Goal: Task Accomplishment & Management: Use online tool/utility

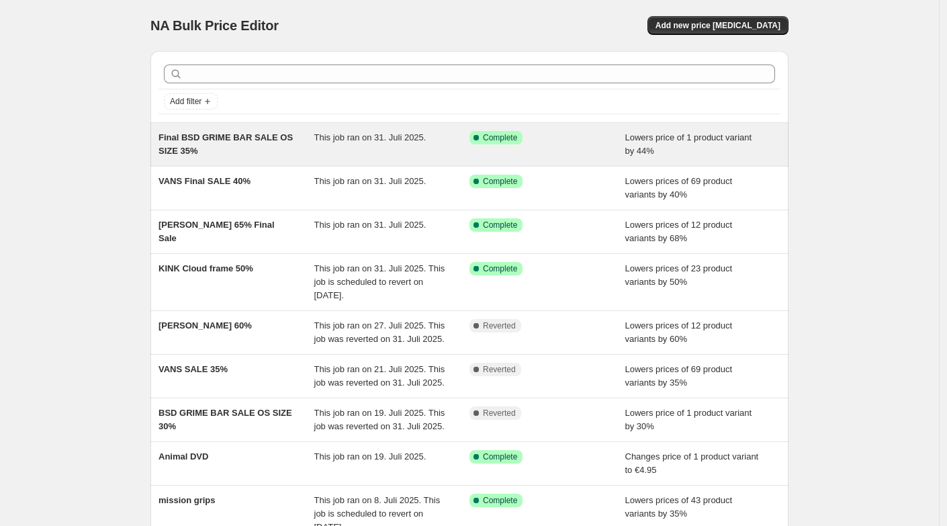
click at [308, 158] on div "Final BSD GRIME BAR SALE OS SIZE 35% This job ran on 31. Juli 2025. Success Com…" at bounding box center [469, 144] width 638 height 43
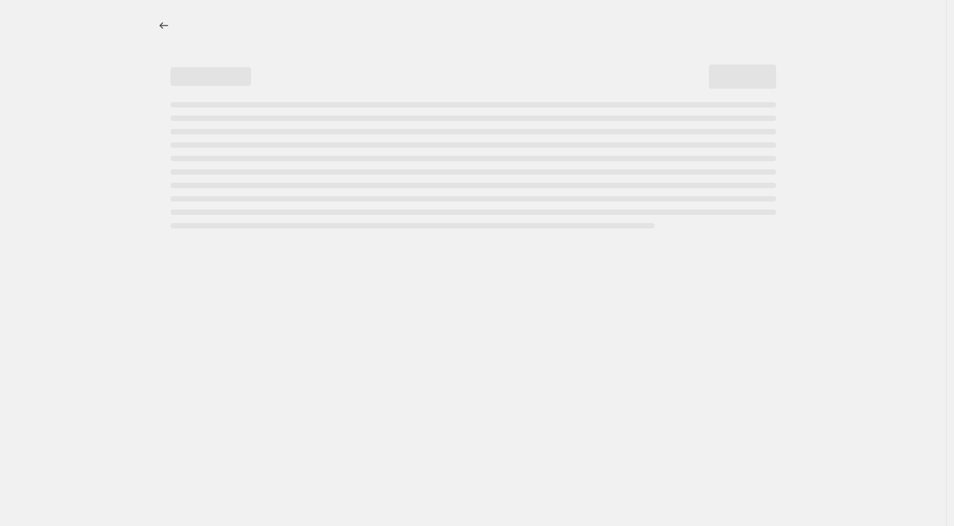
select select "percentage"
select select "no_change"
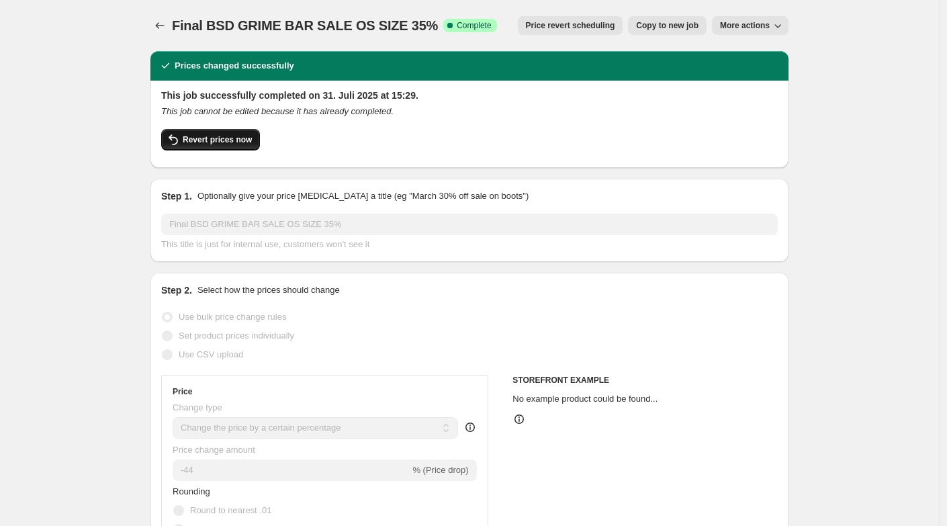
click at [251, 140] on span "Revert prices now" at bounding box center [217, 139] width 69 height 11
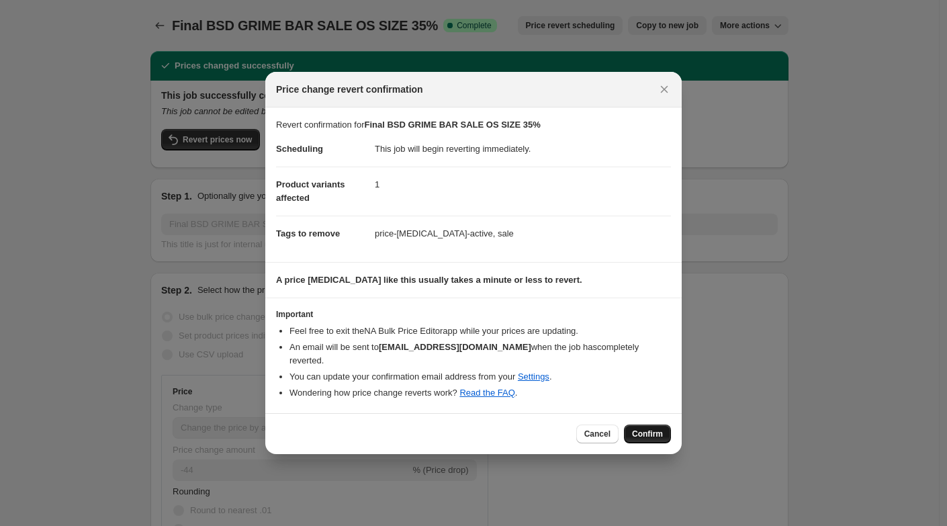
click at [644, 432] on button "Confirm" at bounding box center [647, 433] width 47 height 19
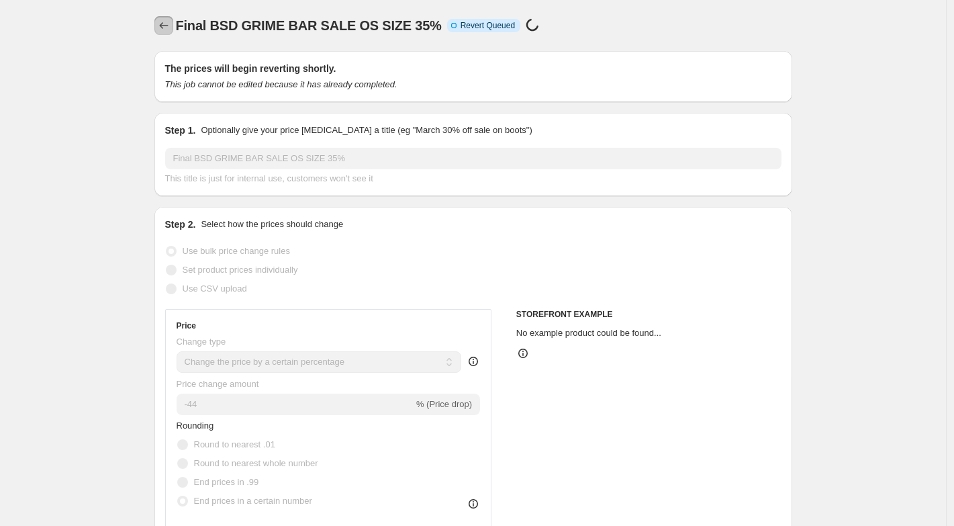
click at [158, 23] on icon "Price change jobs" at bounding box center [163, 25] width 13 height 13
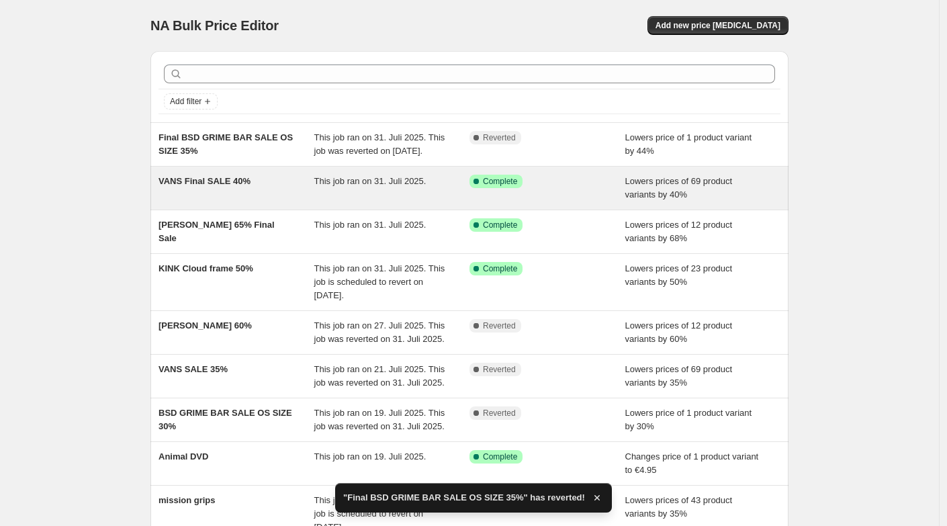
click at [252, 201] on div "VANS Final SALE 40%" at bounding box center [236, 188] width 156 height 27
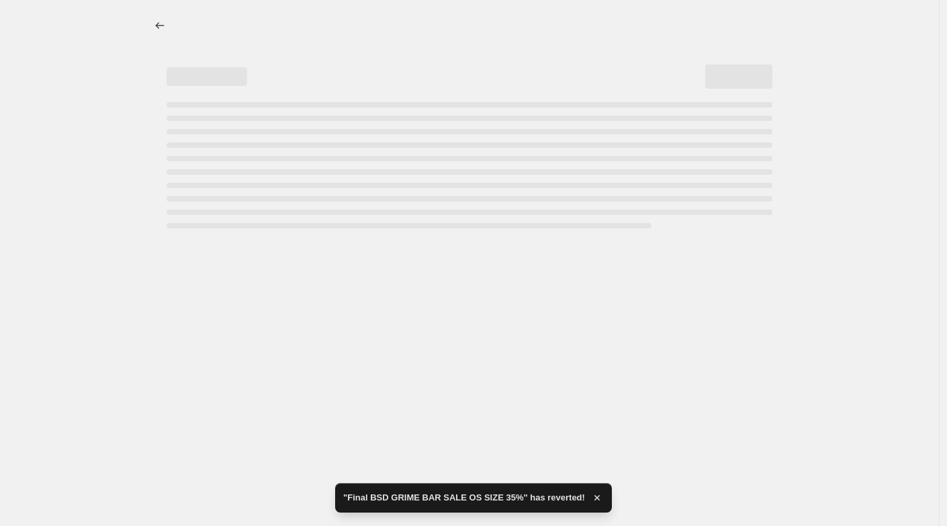
select select "percentage"
select select "no_change"
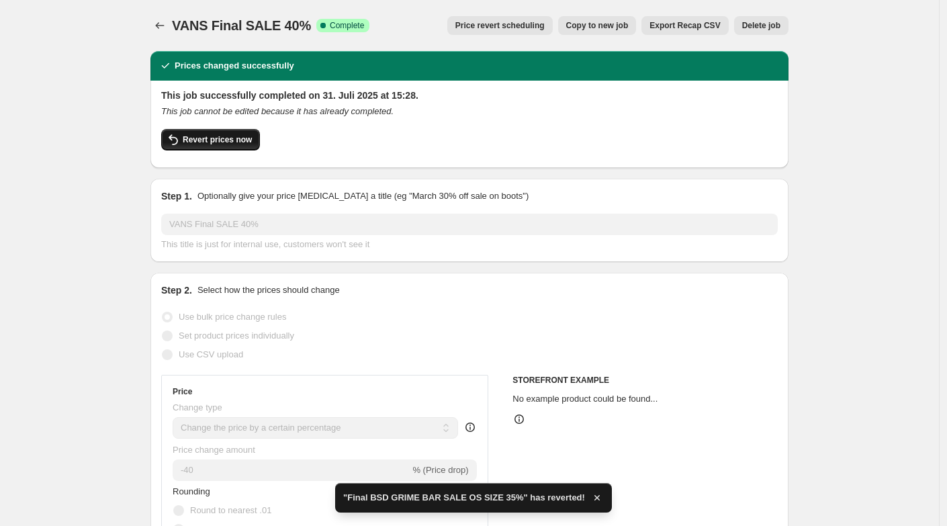
click at [211, 138] on span "Revert prices now" at bounding box center [217, 139] width 69 height 11
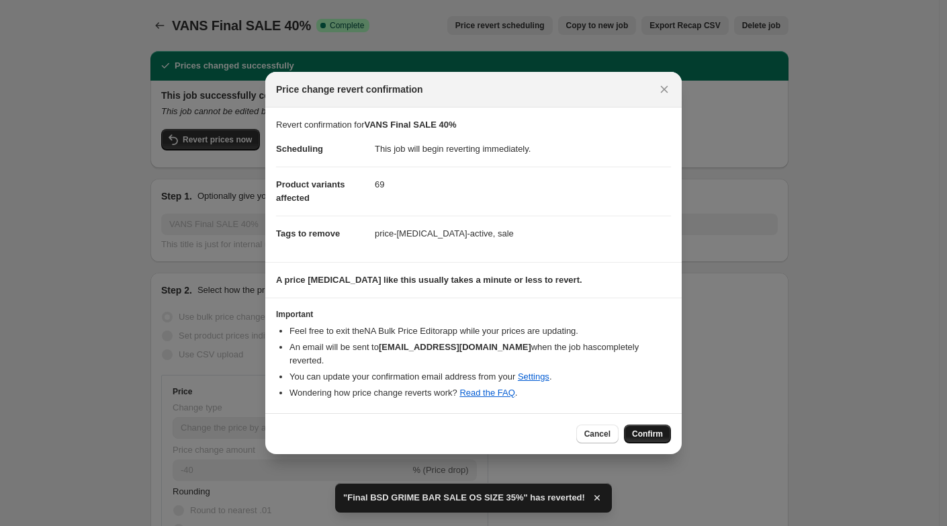
click at [641, 428] on span "Confirm" at bounding box center [647, 433] width 31 height 11
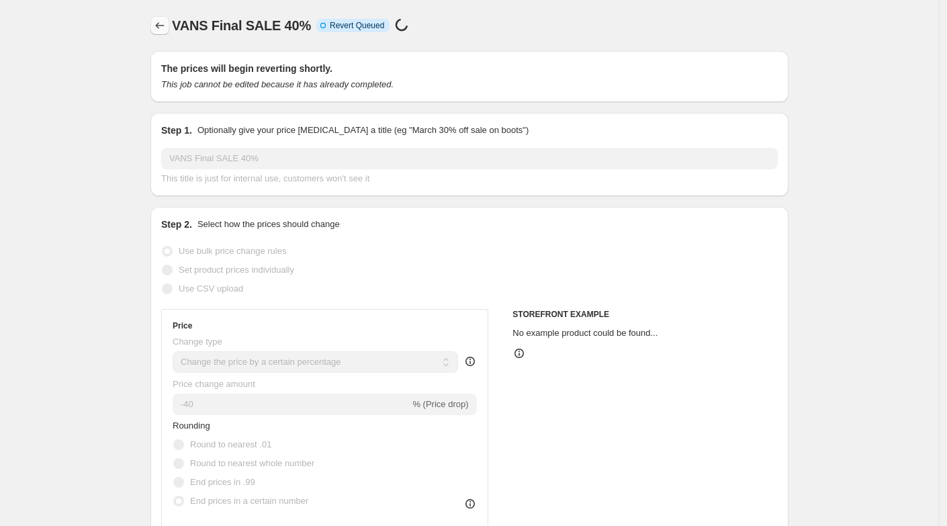
click at [161, 31] on icon "Price change jobs" at bounding box center [159, 25] width 13 height 13
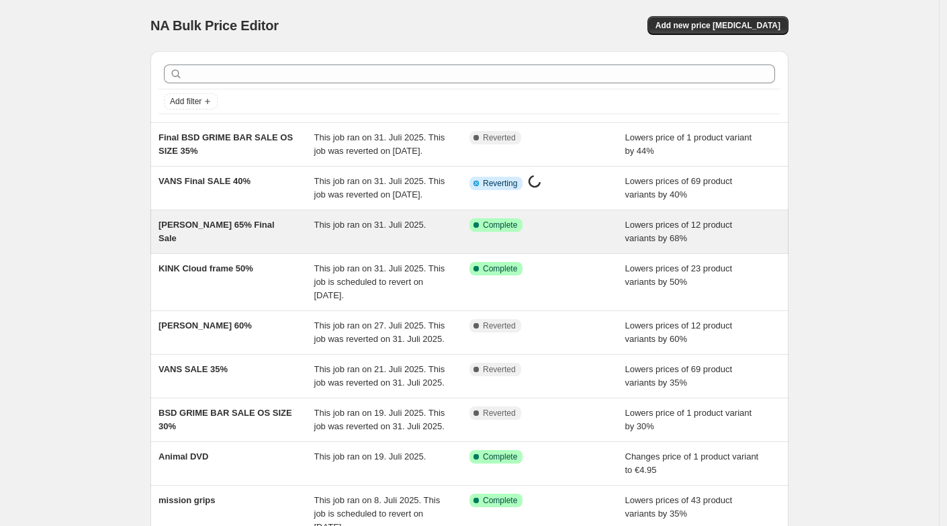
click at [236, 243] on span "[PERSON_NAME] 65% Final Sale" at bounding box center [216, 231] width 116 height 23
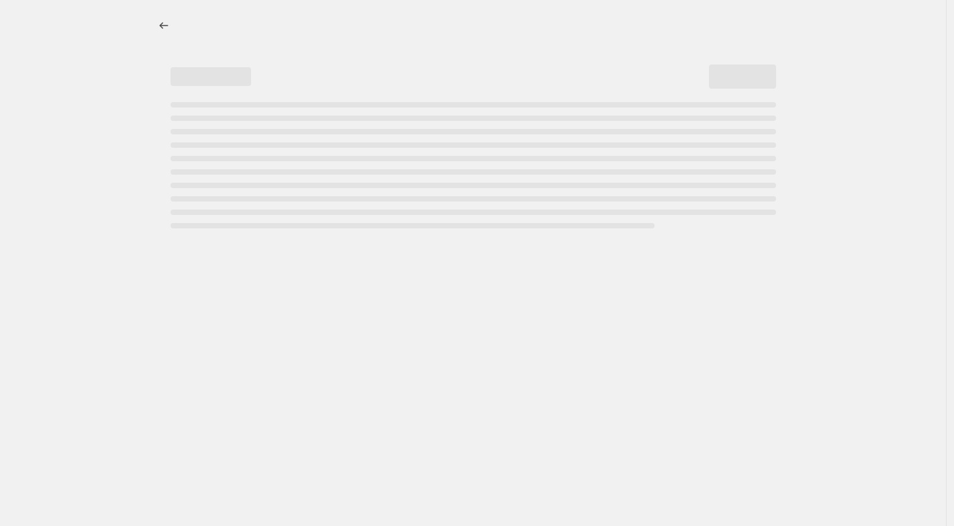
select select "percentage"
select select "no_change"
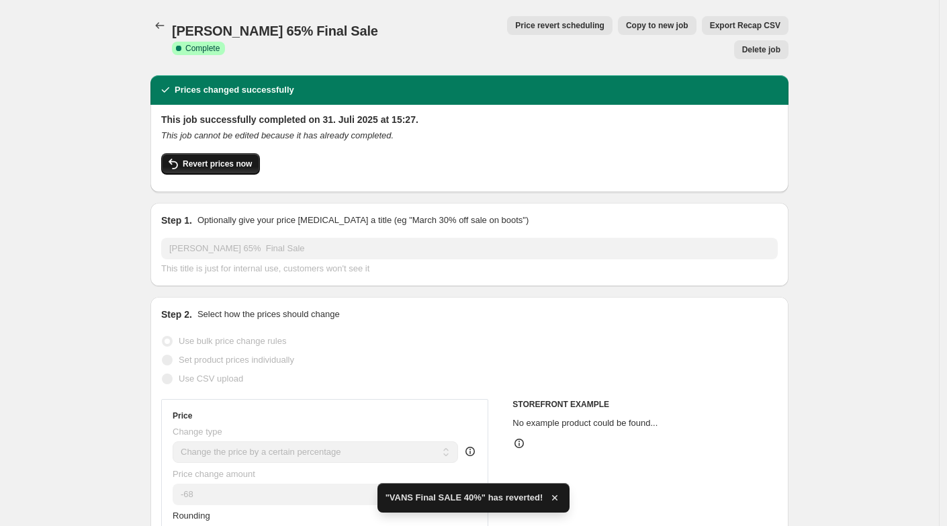
click at [199, 158] on span "Revert prices now" at bounding box center [217, 163] width 69 height 11
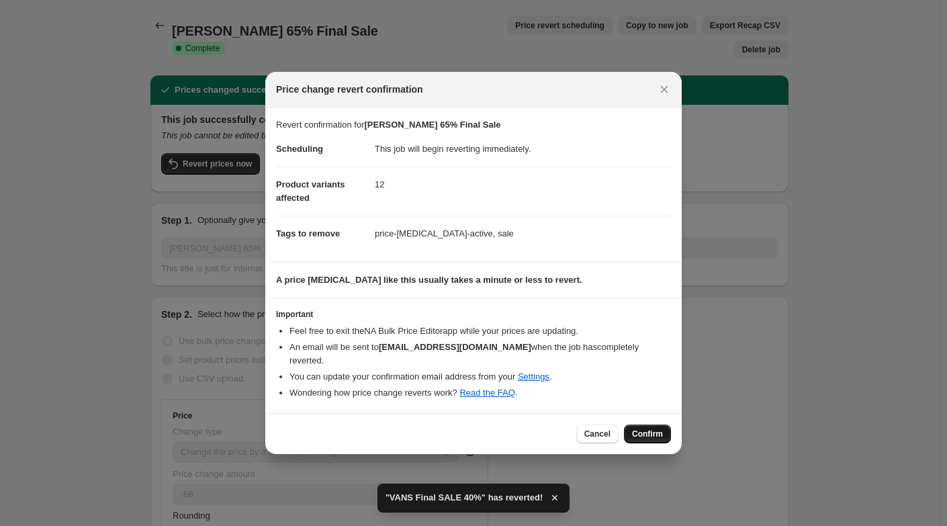
click at [651, 428] on span "Confirm" at bounding box center [647, 433] width 31 height 11
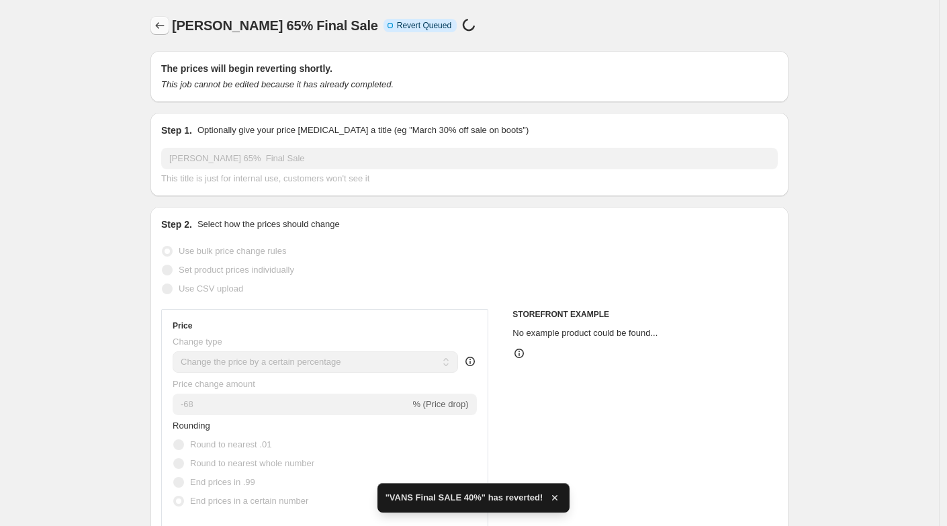
click at [162, 25] on icon "Price change jobs" at bounding box center [159, 25] width 13 height 13
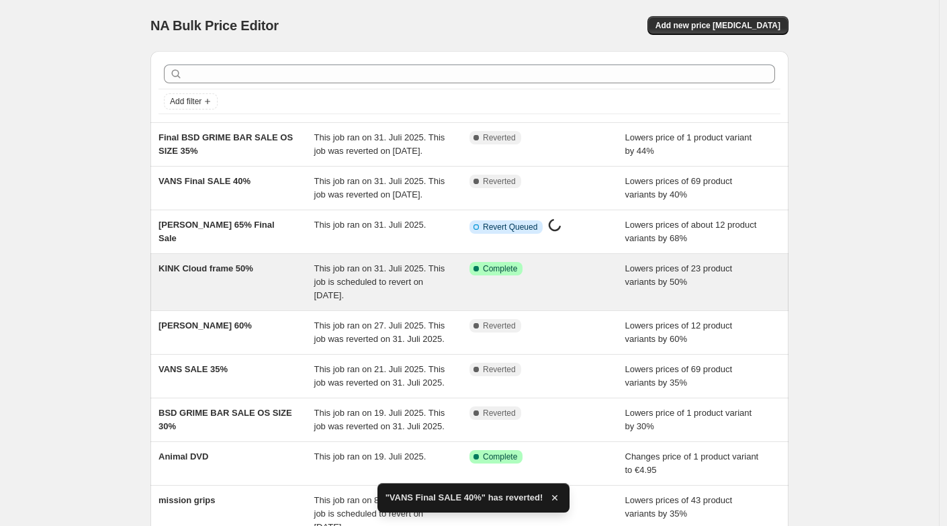
click at [271, 297] on div "KINK Cloud frame 50%" at bounding box center [236, 282] width 156 height 40
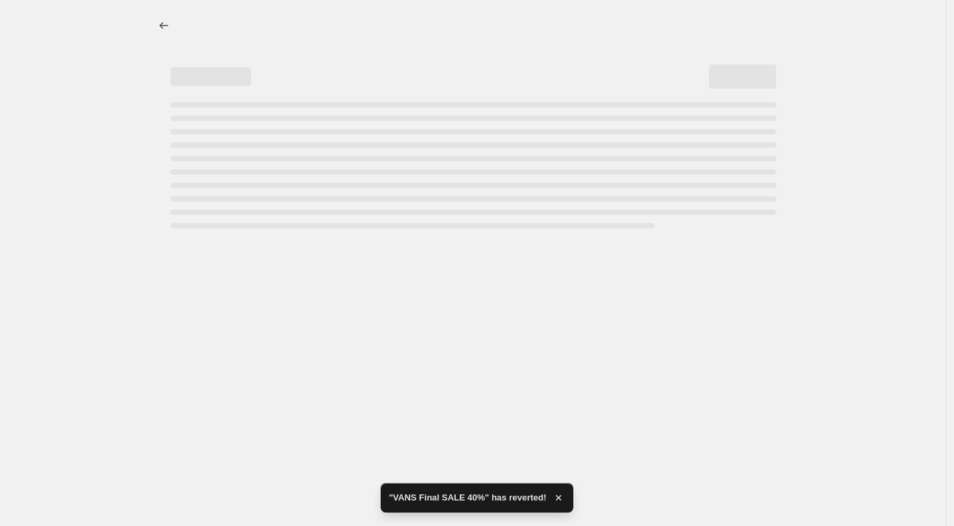
select select "percentage"
select select "no_change"
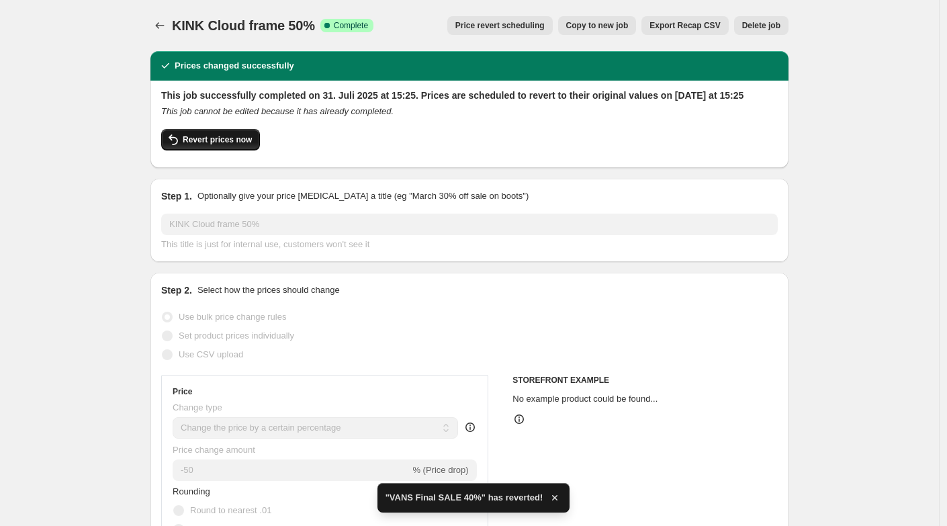
click at [218, 150] on button "Revert prices now" at bounding box center [210, 139] width 99 height 21
checkbox input "false"
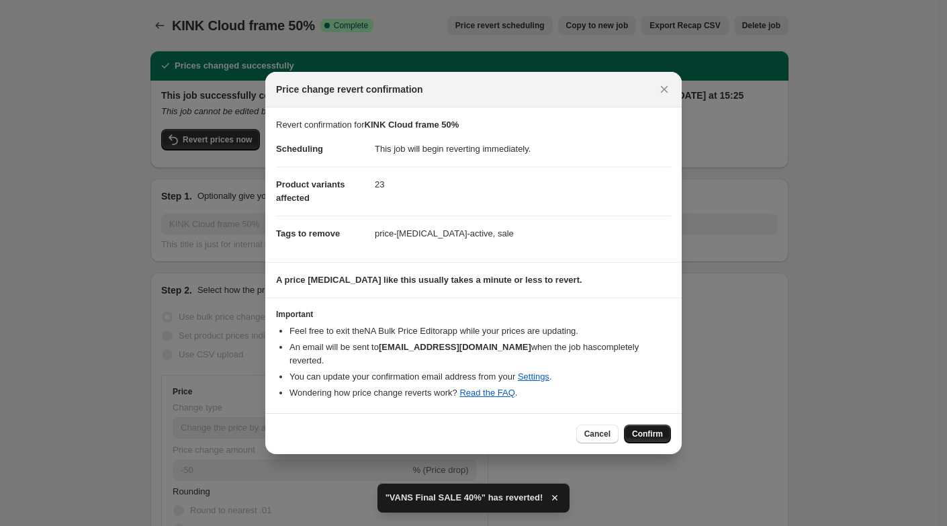
click at [651, 428] on span "Confirm" at bounding box center [647, 433] width 31 height 11
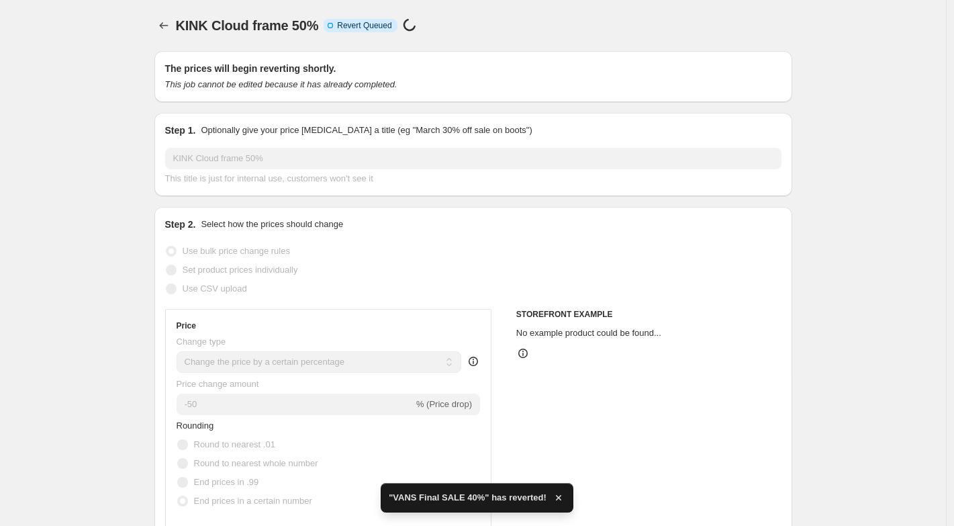
select select "percentage"
select select "no_change"
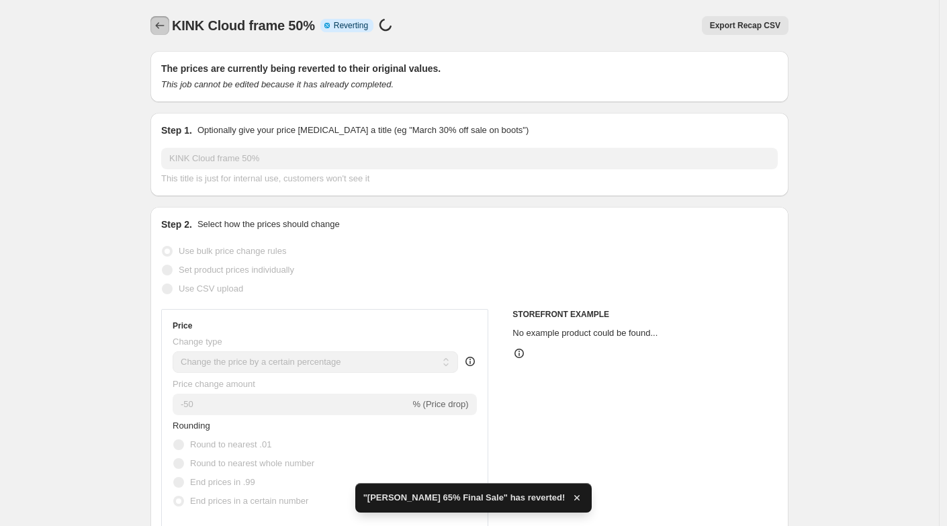
click at [160, 28] on icon "Price change jobs" at bounding box center [160, 25] width 9 height 7
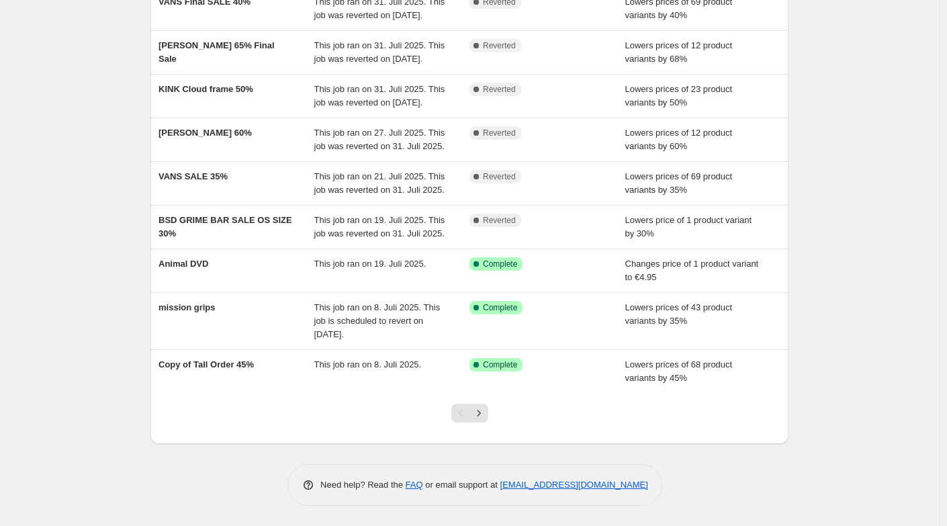
scroll to position [273, 0]
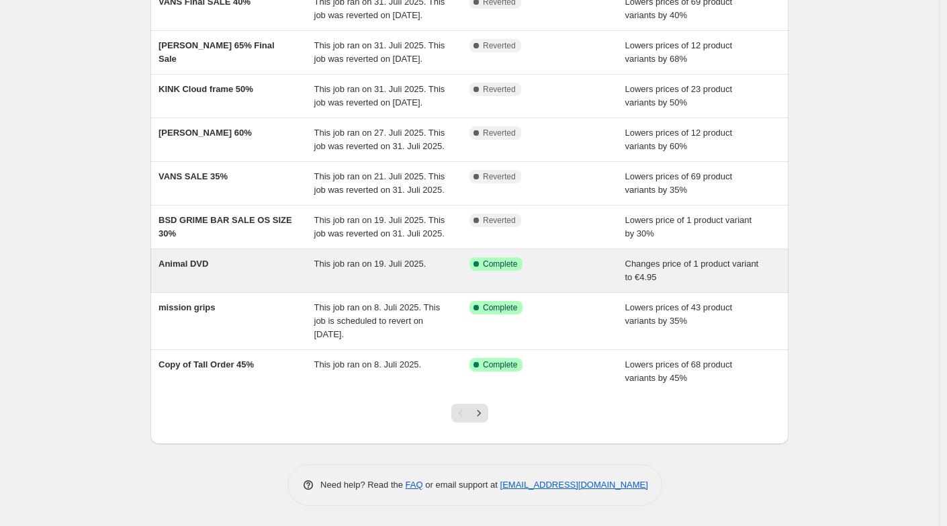
click at [222, 269] on div "Animal DVD" at bounding box center [236, 270] width 156 height 27
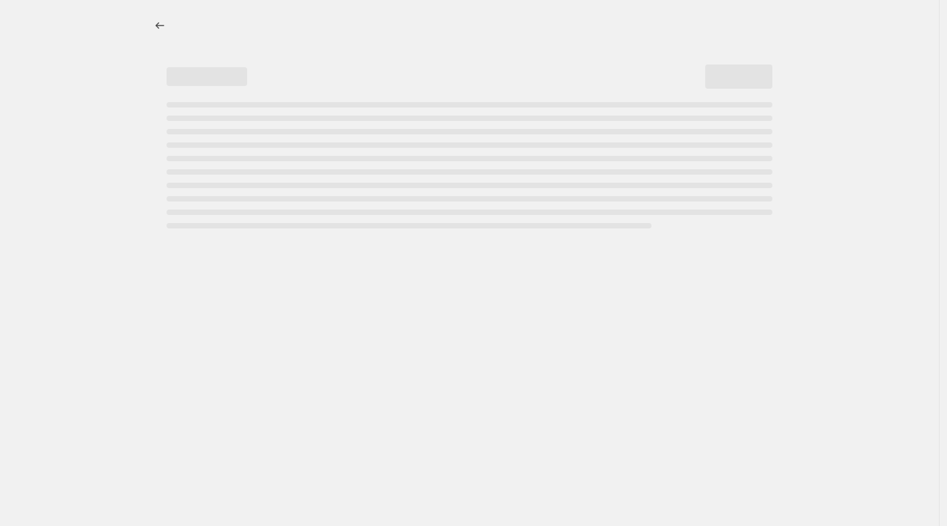
select select "no_change"
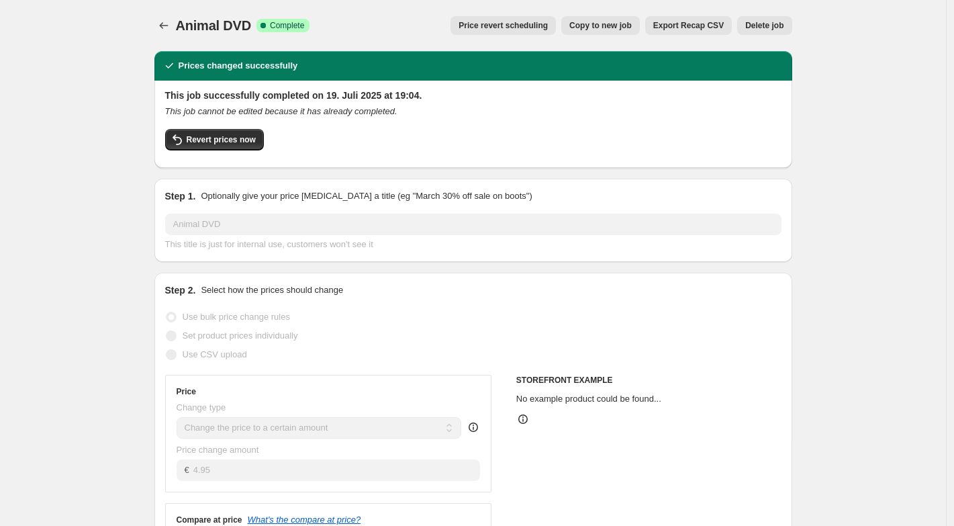
select select "no_change"
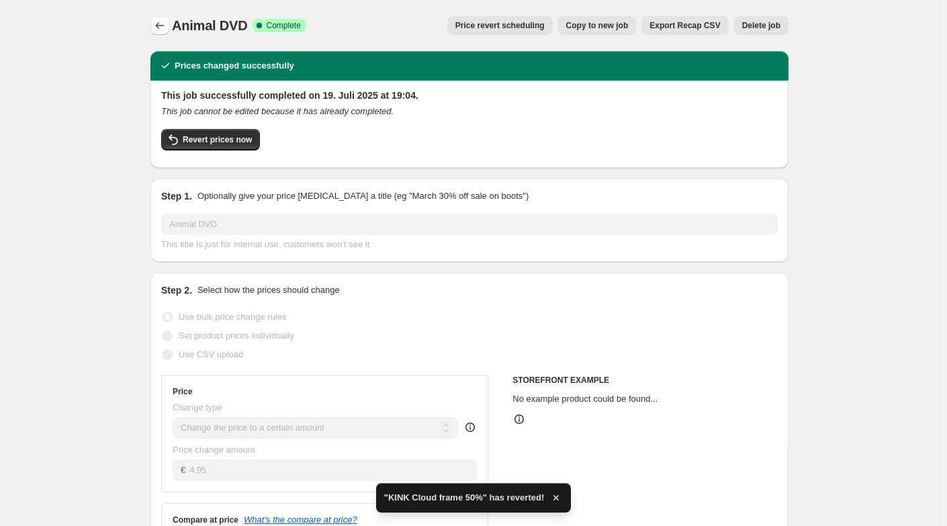
click at [164, 30] on icon "Price change jobs" at bounding box center [159, 25] width 13 height 13
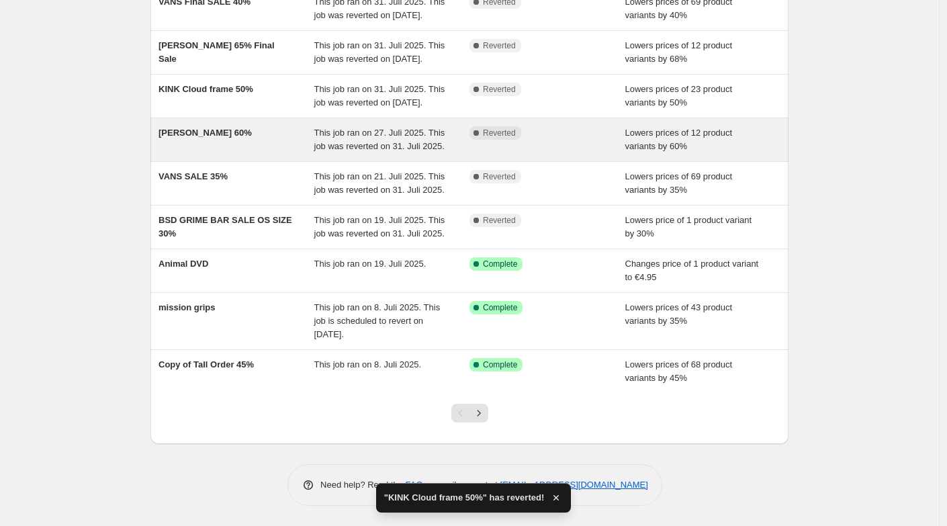
scroll to position [273, 0]
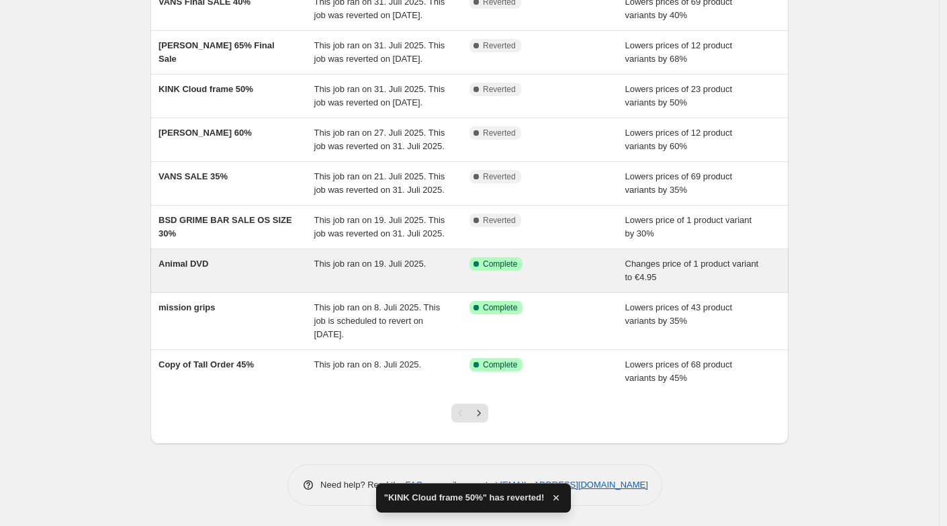
click at [232, 279] on div "Animal DVD" at bounding box center [236, 270] width 156 height 27
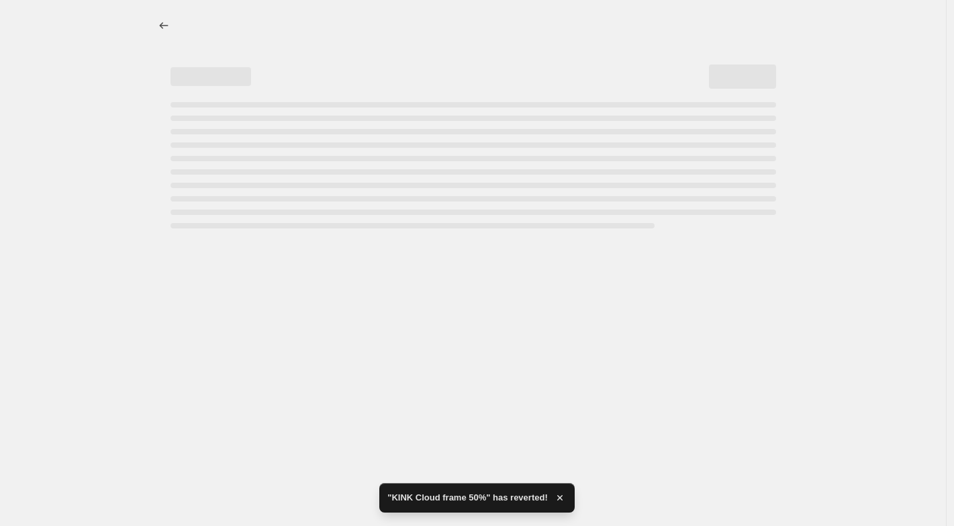
select select "no_change"
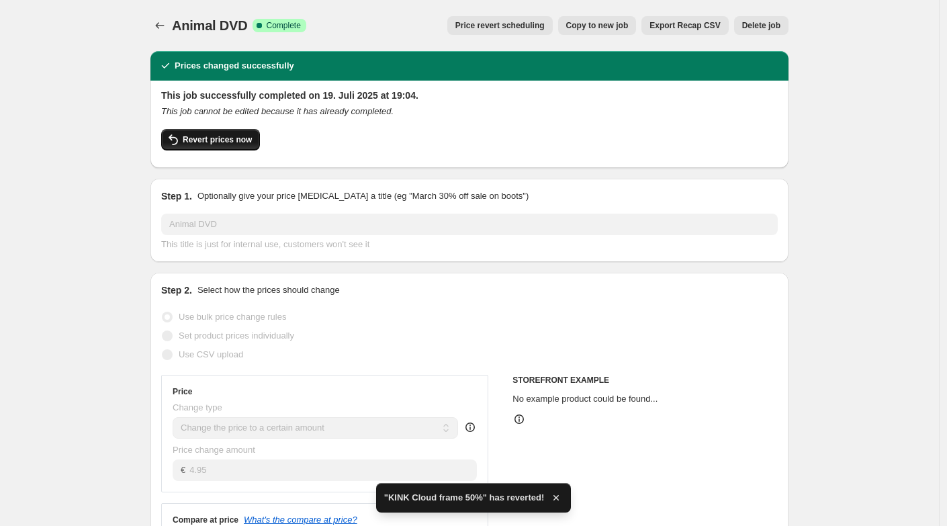
click at [199, 133] on button "Revert prices now" at bounding box center [210, 139] width 99 height 21
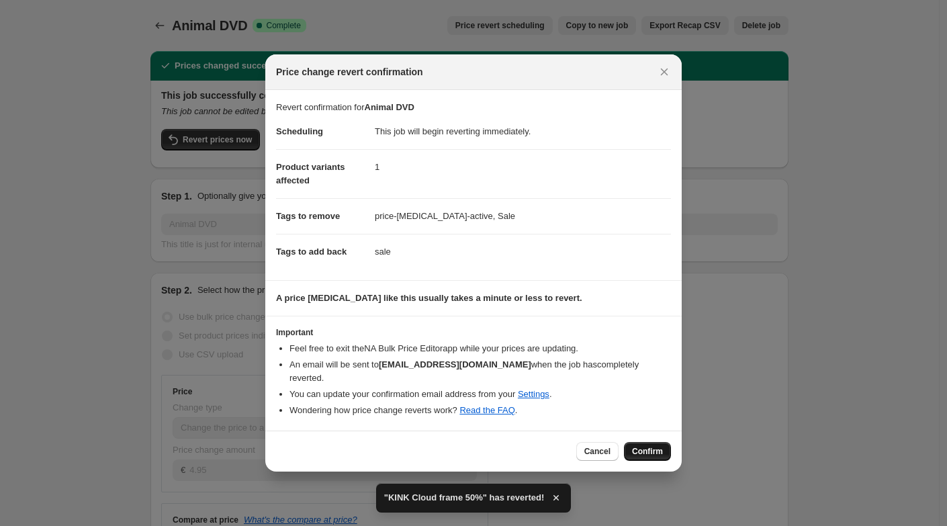
click at [659, 446] on span "Confirm" at bounding box center [647, 451] width 31 height 11
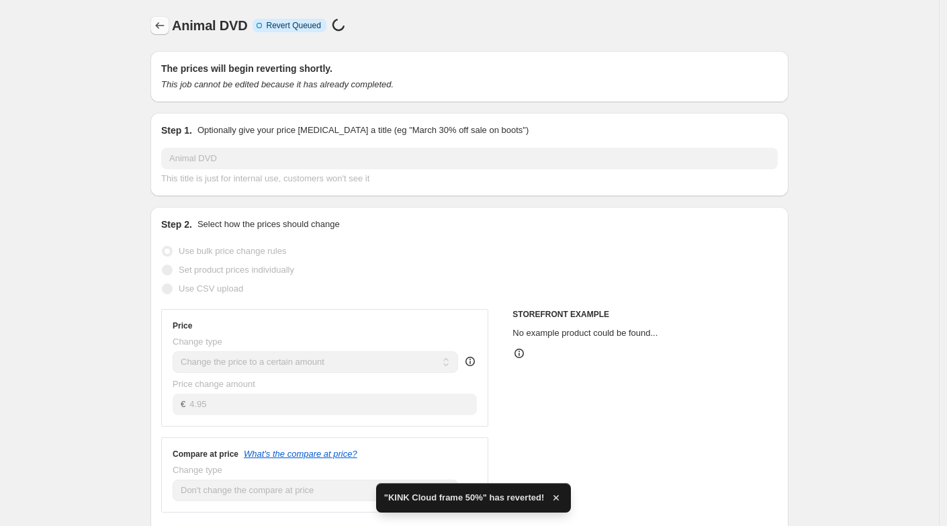
click at [164, 19] on icon "Price change jobs" at bounding box center [159, 25] width 13 height 13
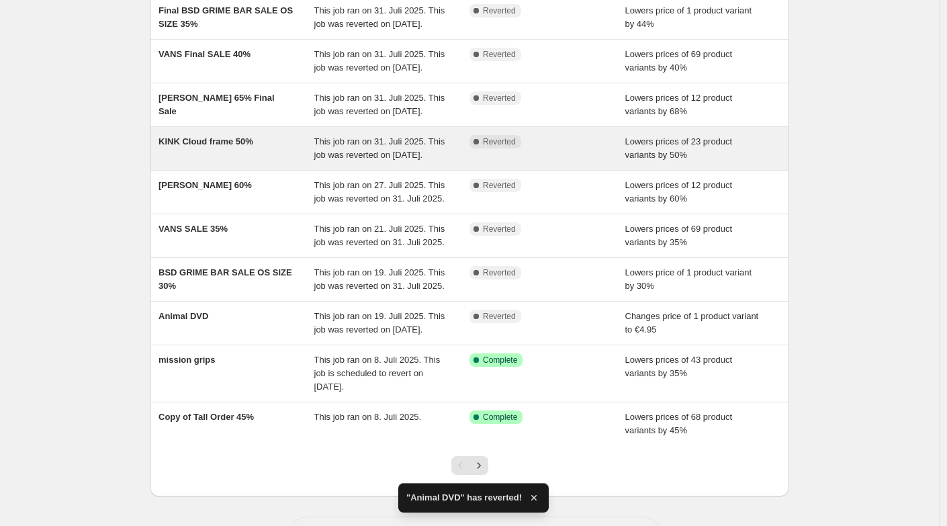
scroll to position [287, 0]
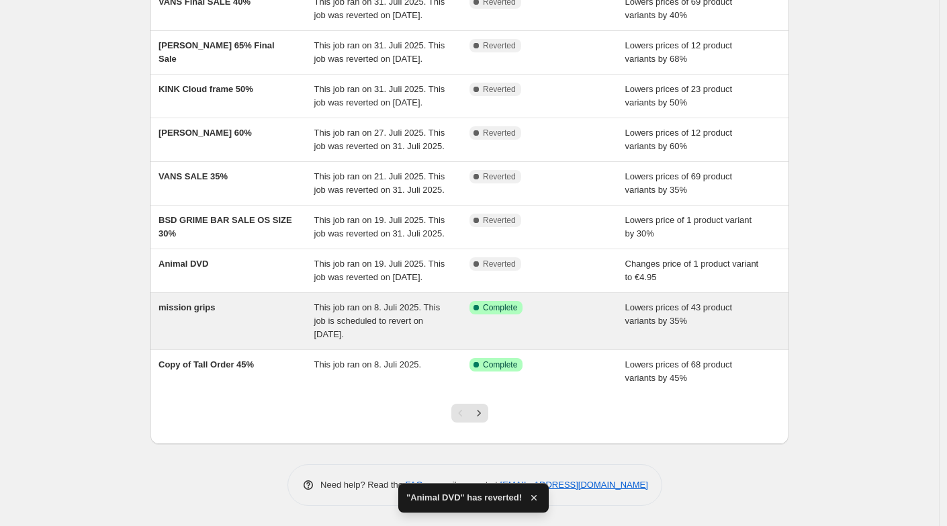
click at [269, 320] on div "mission grips" at bounding box center [236, 321] width 156 height 40
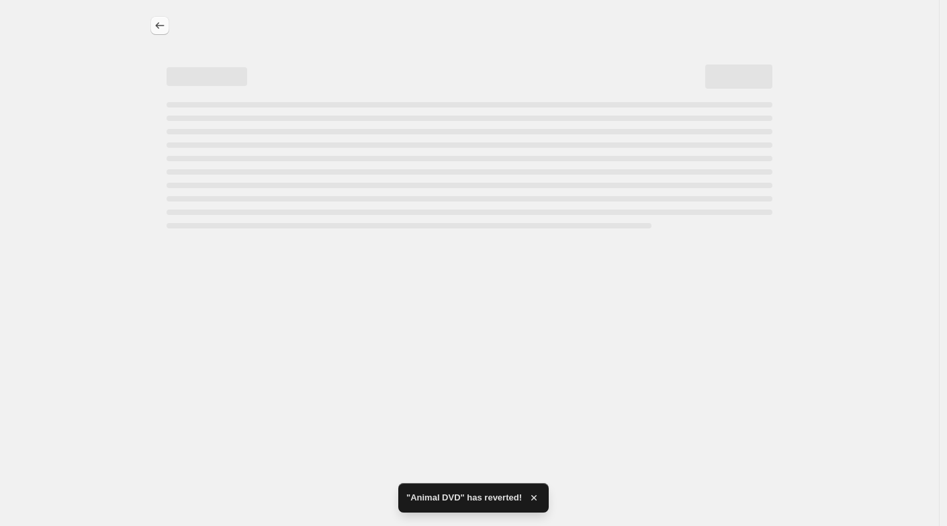
select select "percentage"
select select "no_change"
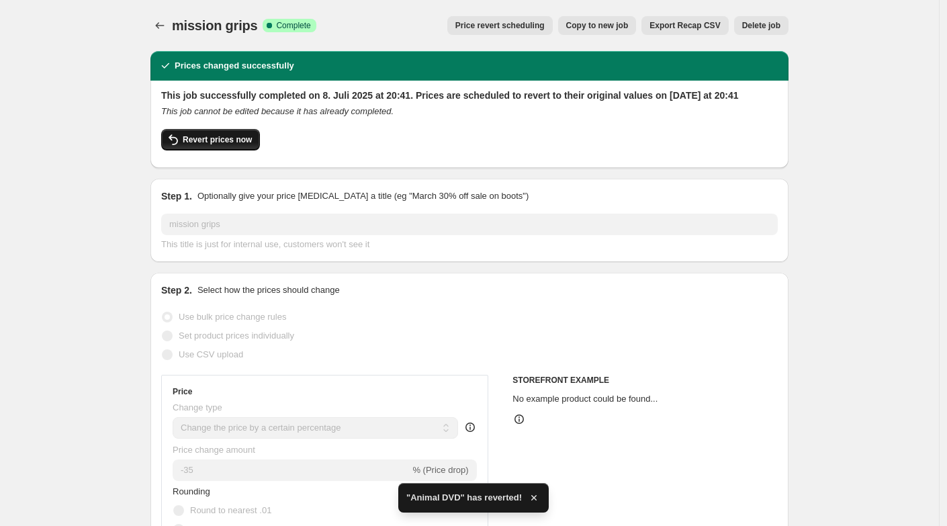
click at [214, 145] on span "Revert prices now" at bounding box center [217, 139] width 69 height 11
checkbox input "false"
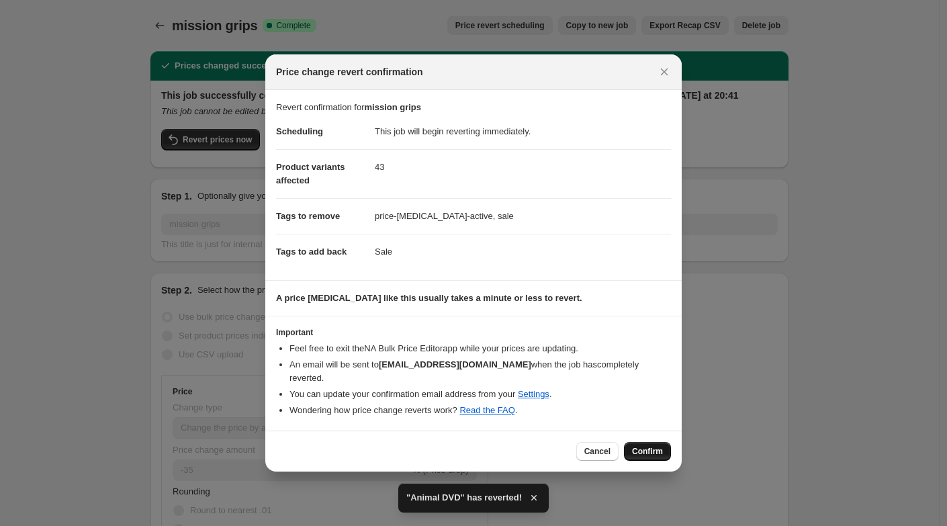
click at [646, 446] on span "Confirm" at bounding box center [647, 451] width 31 height 11
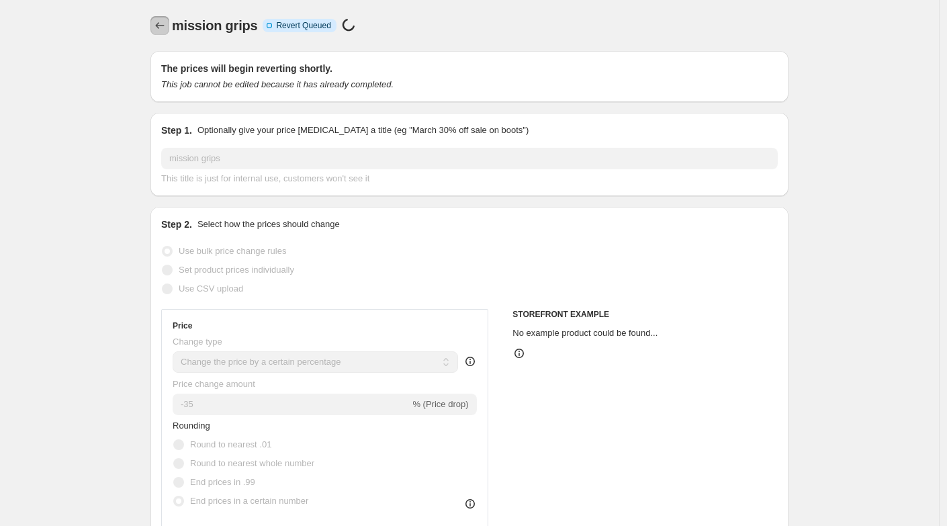
click at [162, 23] on icon "Price change jobs" at bounding box center [159, 25] width 13 height 13
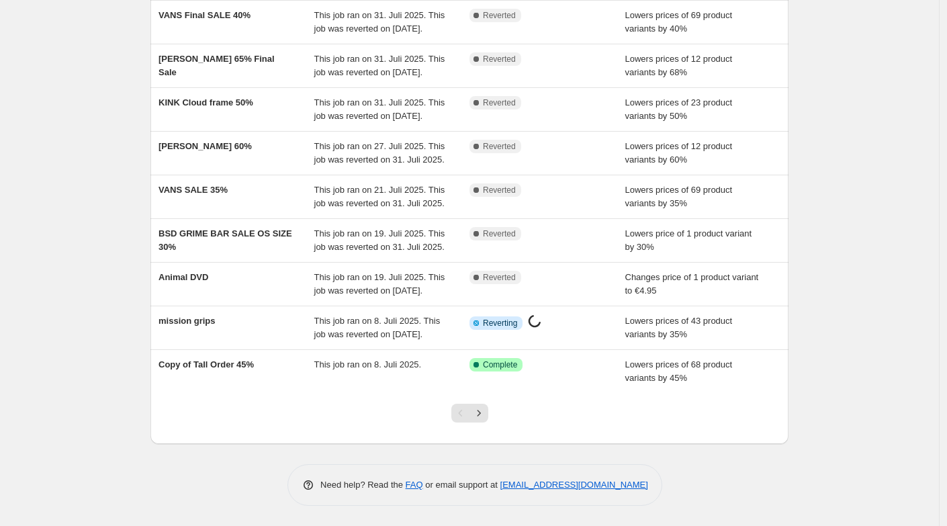
scroll to position [287, 0]
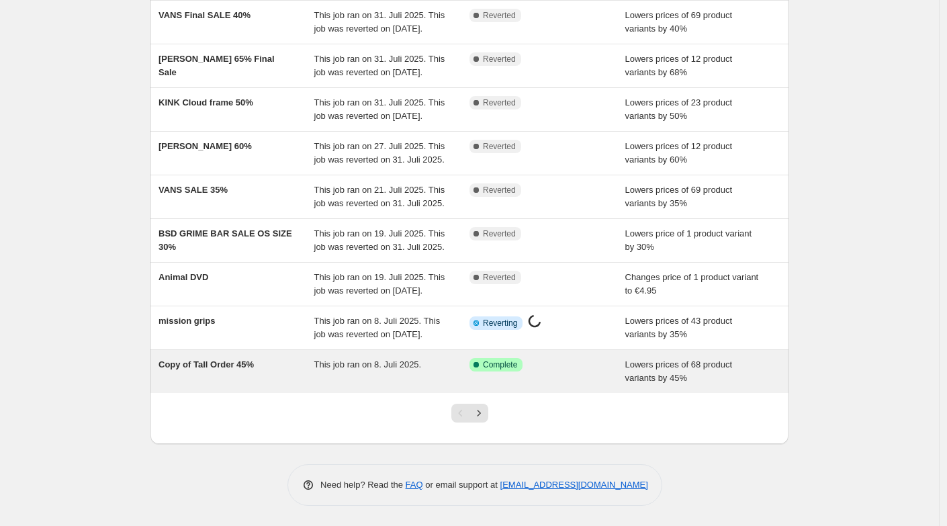
click at [232, 374] on div "Copy of Tall Order 45%" at bounding box center [236, 371] width 156 height 27
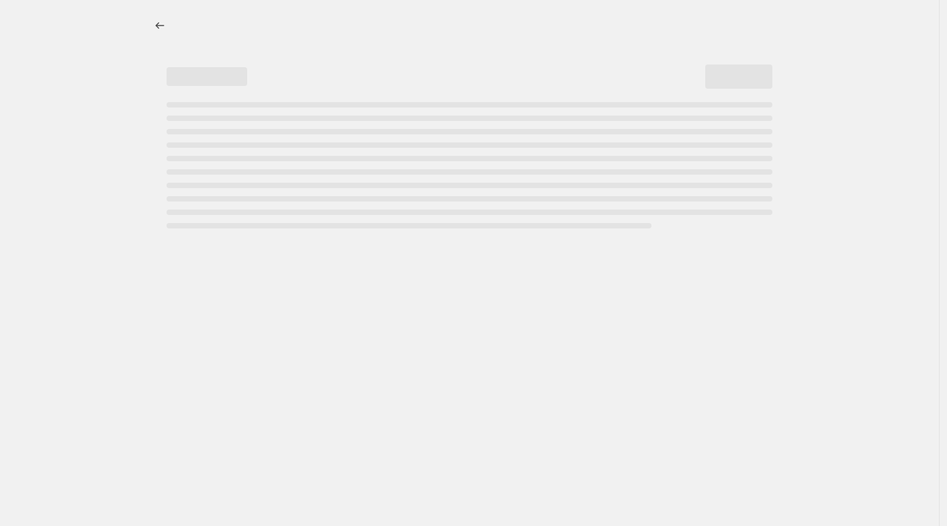
select select "percentage"
select select "no_change"
select select "vendor"
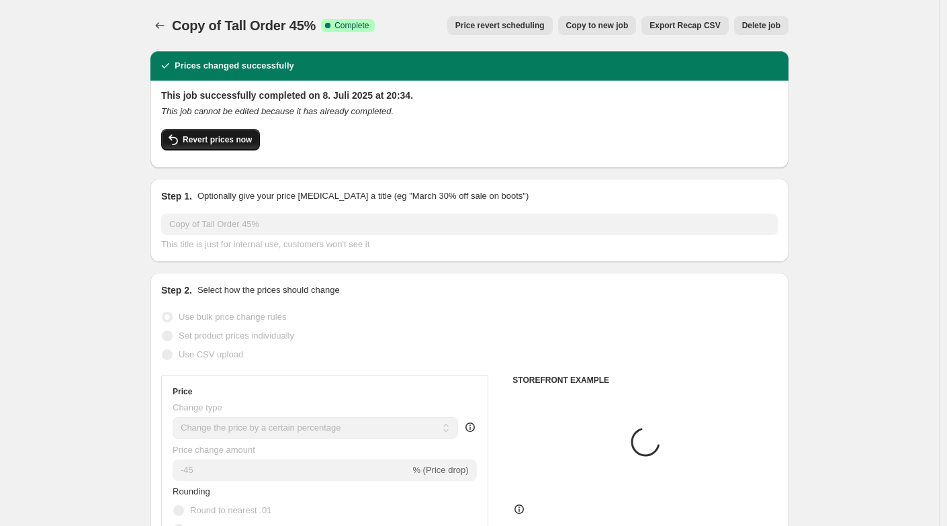
click at [199, 141] on span "Revert prices now" at bounding box center [217, 139] width 69 height 11
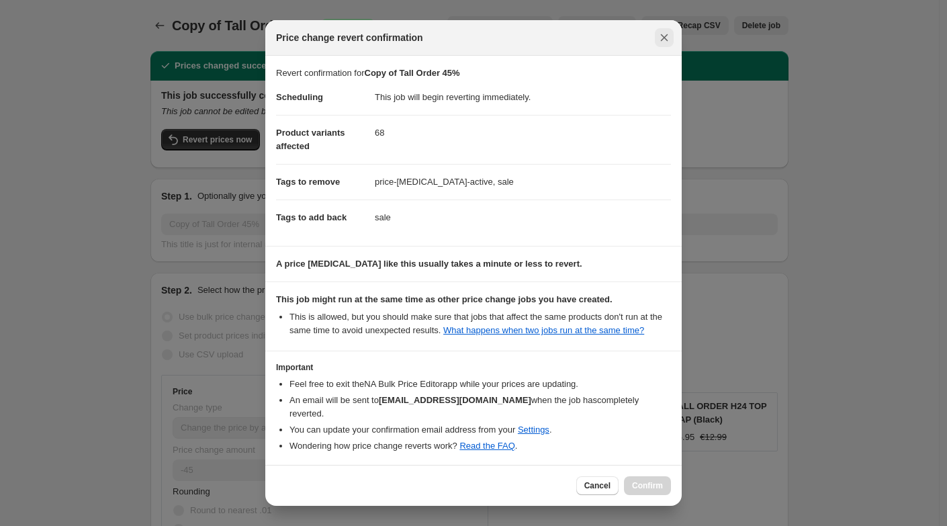
click at [661, 41] on icon "Close" at bounding box center [663, 37] width 13 height 13
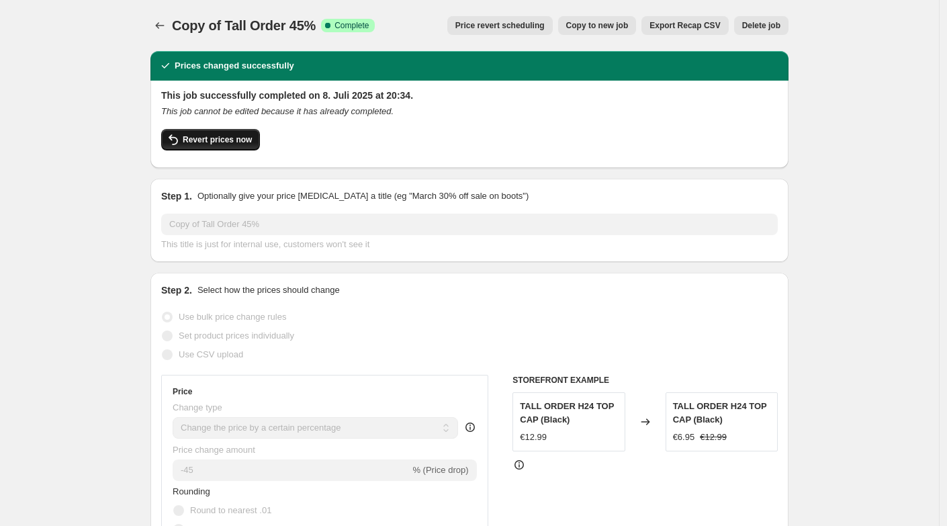
click at [199, 138] on span "Revert prices now" at bounding box center [217, 139] width 69 height 11
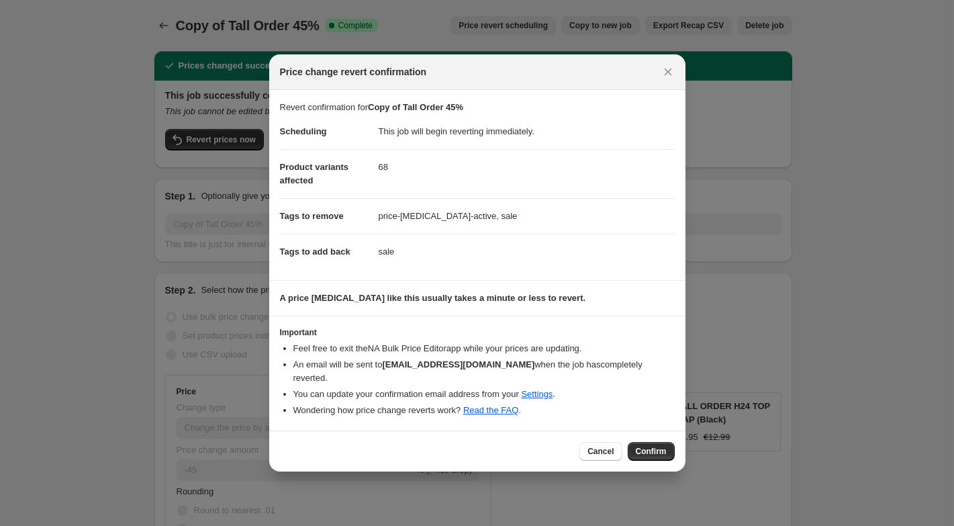
select select "percentage"
select select "no_change"
select select "vendor"
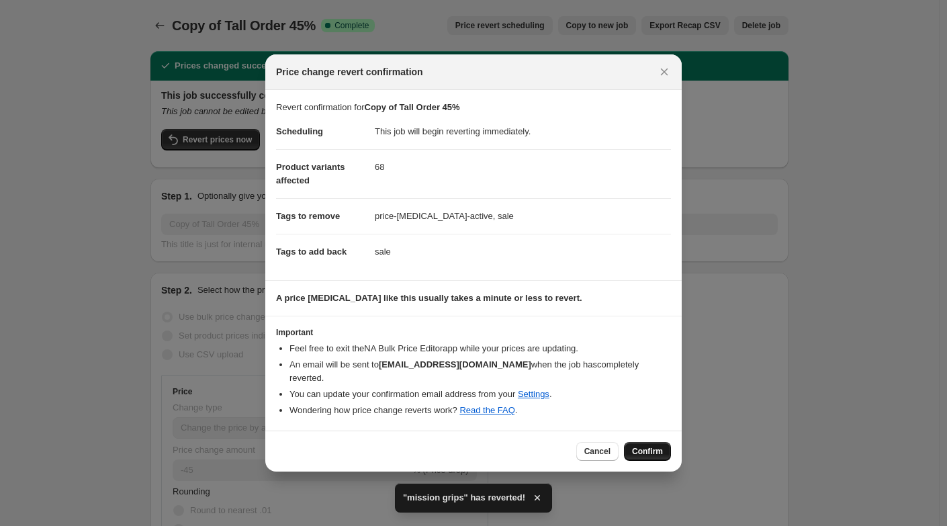
click at [643, 446] on span "Confirm" at bounding box center [647, 451] width 31 height 11
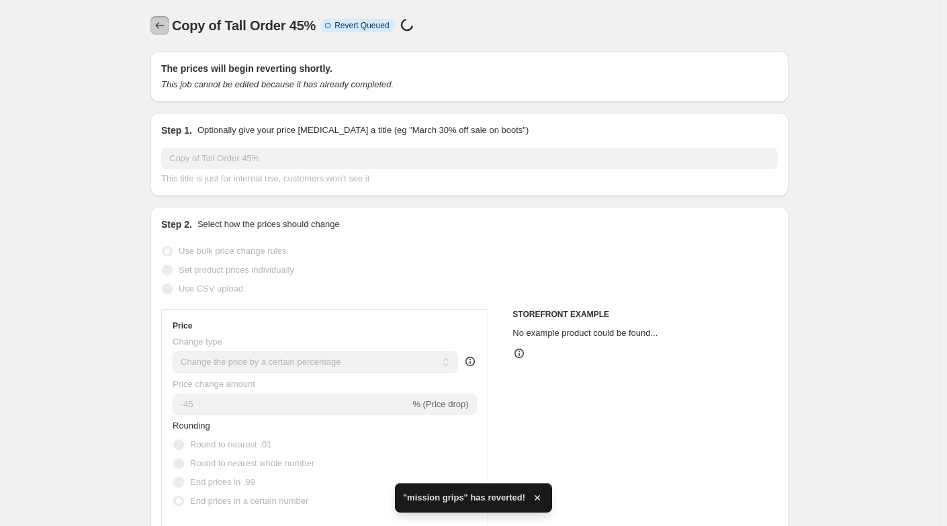
click at [158, 26] on icon "Price change jobs" at bounding box center [159, 25] width 13 height 13
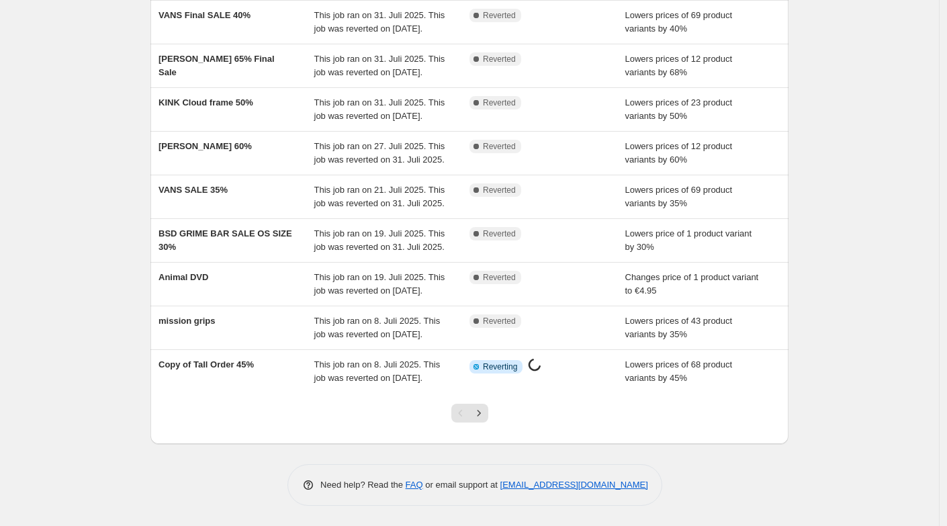
scroll to position [300, 0]
click at [479, 411] on icon "Next" at bounding box center [478, 412] width 13 height 13
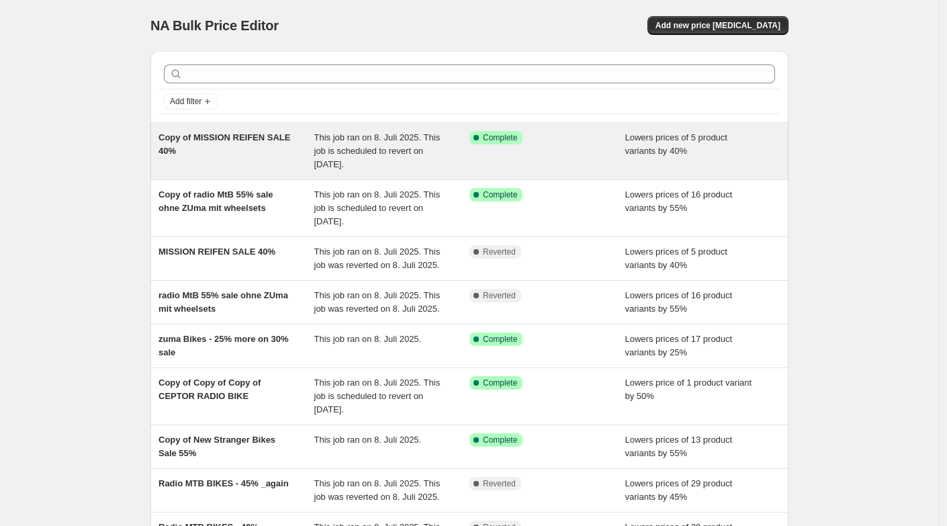
click at [216, 158] on div "Copy of MISSION REIFEN SALE 40%" at bounding box center [236, 151] width 156 height 40
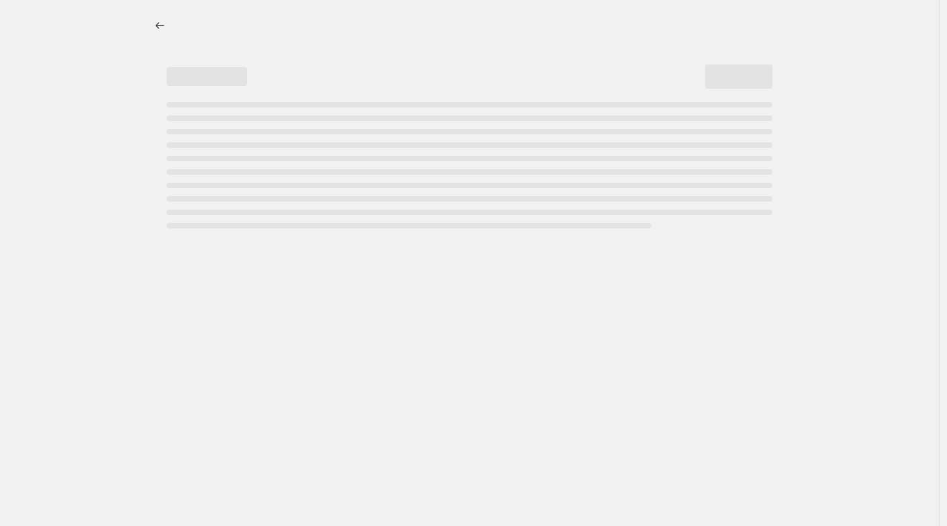
select select "percentage"
select select "product_type"
select select "vendor"
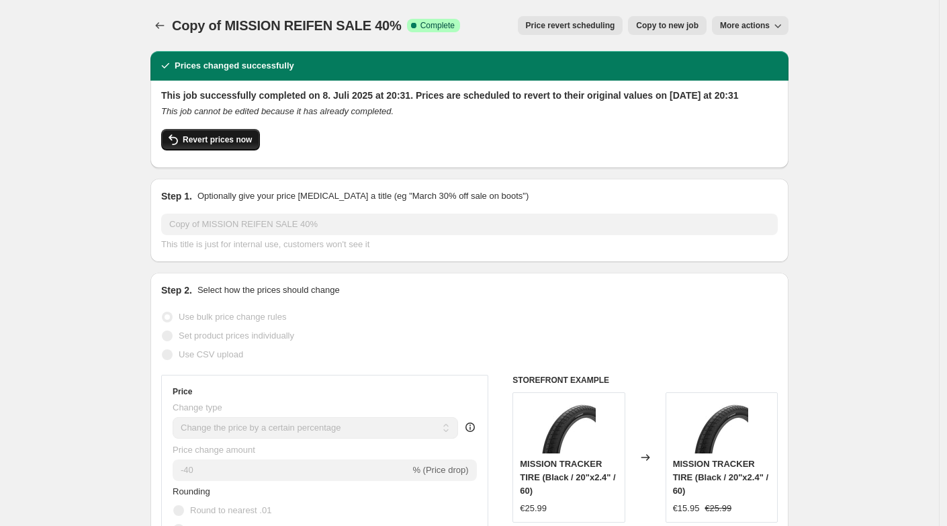
click at [212, 145] on span "Revert prices now" at bounding box center [217, 139] width 69 height 11
checkbox input "false"
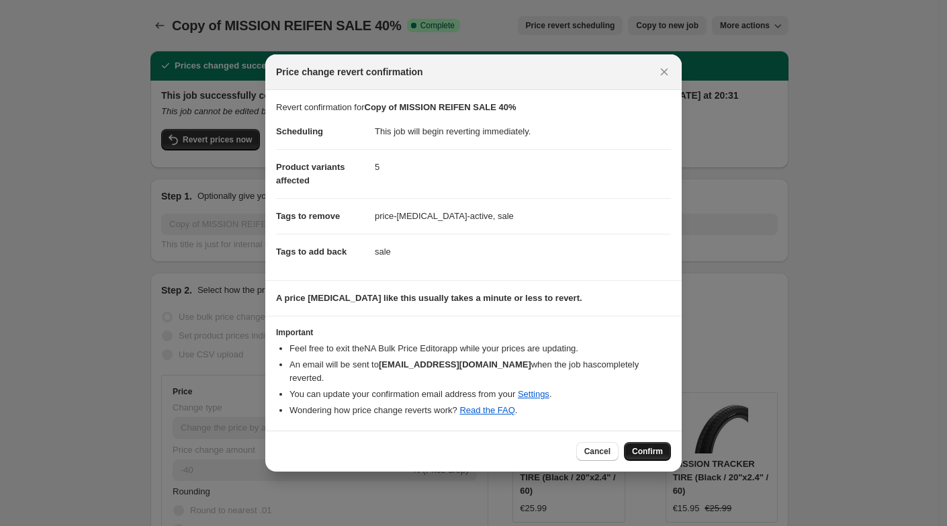
click at [648, 446] on span "Confirm" at bounding box center [647, 451] width 31 height 11
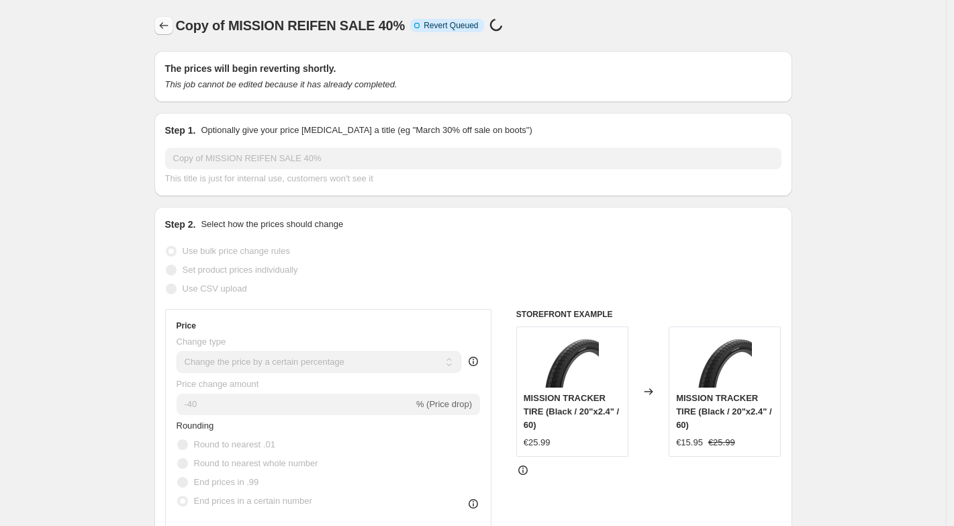
select select "percentage"
select select "product_type"
select select "vendor"
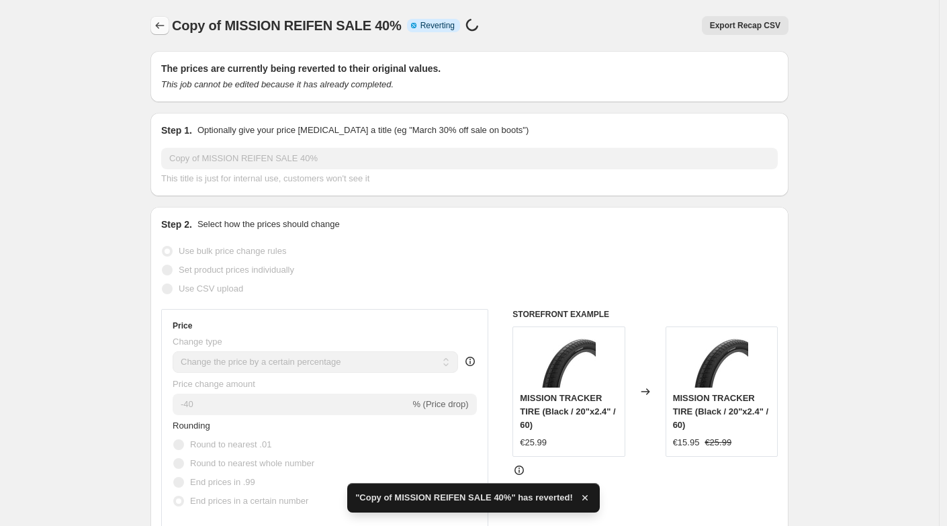
checkbox input "true"
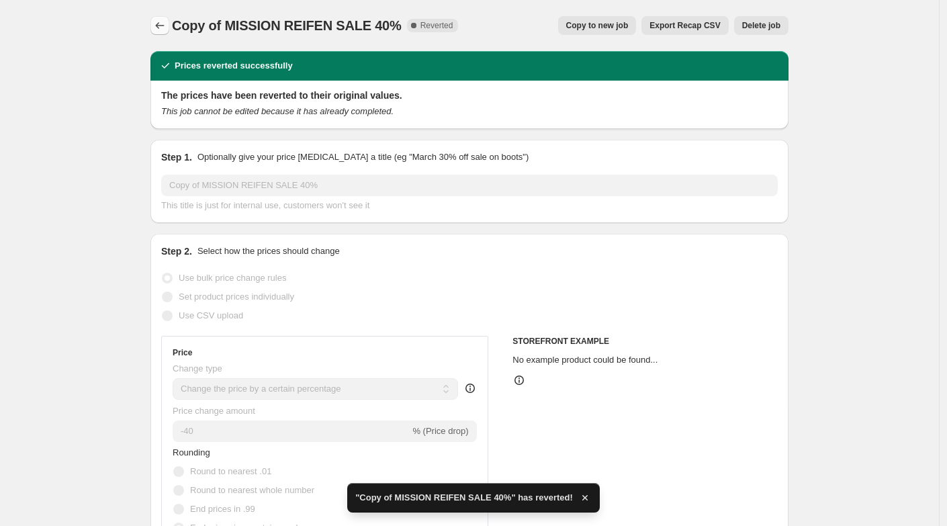
click at [163, 31] on icon "Price change jobs" at bounding box center [159, 25] width 13 height 13
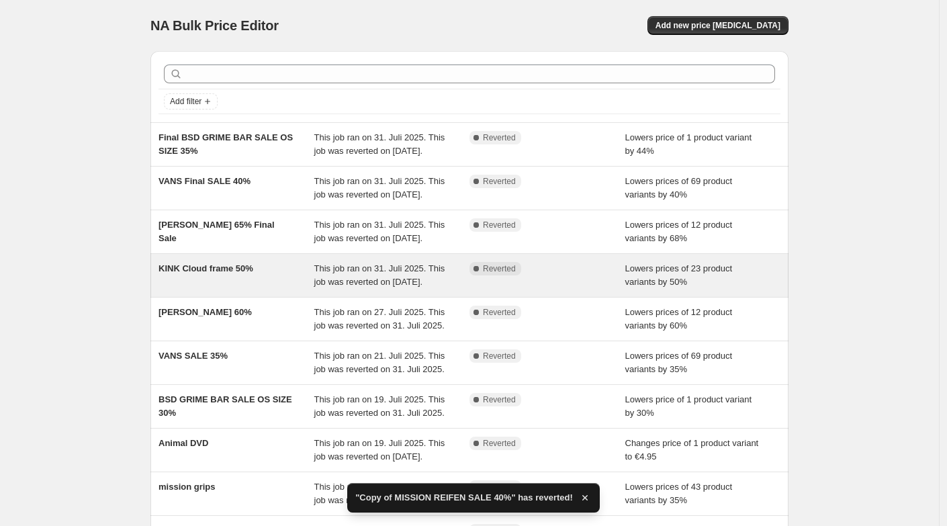
scroll to position [300, 0]
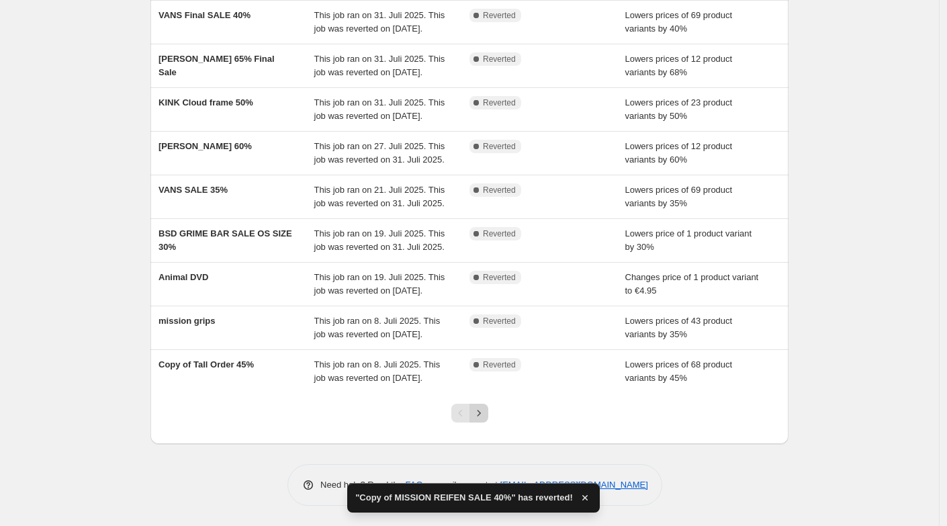
click at [479, 413] on icon "Next" at bounding box center [478, 412] width 13 height 13
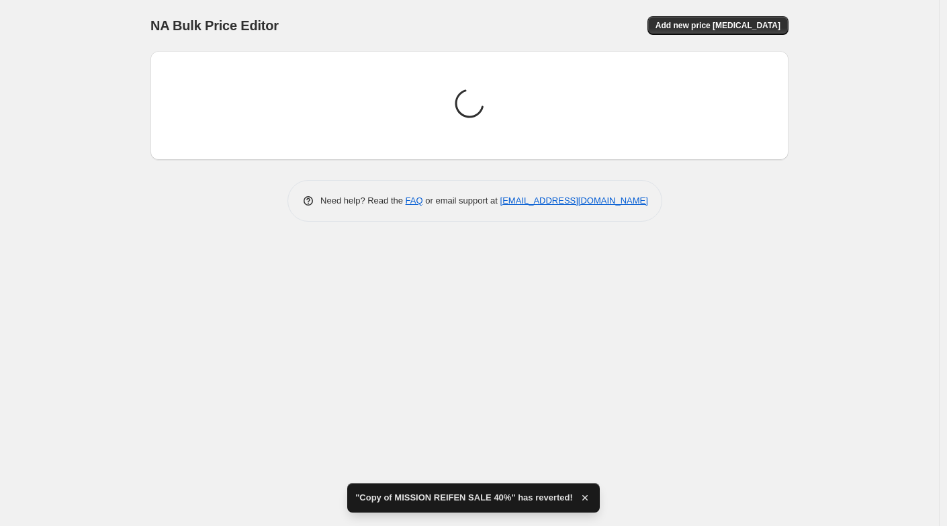
scroll to position [0, 0]
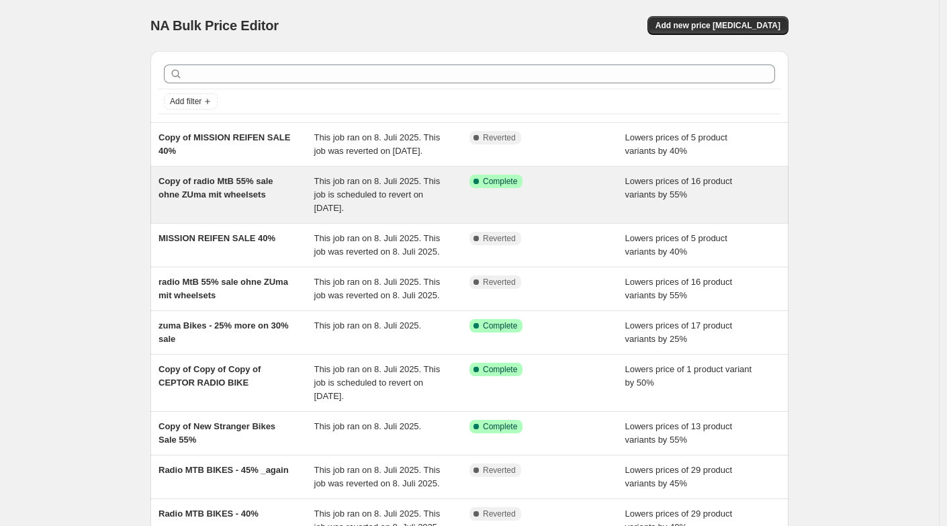
click at [217, 199] on span "Copy of radio MtB 55% sale ohne ZUma mit wheelsets" at bounding box center [215, 187] width 114 height 23
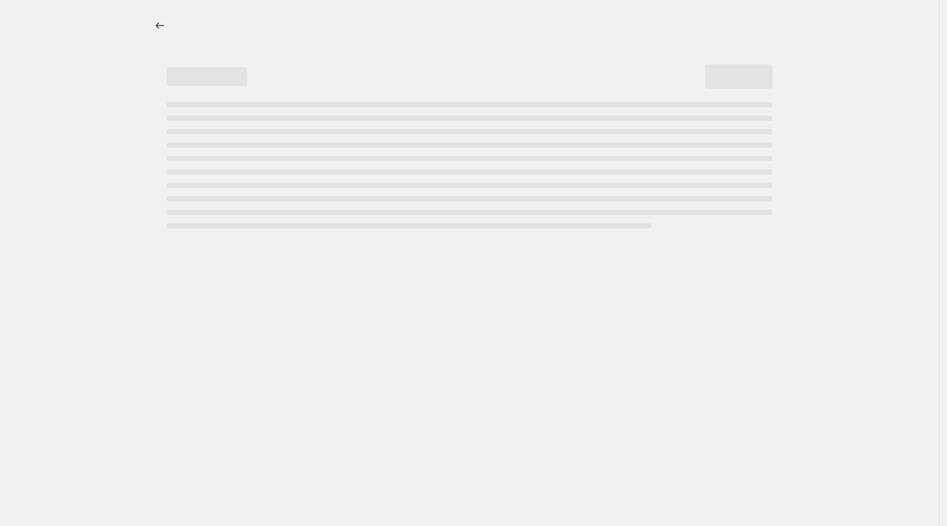
select select "percentage"
select select "no_change"
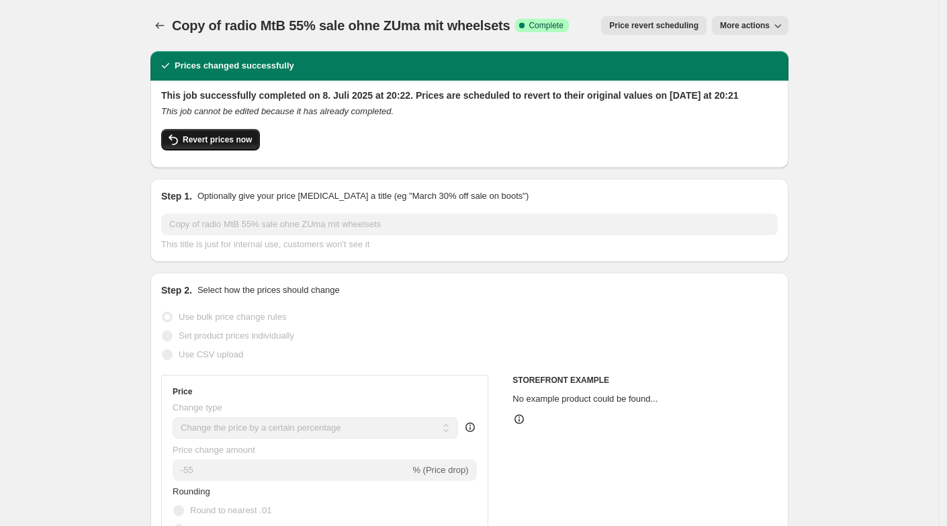
click at [203, 145] on span "Revert prices now" at bounding box center [217, 139] width 69 height 11
checkbox input "false"
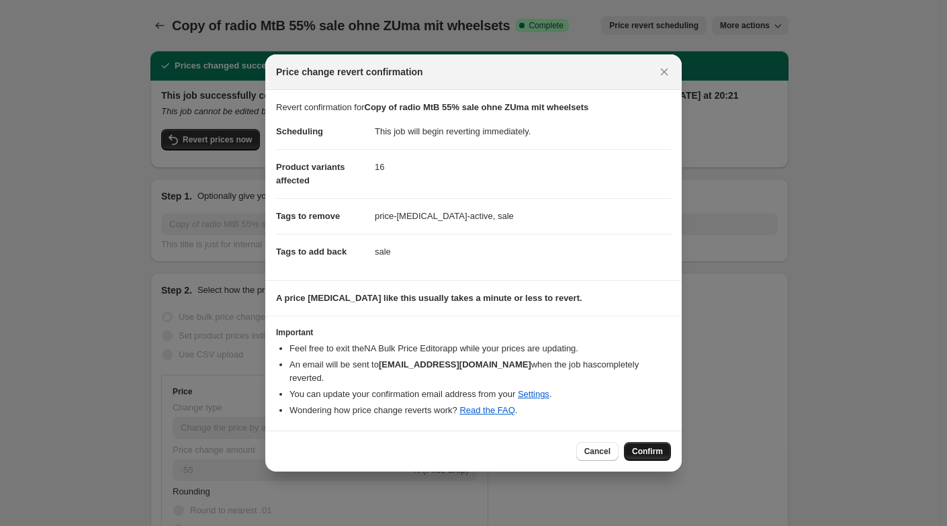
click at [661, 446] on span "Confirm" at bounding box center [647, 451] width 31 height 11
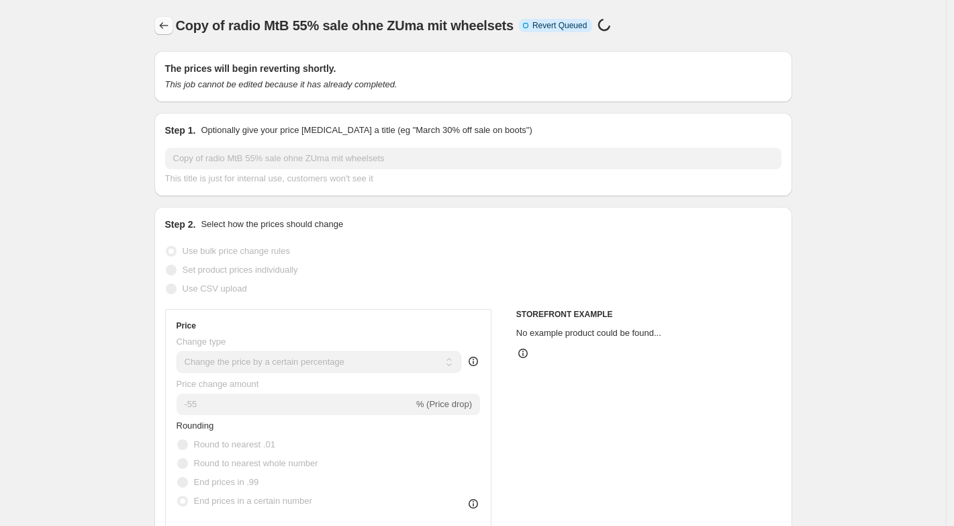
select select "percentage"
select select "no_change"
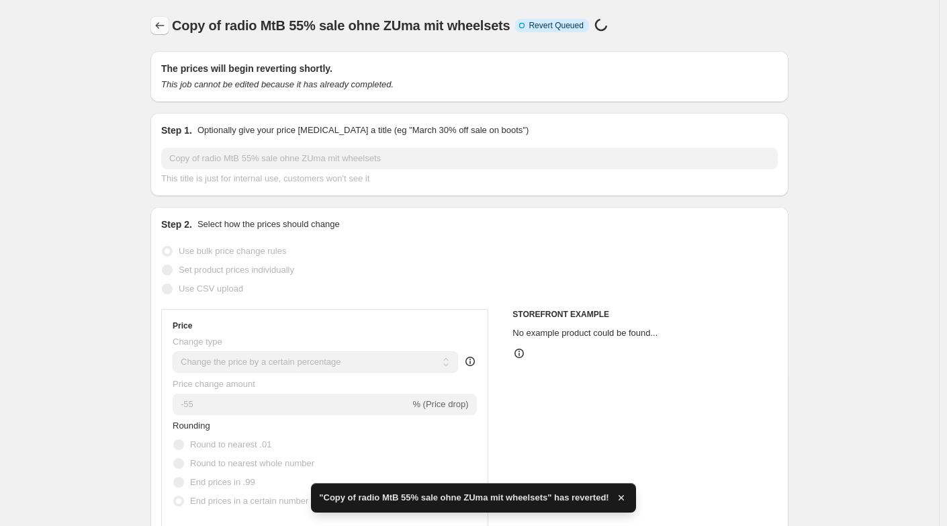
checkbox input "true"
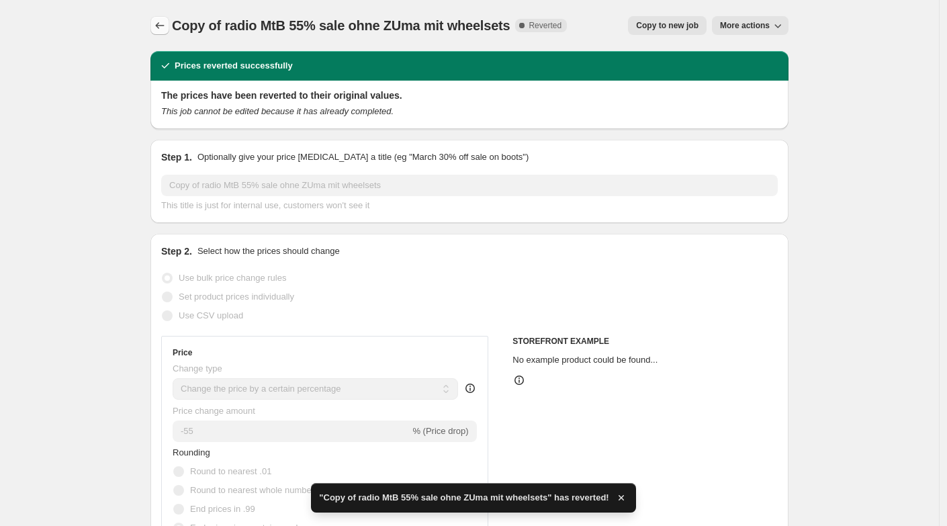
click at [160, 29] on icon "Price change jobs" at bounding box center [159, 25] width 13 height 13
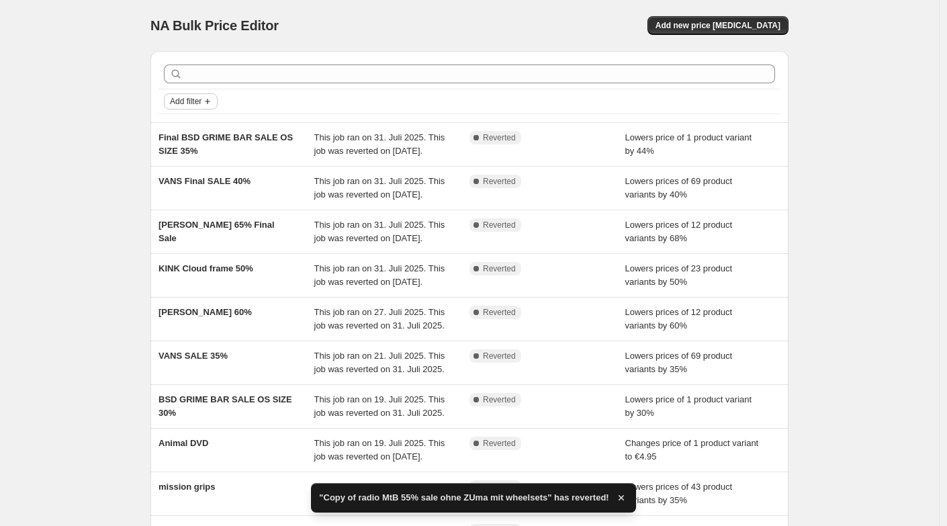
click at [195, 100] on span "Add filter" at bounding box center [186, 101] width 32 height 11
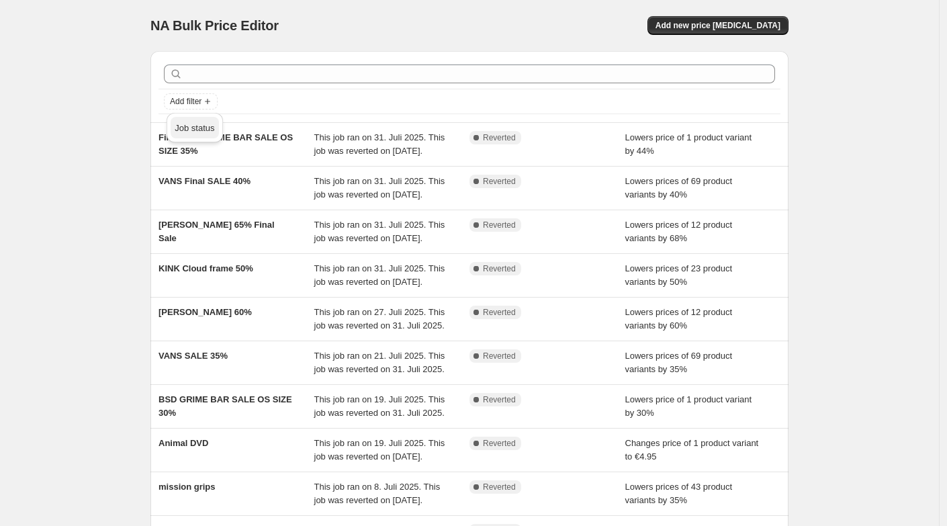
click at [193, 132] on span "Job status" at bounding box center [195, 128] width 40 height 10
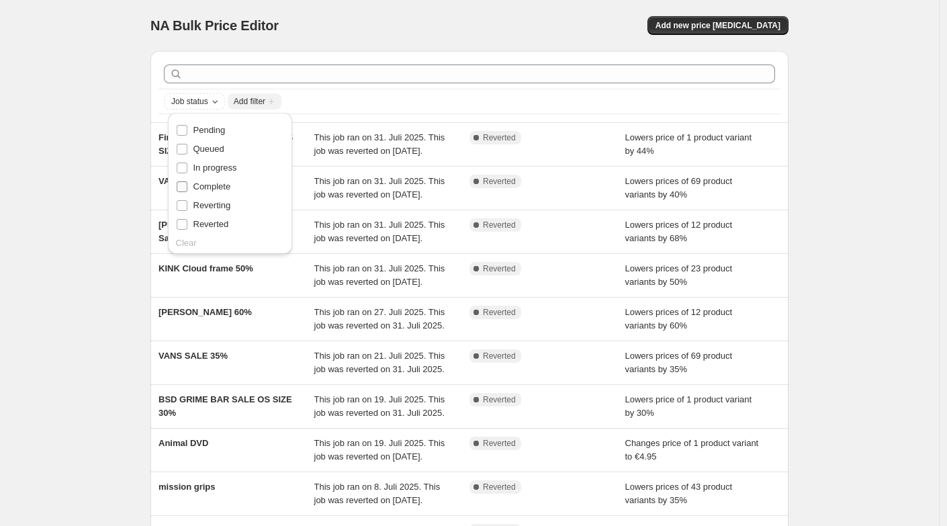
click at [182, 185] on input "Complete" at bounding box center [182, 186] width 11 height 11
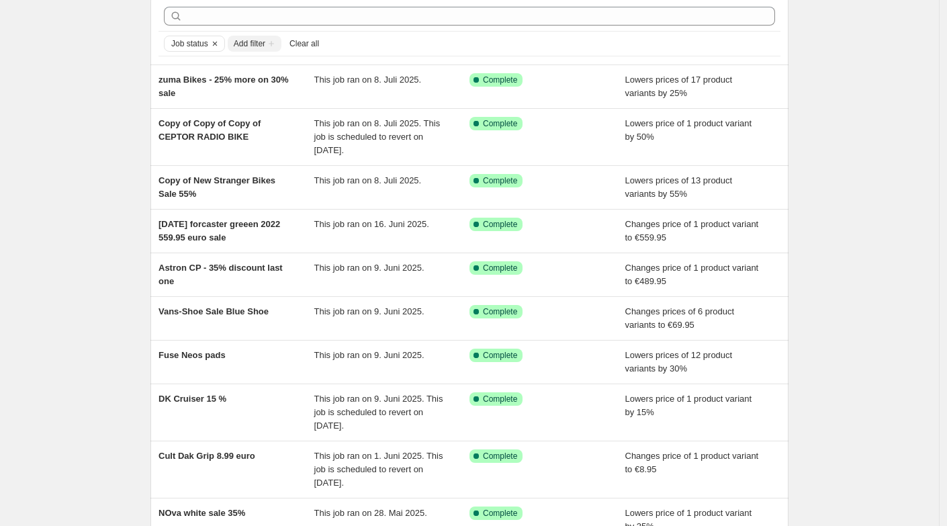
scroll to position [41, 0]
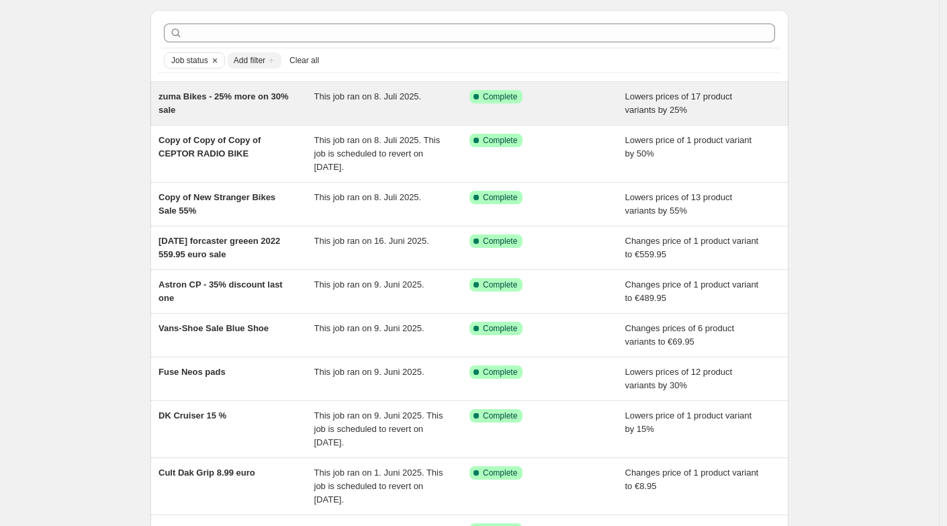
click at [196, 108] on span "zuma Bikes - 25% more on 30% sale" at bounding box center [223, 102] width 130 height 23
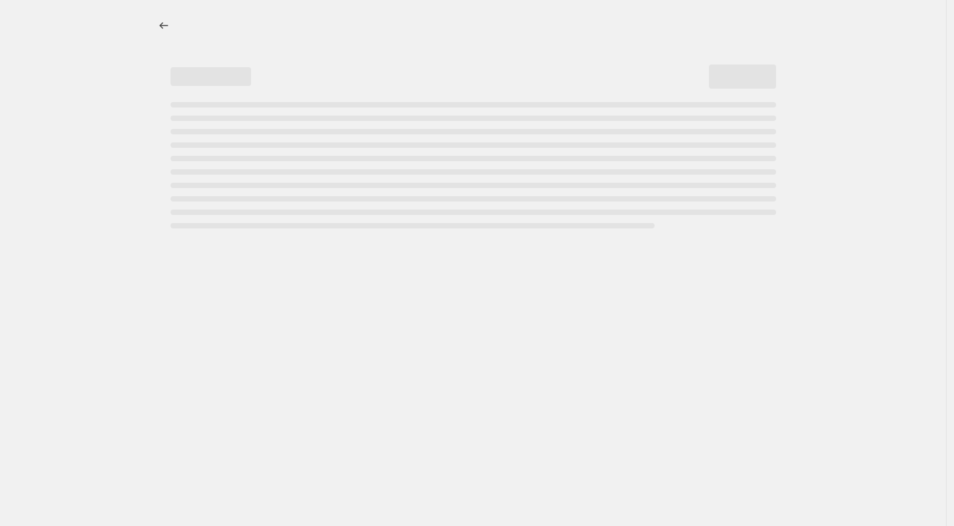
select select "percentage"
select select "no_change"
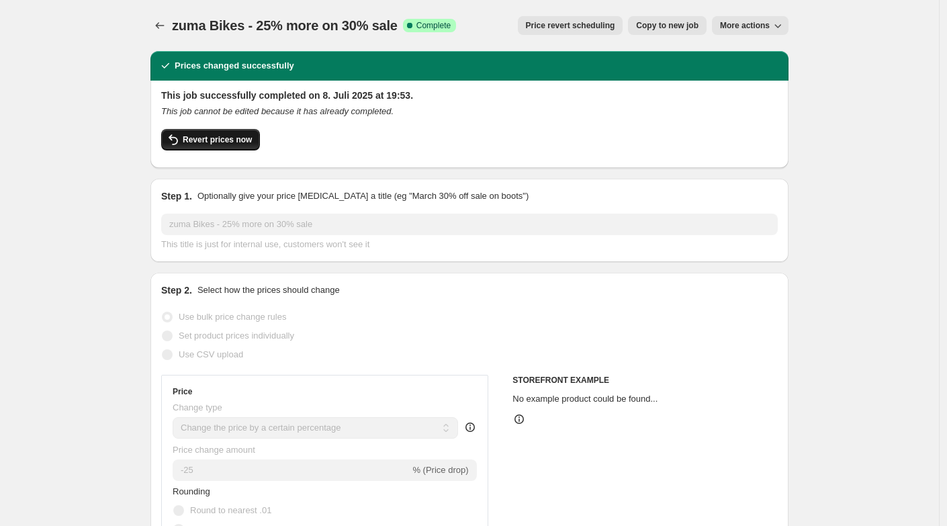
click at [225, 140] on span "Revert prices now" at bounding box center [217, 139] width 69 height 11
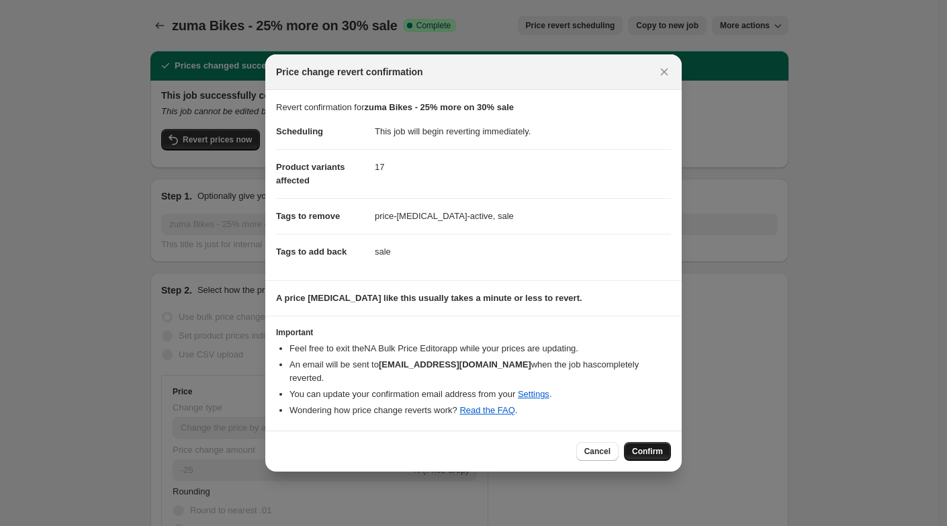
click at [651, 451] on button "Confirm" at bounding box center [647, 451] width 47 height 19
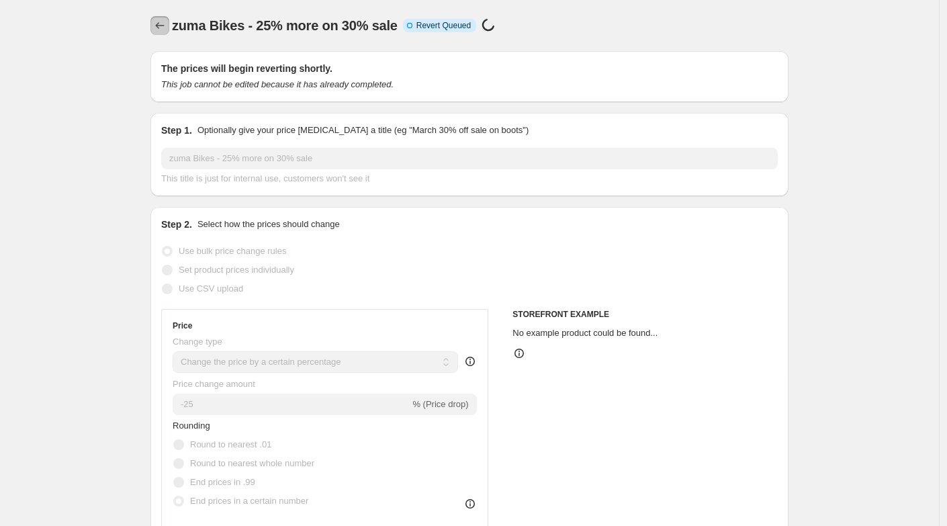
click at [160, 24] on icon "Price change jobs" at bounding box center [160, 25] width 9 height 7
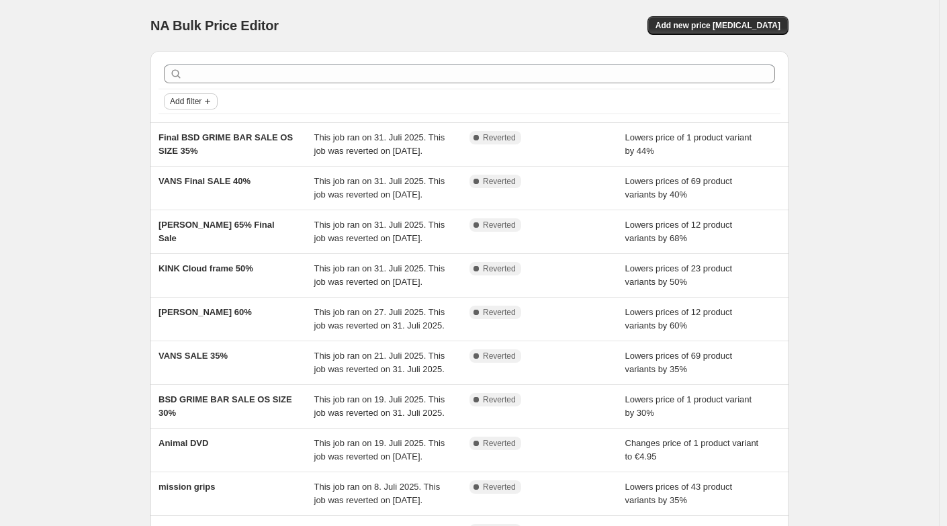
click at [197, 102] on span "Add filter" at bounding box center [186, 101] width 32 height 11
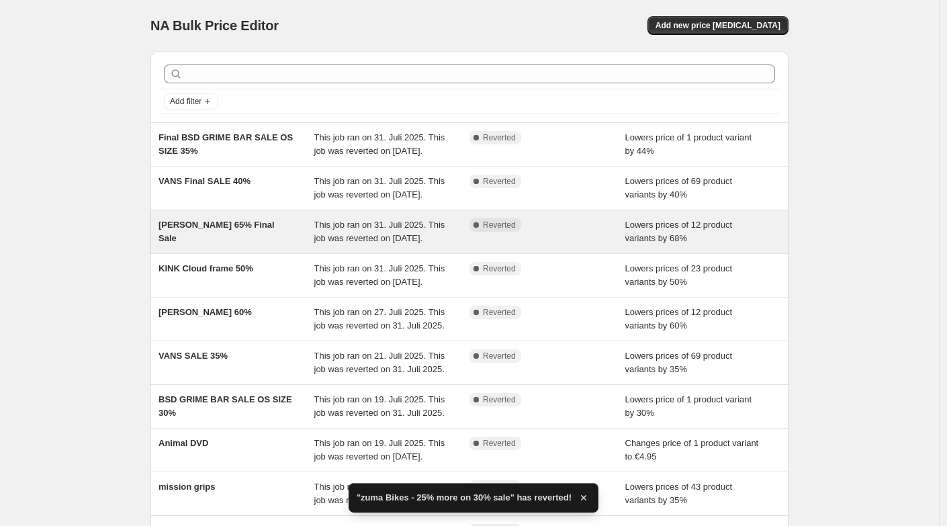
scroll to position [11, 0]
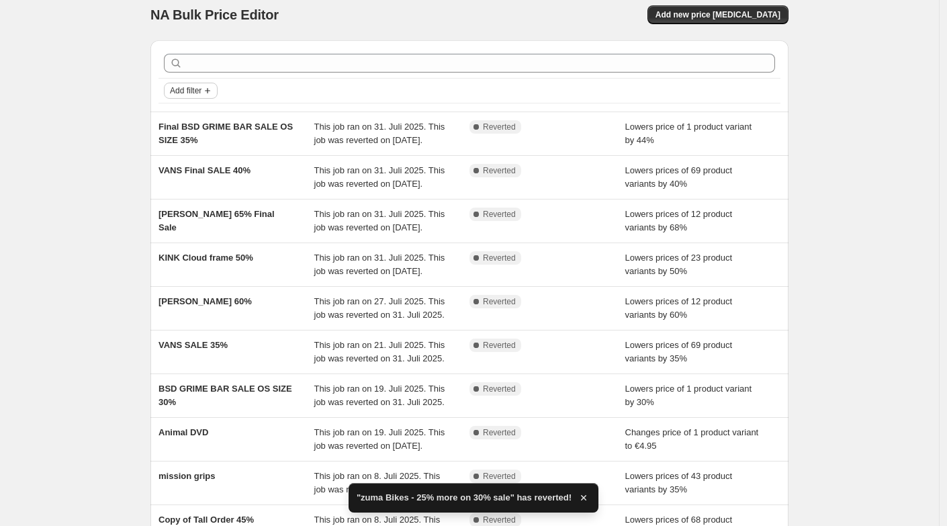
click at [199, 92] on span "Add filter" at bounding box center [186, 90] width 32 height 11
click at [189, 120] on span "Job status" at bounding box center [195, 117] width 40 height 10
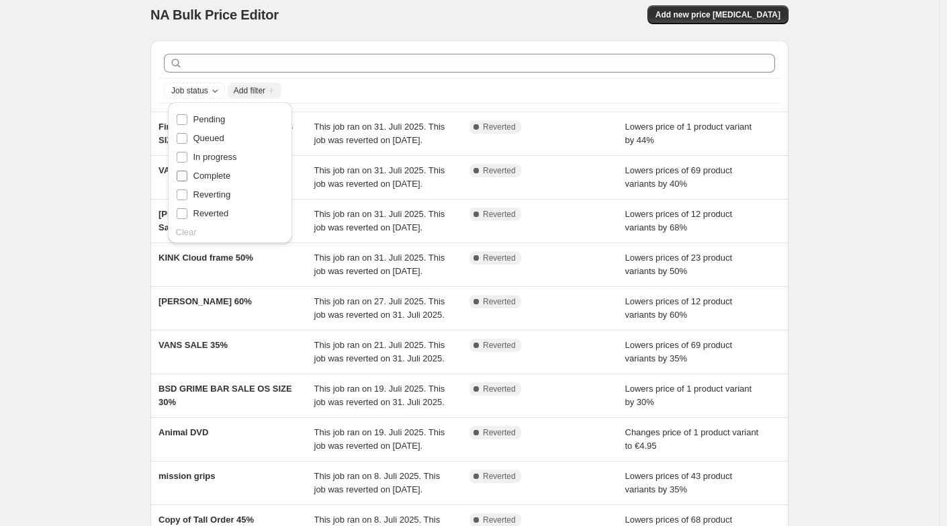
click at [180, 174] on input "Complete" at bounding box center [182, 176] width 11 height 11
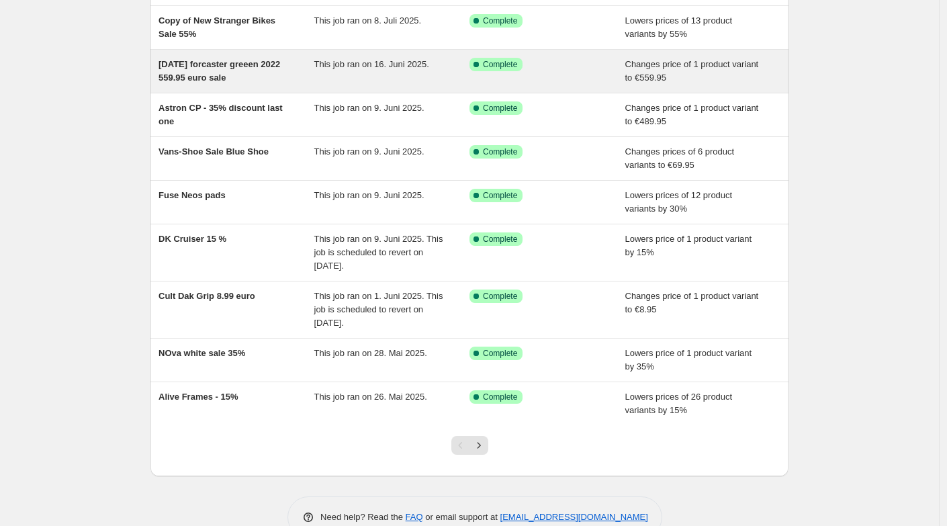
scroll to position [206, 0]
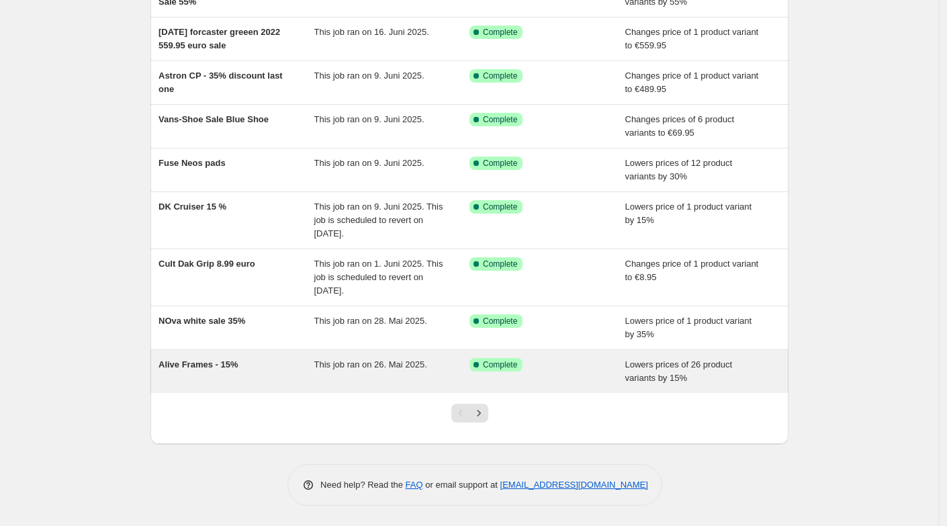
click at [230, 365] on span "Alive Frames - 15%" at bounding box center [198, 364] width 80 height 10
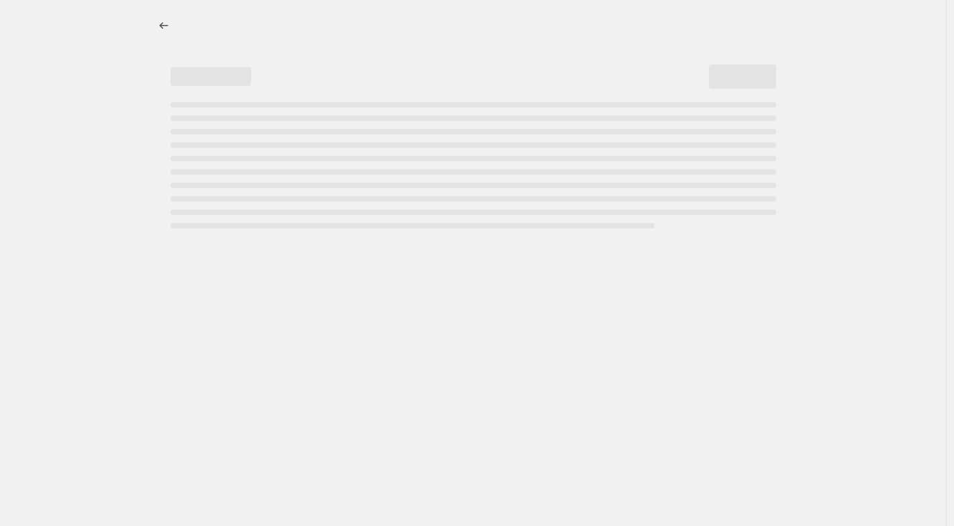
select select "percentage"
select select "no_change"
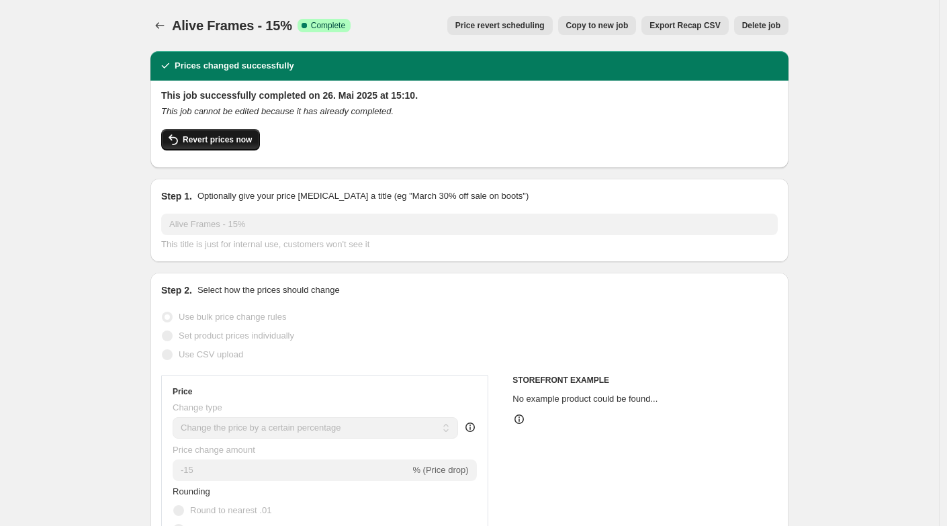
click at [199, 141] on span "Revert prices now" at bounding box center [217, 139] width 69 height 11
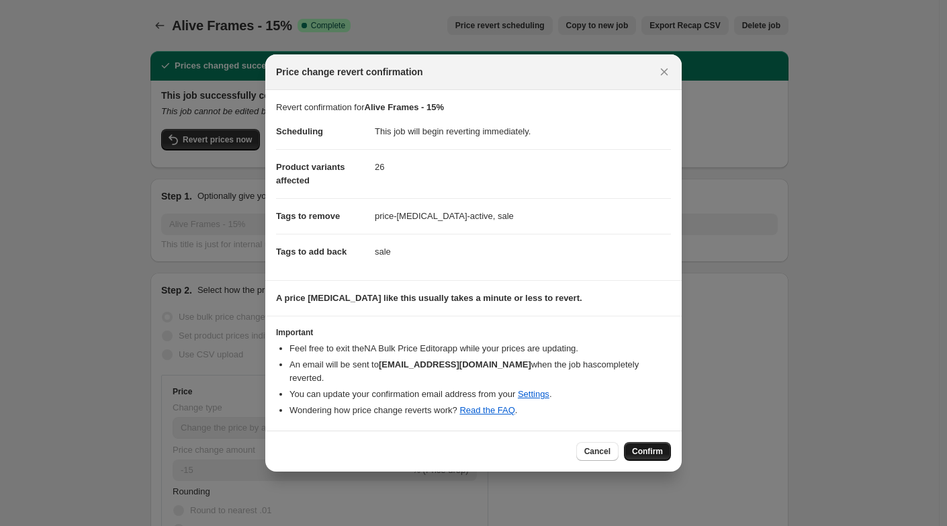
click at [637, 446] on span "Confirm" at bounding box center [647, 451] width 31 height 11
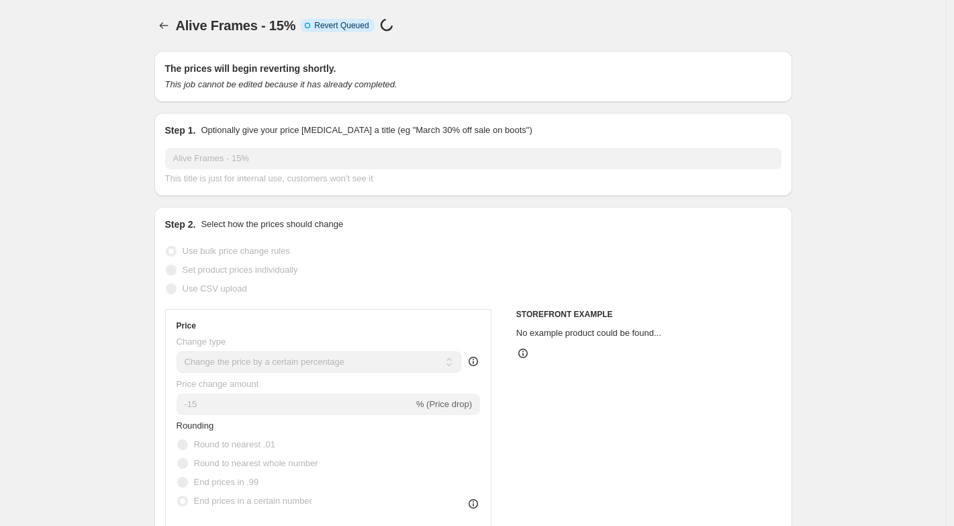
select select "percentage"
select select "no_change"
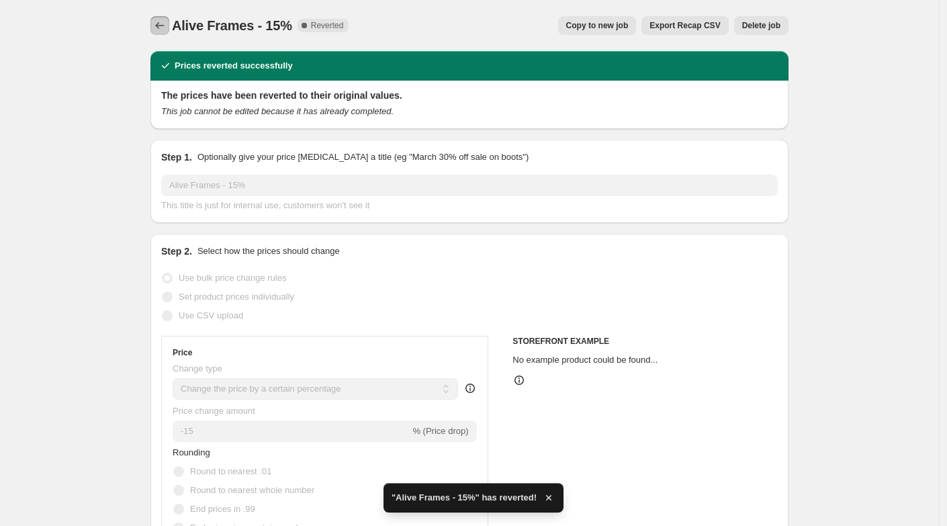
click at [166, 30] on icon "Price change jobs" at bounding box center [159, 25] width 13 height 13
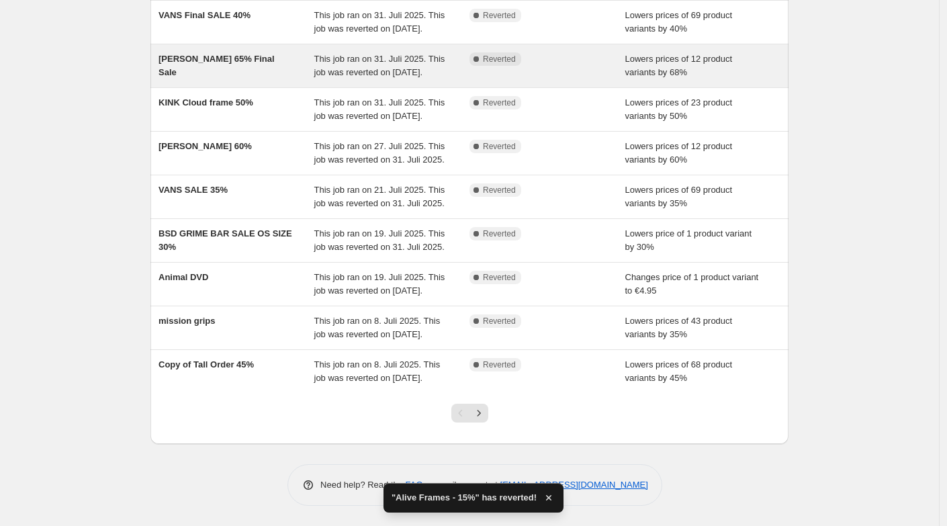
scroll to position [300, 0]
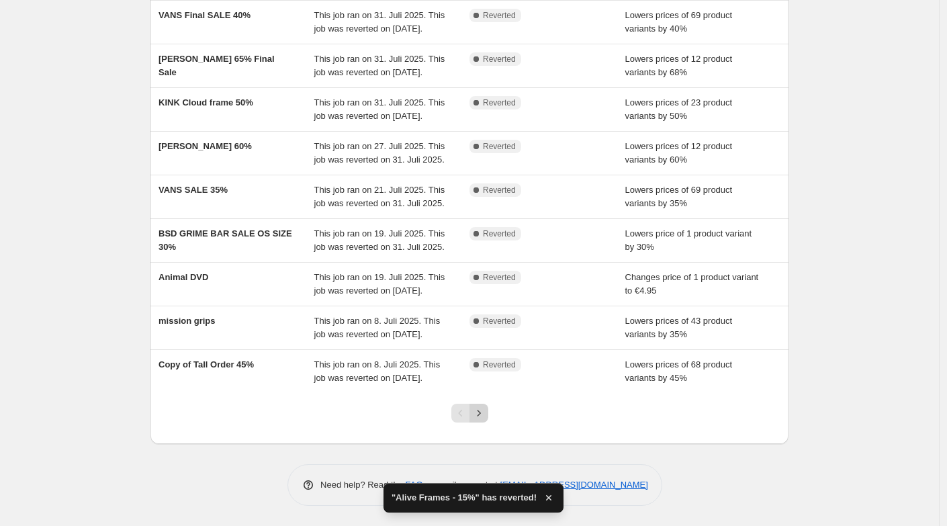
click at [480, 415] on icon "Next" at bounding box center [478, 413] width 3 height 6
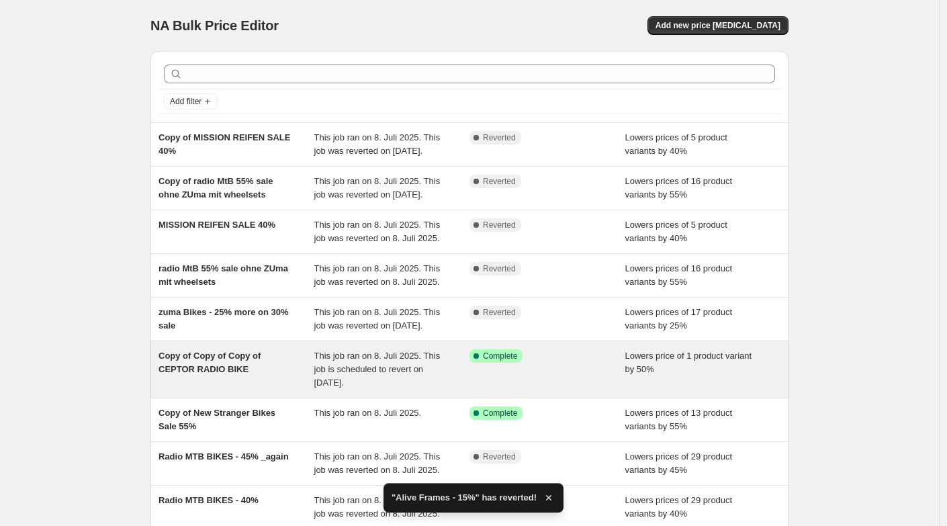
click at [232, 374] on span "Copy of Copy of Copy of CEPTOR RADIO BIKE" at bounding box center [209, 361] width 102 height 23
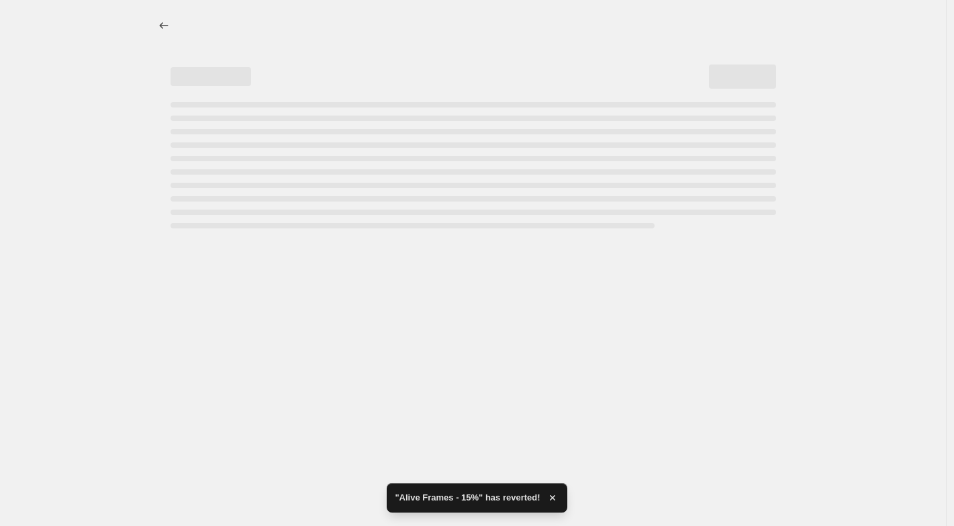
select select "percentage"
select select "no_change"
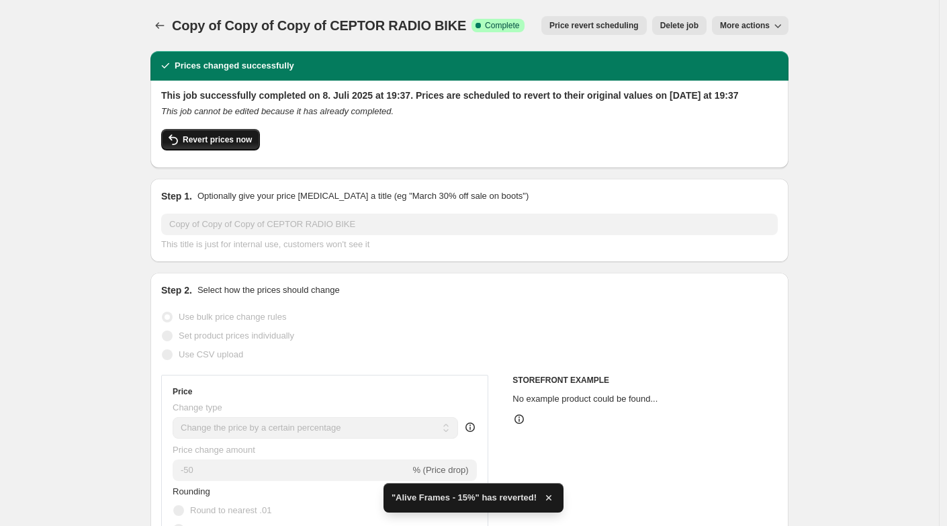
click at [219, 145] on span "Revert prices now" at bounding box center [217, 139] width 69 height 11
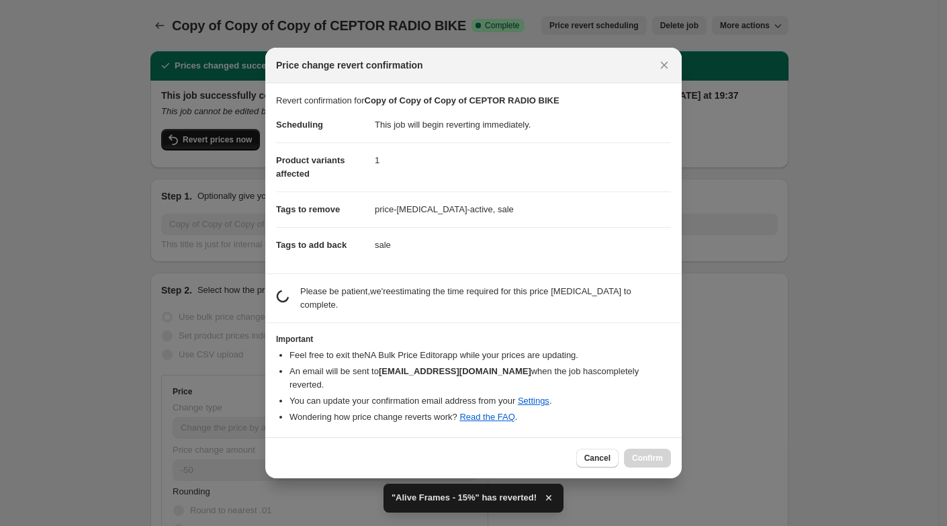
checkbox input "false"
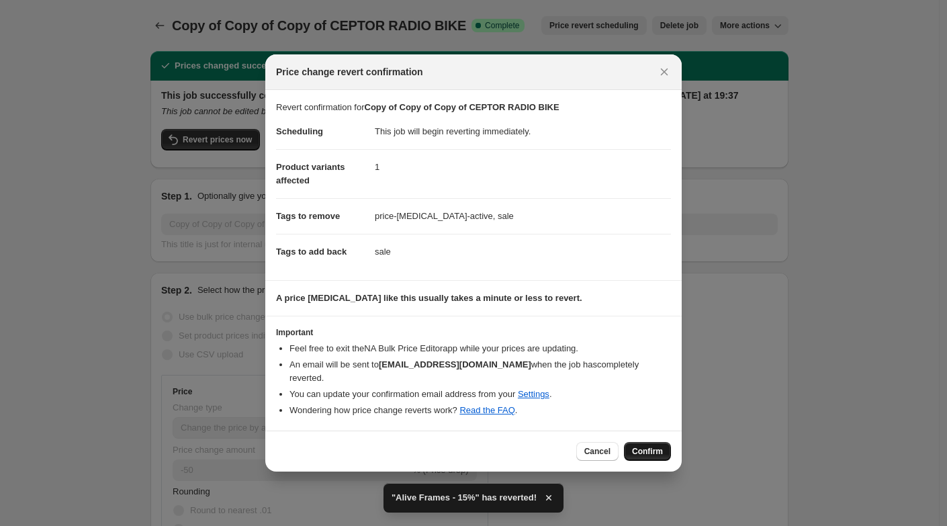
click at [642, 446] on span "Confirm" at bounding box center [647, 451] width 31 height 11
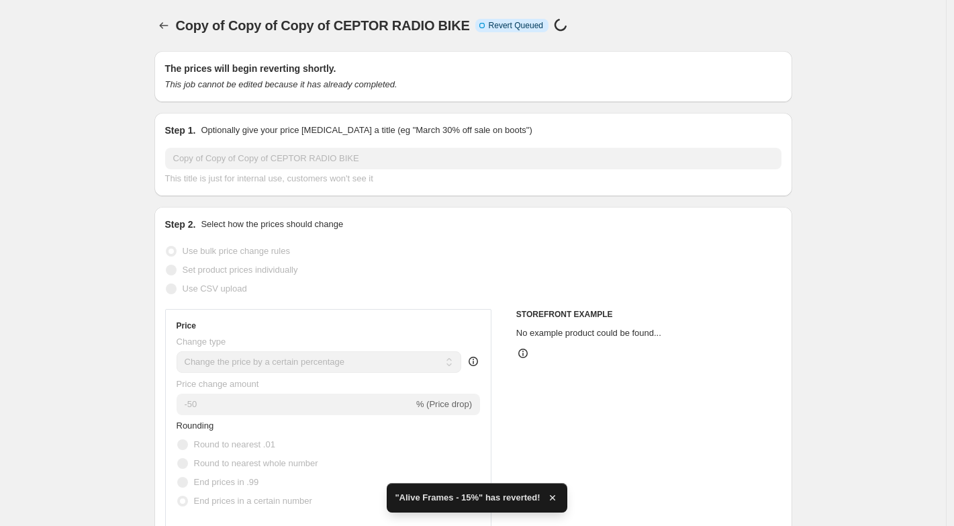
select select "percentage"
select select "no_change"
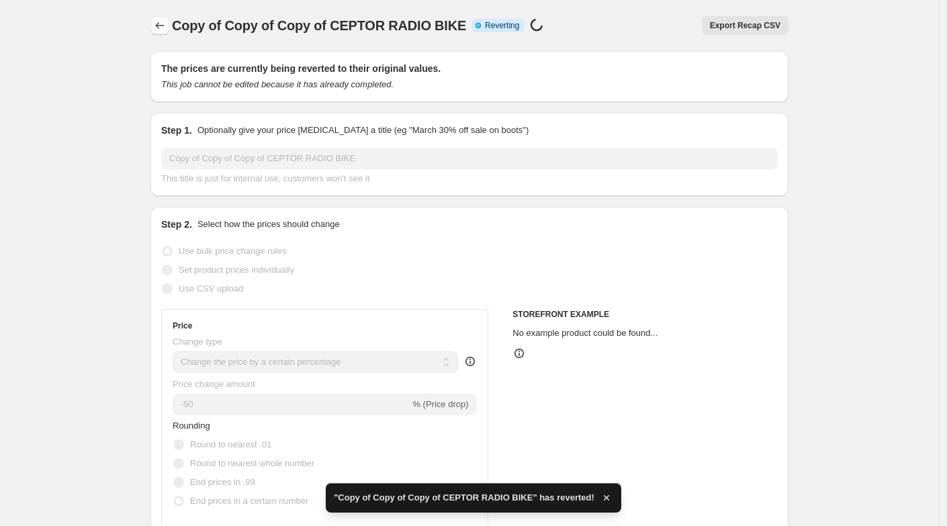
click at [159, 24] on icon "Price change jobs" at bounding box center [159, 25] width 13 height 13
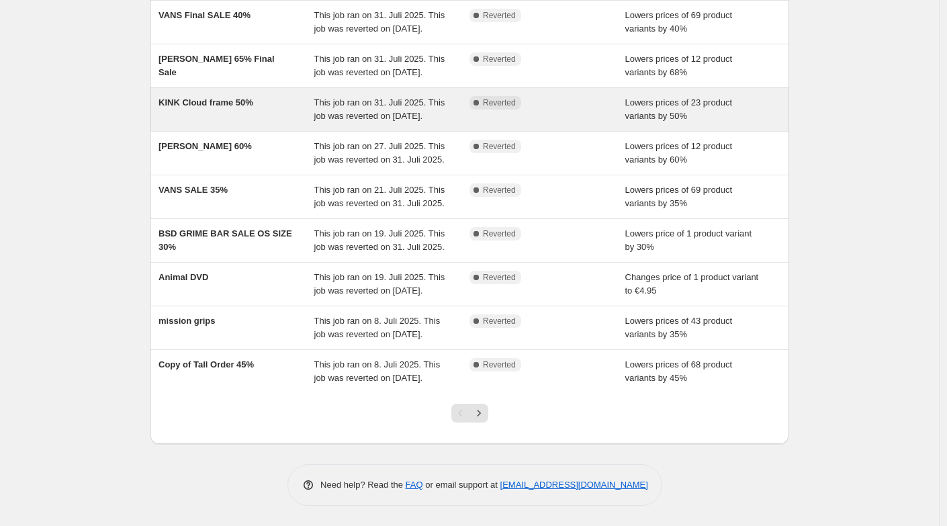
scroll to position [300, 0]
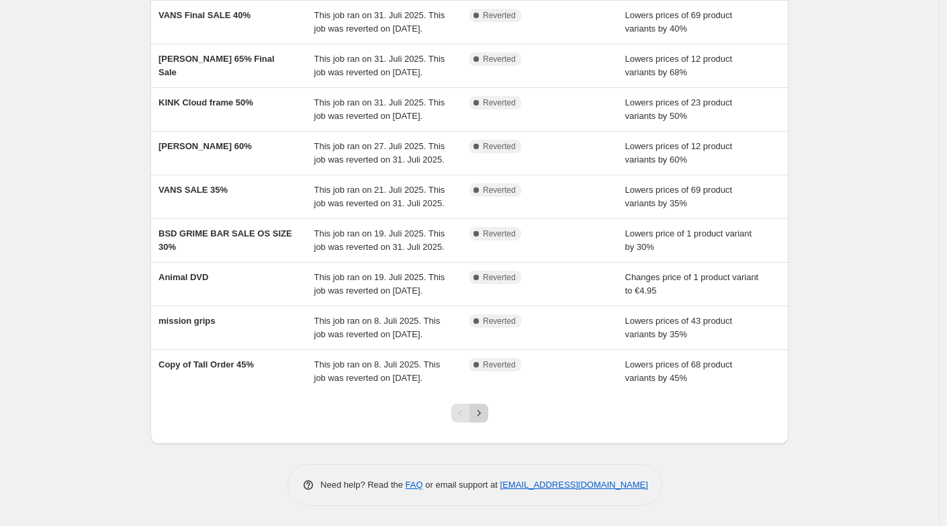
click at [483, 418] on icon "Next" at bounding box center [478, 412] width 13 height 13
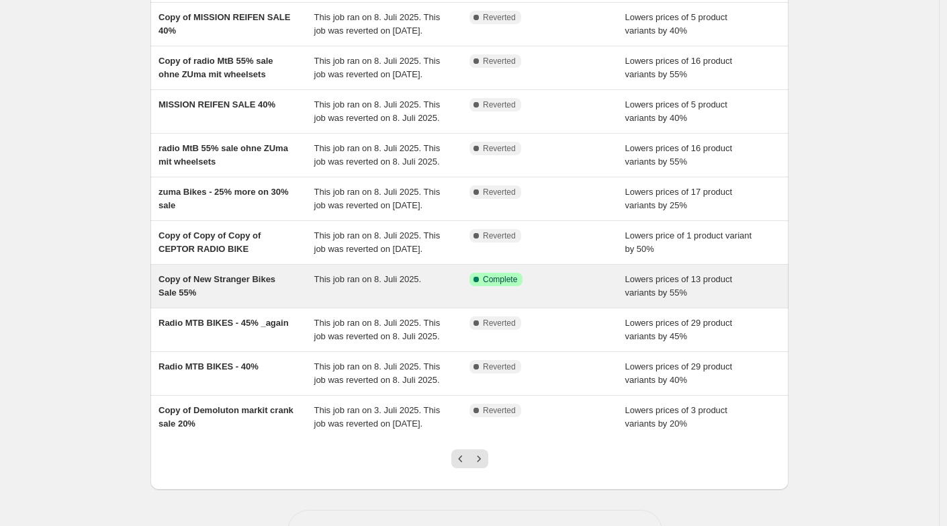
scroll to position [128, 0]
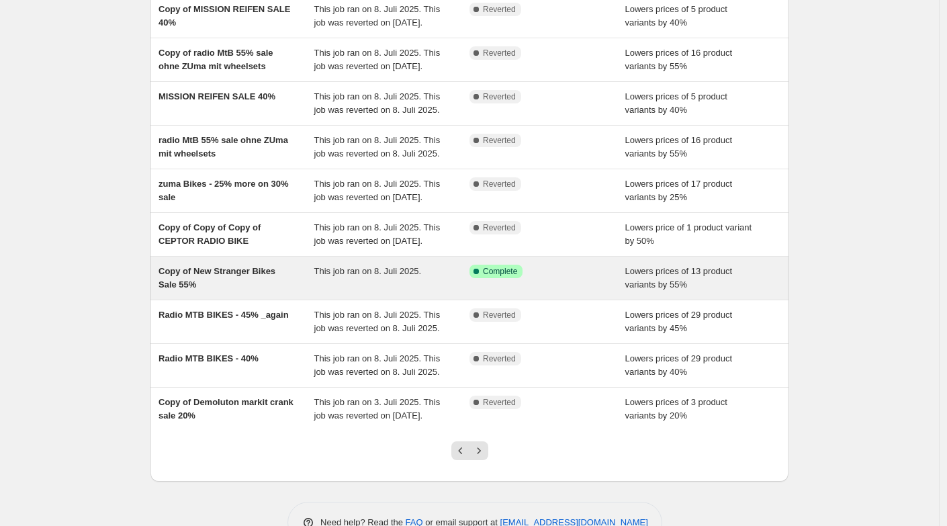
click at [229, 291] on div "Copy of New Stranger Bikes Sale 55%" at bounding box center [236, 278] width 156 height 27
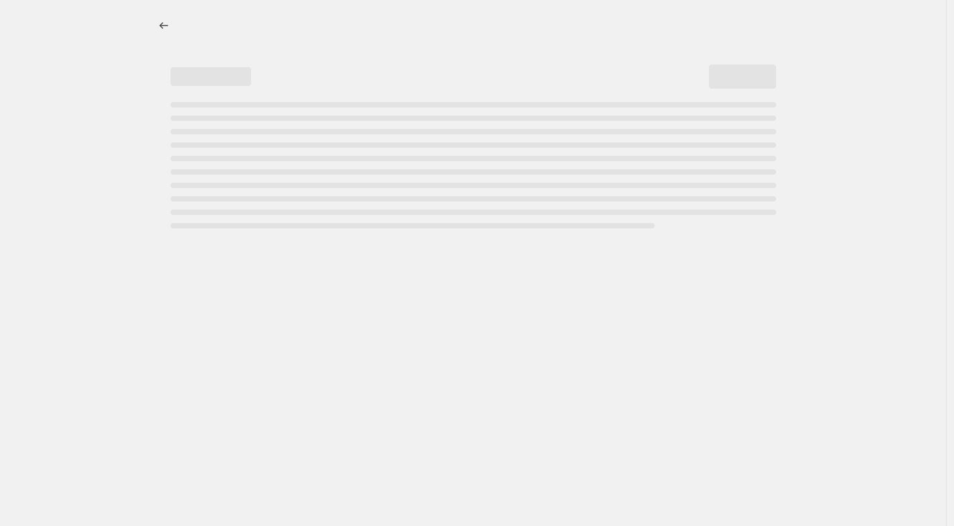
select select "percentage"
select select "no_change"
select select "product_type"
select select "vendor"
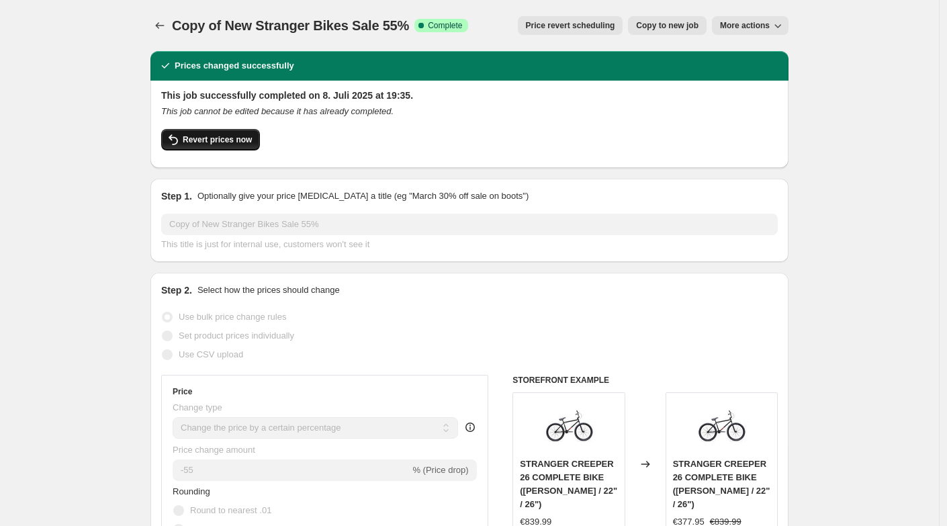
click at [201, 144] on span "Revert prices now" at bounding box center [217, 139] width 69 height 11
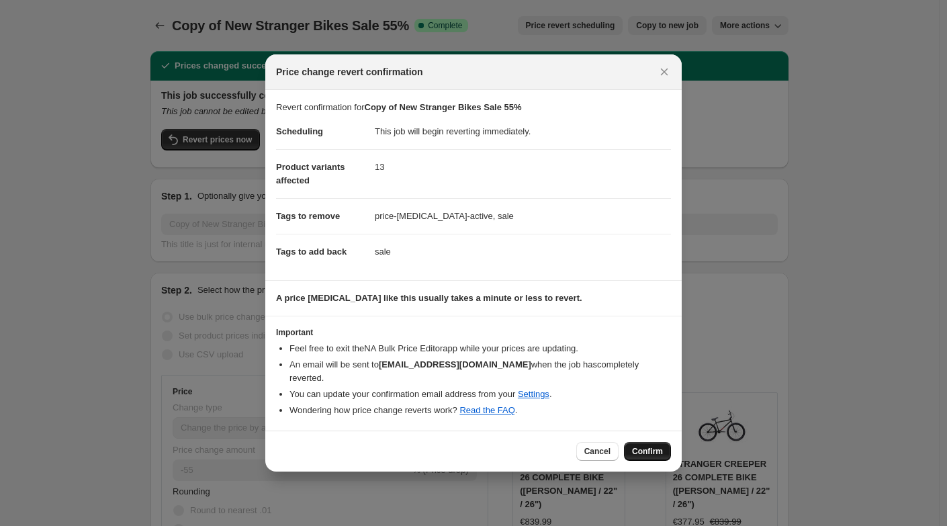
click at [653, 446] on span "Confirm" at bounding box center [647, 451] width 31 height 11
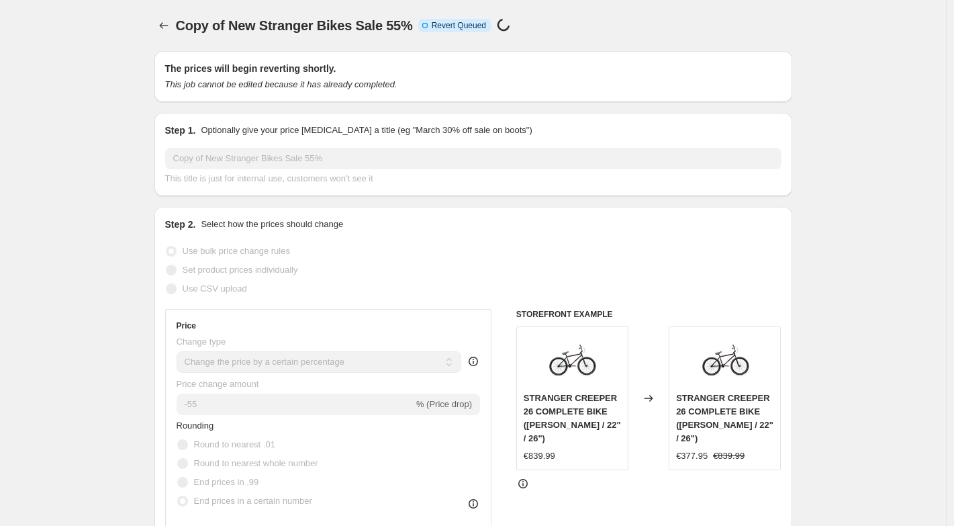
select select "percentage"
select select "no_change"
select select "product_type"
select select "vendor"
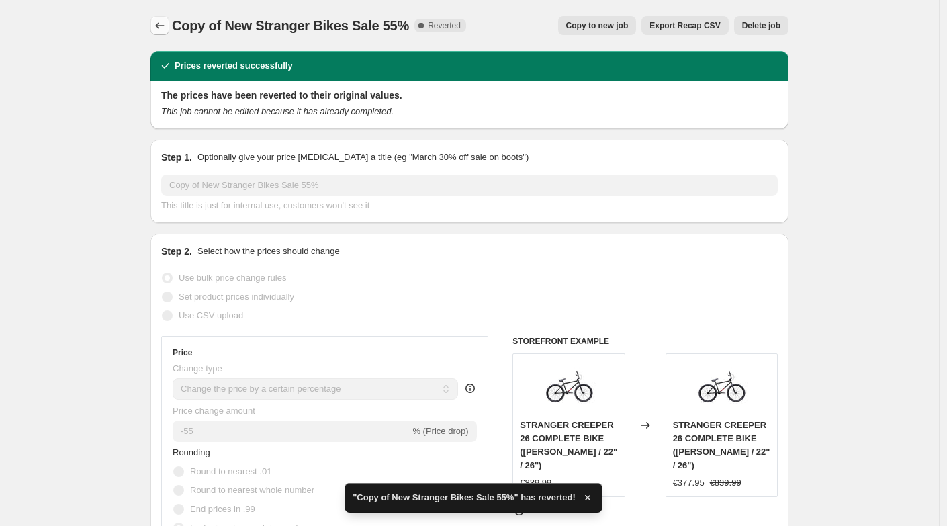
click at [158, 25] on icon "Price change jobs" at bounding box center [159, 25] width 13 height 13
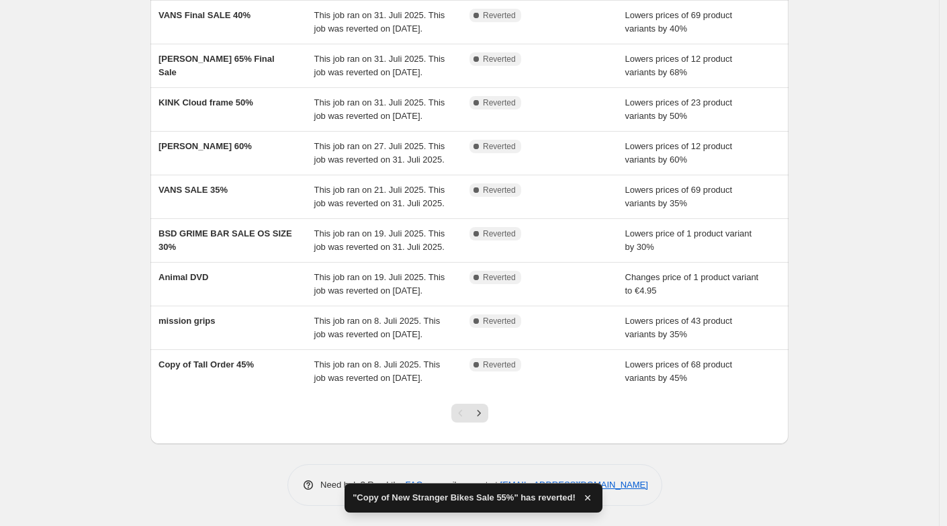
scroll to position [300, 0]
click at [483, 416] on icon "Next" at bounding box center [478, 412] width 13 height 13
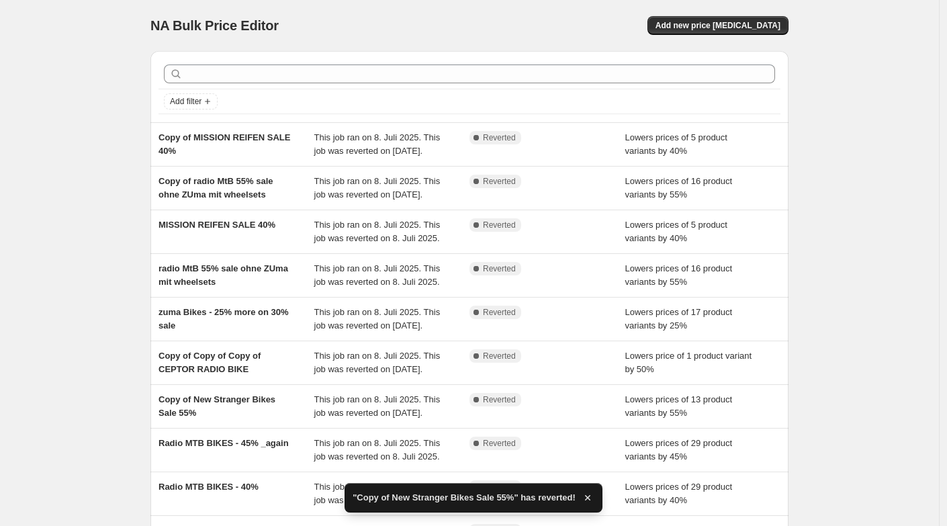
scroll to position [246, 0]
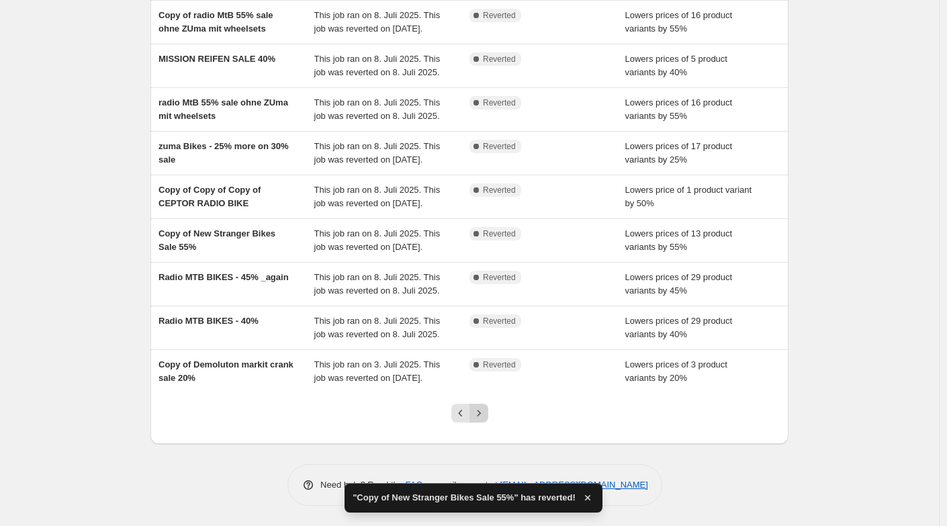
click at [483, 418] on icon "Next" at bounding box center [478, 412] width 13 height 13
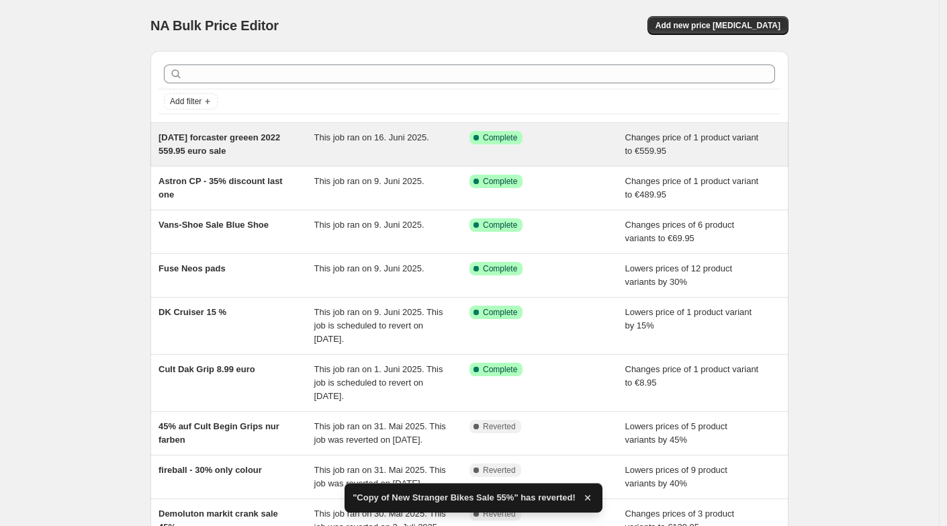
click at [222, 138] on span "sunday forcaster greeen 2022 559.95 euro sale" at bounding box center [219, 143] width 122 height 23
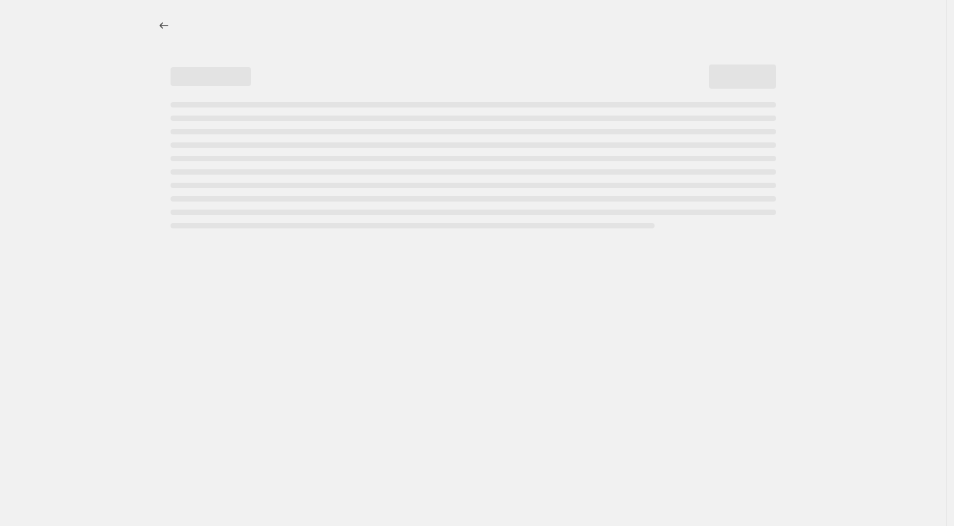
select select "no_change"
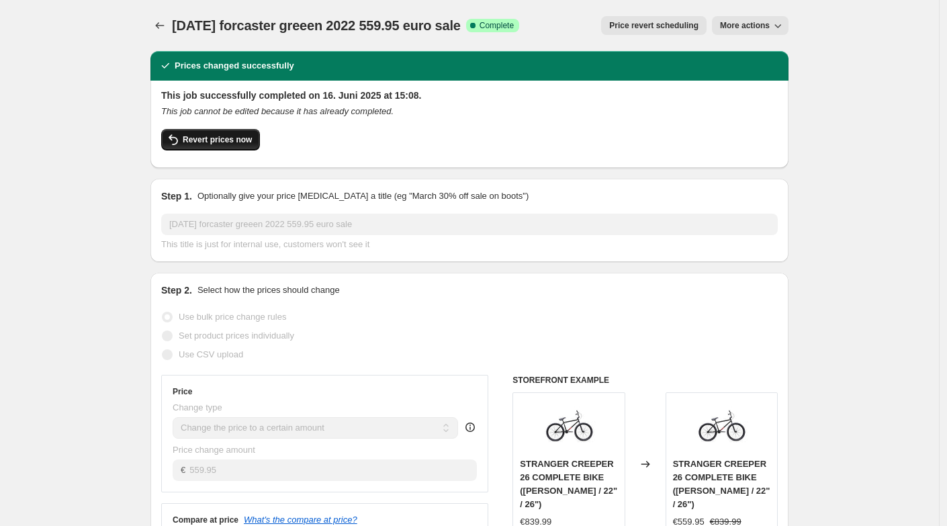
click at [208, 138] on span "Revert prices now" at bounding box center [217, 139] width 69 height 11
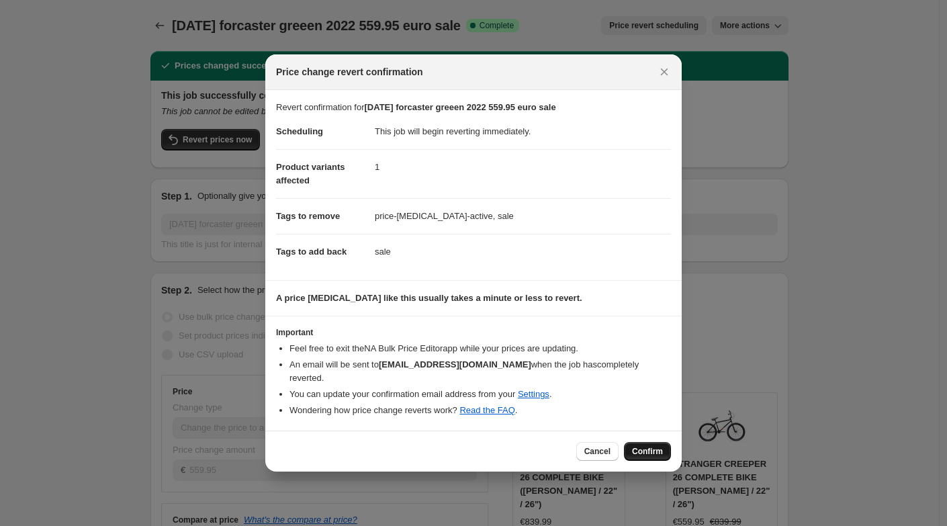
click at [643, 446] on span "Confirm" at bounding box center [647, 451] width 31 height 11
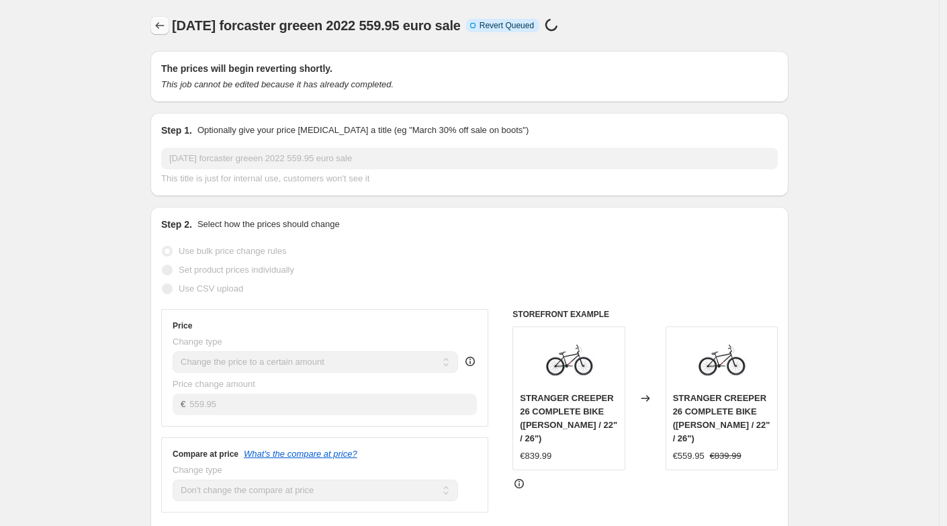
click at [161, 28] on icon "Price change jobs" at bounding box center [160, 25] width 9 height 7
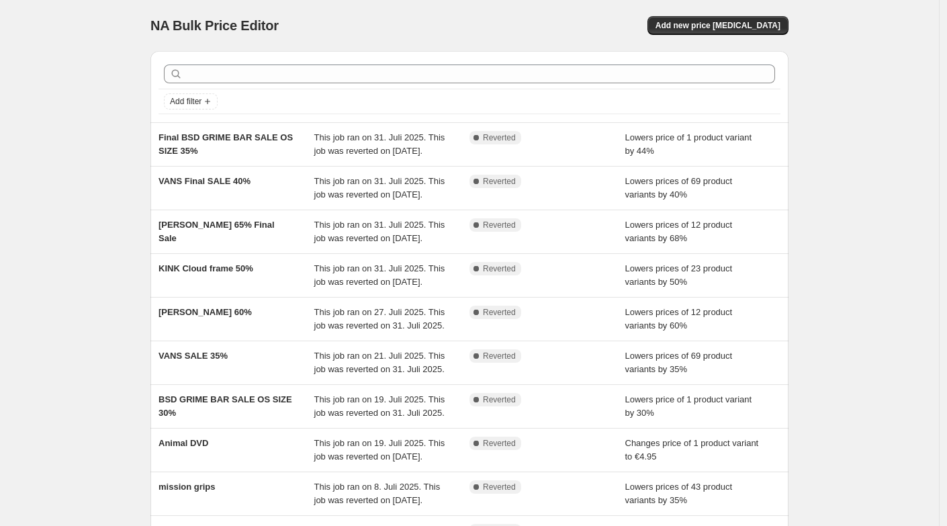
scroll to position [300, 0]
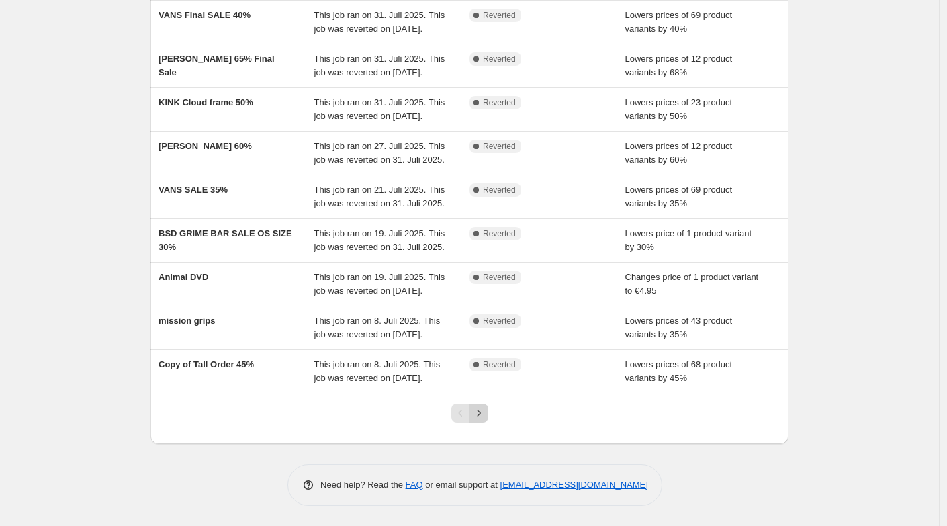
click at [478, 418] on icon "Next" at bounding box center [478, 412] width 13 height 13
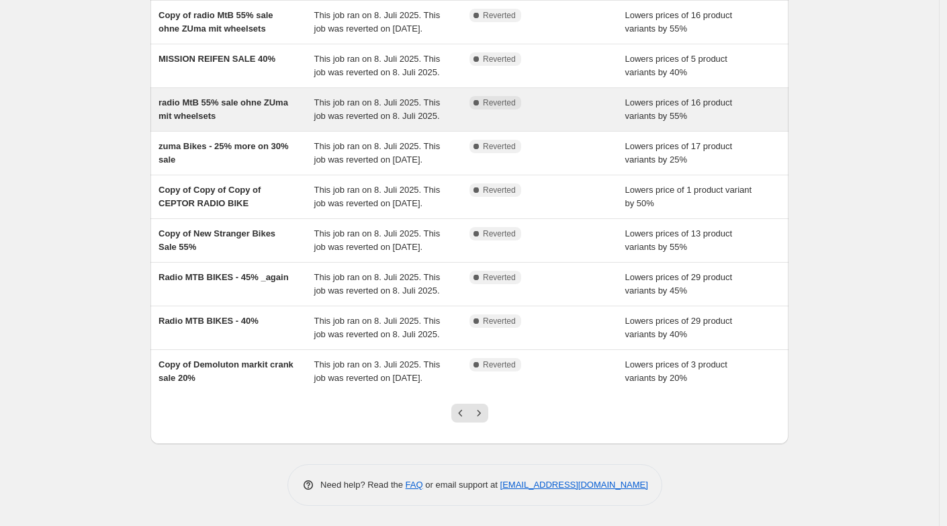
scroll to position [246, 0]
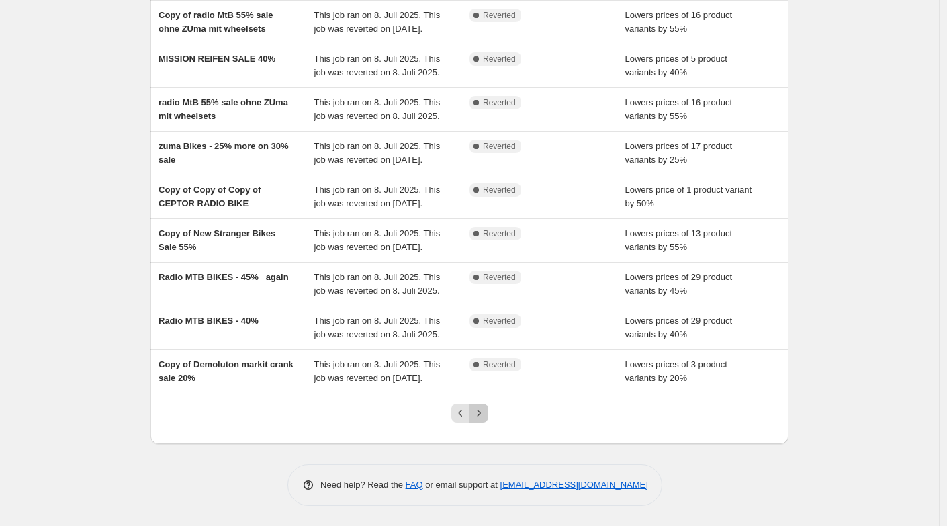
click at [483, 413] on icon "Next" at bounding box center [478, 412] width 13 height 13
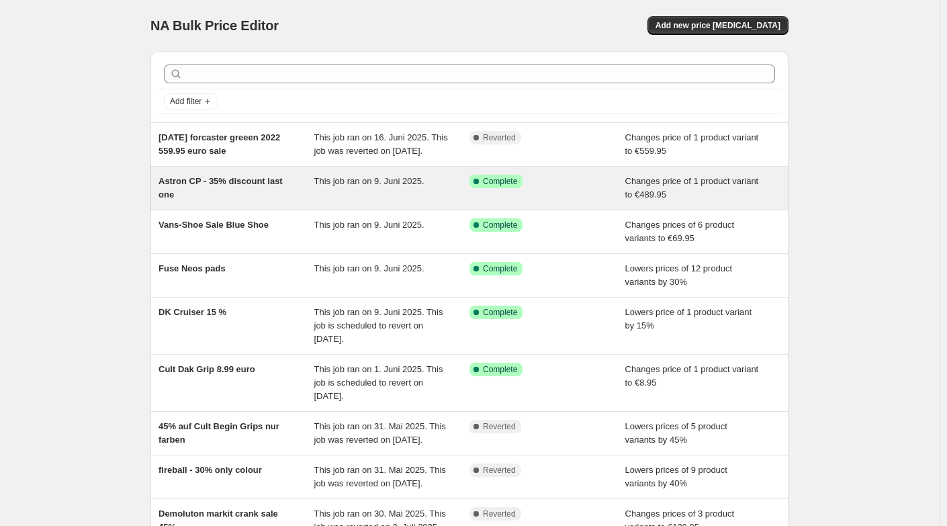
click at [188, 201] on div "Astron CP - 35% discount last one" at bounding box center [236, 188] width 156 height 27
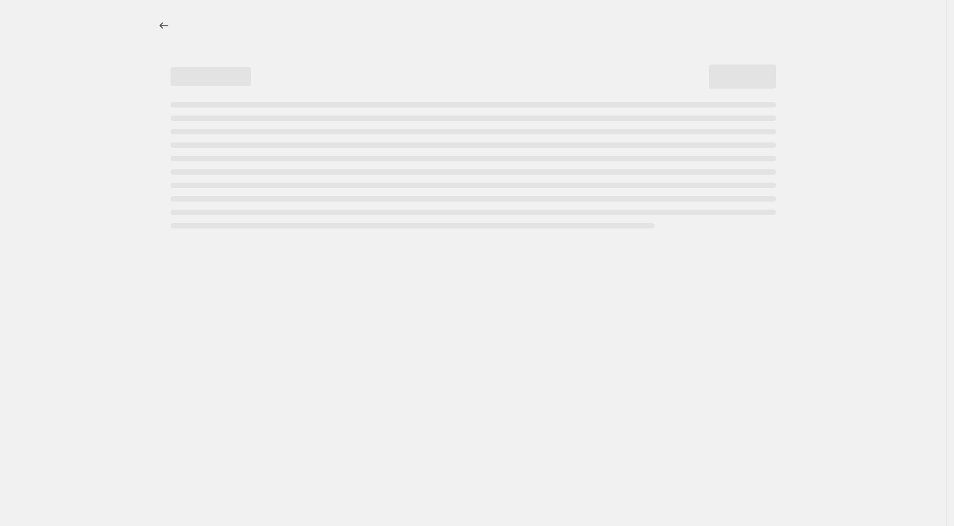
select select "percentage"
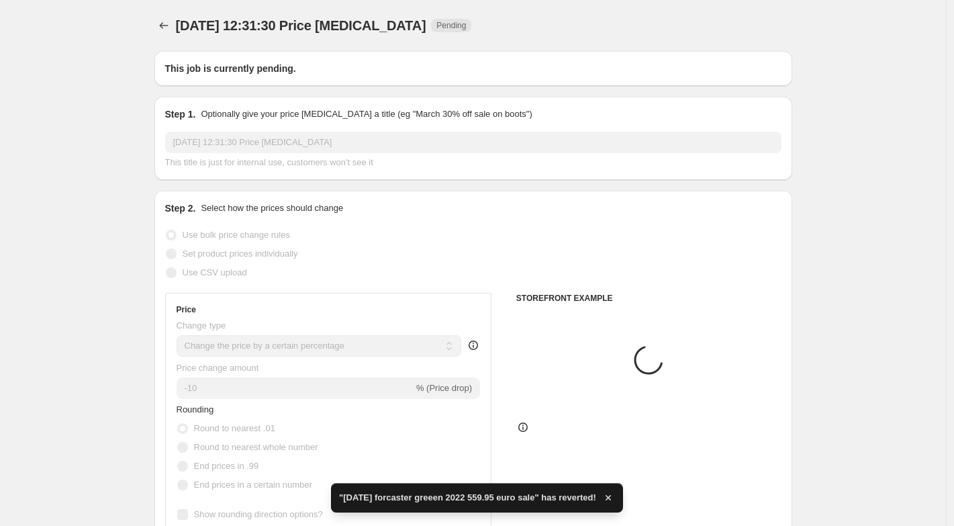
type input "Astron CP - 35% discount last one"
select select "to"
select select "no_change"
checkbox input "true"
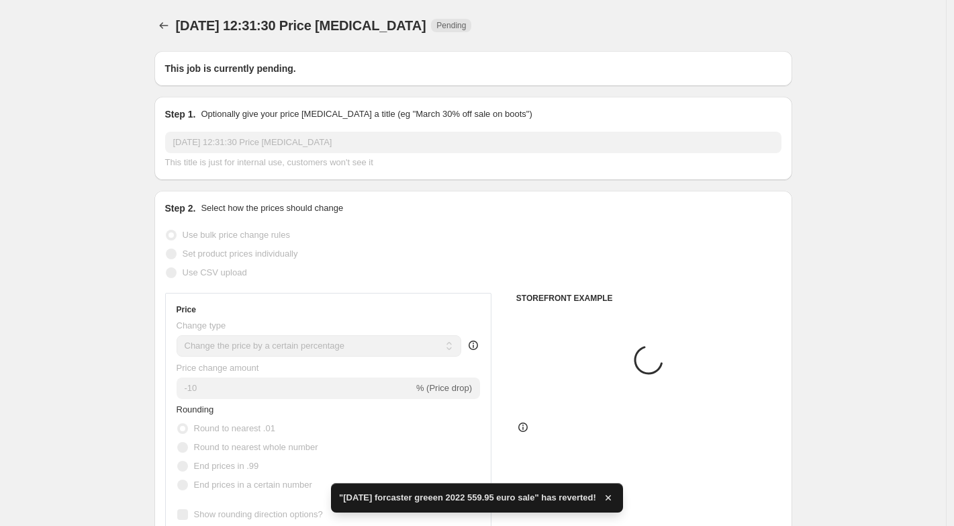
radio input "false"
radio input "true"
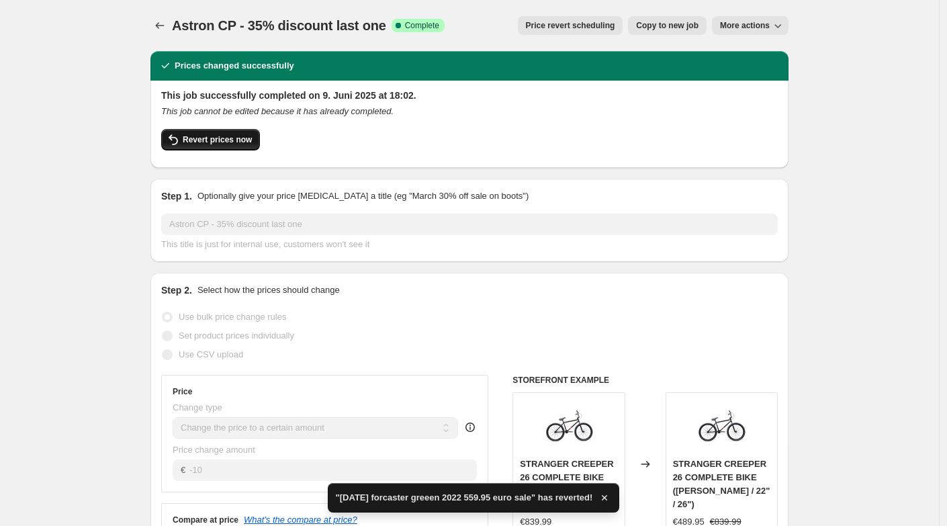
click at [181, 140] on icon "button" at bounding box center [173, 140] width 16 height 16
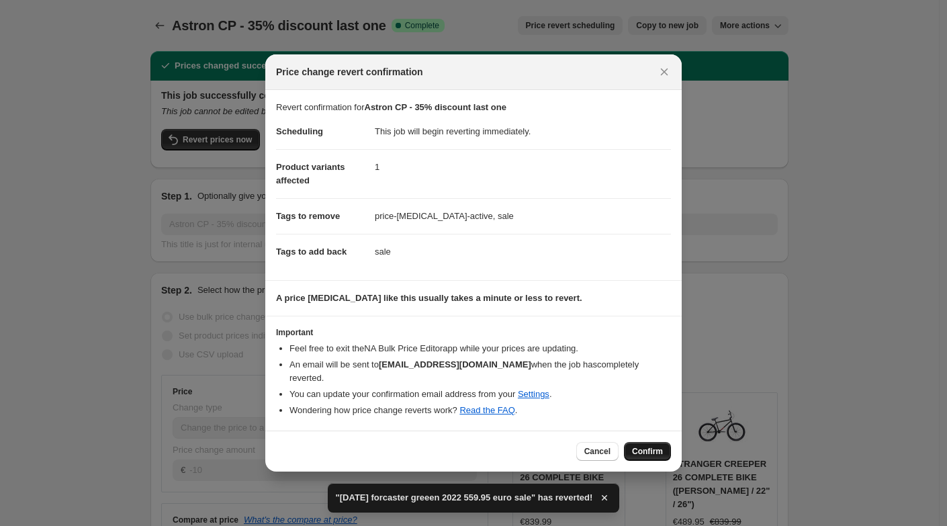
click at [645, 446] on span "Confirm" at bounding box center [647, 451] width 31 height 11
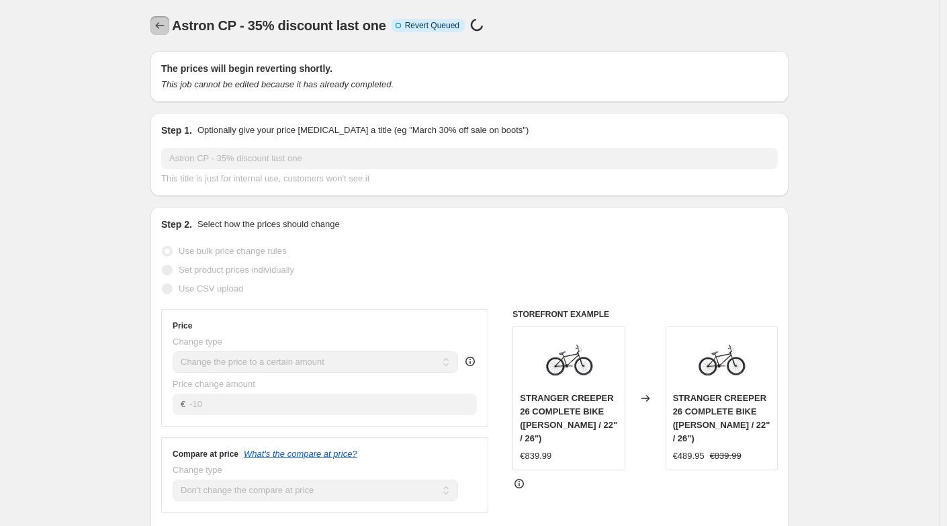
click at [162, 29] on icon "Price change jobs" at bounding box center [159, 25] width 13 height 13
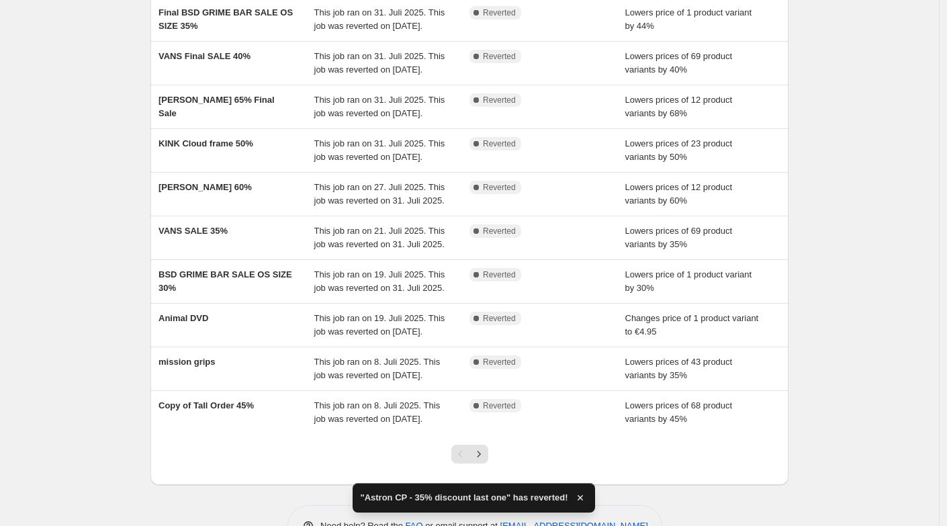
scroll to position [300, 0]
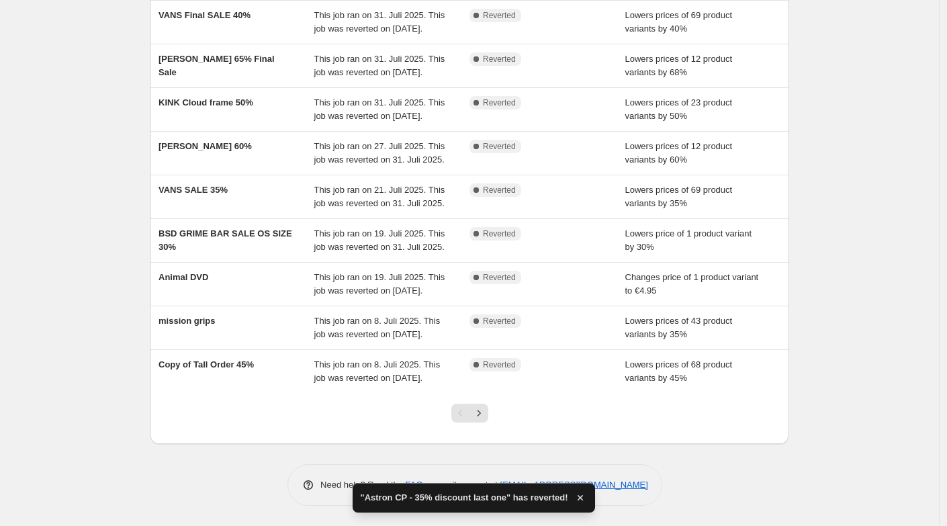
click at [482, 418] on icon "Next" at bounding box center [478, 412] width 13 height 13
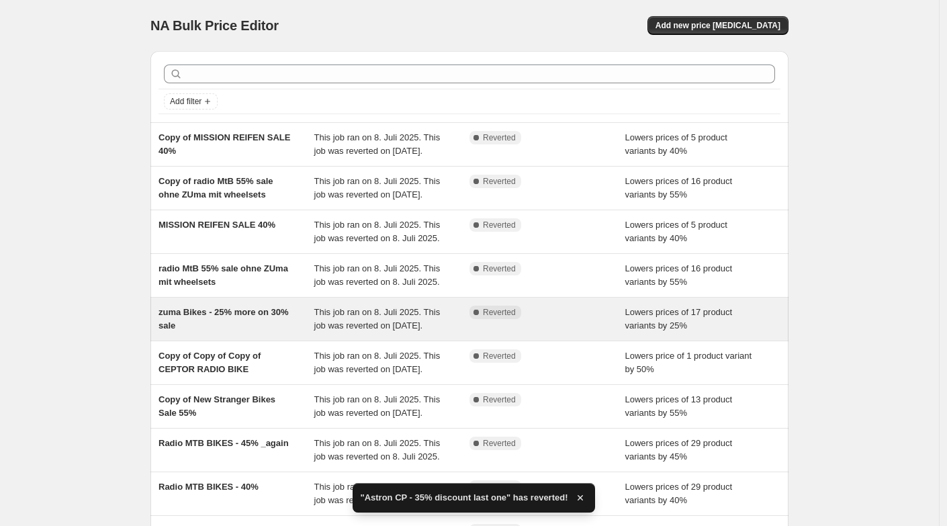
scroll to position [246, 0]
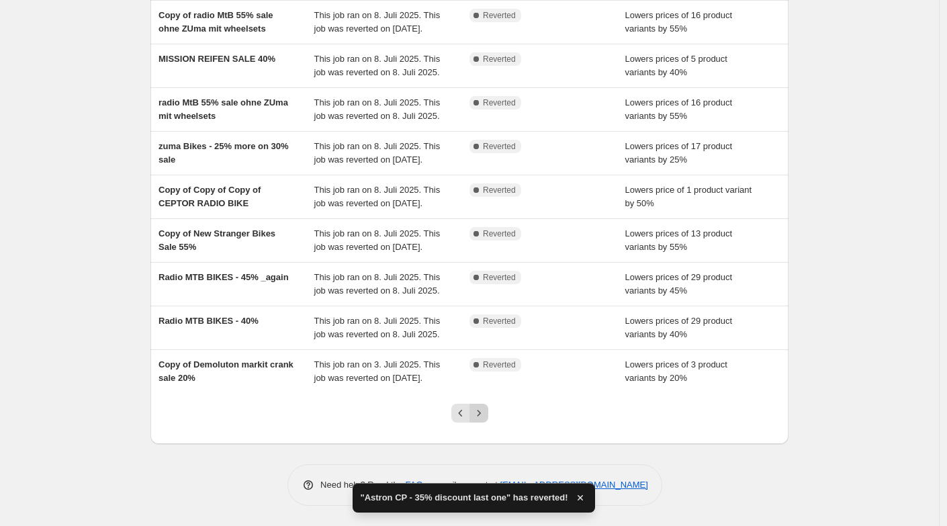
click at [480, 412] on icon "Next" at bounding box center [478, 413] width 3 height 6
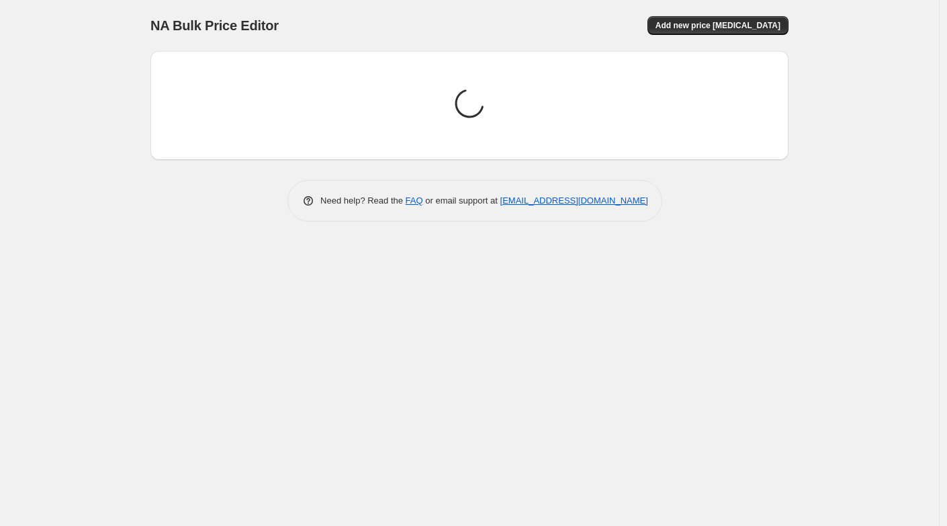
scroll to position [0, 0]
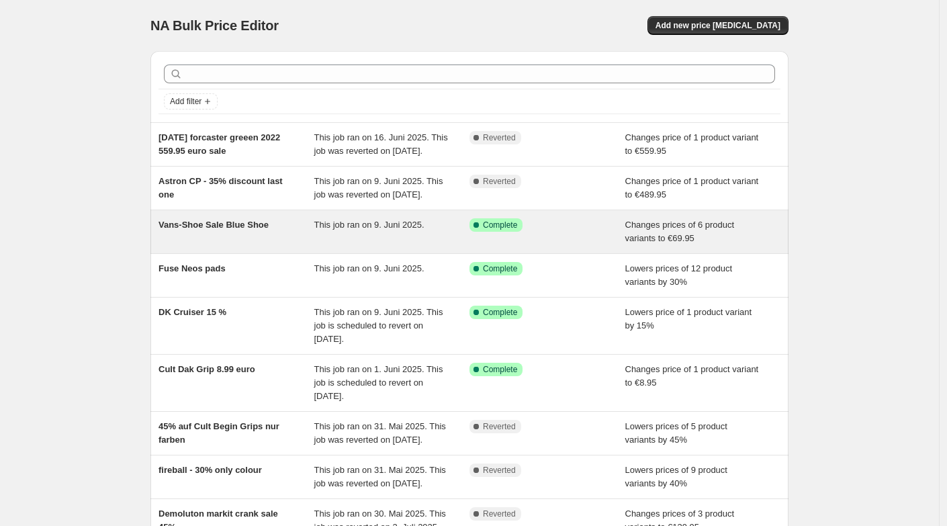
click at [255, 230] on span "Vans-Shoe Sale Blue Shoe" at bounding box center [213, 225] width 110 height 10
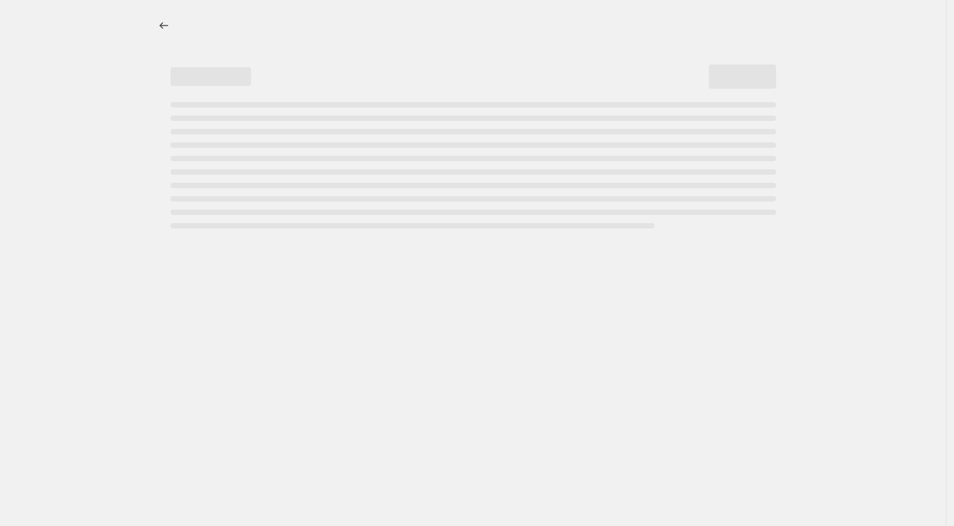
select select "no_change"
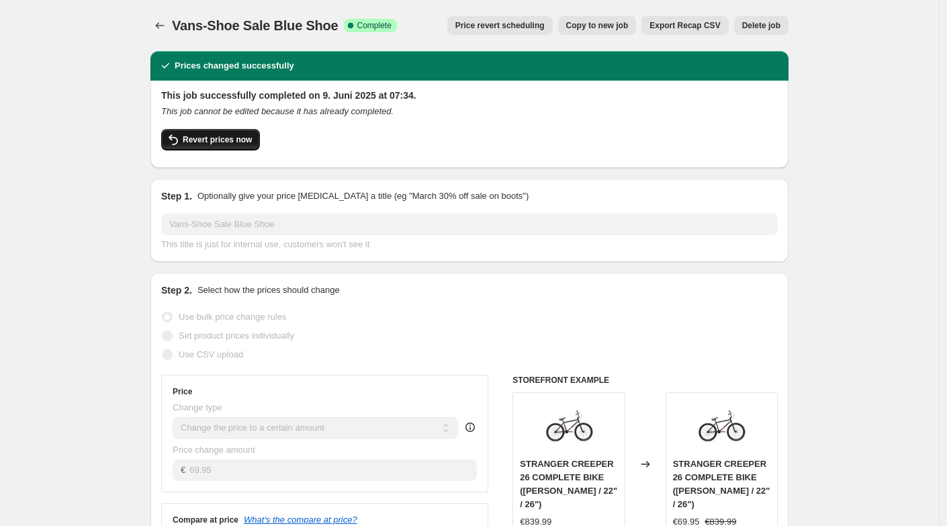
click at [201, 142] on span "Revert prices now" at bounding box center [217, 139] width 69 height 11
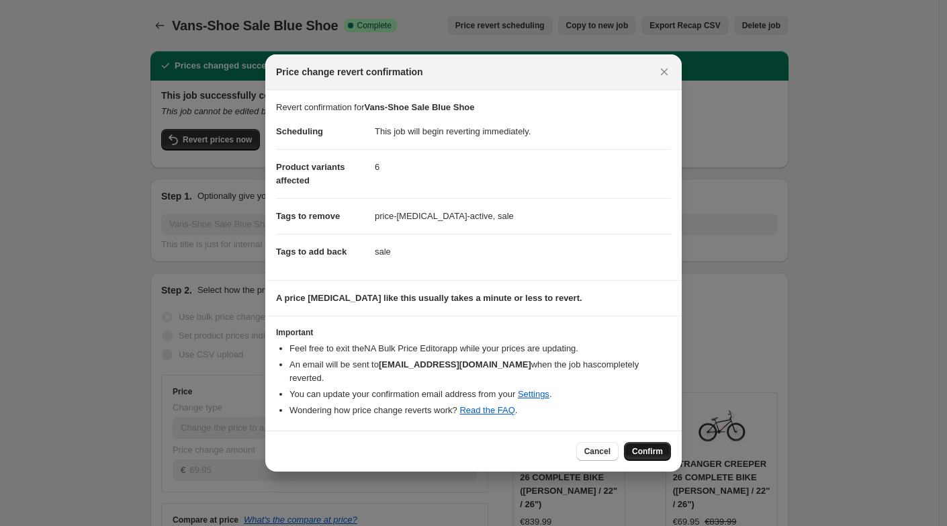
click at [641, 442] on button "Confirm" at bounding box center [647, 451] width 47 height 19
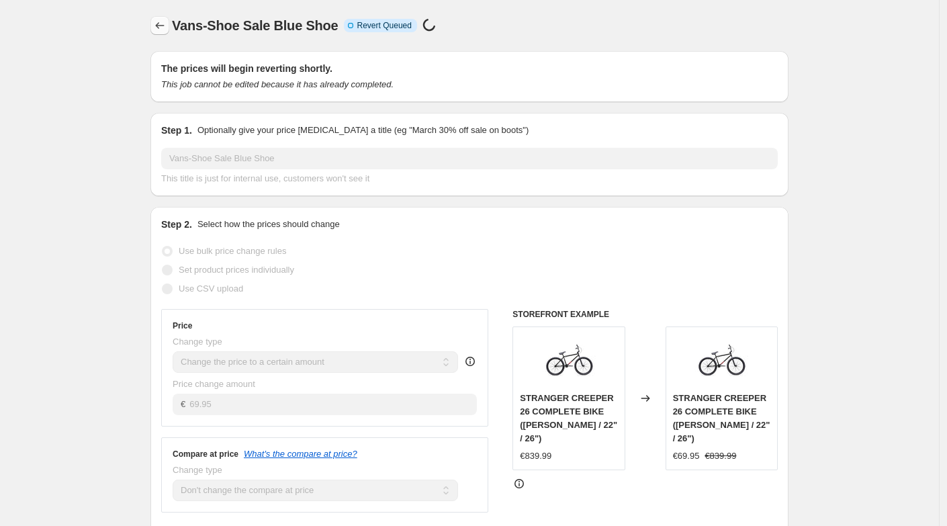
click at [165, 24] on icon "Price change jobs" at bounding box center [159, 25] width 13 height 13
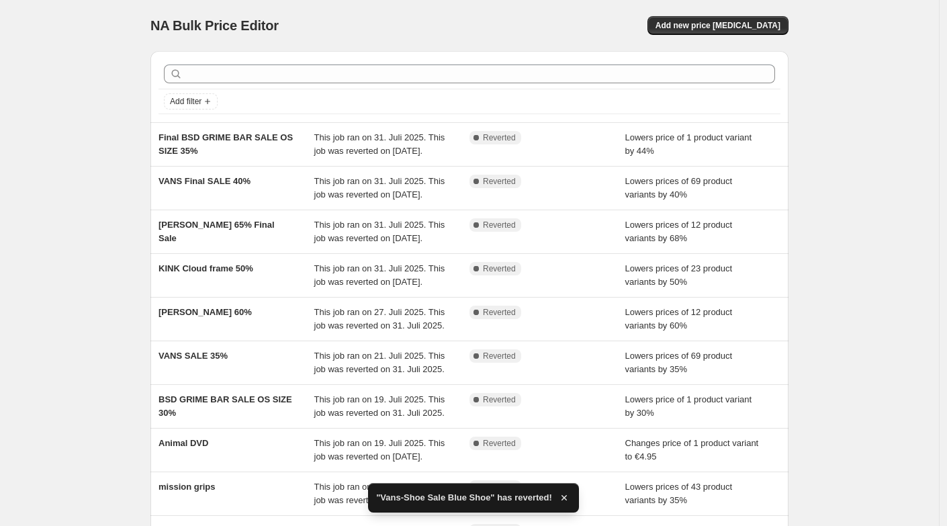
scroll to position [300, 0]
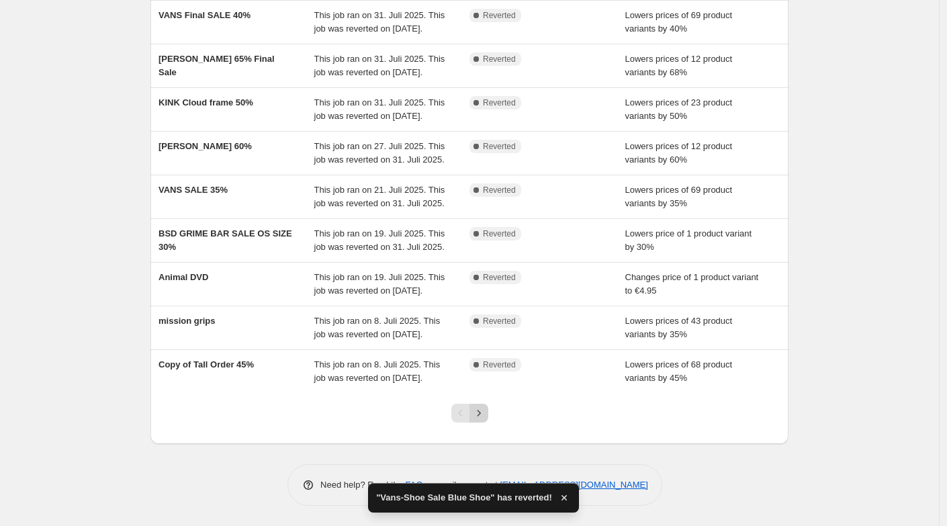
click at [480, 412] on icon "Next" at bounding box center [478, 412] width 13 height 13
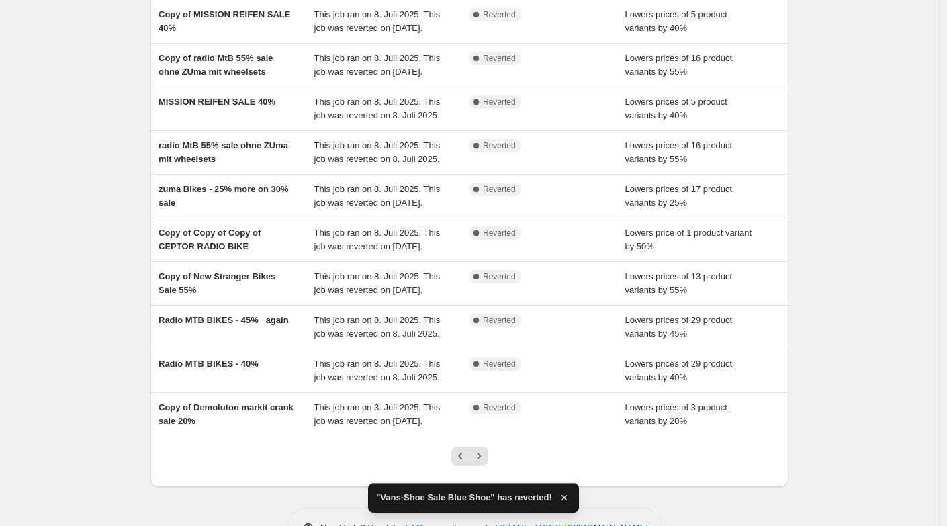
scroll to position [246, 0]
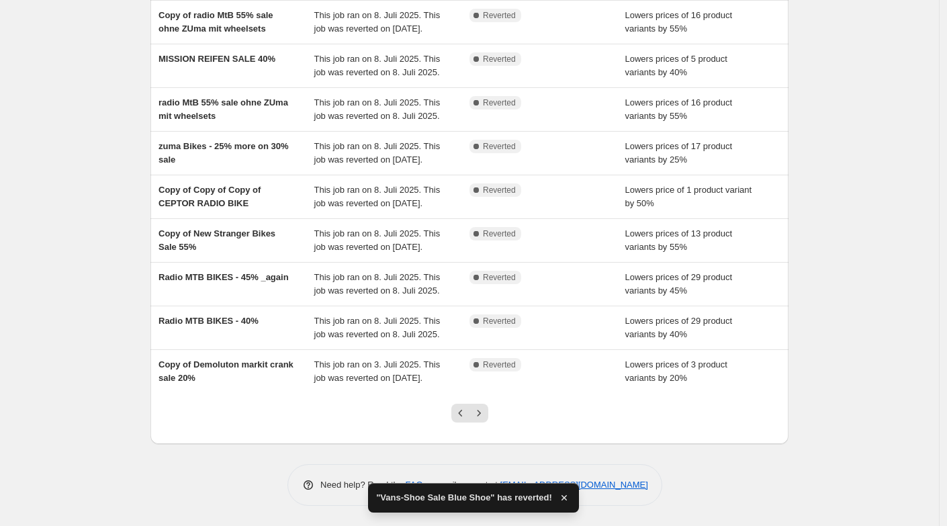
click at [485, 412] on icon "Next" at bounding box center [478, 412] width 13 height 13
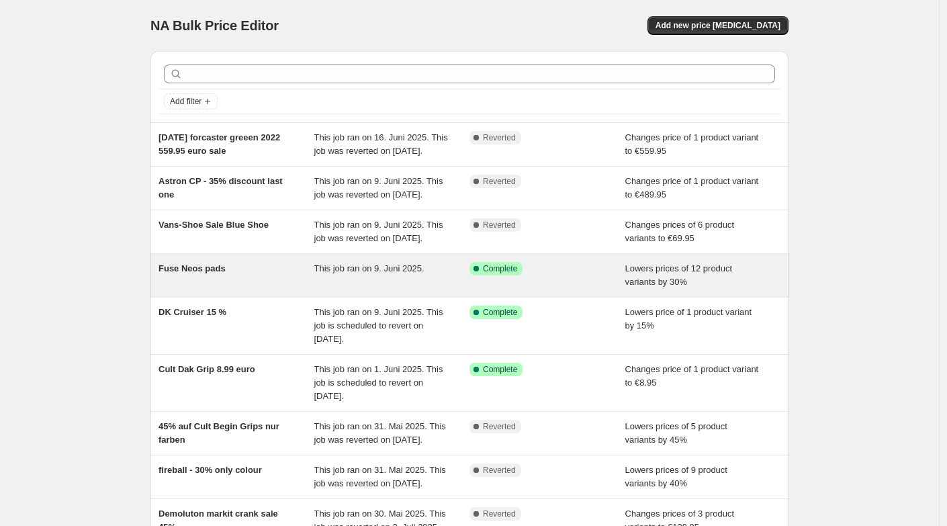
click at [232, 289] on div "Fuse Neos pads" at bounding box center [236, 275] width 156 height 27
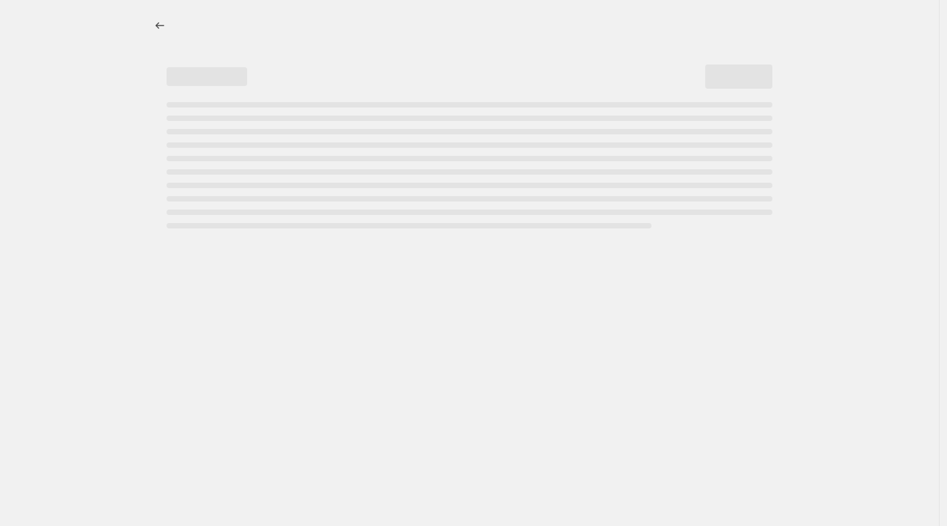
select select "percentage"
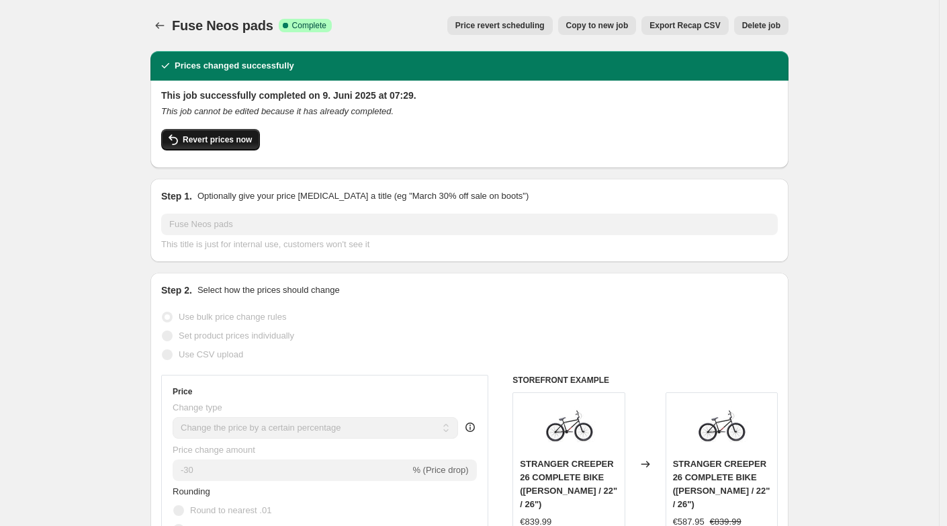
click at [214, 138] on span "Revert prices now" at bounding box center [217, 139] width 69 height 11
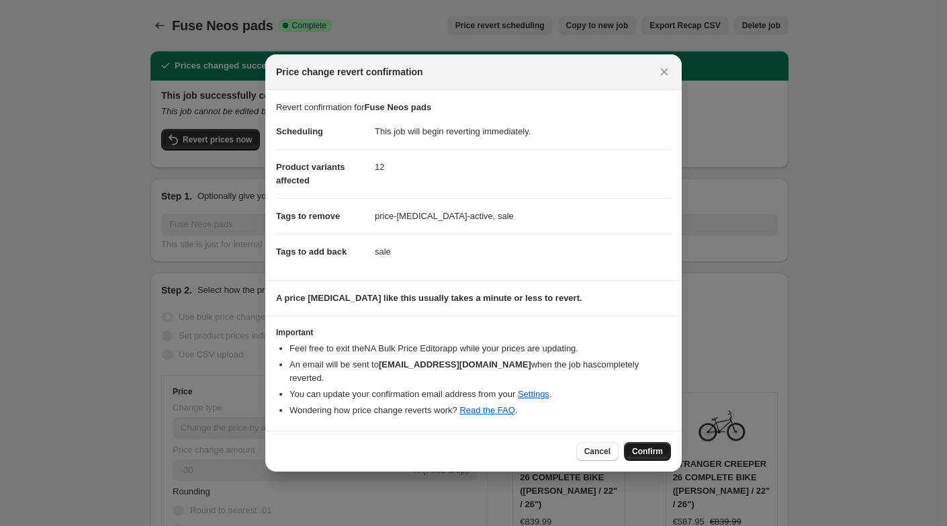
click at [644, 446] on span "Confirm" at bounding box center [647, 451] width 31 height 11
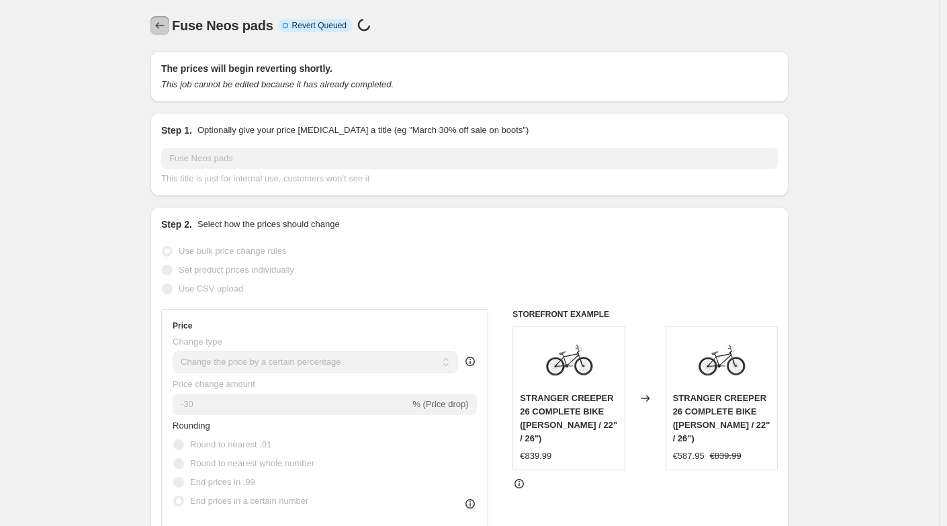
click at [162, 20] on icon "Price change jobs" at bounding box center [159, 25] width 13 height 13
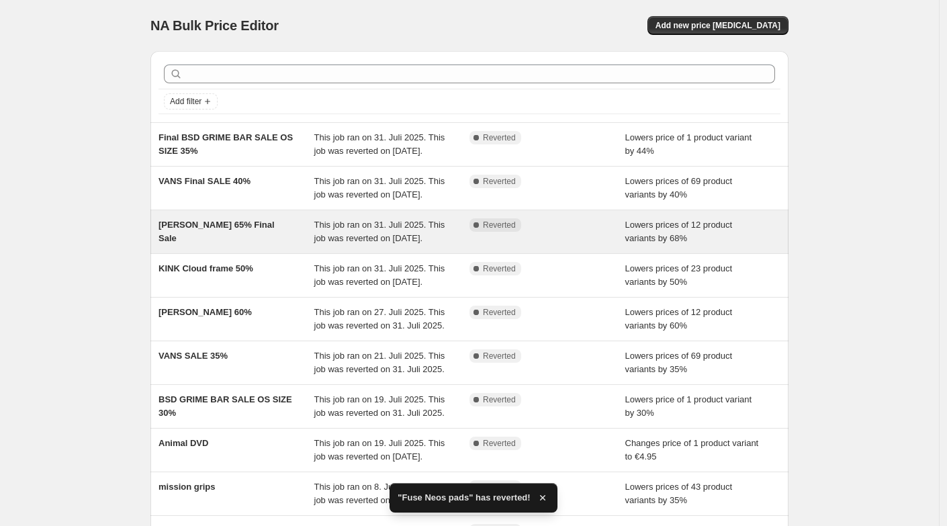
scroll to position [300, 0]
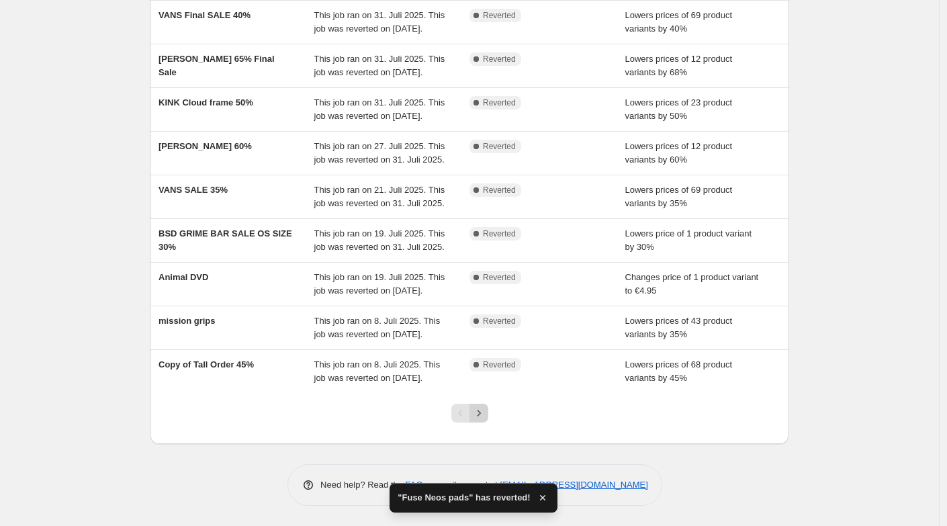
click at [481, 416] on icon "Next" at bounding box center [478, 412] width 13 height 13
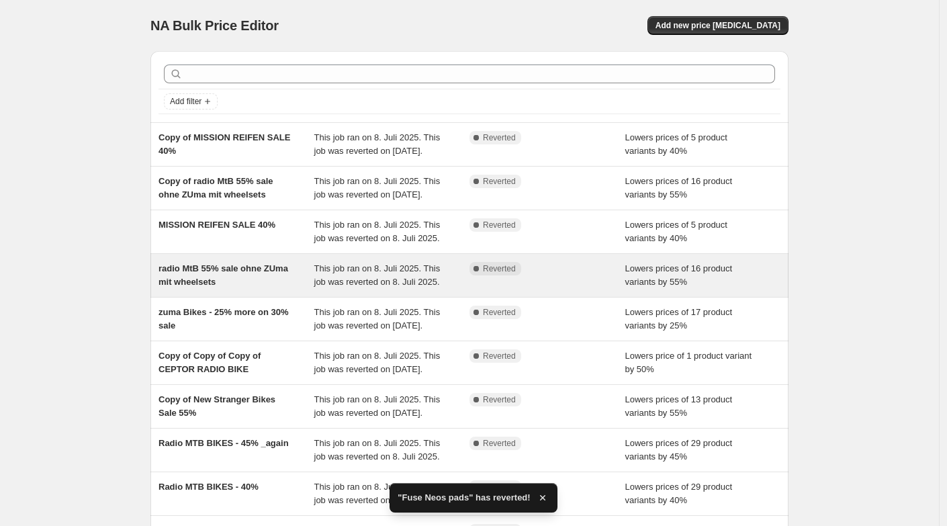
scroll to position [246, 0]
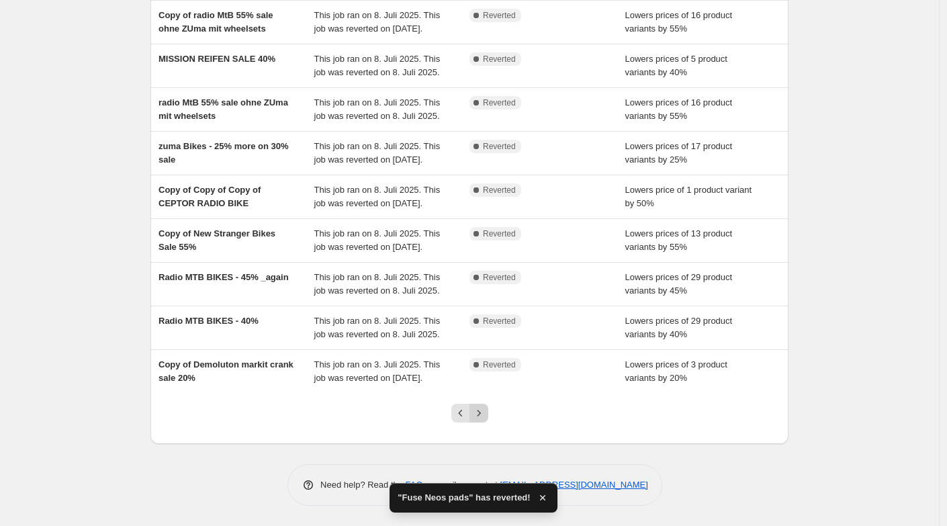
click at [483, 412] on icon "Next" at bounding box center [478, 412] width 13 height 13
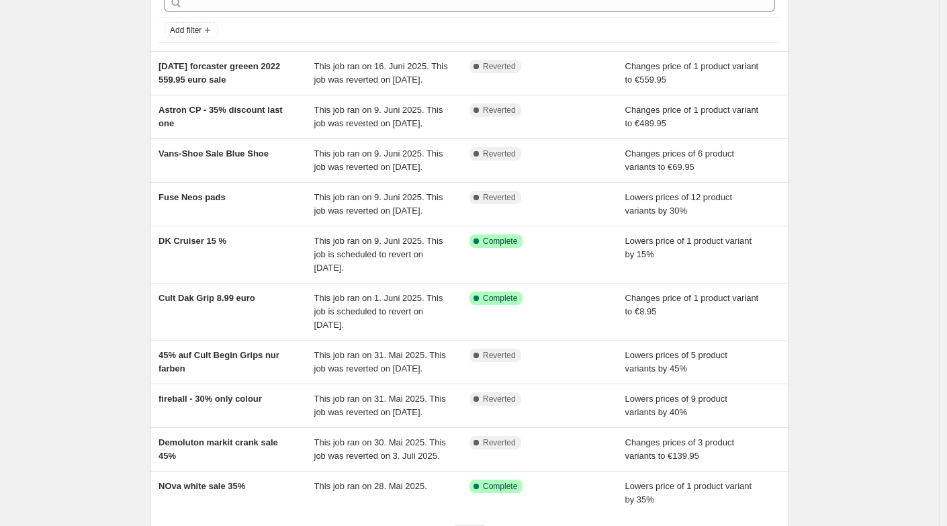
scroll to position [287, 0]
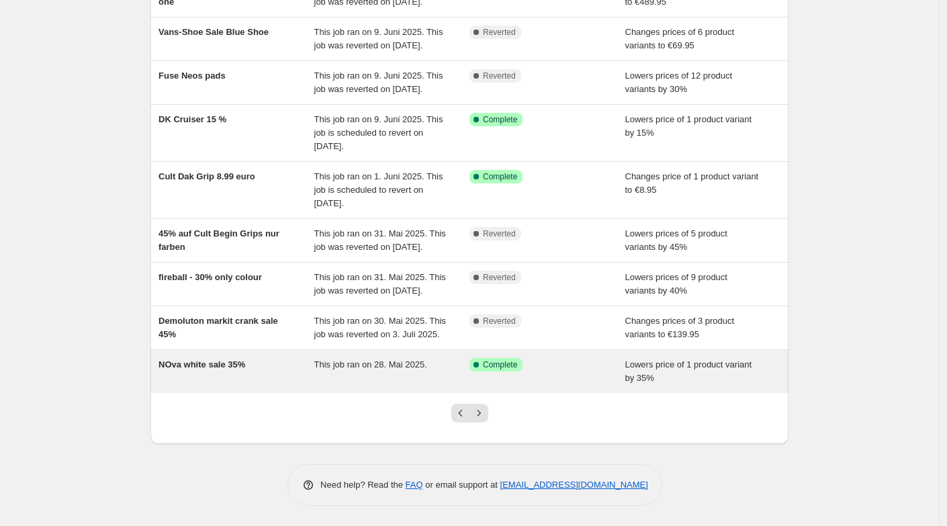
click at [228, 358] on div "NOva white sale 35%" at bounding box center [236, 371] width 156 height 27
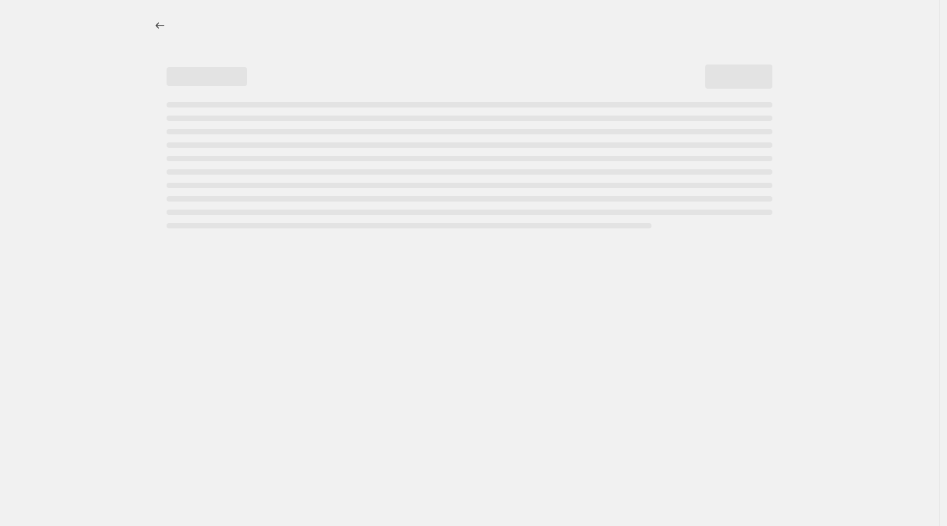
select select "percentage"
select select "no_change"
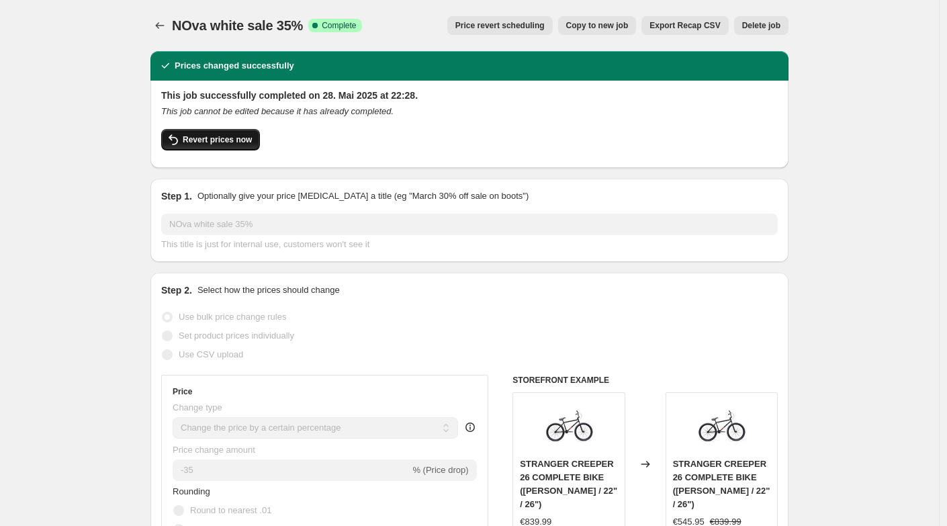
click at [212, 141] on span "Revert prices now" at bounding box center [217, 139] width 69 height 11
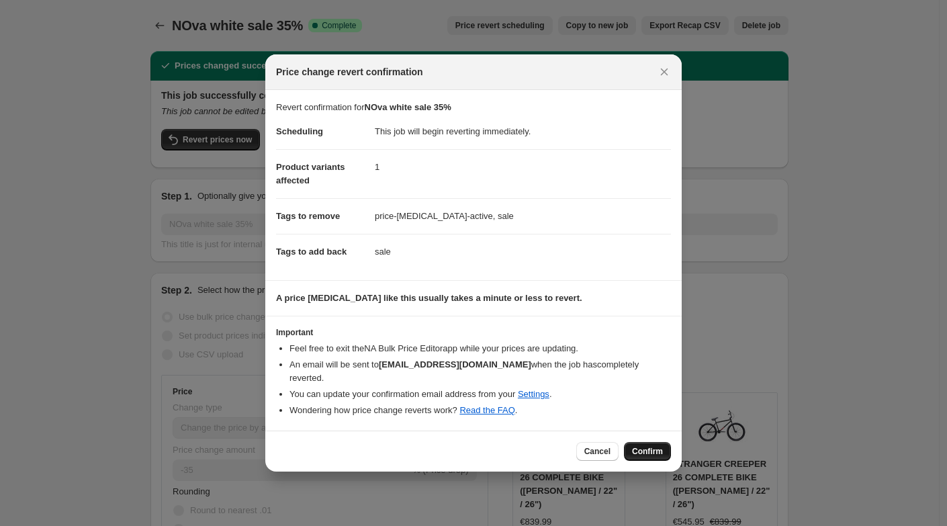
click at [649, 446] on span "Confirm" at bounding box center [647, 451] width 31 height 11
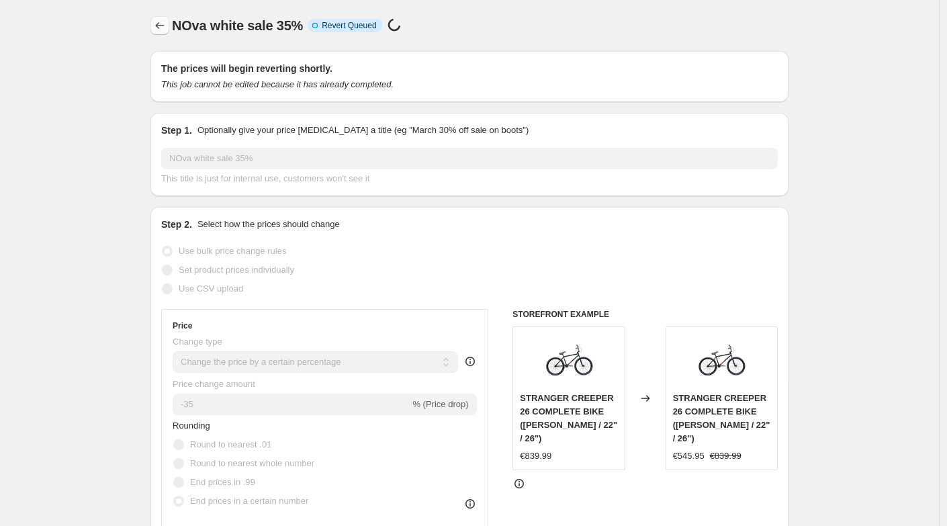
click at [160, 29] on icon "Price change jobs" at bounding box center [159, 25] width 13 height 13
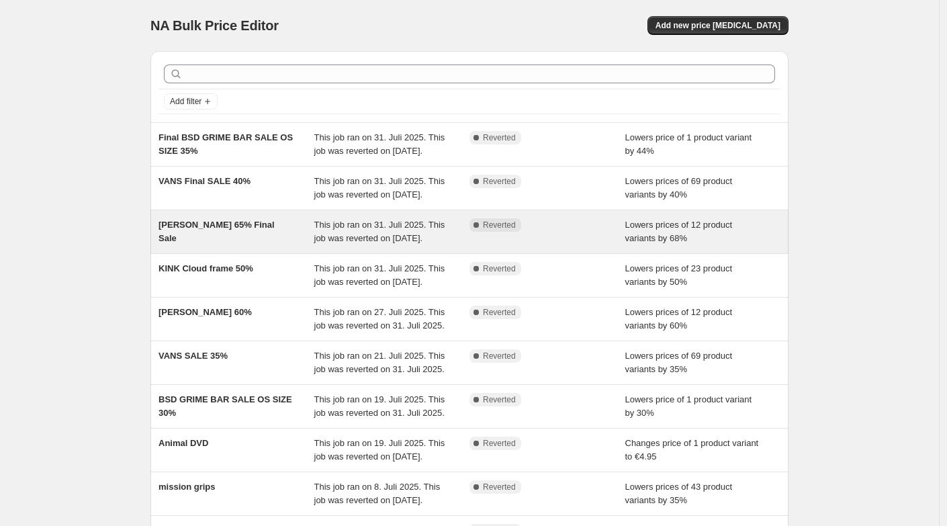
scroll to position [300, 0]
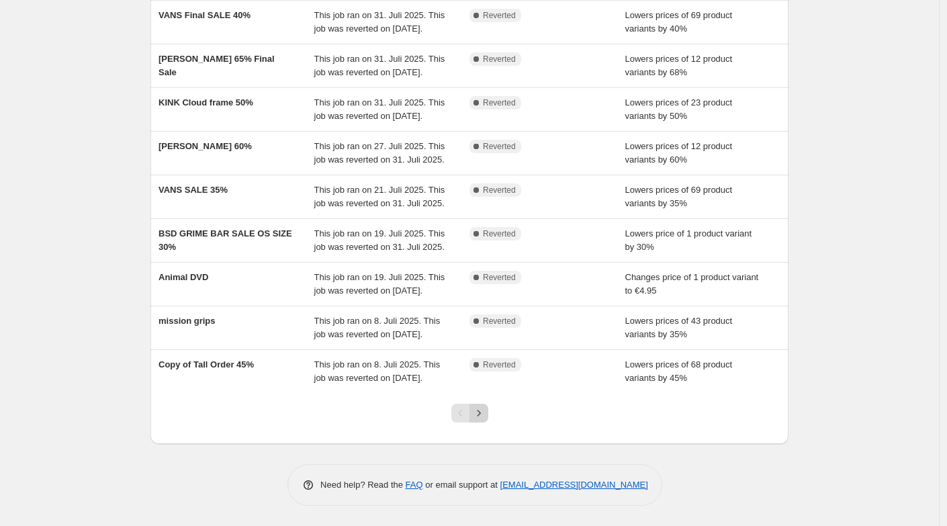
click at [482, 418] on icon "Next" at bounding box center [478, 412] width 13 height 13
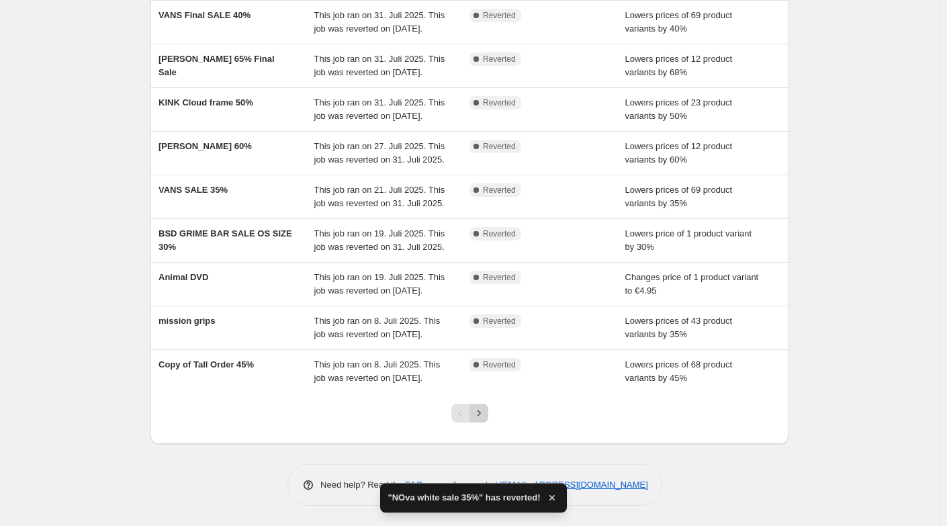
click at [481, 419] on icon "Next" at bounding box center [478, 412] width 13 height 13
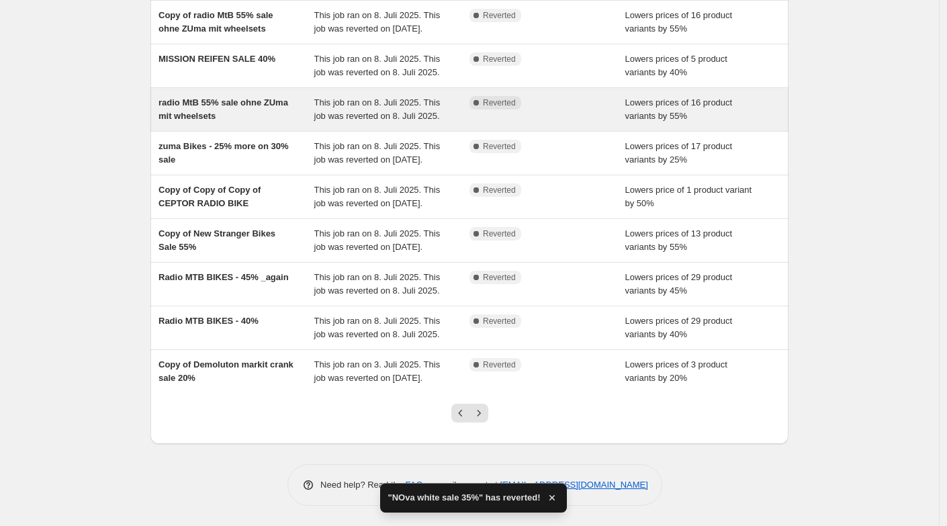
scroll to position [246, 0]
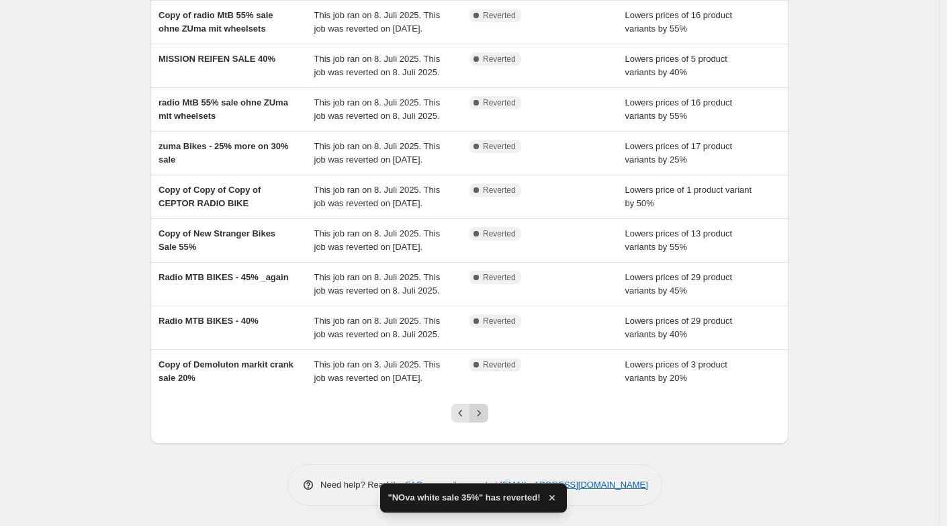
click at [481, 420] on button "Next" at bounding box center [478, 413] width 19 height 19
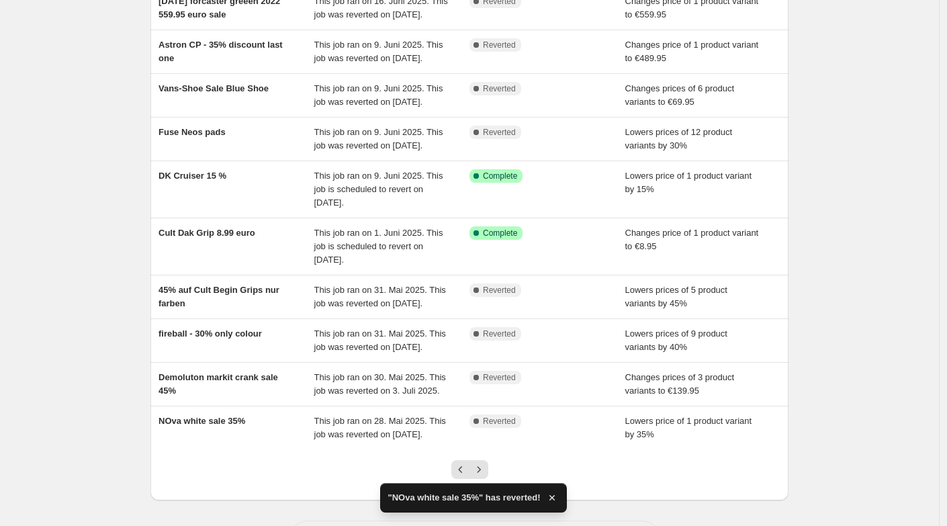
scroll to position [130, 0]
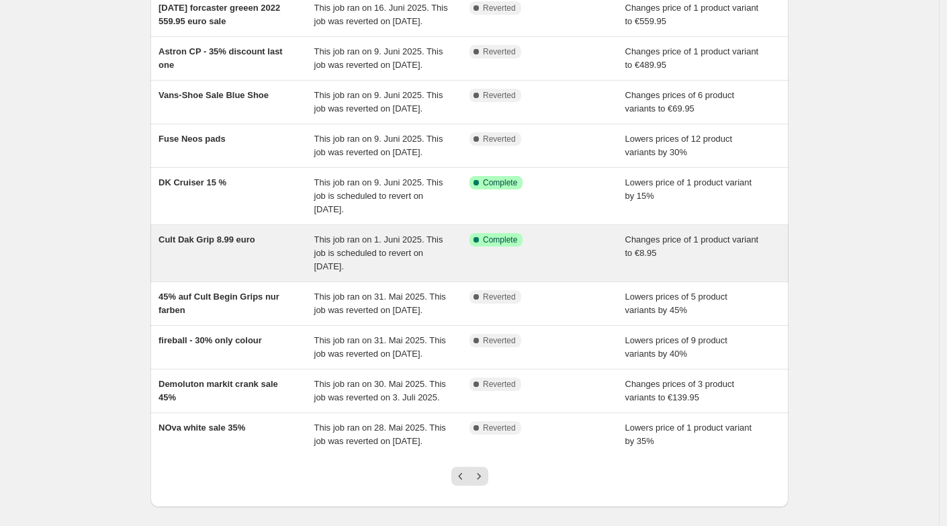
click at [201, 273] on div "Cult Dak Grip 8.99 euro" at bounding box center [236, 253] width 156 height 40
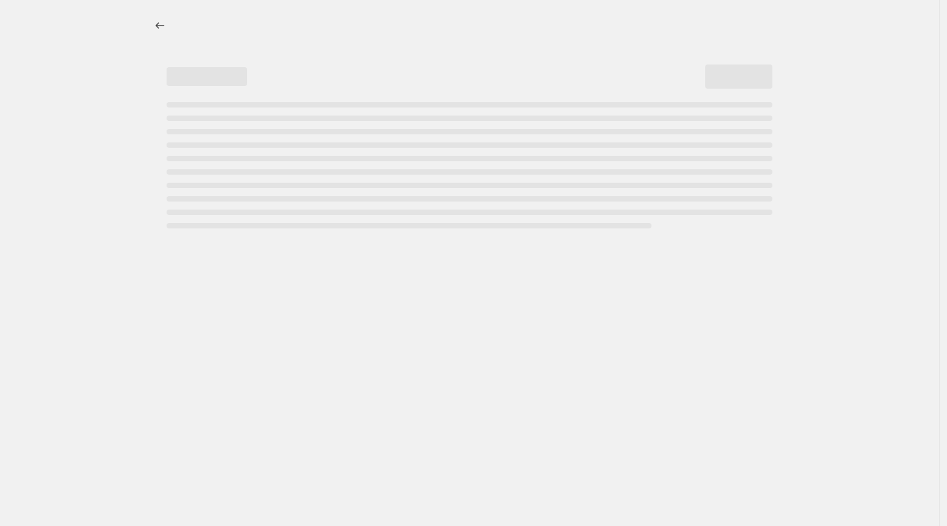
select select "no_change"
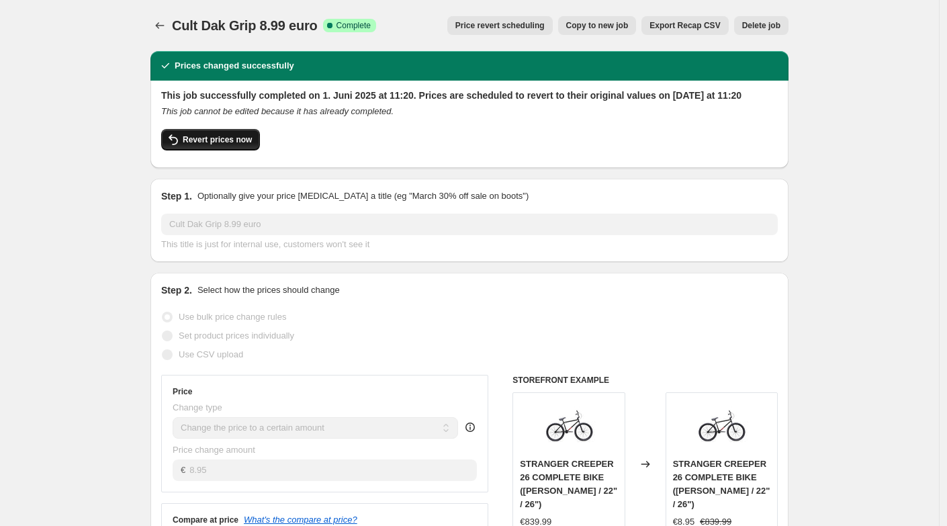
click at [187, 145] on span "Revert prices now" at bounding box center [217, 139] width 69 height 11
checkbox input "false"
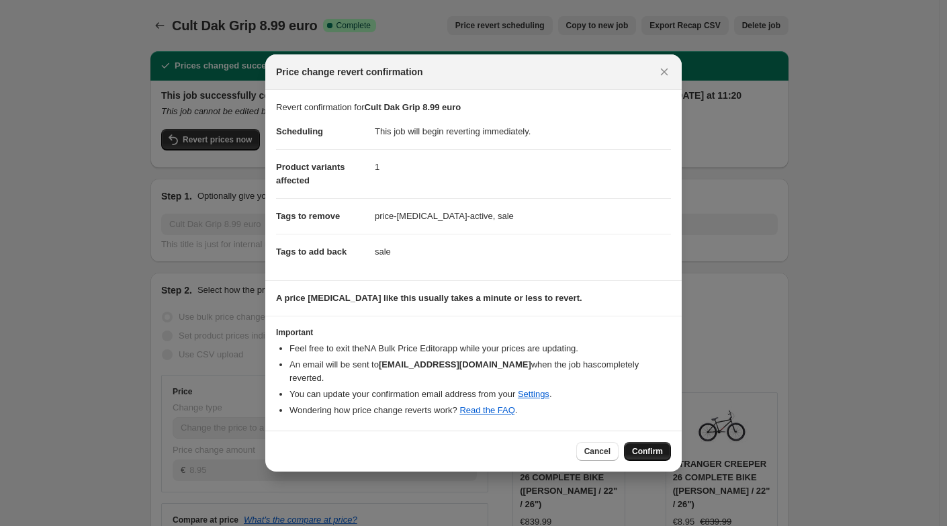
click at [650, 446] on span "Confirm" at bounding box center [647, 451] width 31 height 11
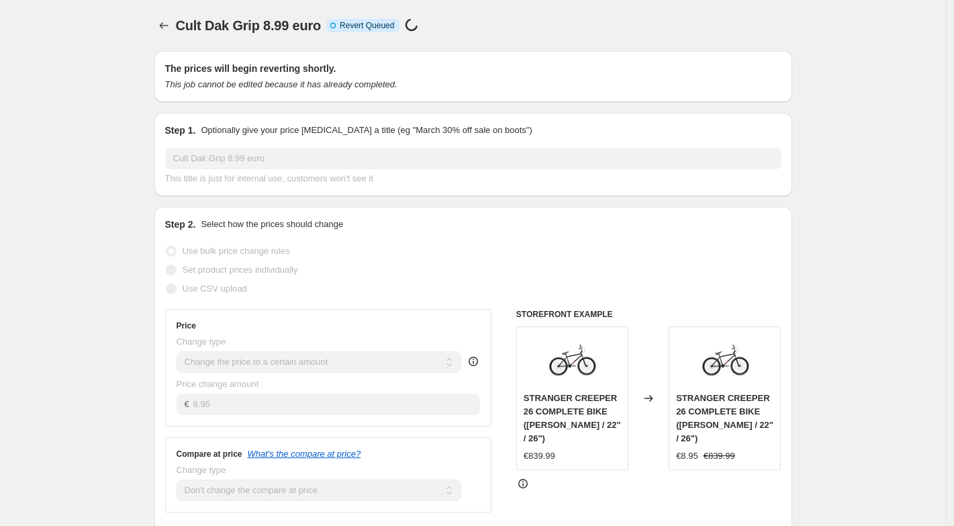
select select "no_change"
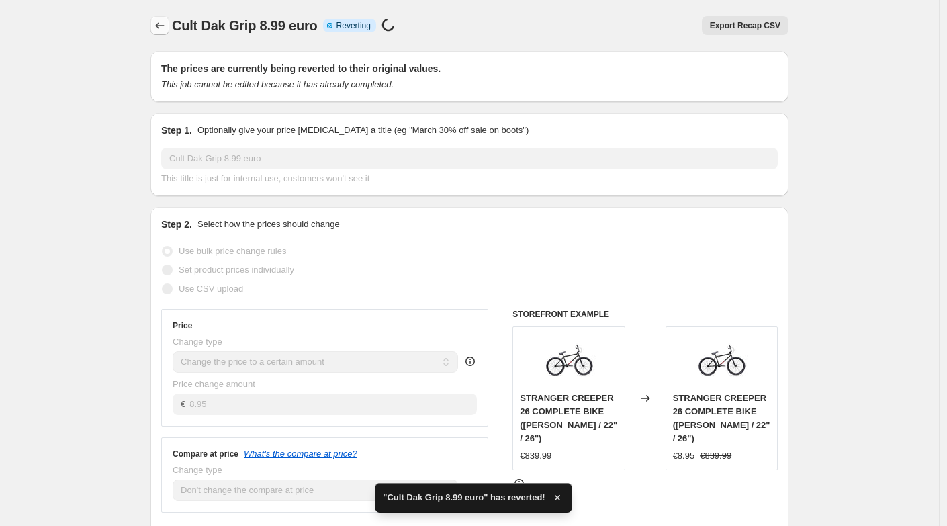
checkbox input "true"
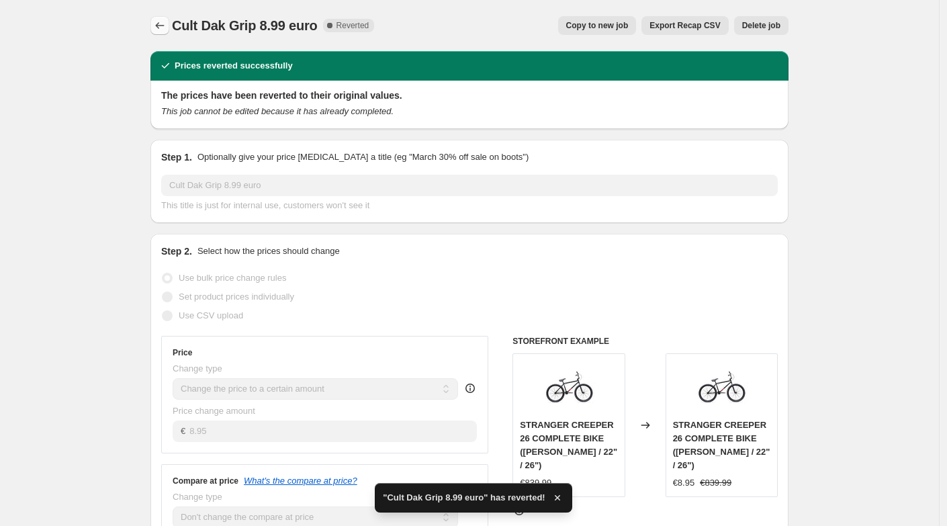
click at [163, 24] on icon "Price change jobs" at bounding box center [159, 25] width 13 height 13
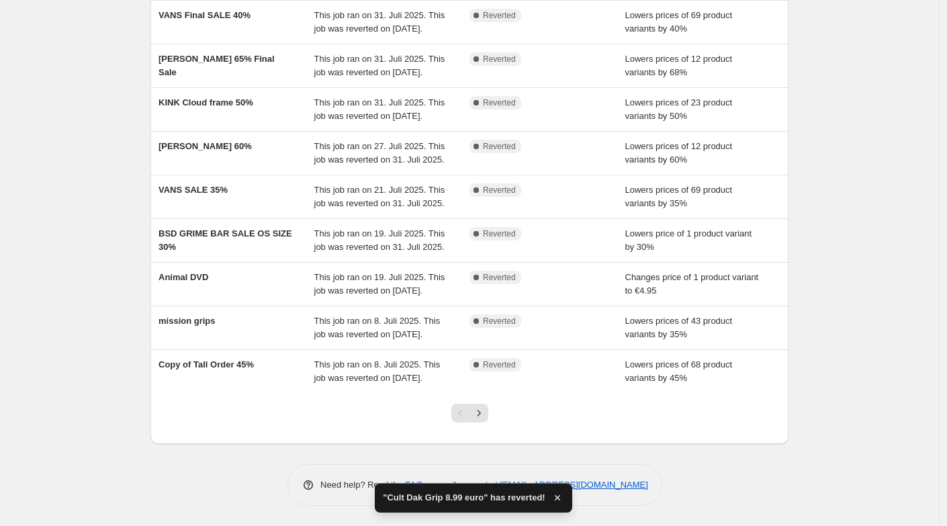
scroll to position [300, 0]
click at [485, 418] on icon "Next" at bounding box center [478, 412] width 13 height 13
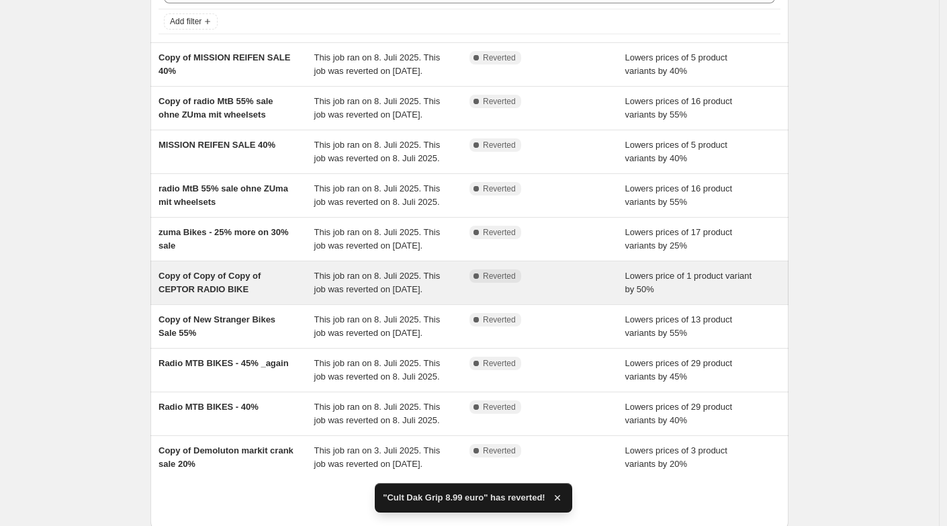
scroll to position [246, 0]
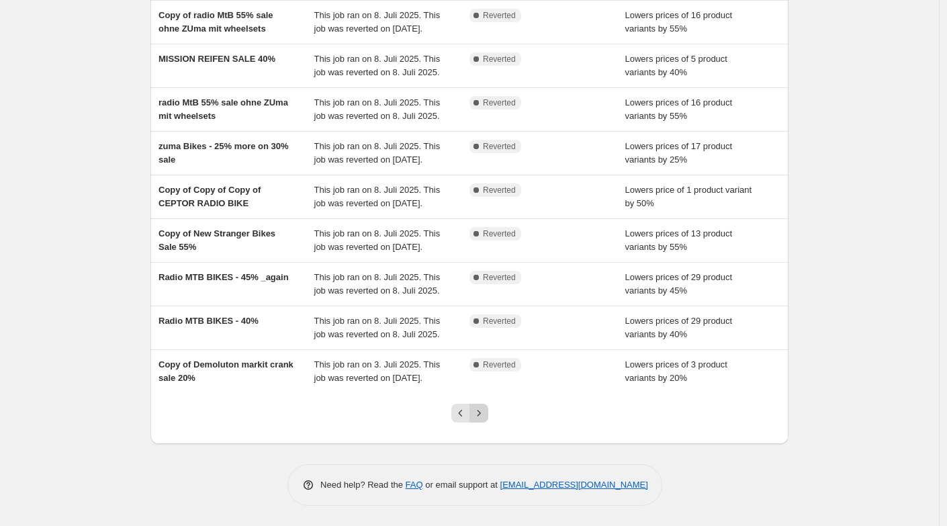
click at [484, 418] on icon "Next" at bounding box center [478, 412] width 13 height 13
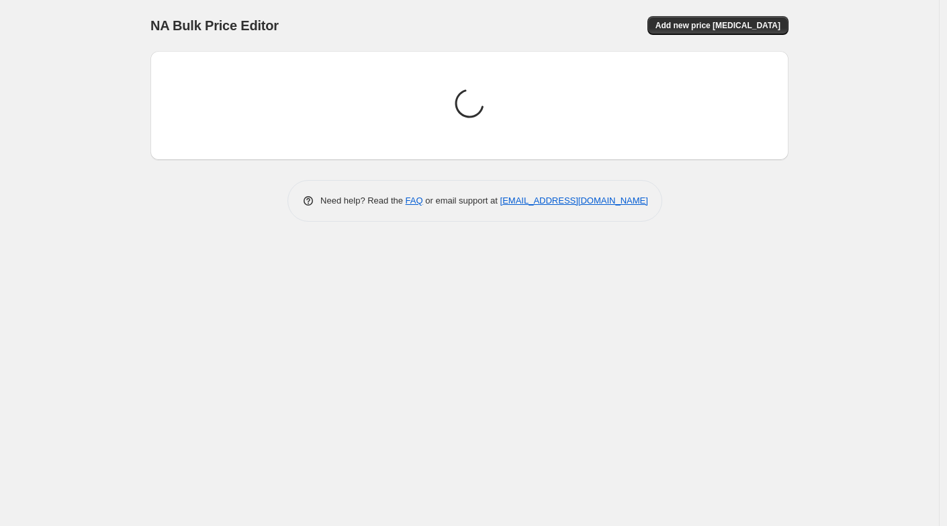
scroll to position [0, 0]
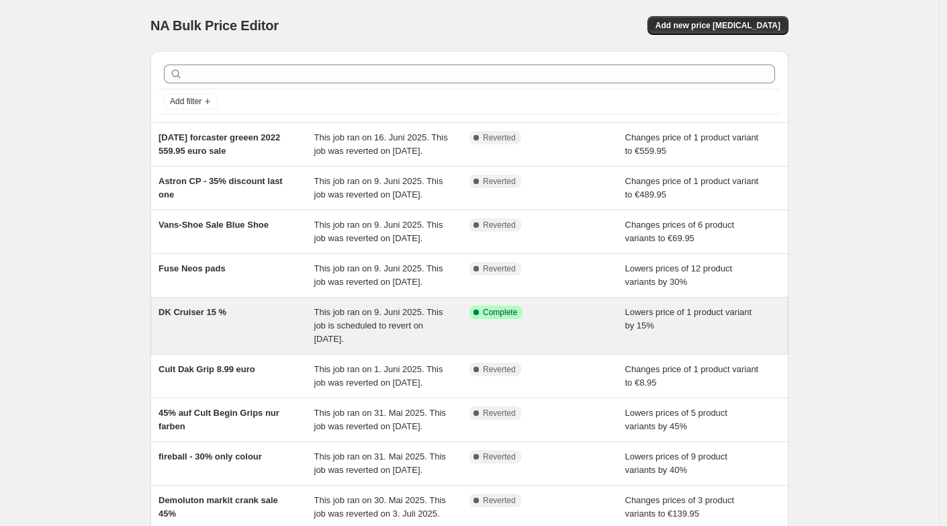
click at [169, 317] on span "DK Cruiser 15 %" at bounding box center [192, 312] width 68 height 10
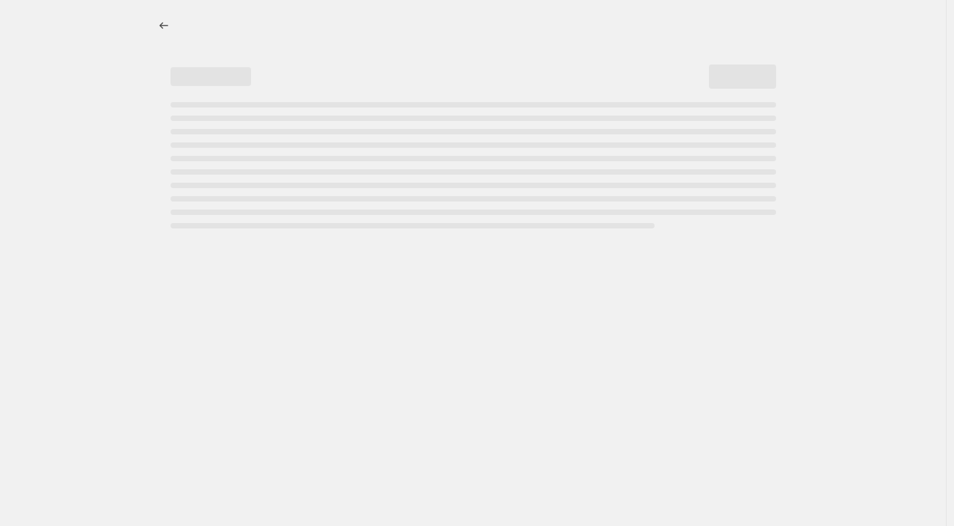
select select "percentage"
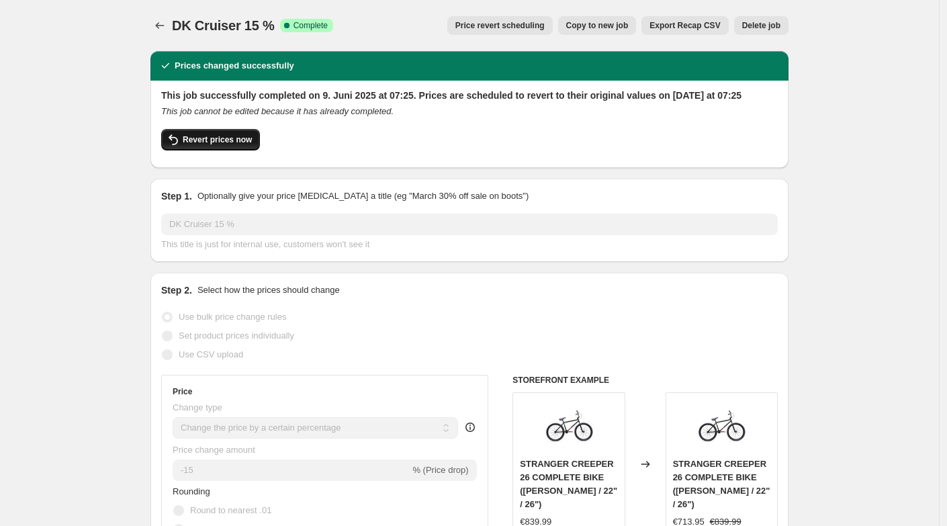
click at [213, 145] on span "Revert prices now" at bounding box center [217, 139] width 69 height 11
checkbox input "false"
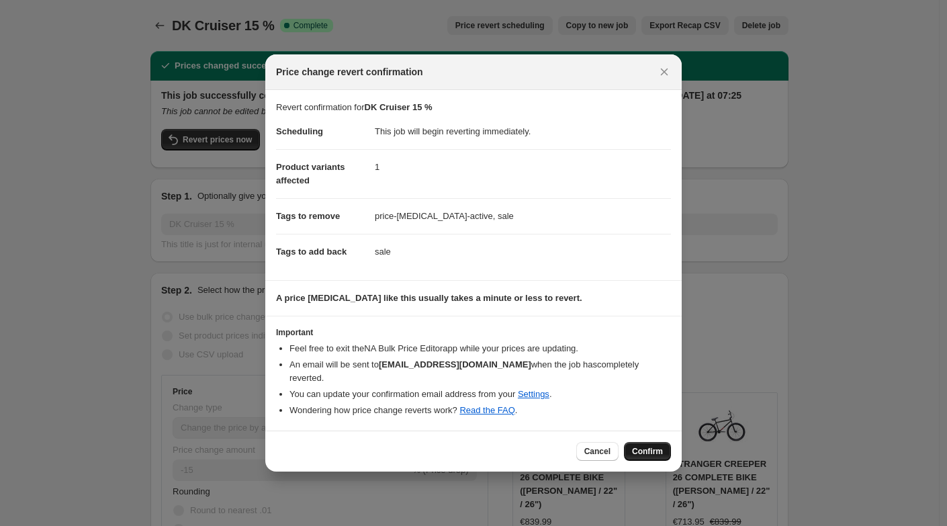
click at [640, 446] on span "Confirm" at bounding box center [647, 451] width 31 height 11
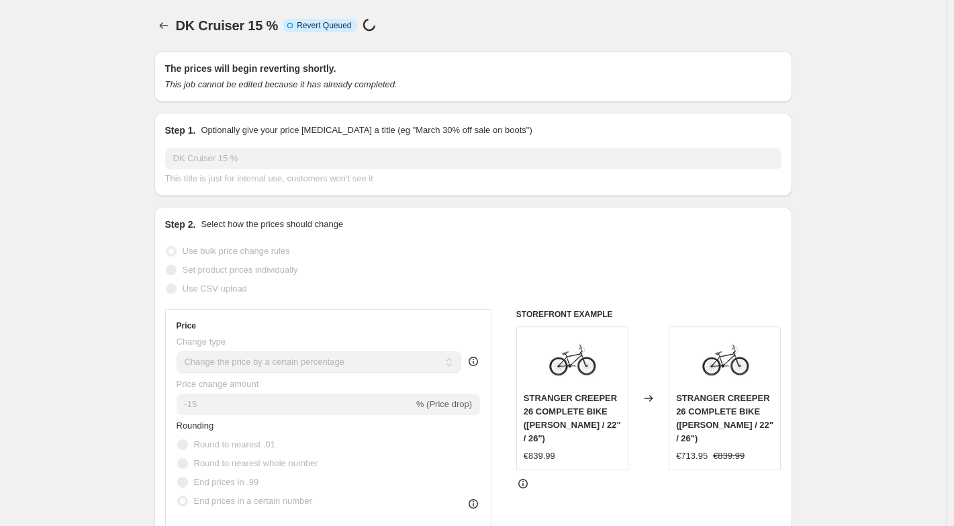
select select "percentage"
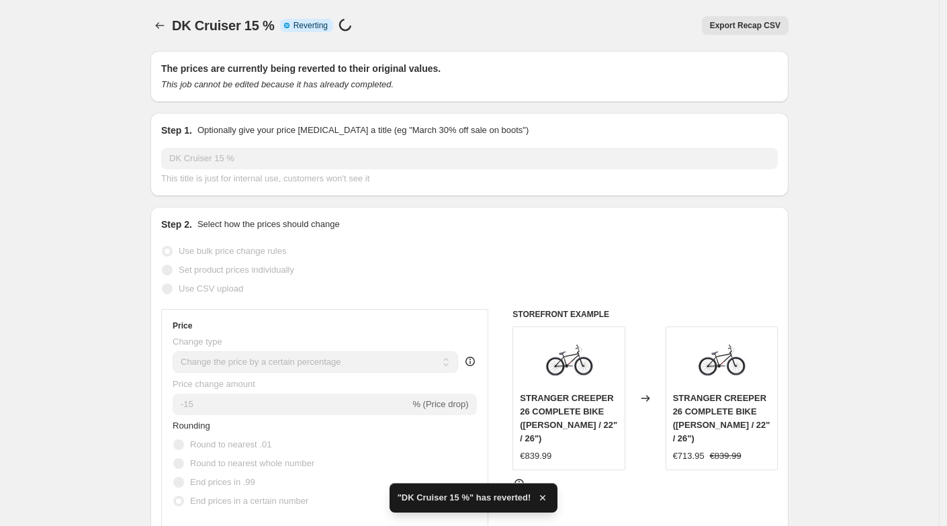
checkbox input "true"
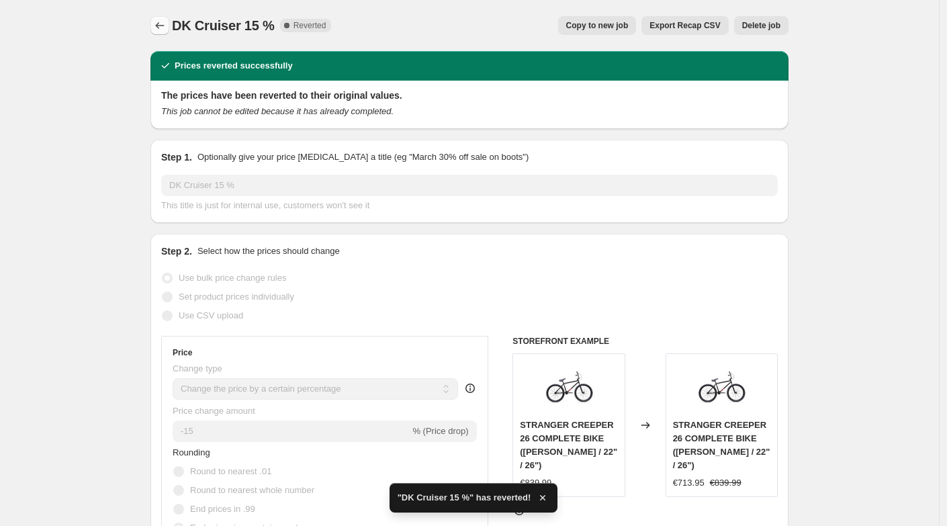
click at [163, 28] on icon "Price change jobs" at bounding box center [159, 25] width 13 height 13
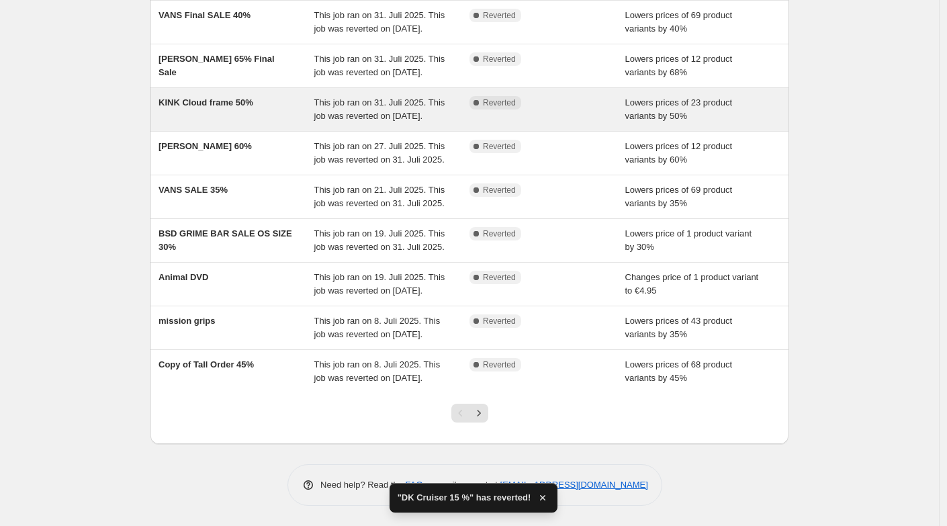
scroll to position [300, 0]
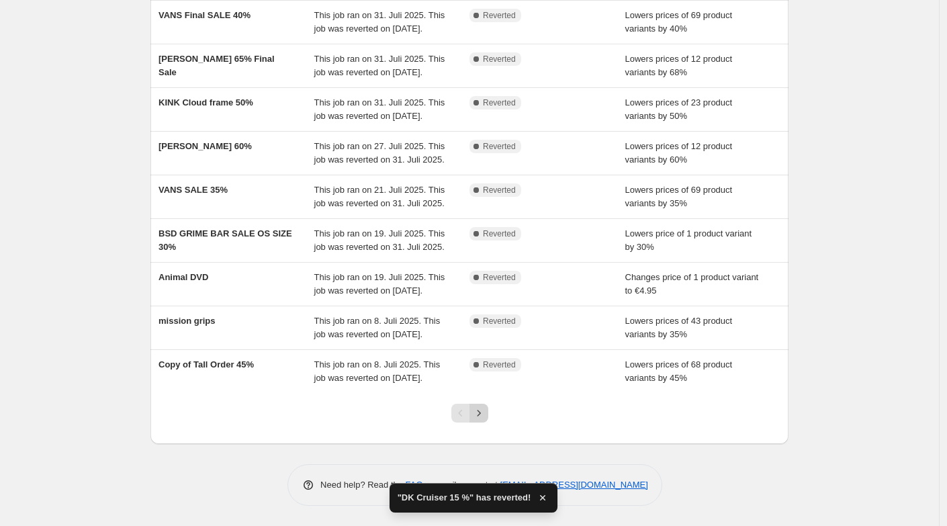
click at [480, 415] on icon "Next" at bounding box center [478, 413] width 3 height 6
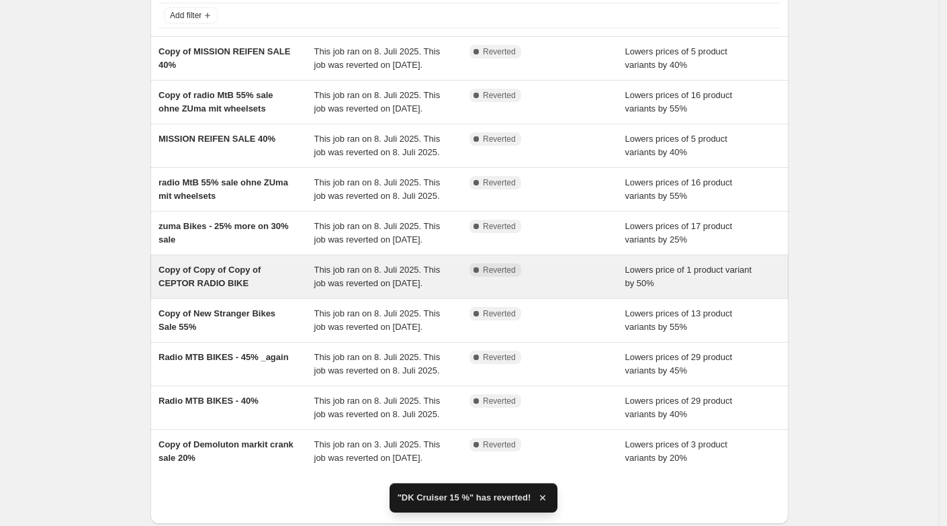
scroll to position [246, 0]
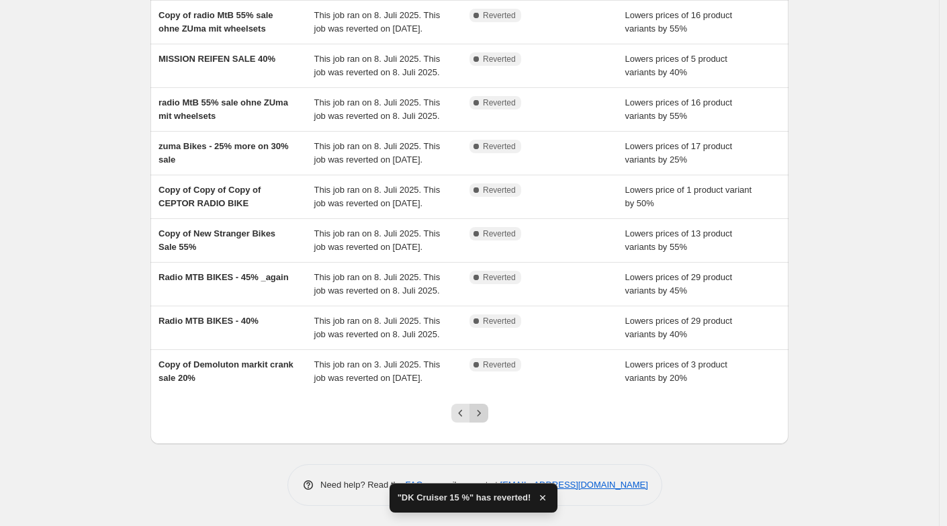
click at [481, 414] on icon "Next" at bounding box center [478, 412] width 13 height 13
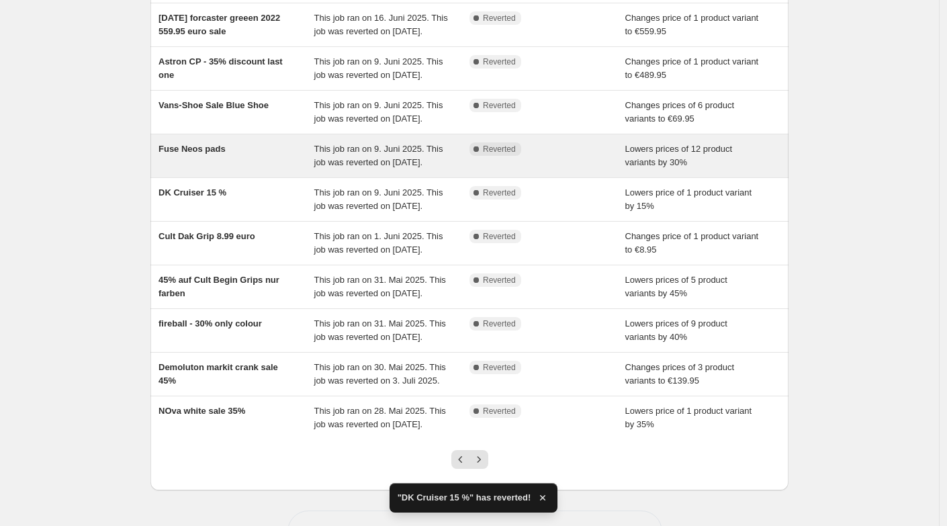
scroll to position [300, 0]
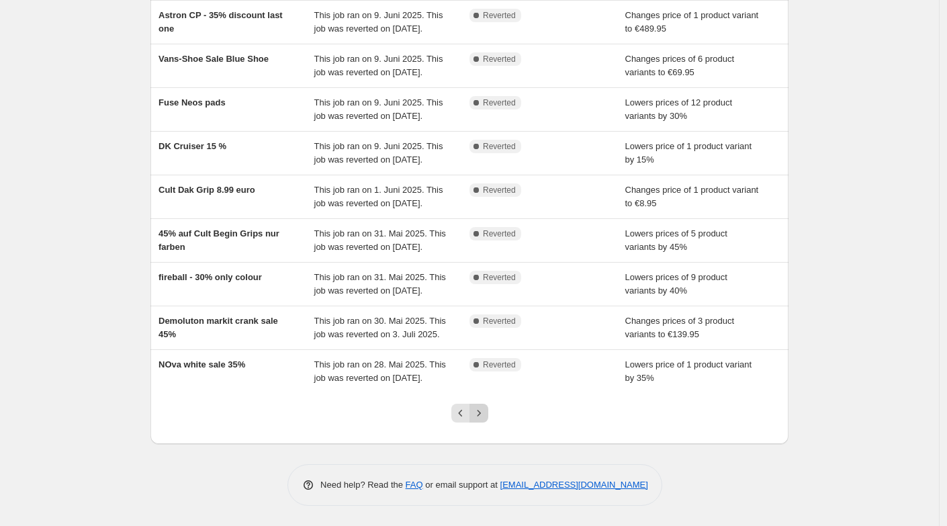
click at [479, 414] on icon "Next" at bounding box center [478, 412] width 13 height 13
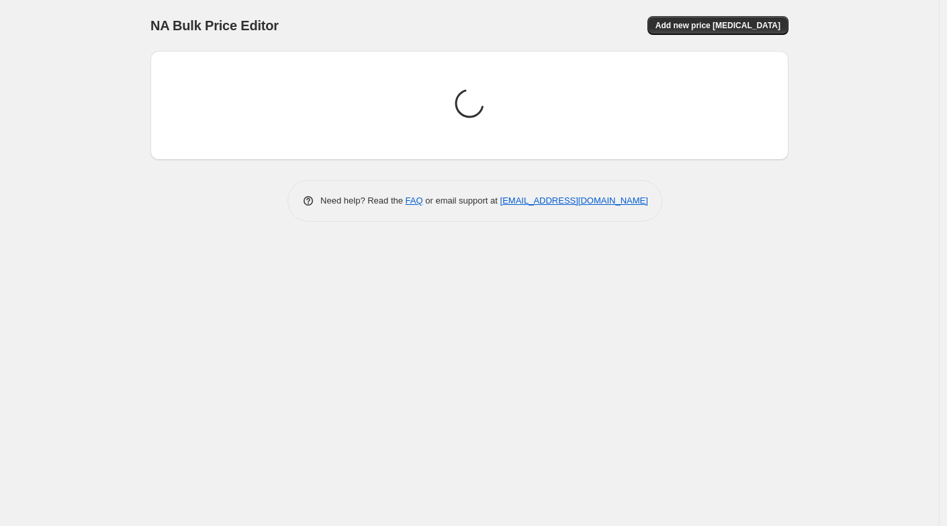
scroll to position [0, 0]
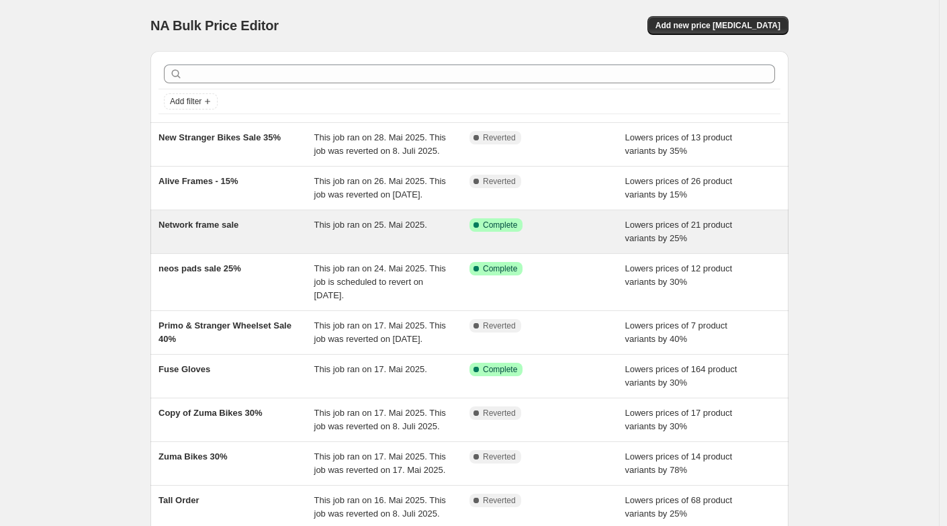
click at [227, 230] on span "Network frame sale" at bounding box center [198, 225] width 80 height 10
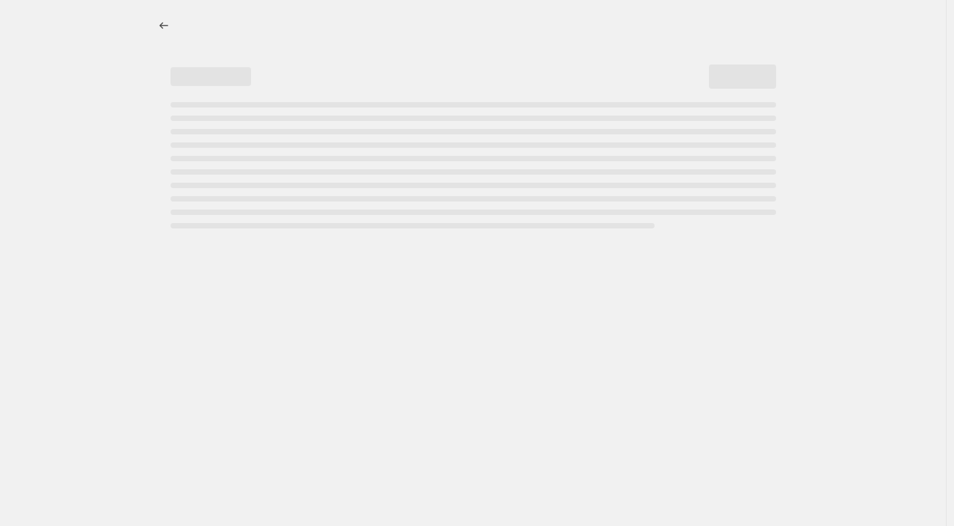
select select "percentage"
select select "no_change"
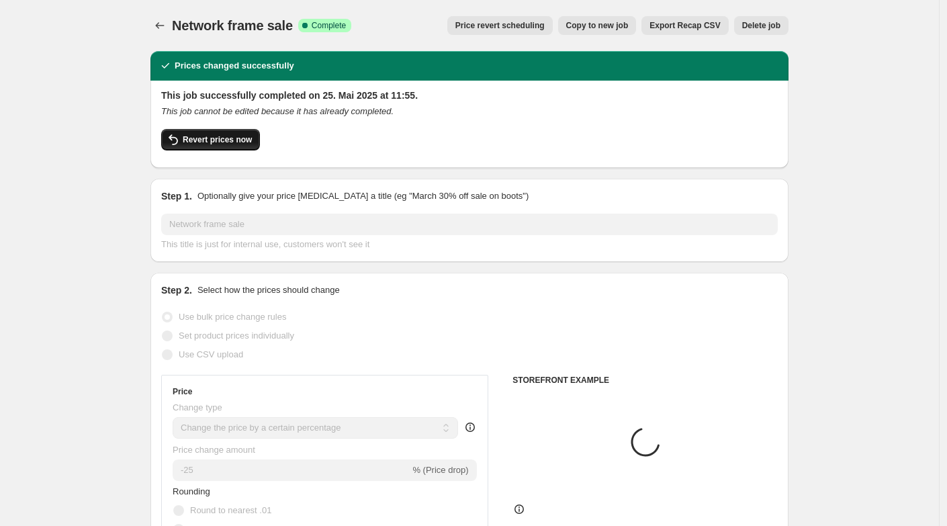
click at [199, 140] on span "Revert prices now" at bounding box center [217, 139] width 69 height 11
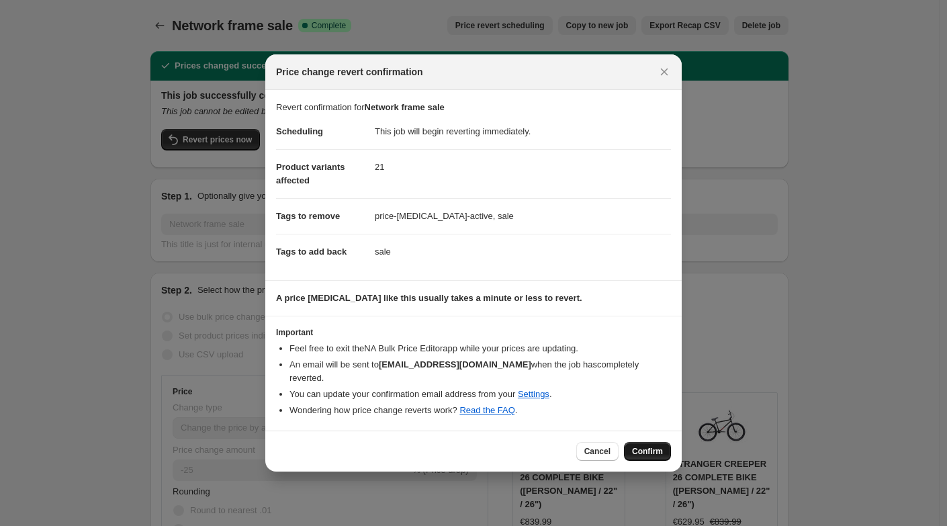
click at [639, 446] on span "Confirm" at bounding box center [647, 451] width 31 height 11
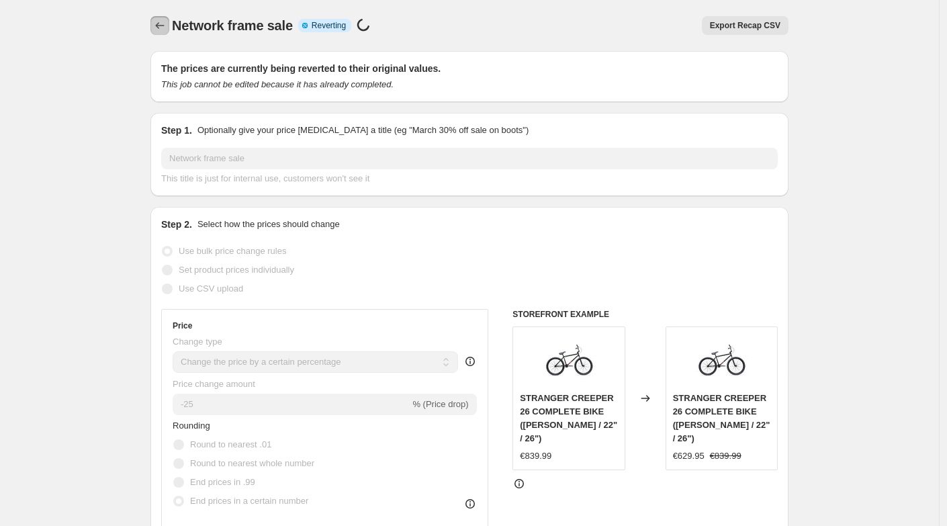
click at [159, 29] on icon "Price change jobs" at bounding box center [159, 25] width 13 height 13
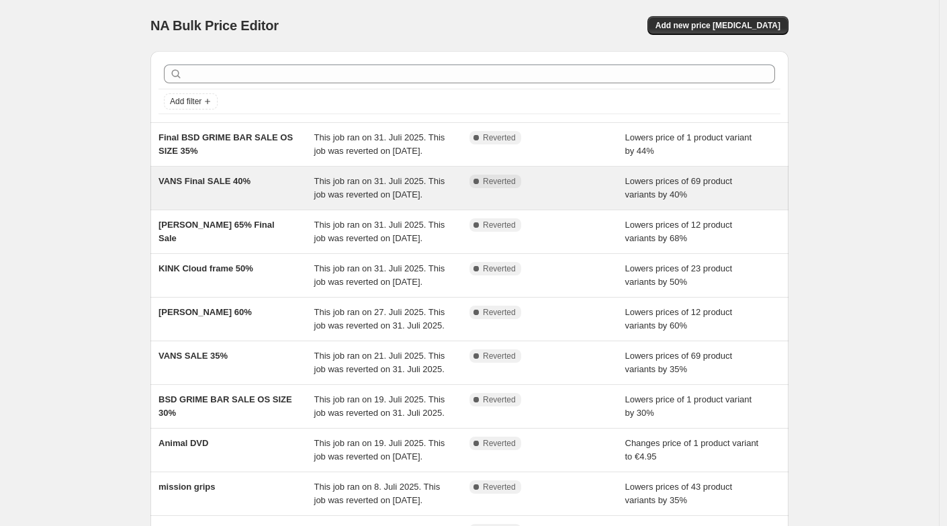
scroll to position [300, 0]
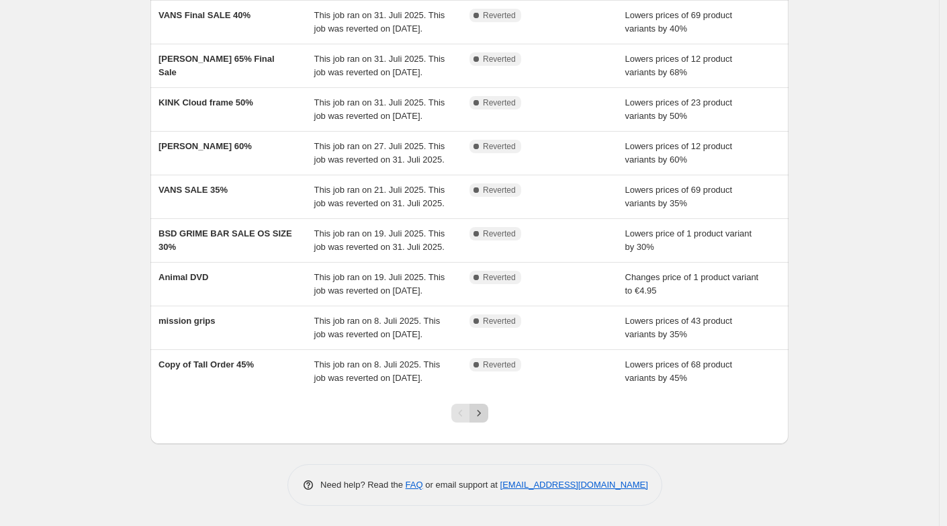
click at [479, 406] on button "Next" at bounding box center [478, 413] width 19 height 19
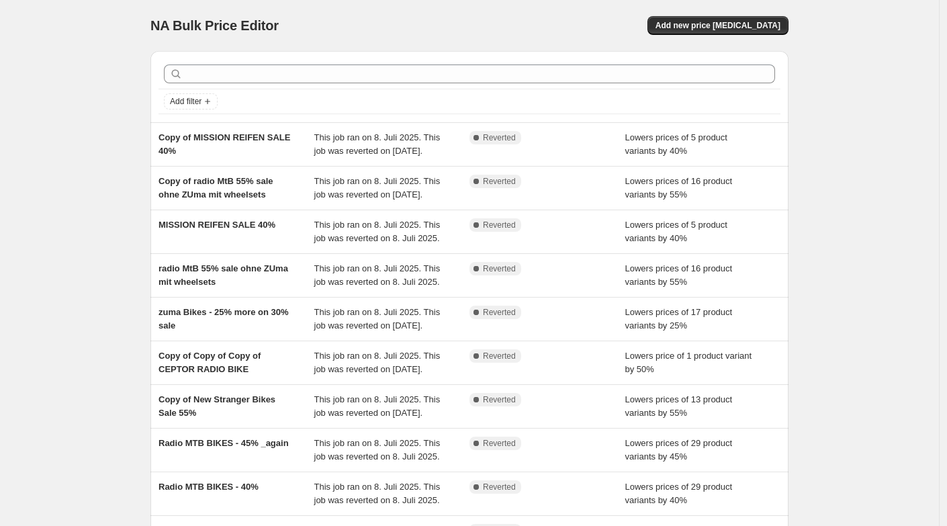
scroll to position [0, 0]
click at [485, 412] on div "NA Bulk Price Editor. This page is ready NA Bulk Price Editor Add new price cha…" at bounding box center [473, 346] width 946 height 692
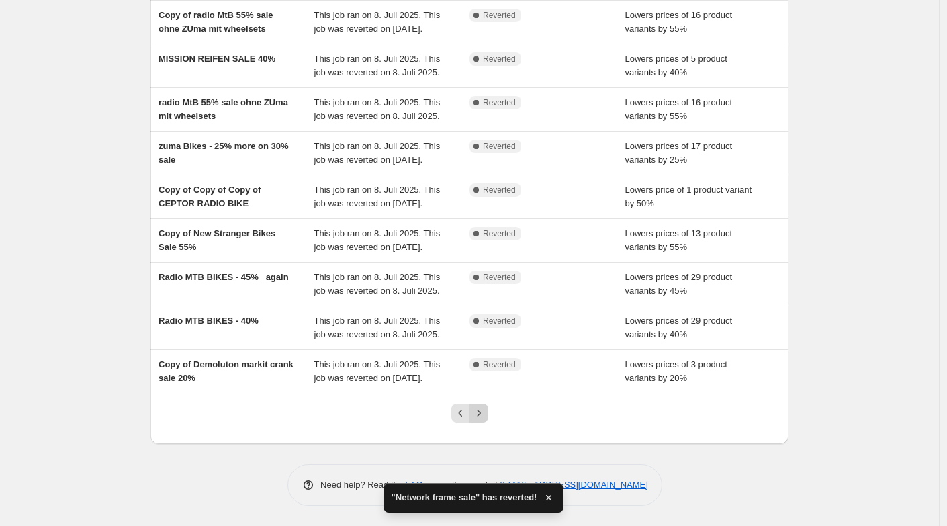
click at [483, 411] on icon "Next" at bounding box center [478, 412] width 13 height 13
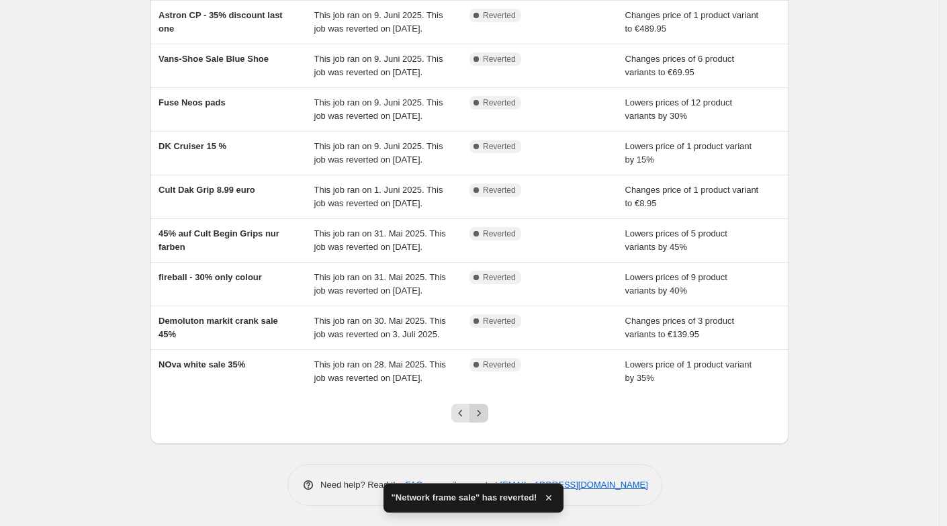
click at [483, 416] on icon "Next" at bounding box center [478, 412] width 13 height 13
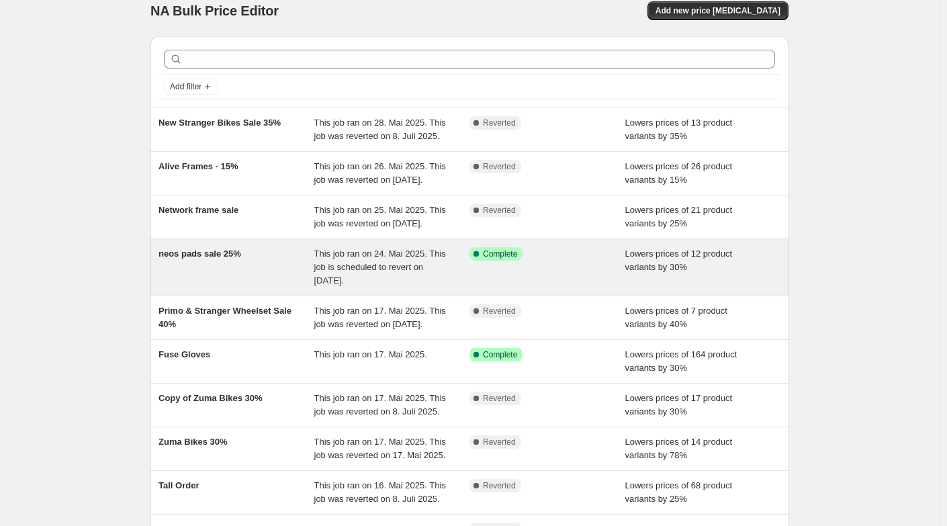
click at [218, 287] on div "neos pads sale 25%" at bounding box center [236, 267] width 156 height 40
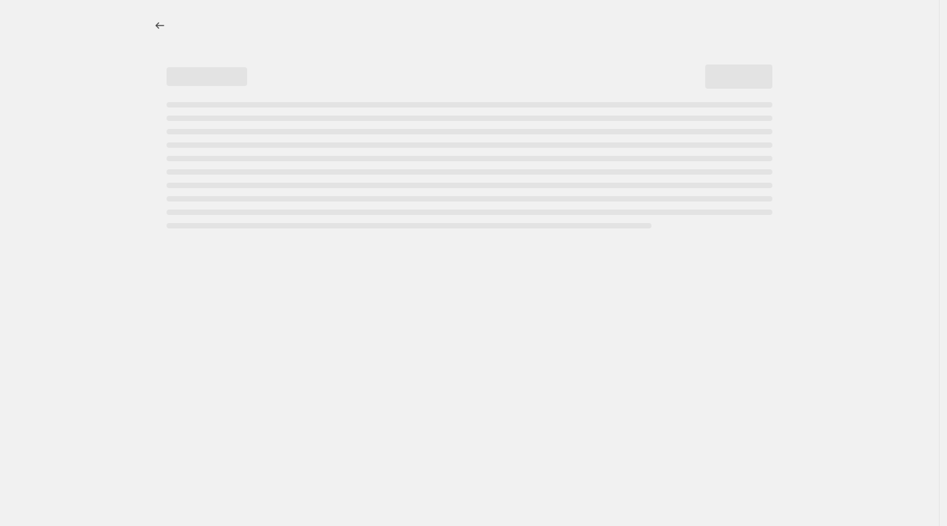
select select "percentage"
select select "no_change"
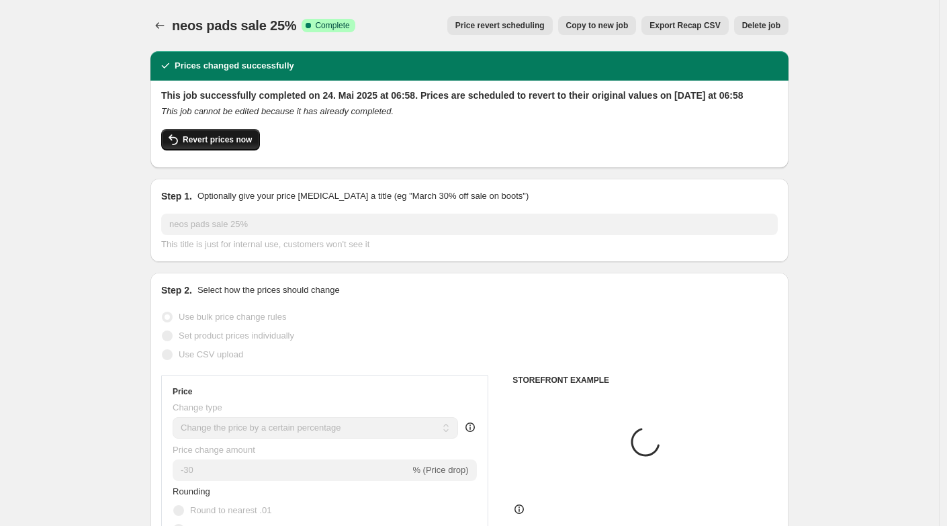
click at [212, 145] on span "Revert prices now" at bounding box center [217, 139] width 69 height 11
checkbox input "false"
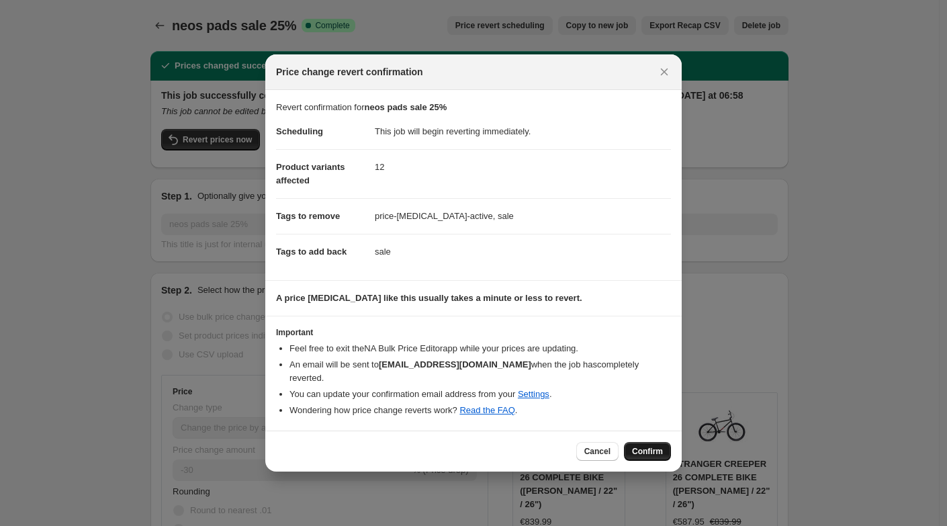
click at [645, 446] on span "Confirm" at bounding box center [647, 451] width 31 height 11
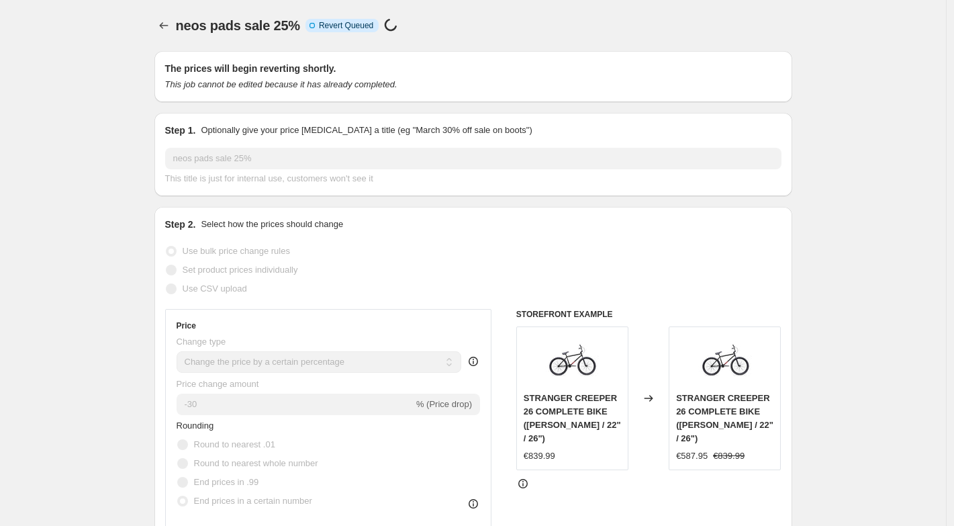
select select "percentage"
select select "no_change"
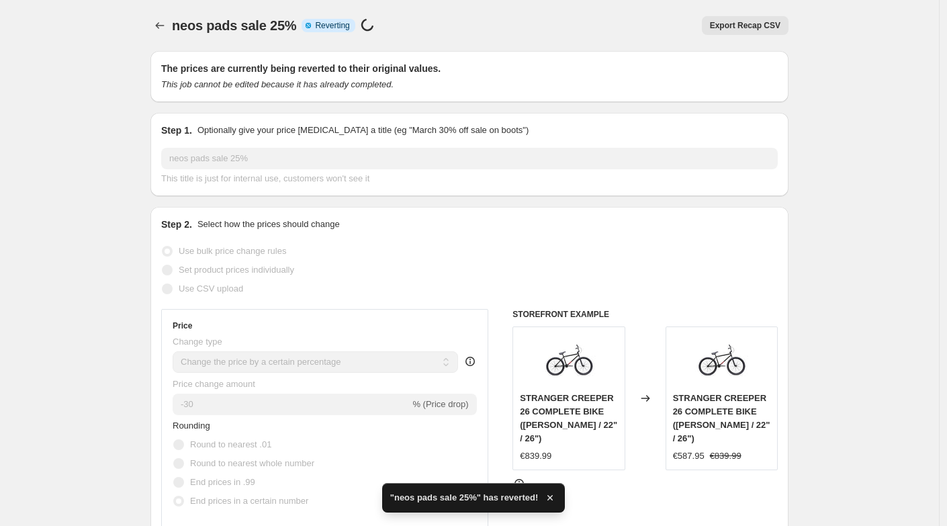
checkbox input "true"
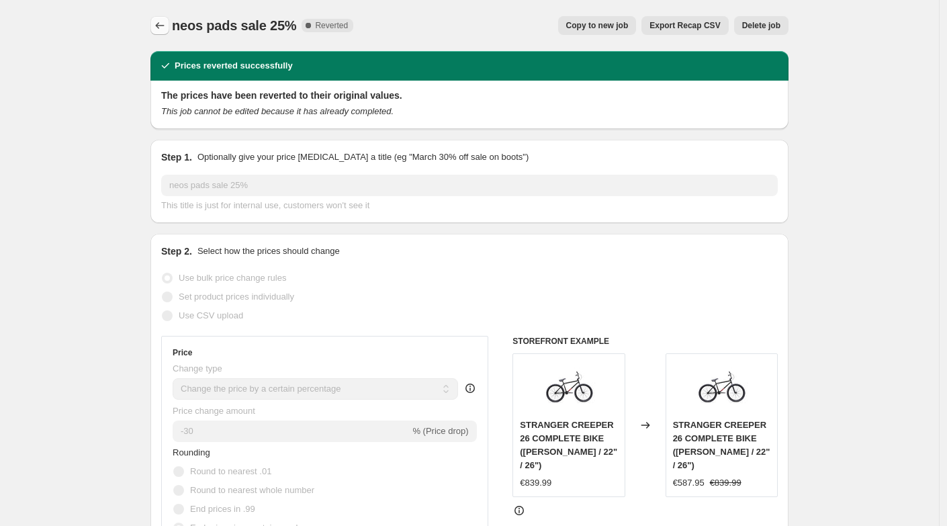
click at [164, 23] on icon "Price change jobs" at bounding box center [159, 25] width 13 height 13
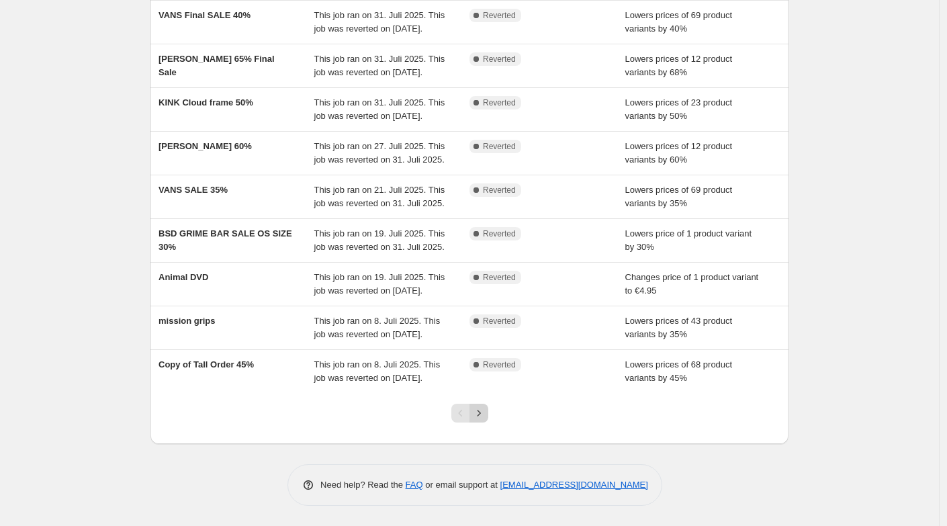
click at [475, 412] on icon "Next" at bounding box center [478, 412] width 13 height 13
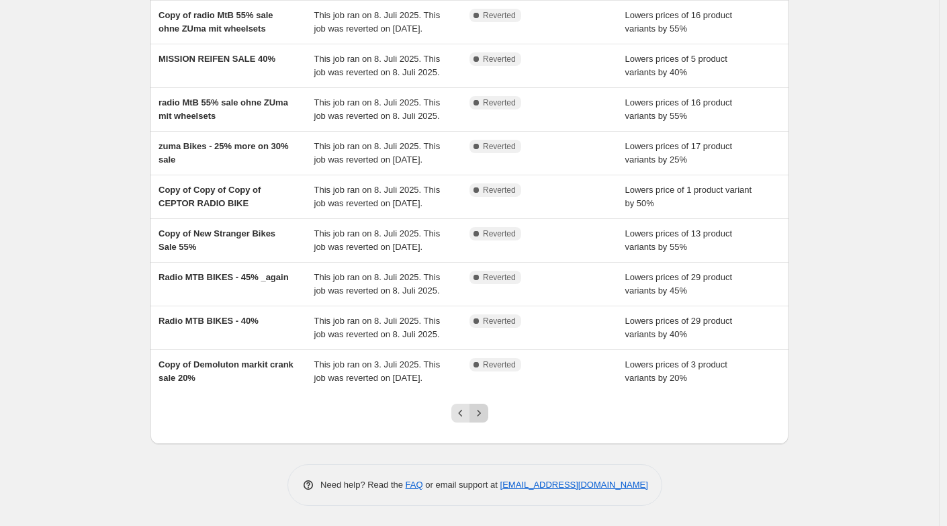
click at [481, 416] on icon "Next" at bounding box center [478, 412] width 13 height 13
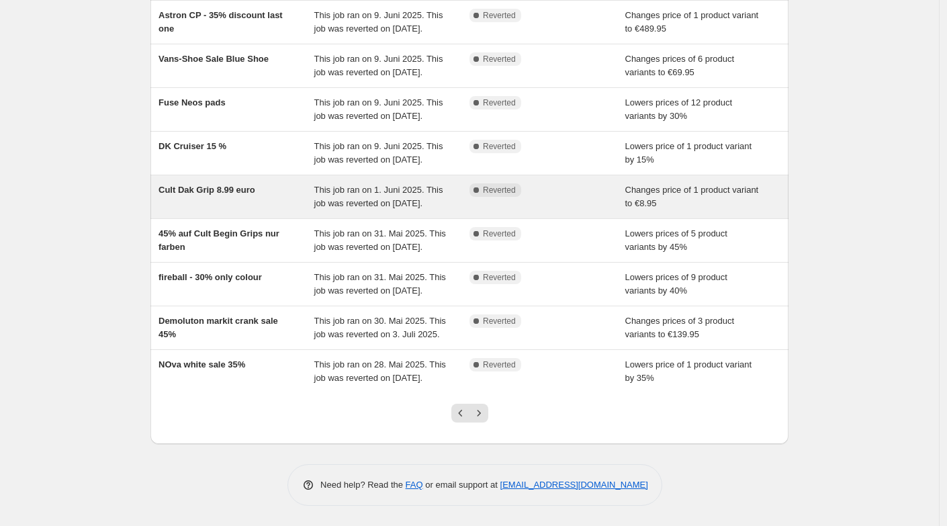
click at [477, 410] on icon "Next" at bounding box center [478, 412] width 13 height 13
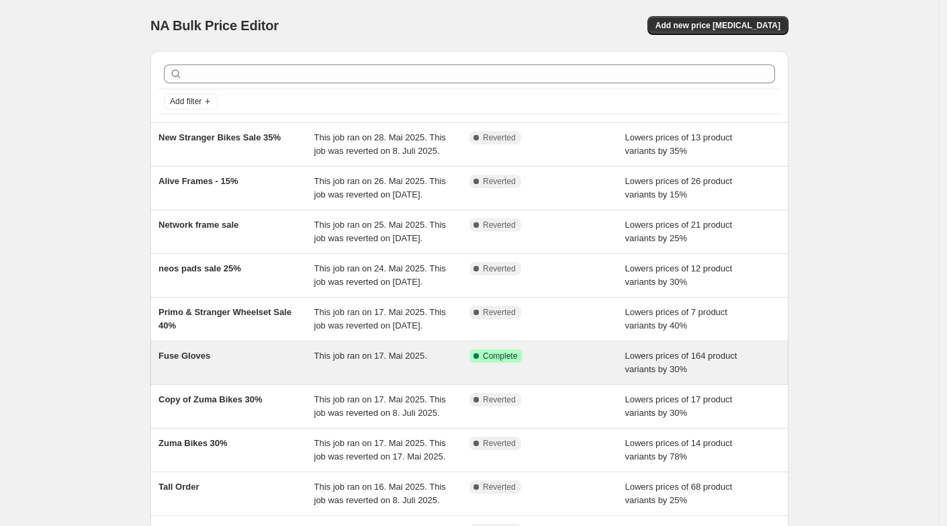
click at [199, 376] on div "Fuse Gloves" at bounding box center [236, 362] width 156 height 27
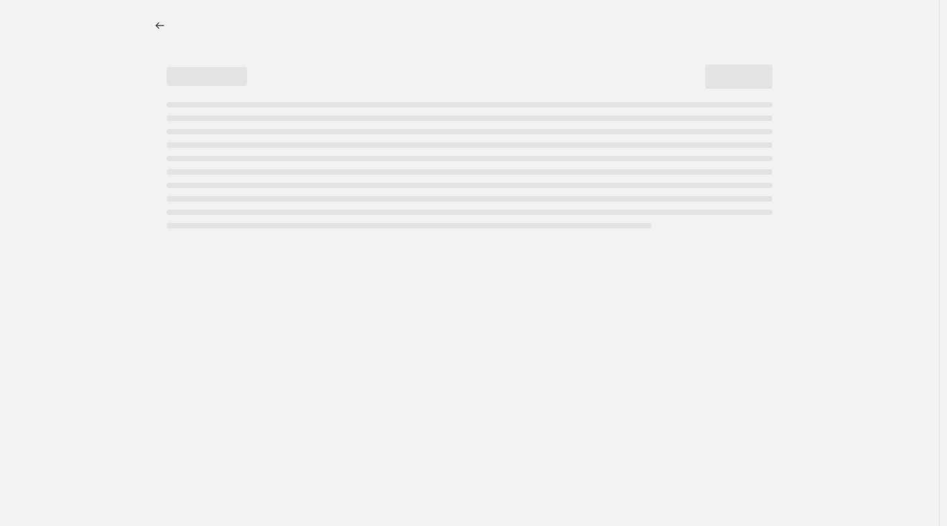
select select "percentage"
select select "no_change"
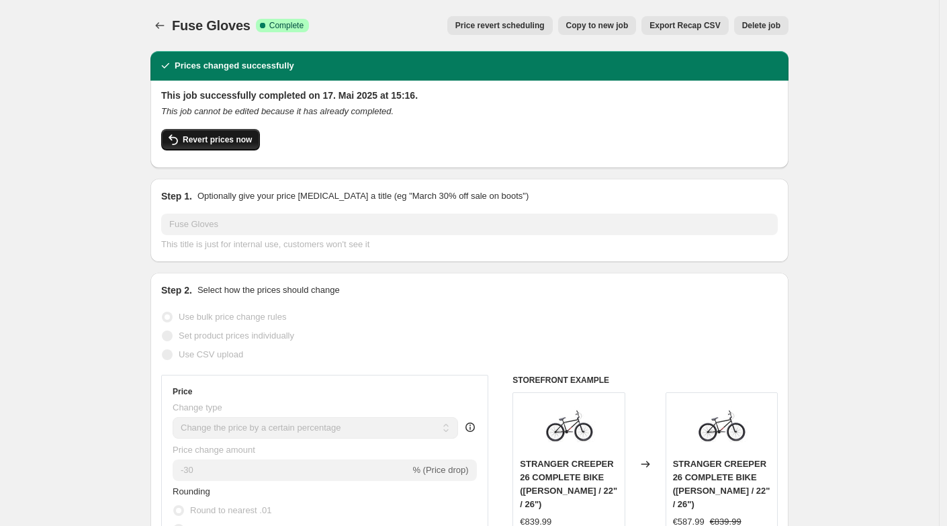
click at [197, 140] on span "Revert prices now" at bounding box center [217, 139] width 69 height 11
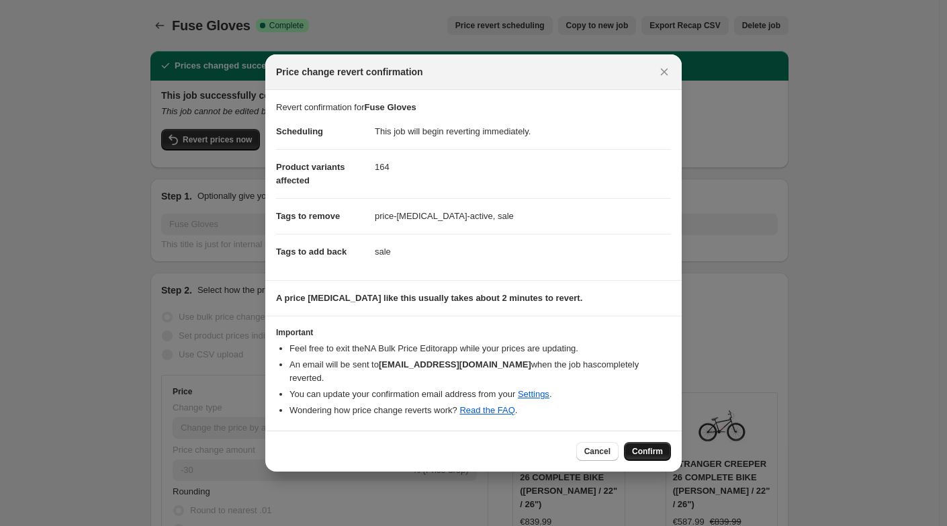
click at [647, 446] on span "Confirm" at bounding box center [647, 451] width 31 height 11
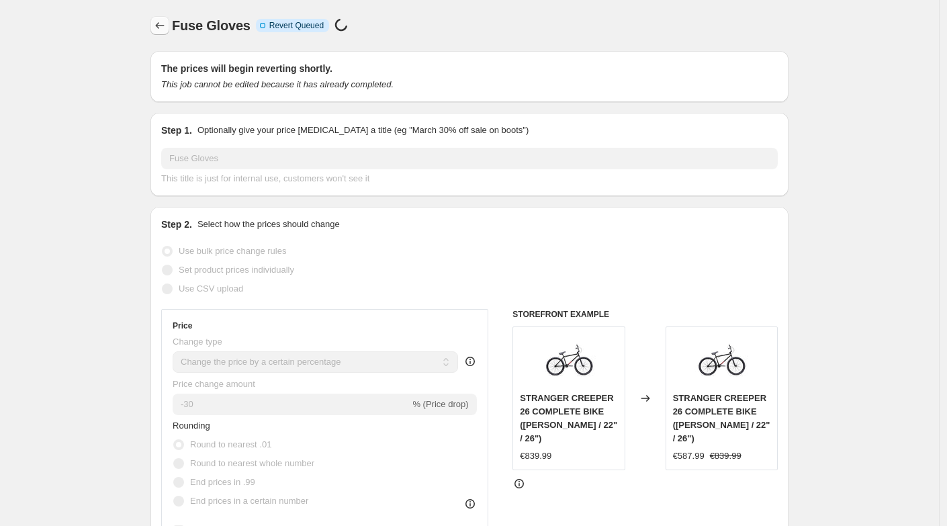
click at [162, 24] on icon "Price change jobs" at bounding box center [159, 25] width 13 height 13
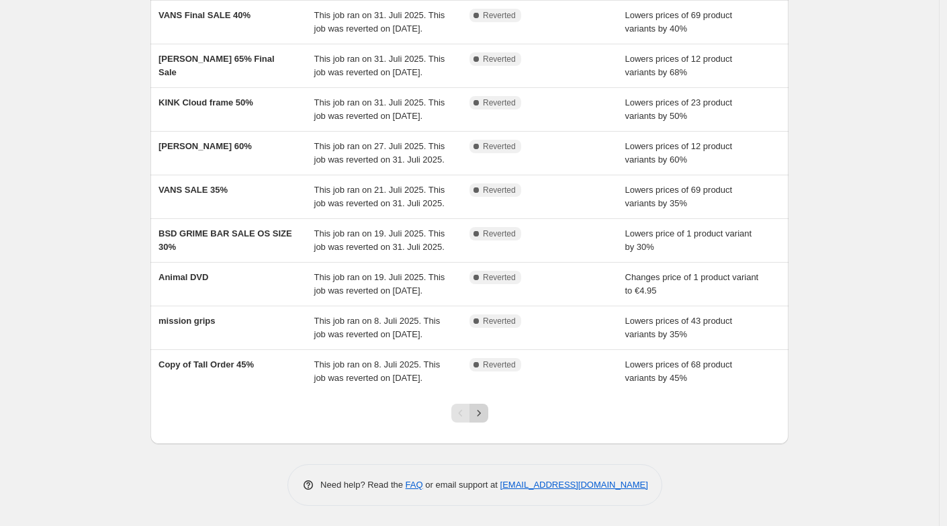
click at [480, 412] on icon "Next" at bounding box center [478, 413] width 3 height 6
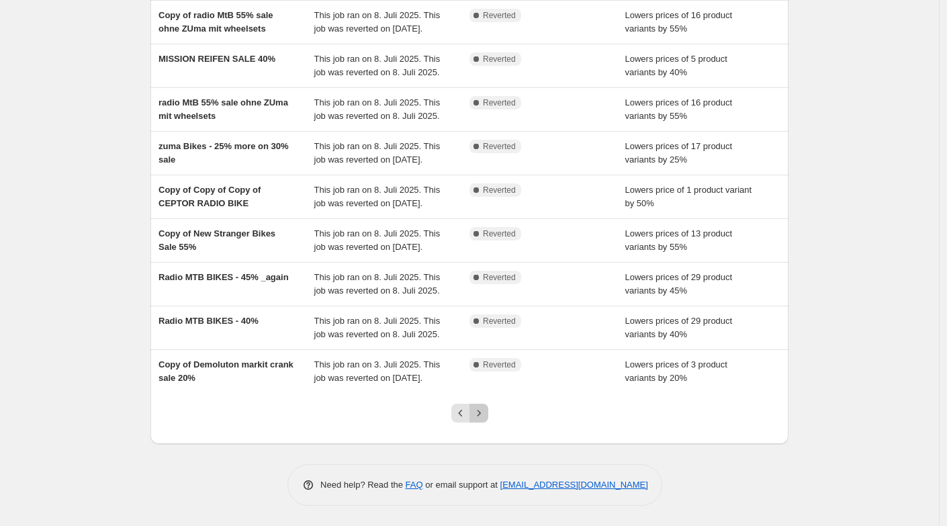
click at [480, 418] on icon "Next" at bounding box center [478, 412] width 13 height 13
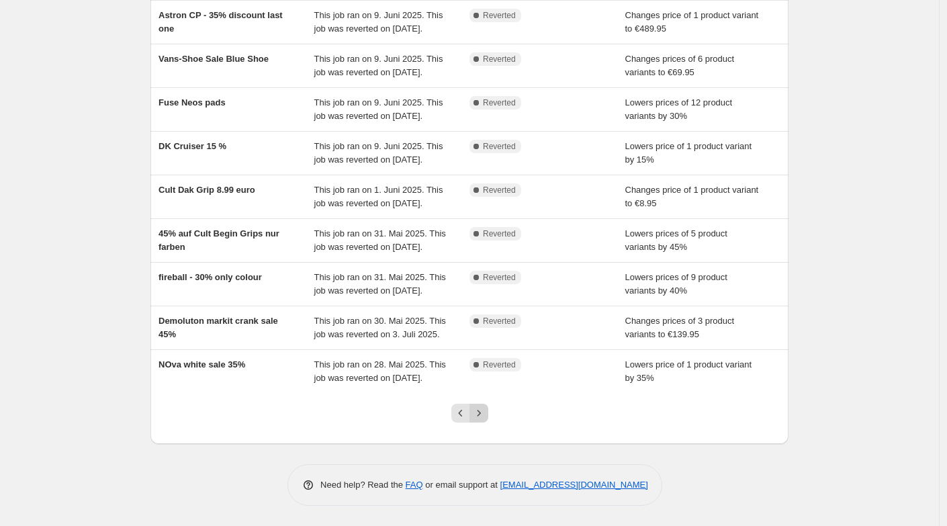
click at [480, 414] on icon "Next" at bounding box center [478, 413] width 3 height 6
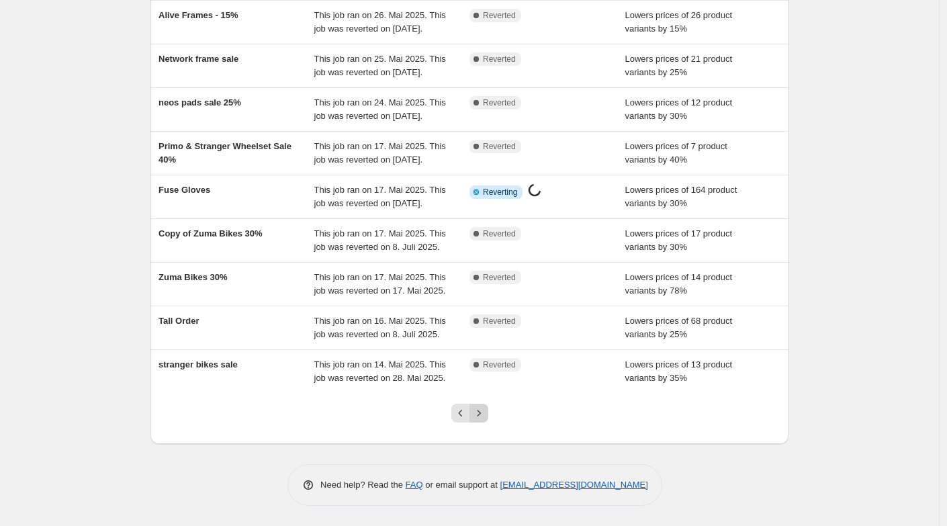
click at [485, 413] on icon "Next" at bounding box center [478, 412] width 13 height 13
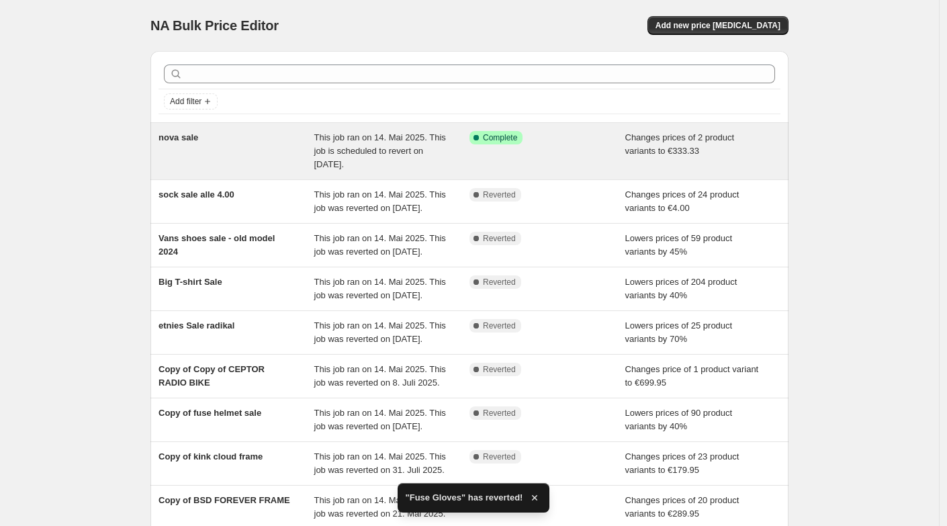
click at [176, 154] on div "nova sale" at bounding box center [236, 151] width 156 height 40
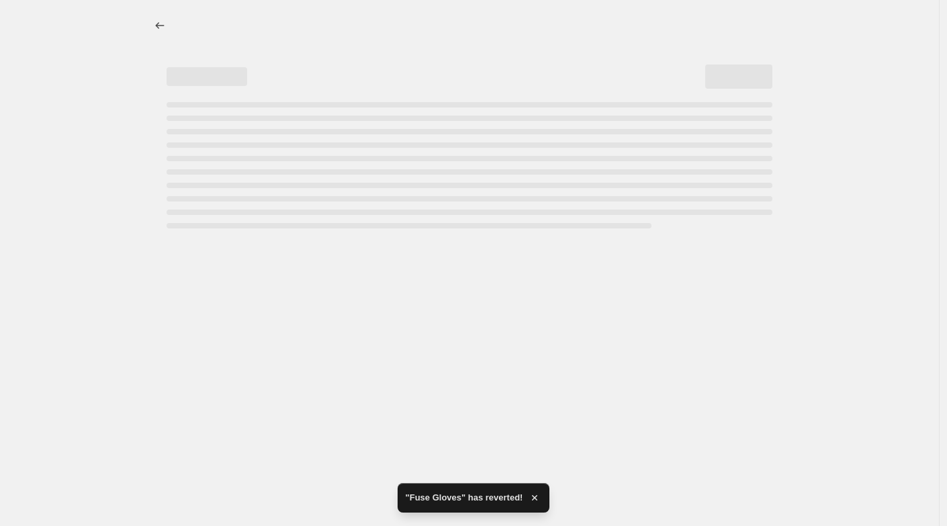
select select "no_change"
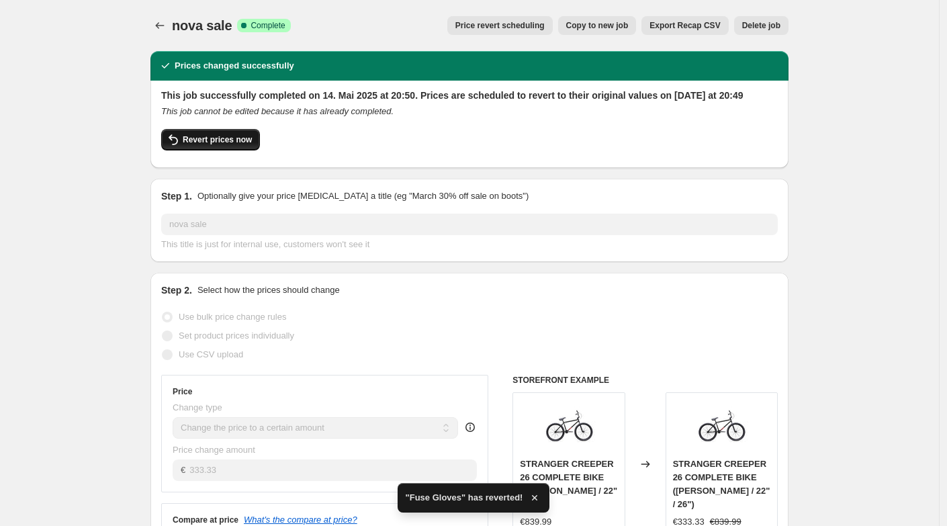
click at [185, 150] on button "Revert prices now" at bounding box center [210, 139] width 99 height 21
checkbox input "false"
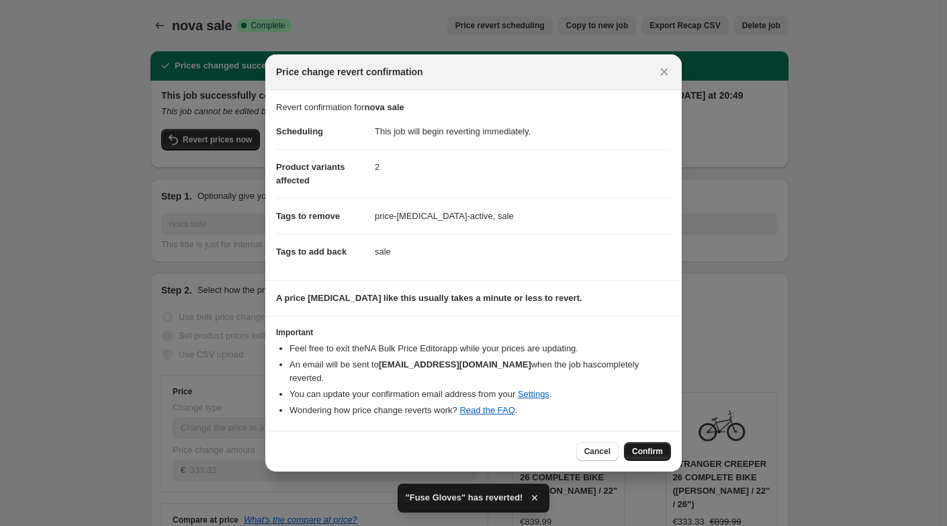
click at [637, 446] on span "Confirm" at bounding box center [647, 451] width 31 height 11
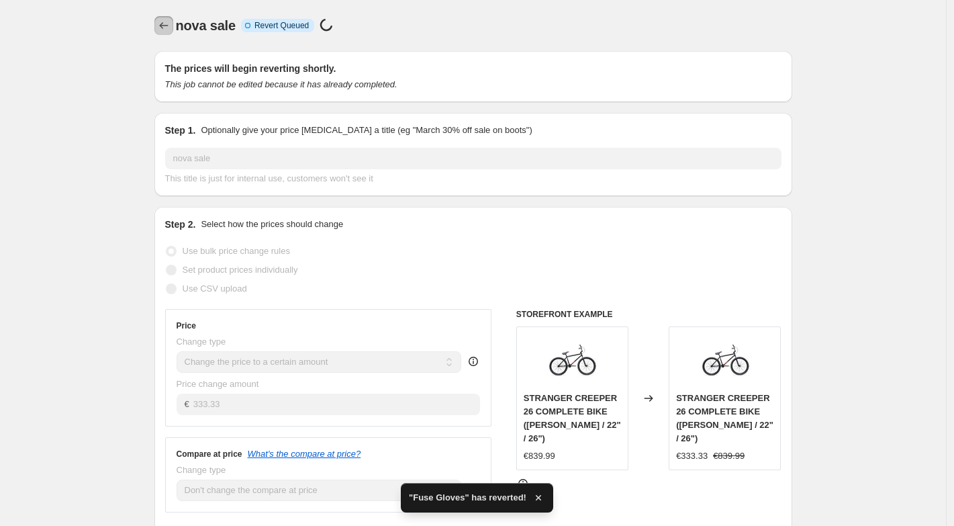
click at [163, 20] on icon "Price change jobs" at bounding box center [163, 25] width 13 height 13
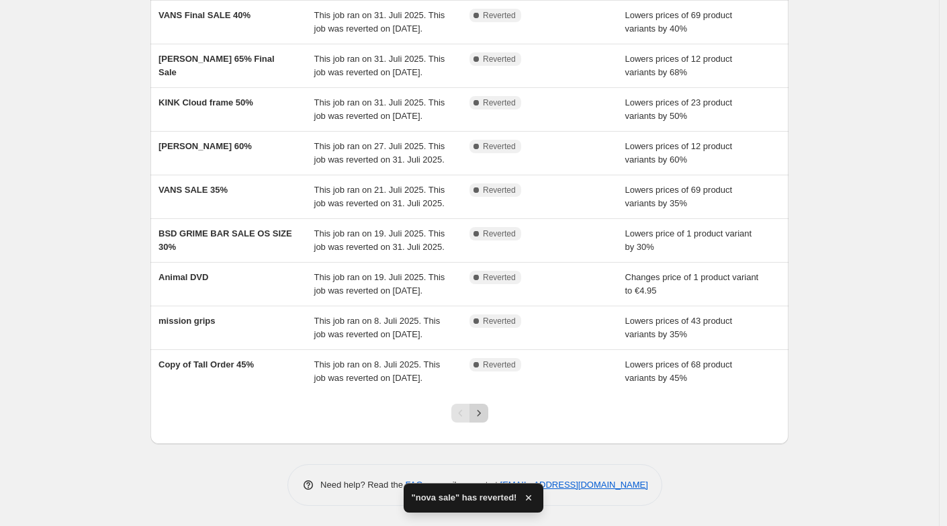
click at [483, 412] on icon "Next" at bounding box center [478, 412] width 13 height 13
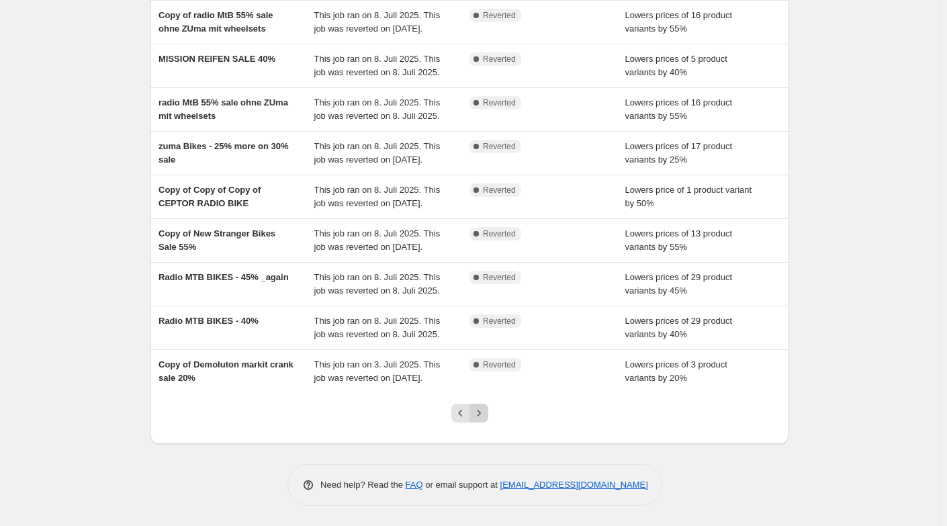
click at [480, 413] on icon "Next" at bounding box center [478, 412] width 13 height 13
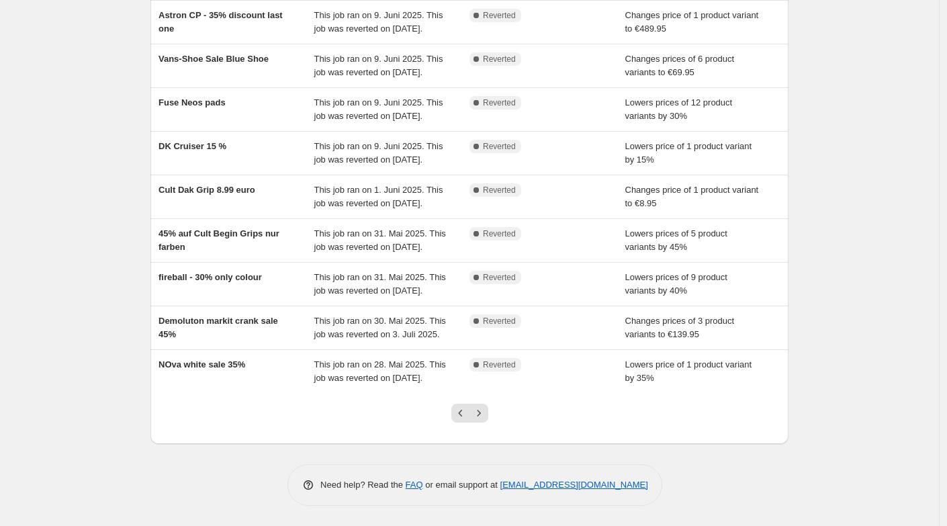
click at [480, 413] on icon "Next" at bounding box center [478, 412] width 13 height 13
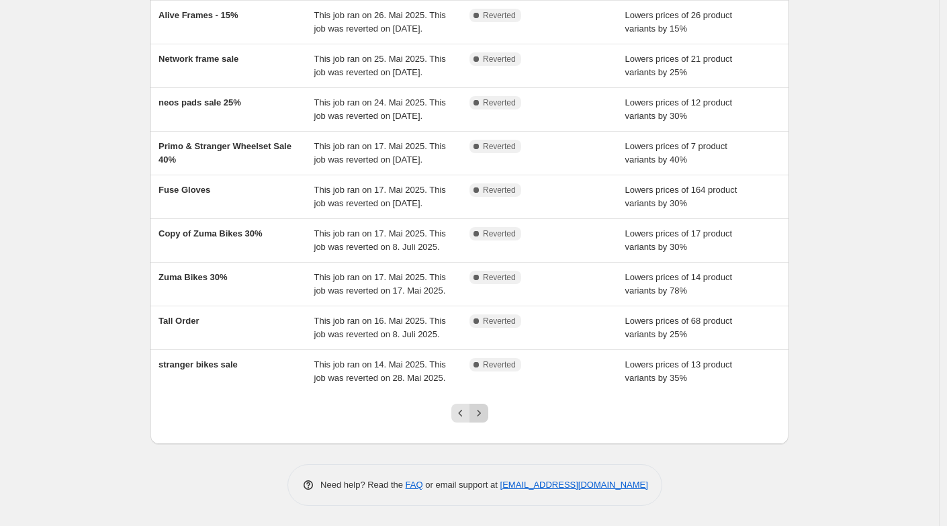
click at [485, 414] on icon "Next" at bounding box center [478, 412] width 13 height 13
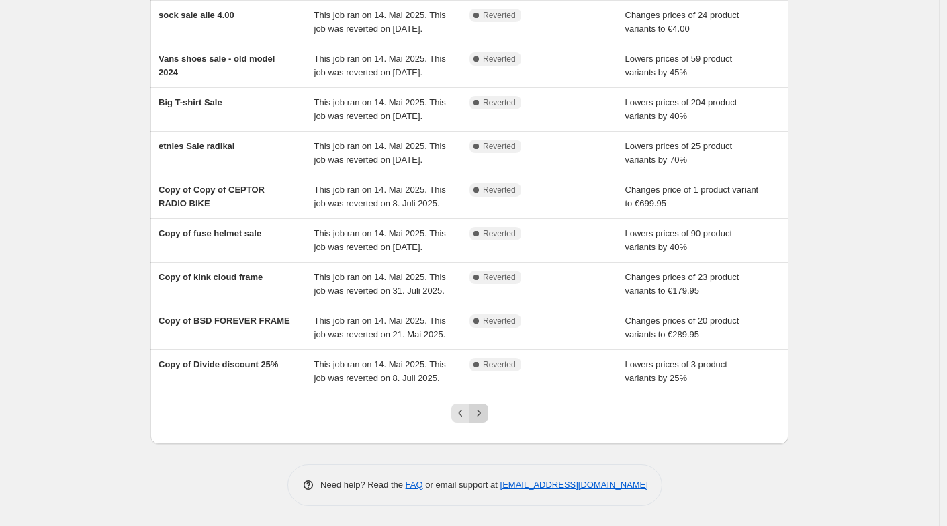
click at [484, 416] on icon "Next" at bounding box center [478, 412] width 13 height 13
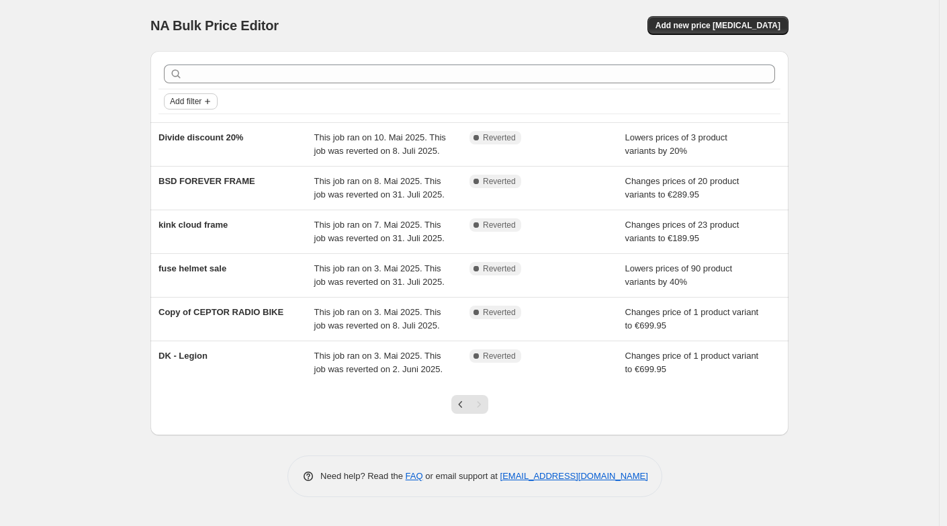
click at [192, 98] on span "Add filter" at bounding box center [186, 101] width 32 height 11
click at [186, 120] on button "Job status" at bounding box center [195, 127] width 48 height 21
click at [183, 184] on input "Complete" at bounding box center [182, 186] width 11 height 11
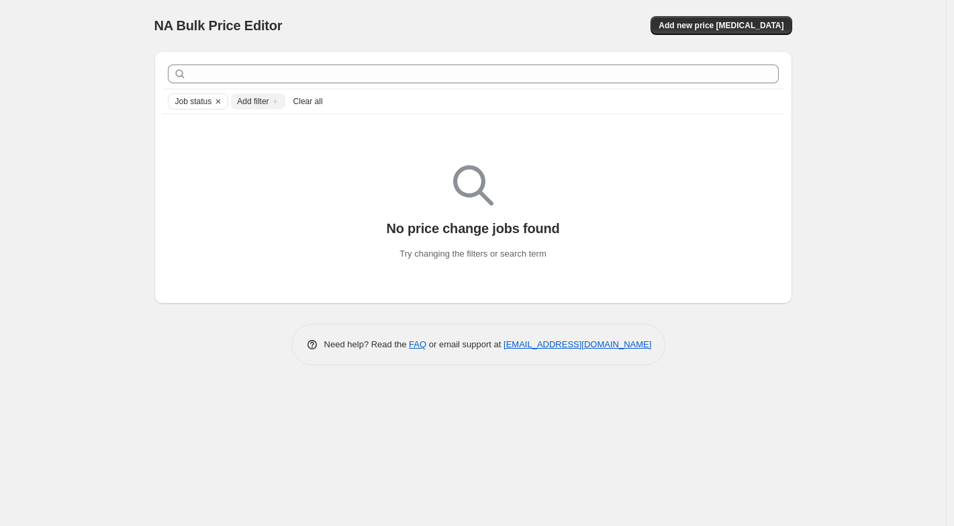
click at [128, 164] on div "NA Bulk Price Editor. This page is ready NA Bulk Price Editor Add new price cha…" at bounding box center [473, 263] width 946 height 526
click at [194, 109] on div "Job status" at bounding box center [198, 101] width 61 height 16
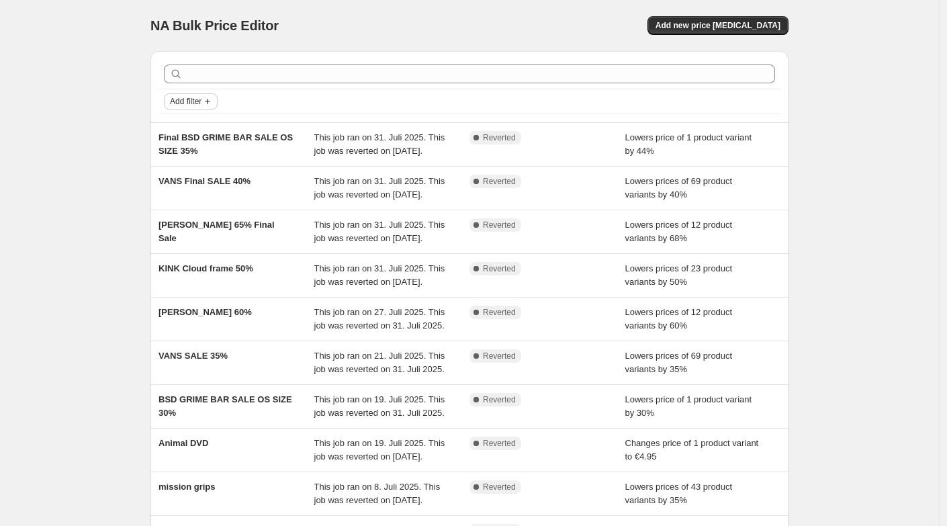
click at [201, 101] on span "Add filter" at bounding box center [186, 101] width 32 height 11
click at [190, 129] on span "Job status" at bounding box center [195, 128] width 40 height 10
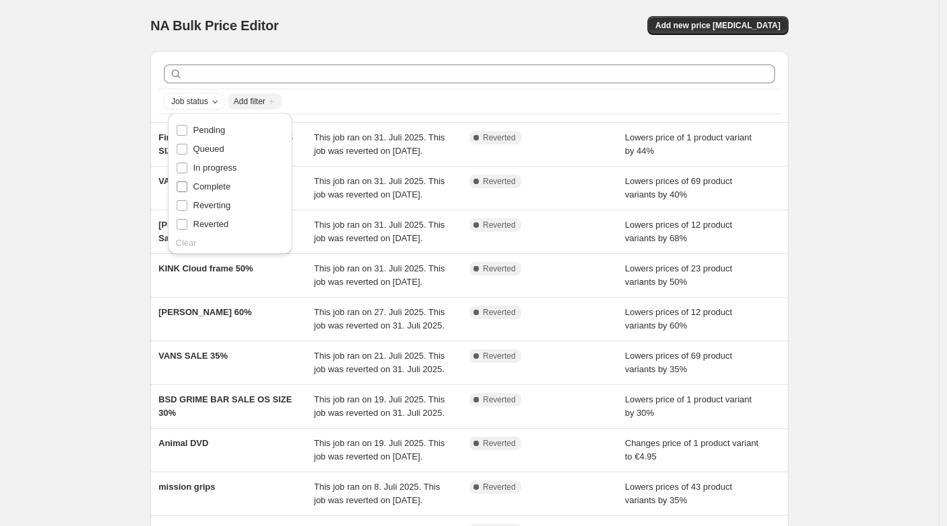
click at [181, 185] on input "Complete" at bounding box center [182, 186] width 11 height 11
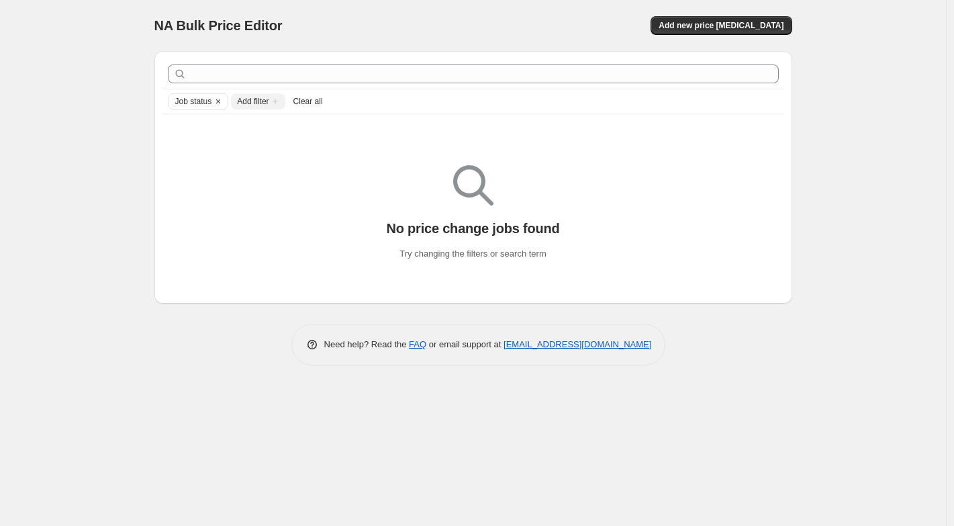
click at [120, 171] on div "NA Bulk Price Editor. This page is ready NA Bulk Price Editor Add new price [ME…" at bounding box center [473, 263] width 946 height 526
click at [472, 17] on div "NA Bulk Price Editor Add new price change job" at bounding box center [473, 25] width 638 height 19
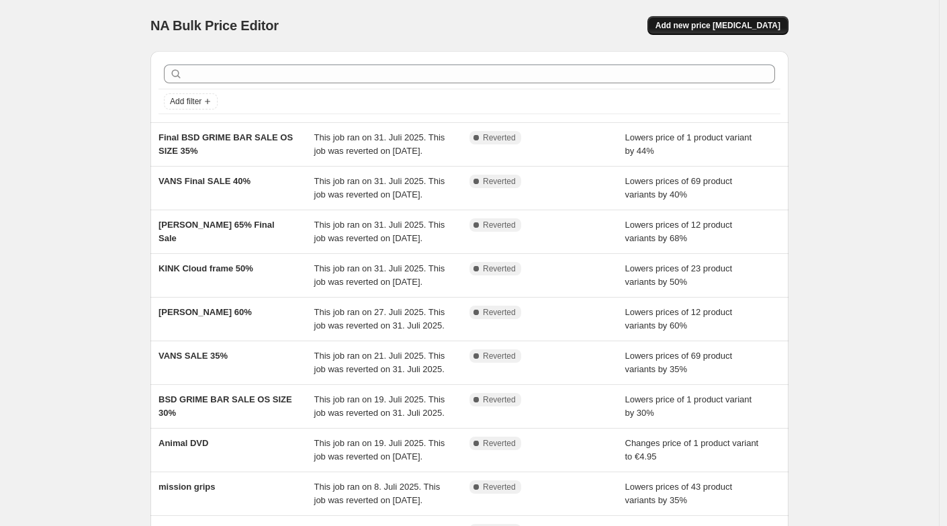
click at [728, 24] on span "Add new price [MEDICAL_DATA]" at bounding box center [717, 25] width 125 height 11
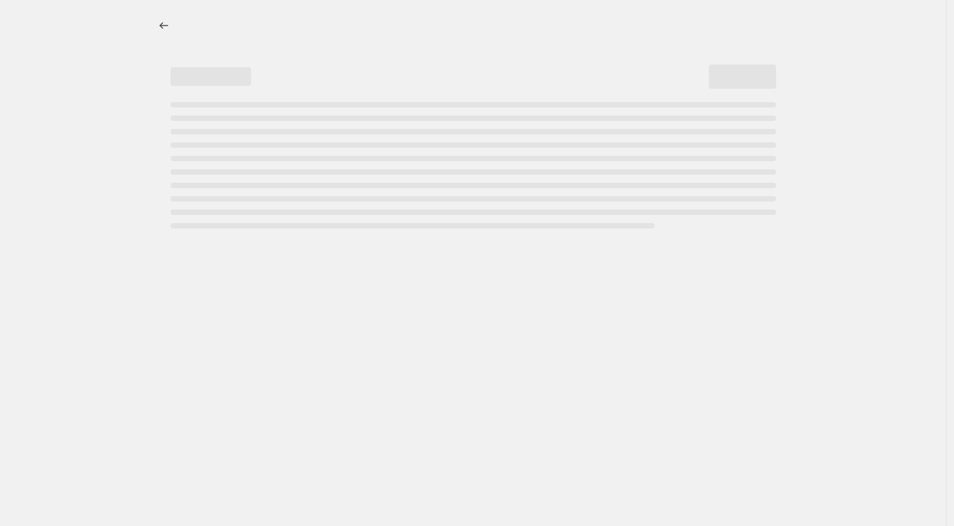
select select "percentage"
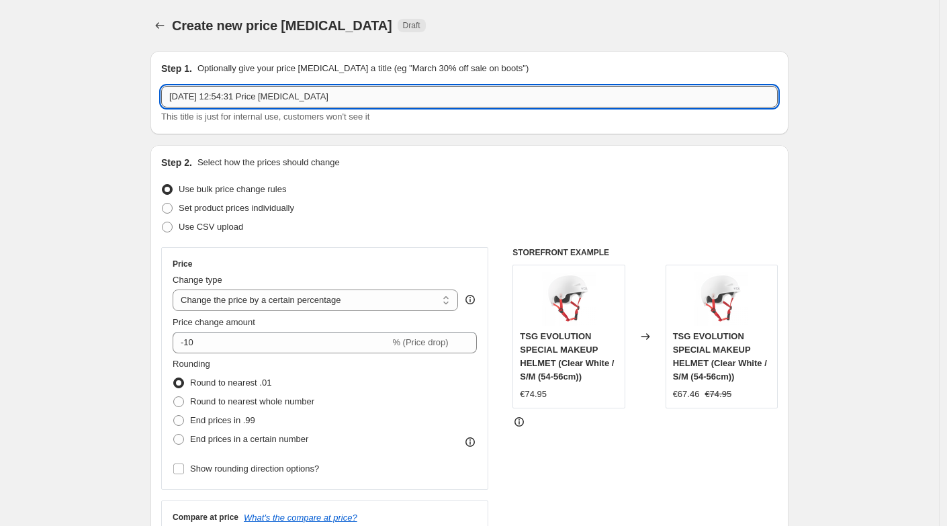
click at [416, 100] on input "17. Aug. 2025, 12:54:31 Price change job" at bounding box center [469, 96] width 616 height 21
drag, startPoint x: 399, startPoint y: 103, endPoint x: 19, endPoint y: 57, distance: 382.2
type input "Stranger Zia Handlebar 30%"
click at [214, 299] on select "Change the price to a certain amount Change the price by a certain amount Chang…" at bounding box center [315, 299] width 285 height 21
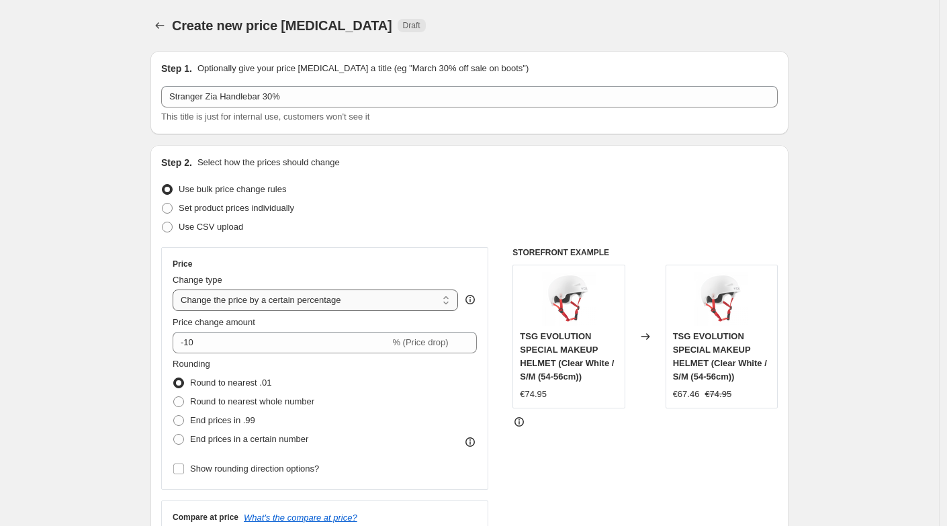
click at [176, 289] on select "Change the price to a certain amount Change the price by a certain amount Chang…" at bounding box center [315, 299] width 285 height 21
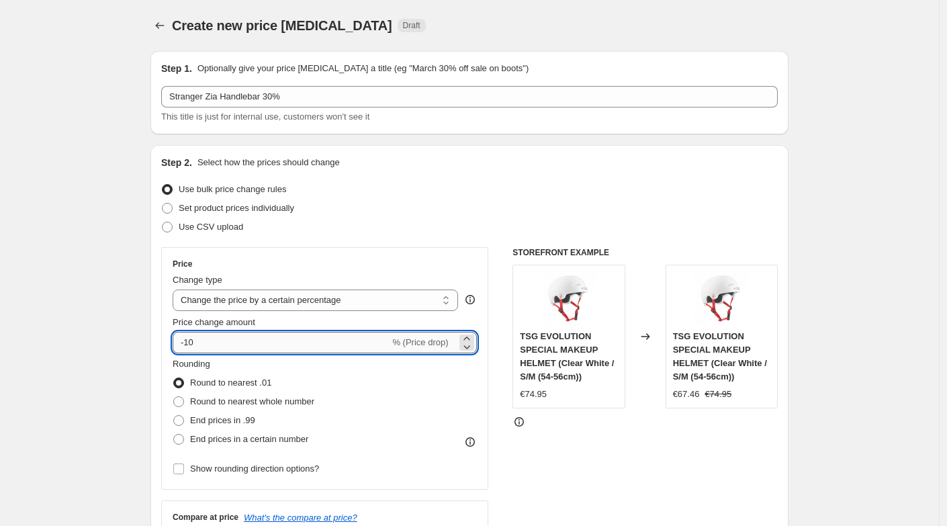
click at [211, 339] on input "-10" at bounding box center [281, 342] width 217 height 21
type input "-1"
type input "-30"
click at [183, 440] on span at bounding box center [178, 439] width 11 height 11
click at [174, 434] on input "End prices in a certain number" at bounding box center [173, 434] width 1 height 1
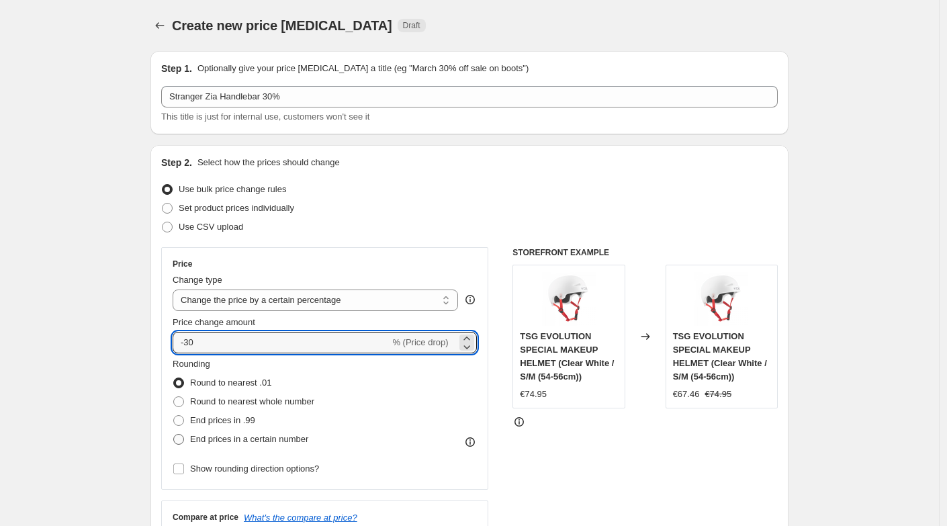
radio input "true"
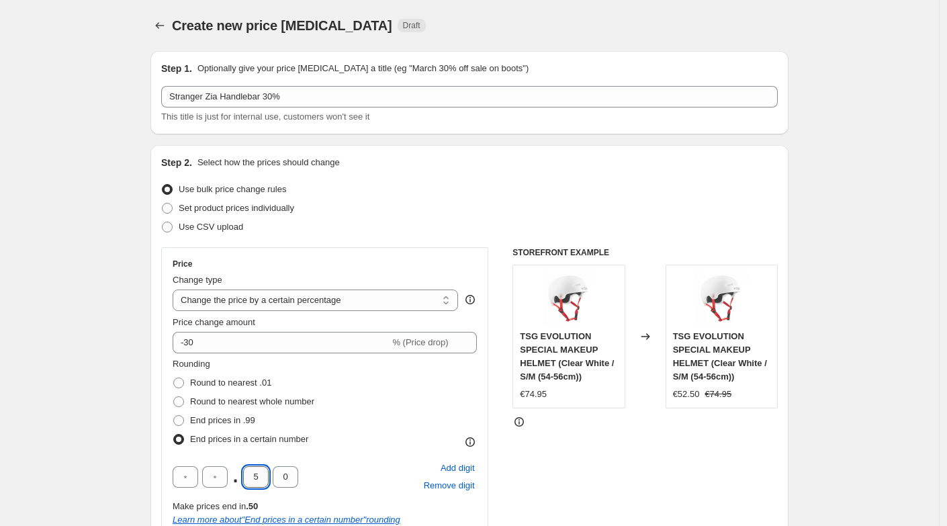
click at [261, 477] on input "5" at bounding box center [256, 476] width 26 height 21
type input "9"
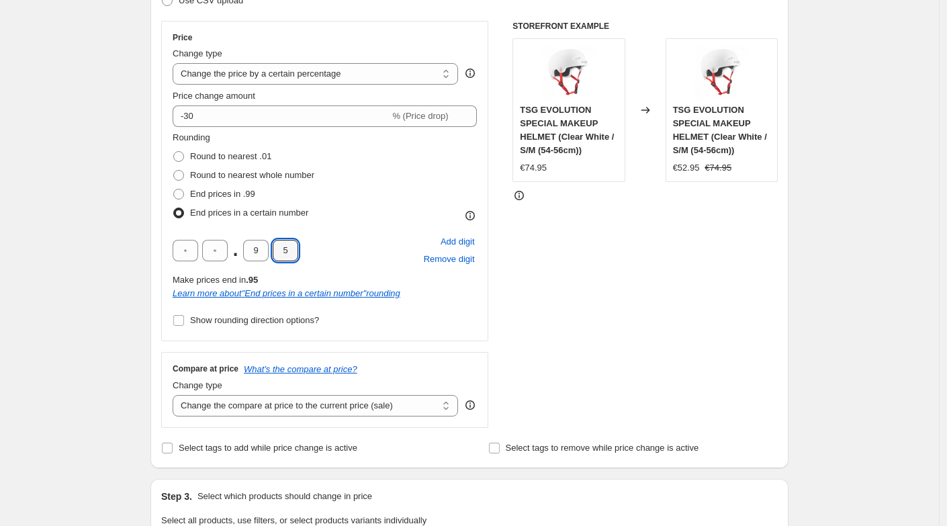
scroll to position [246, 0]
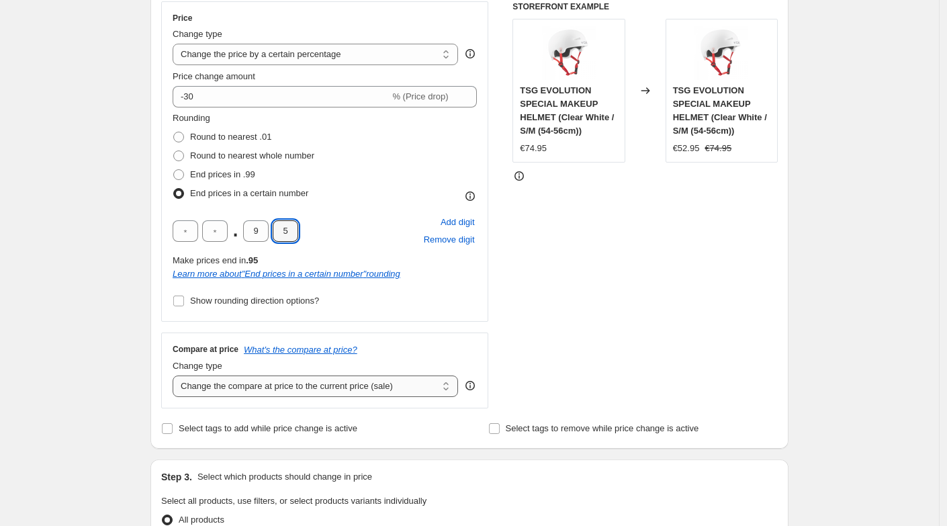
type input "5"
click at [207, 389] on select "Change the compare at price to the current price (sale) Change the compare at p…" at bounding box center [315, 385] width 285 height 21
select select "no_change"
click at [176, 375] on select "Change the compare at price to the current price (sale) Change the compare at p…" at bounding box center [315, 385] width 285 height 21
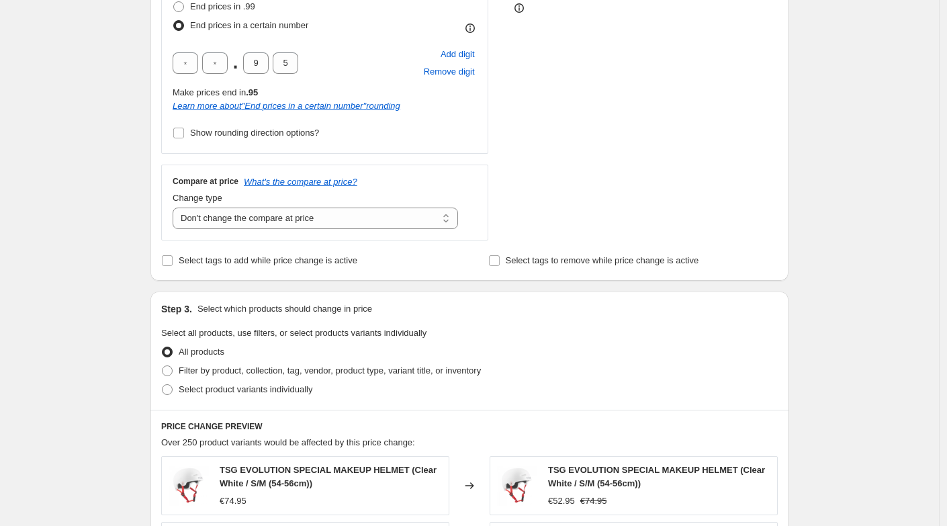
scroll to position [424, 0]
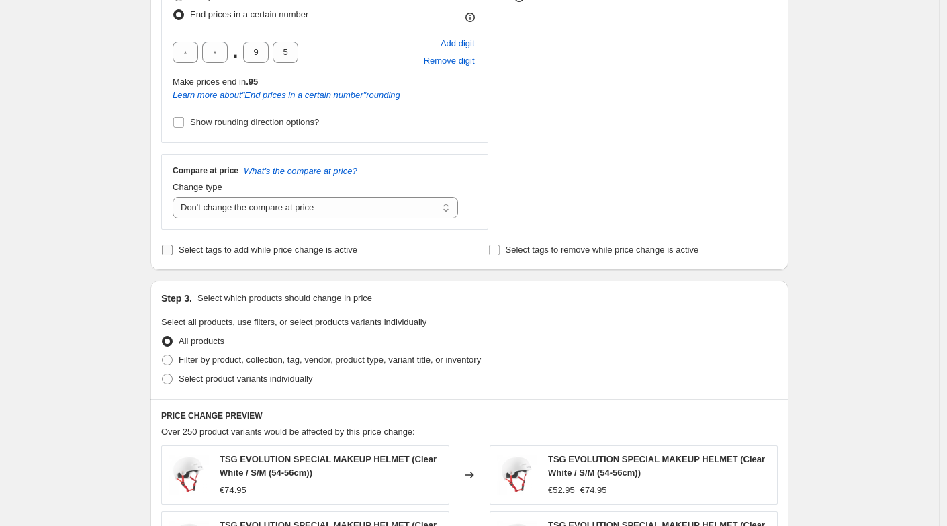
click at [169, 249] on input "Select tags to add while price change is active" at bounding box center [167, 249] width 11 height 11
checkbox input "true"
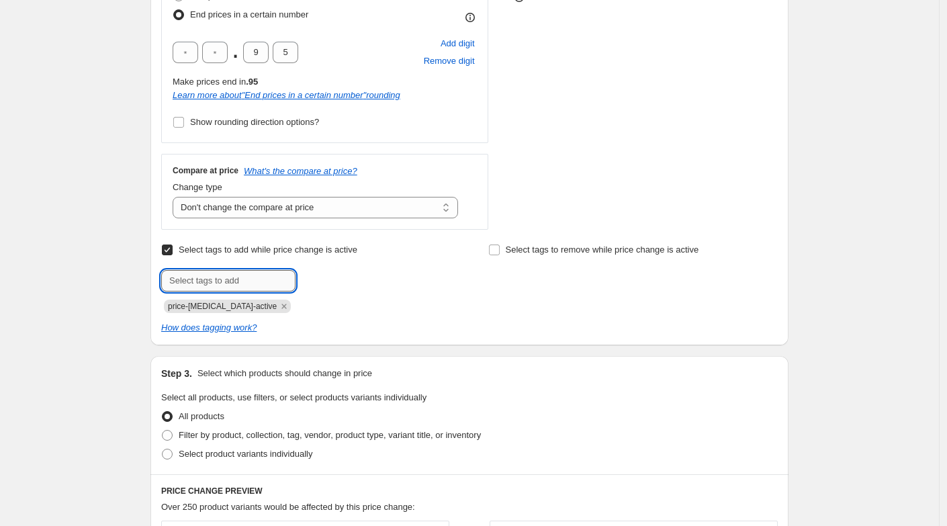
click at [203, 279] on input "text" at bounding box center [228, 280] width 134 height 21
type input "sale"
click at [340, 282] on span "sale" at bounding box center [332, 279] width 15 height 9
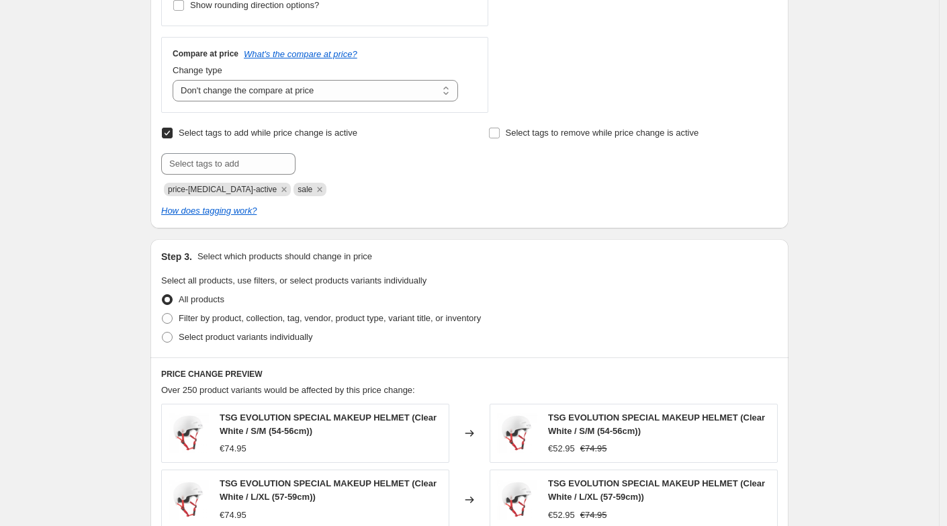
scroll to position [561, 0]
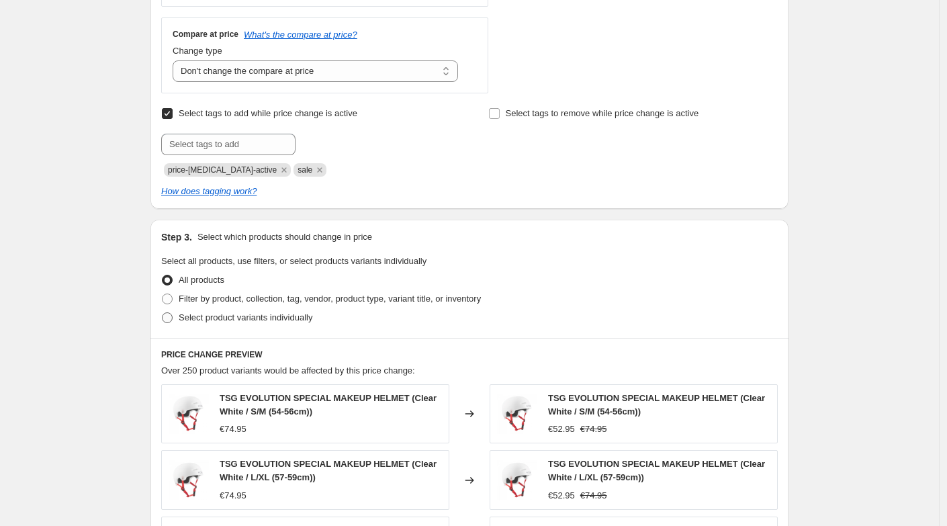
click at [169, 314] on span at bounding box center [167, 317] width 11 height 11
click at [162, 313] on input "Select product variants individually" at bounding box center [162, 312] width 1 height 1
radio input "true"
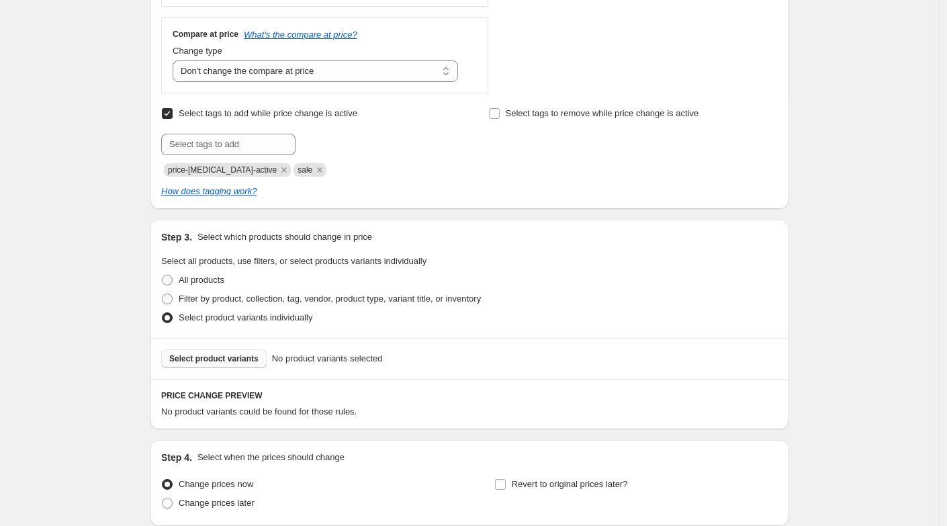
click at [218, 361] on span "Select product variants" at bounding box center [213, 358] width 89 height 11
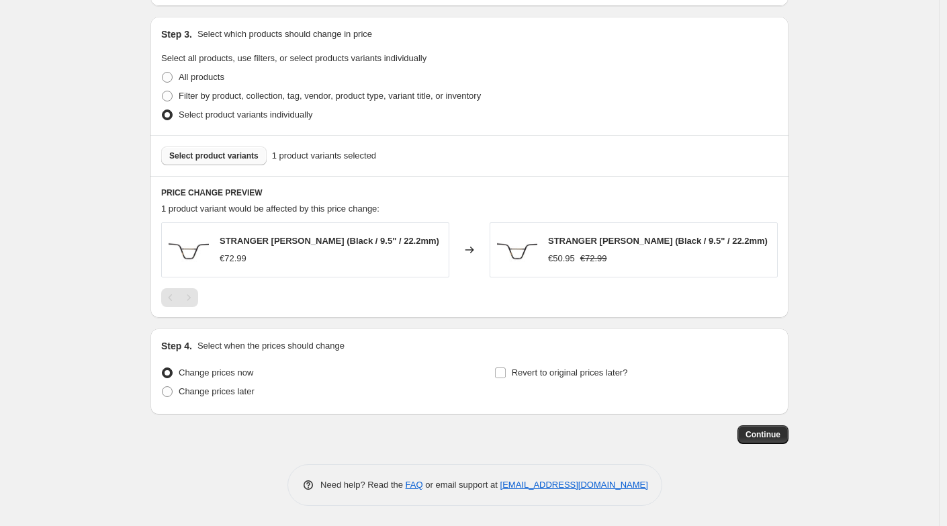
scroll to position [767, 0]
click at [759, 432] on span "Continue" at bounding box center [762, 434] width 35 height 11
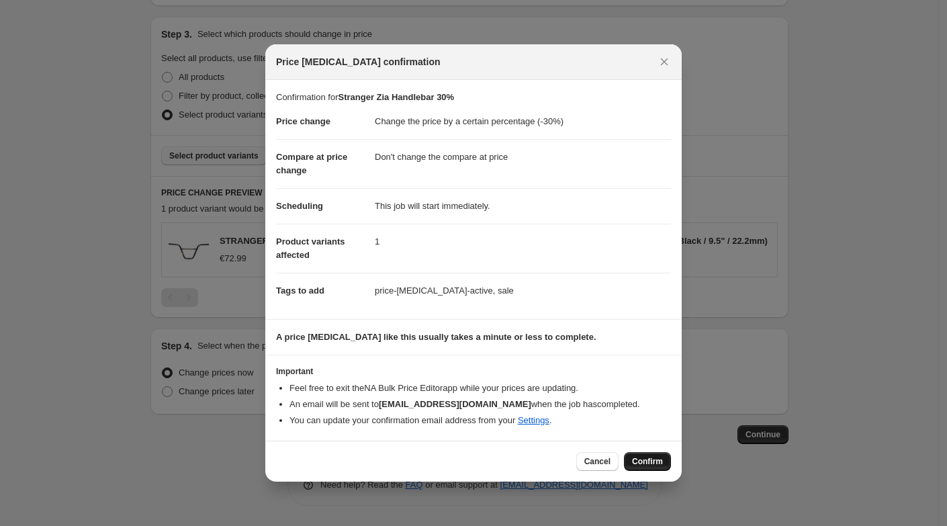
click at [644, 463] on span "Confirm" at bounding box center [647, 461] width 31 height 11
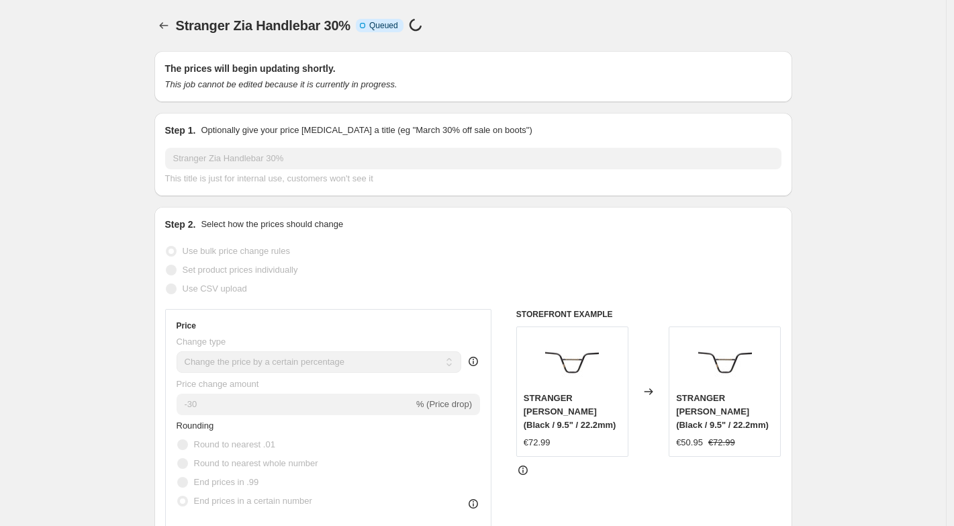
select select "percentage"
select select "no_change"
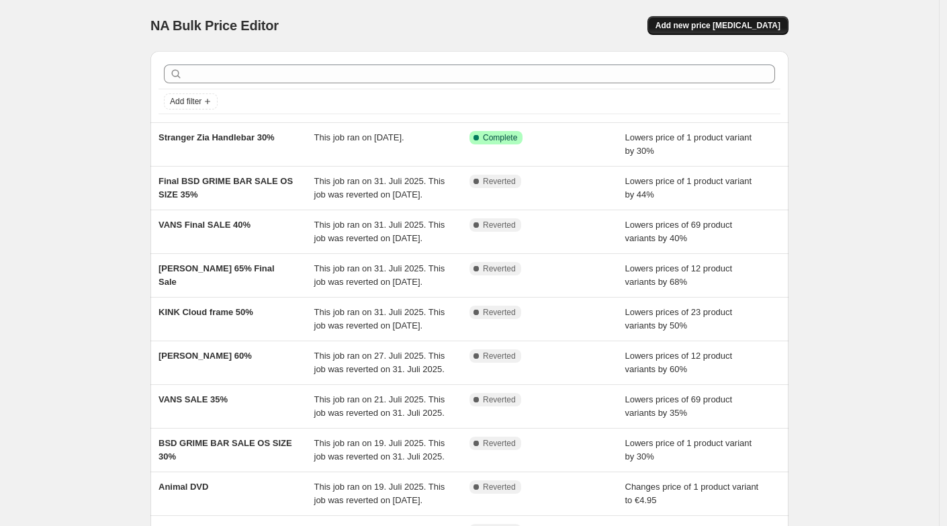
click at [763, 23] on span "Add new price [MEDICAL_DATA]" at bounding box center [717, 25] width 125 height 11
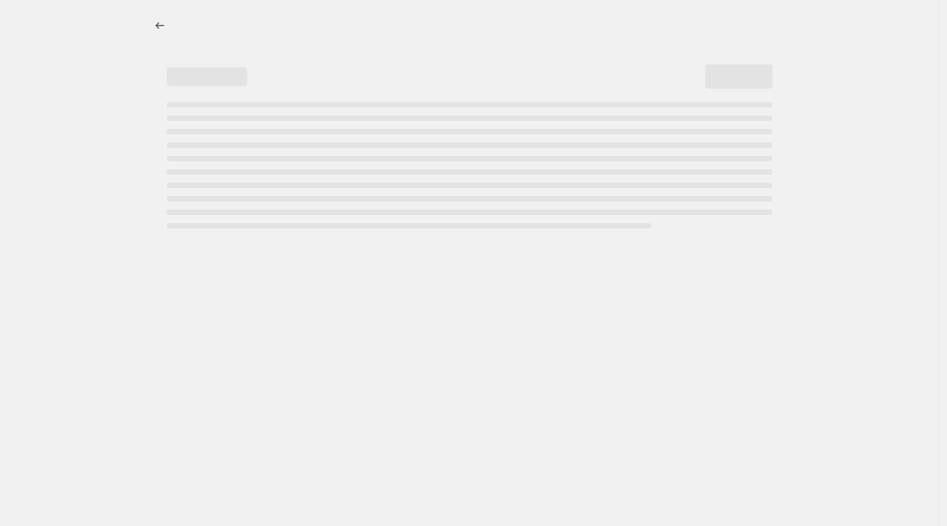
select select "percentage"
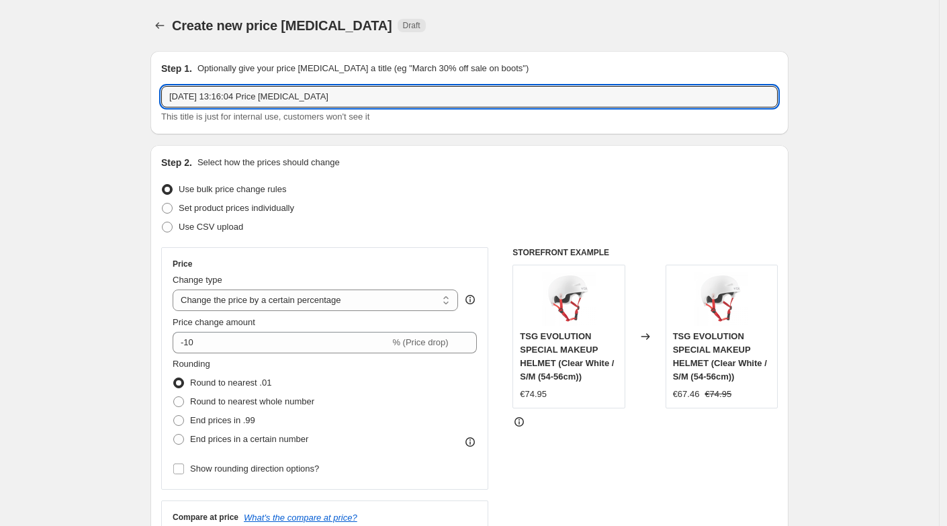
drag, startPoint x: 379, startPoint y: 94, endPoint x: 15, endPoint y: 53, distance: 366.9
type input "Primo Balance Fork - 25% - Last One"
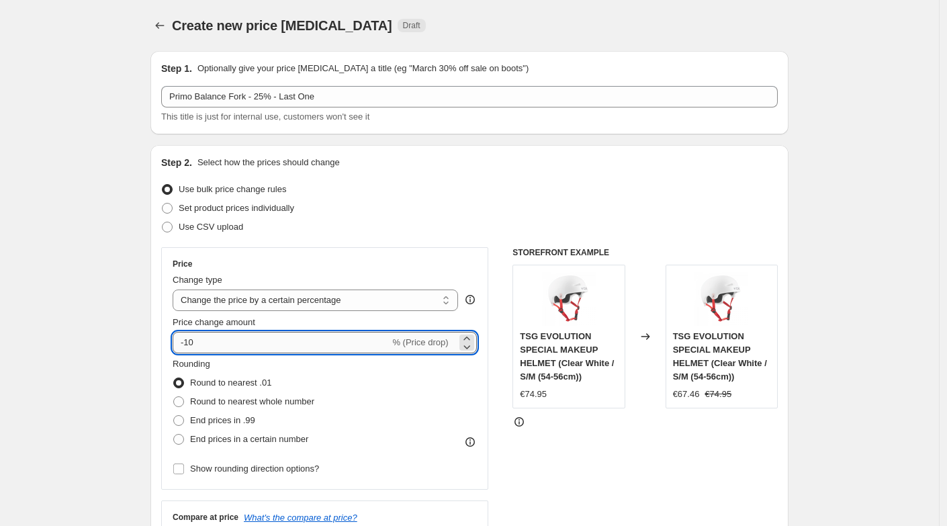
click at [225, 341] on input "-10" at bounding box center [281, 342] width 217 height 21
type input "-1"
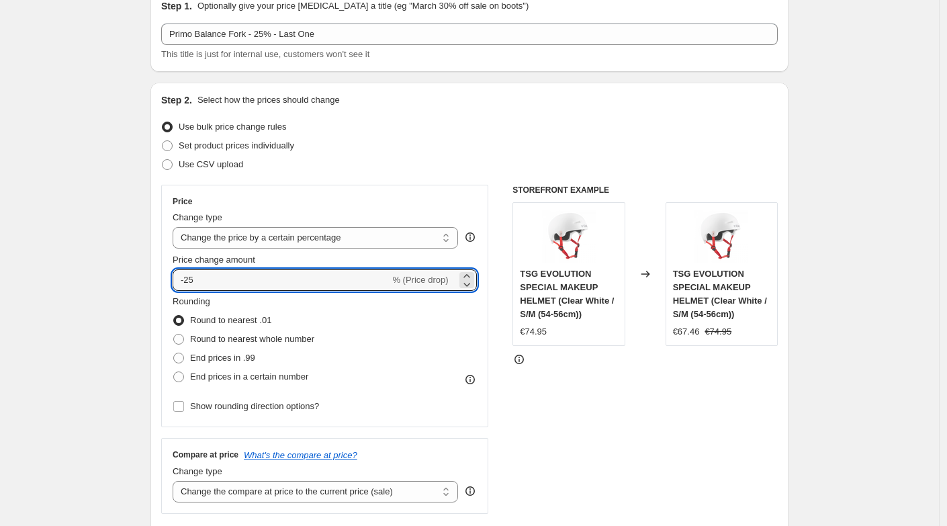
scroll to position [65, 0]
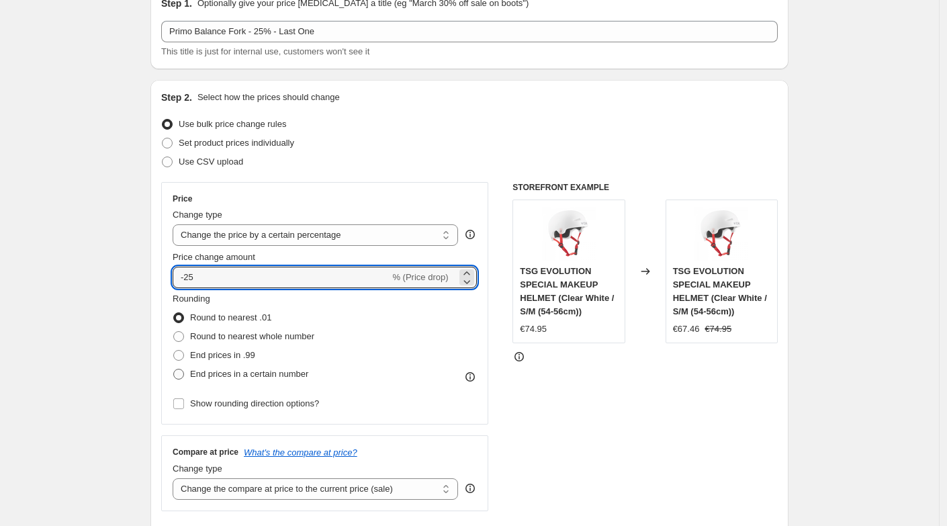
type input "-25"
click at [184, 374] on span at bounding box center [178, 374] width 11 height 11
click at [174, 369] on input "End prices in a certain number" at bounding box center [173, 369] width 1 height 1
radio input "true"
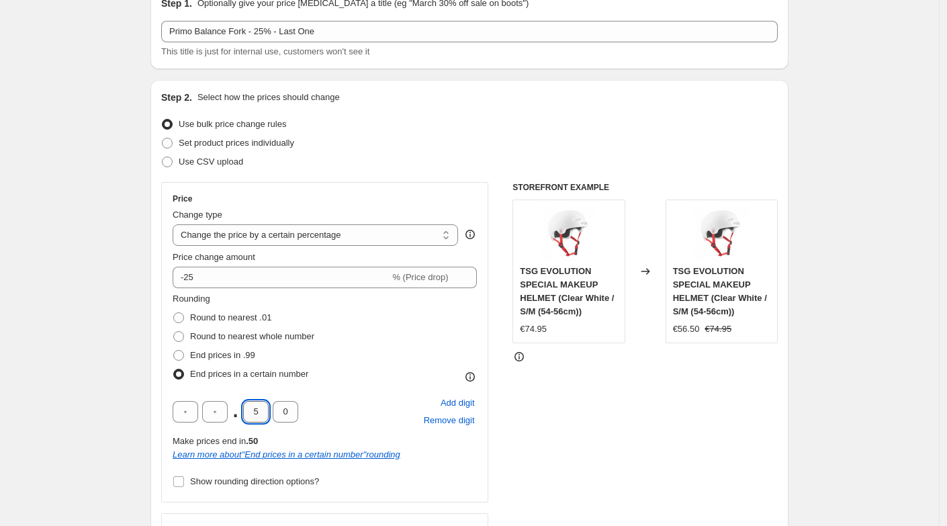
drag, startPoint x: 264, startPoint y: 414, endPoint x: 250, endPoint y: 412, distance: 14.2
click at [250, 412] on input "5" at bounding box center [256, 411] width 26 height 21
type input "9"
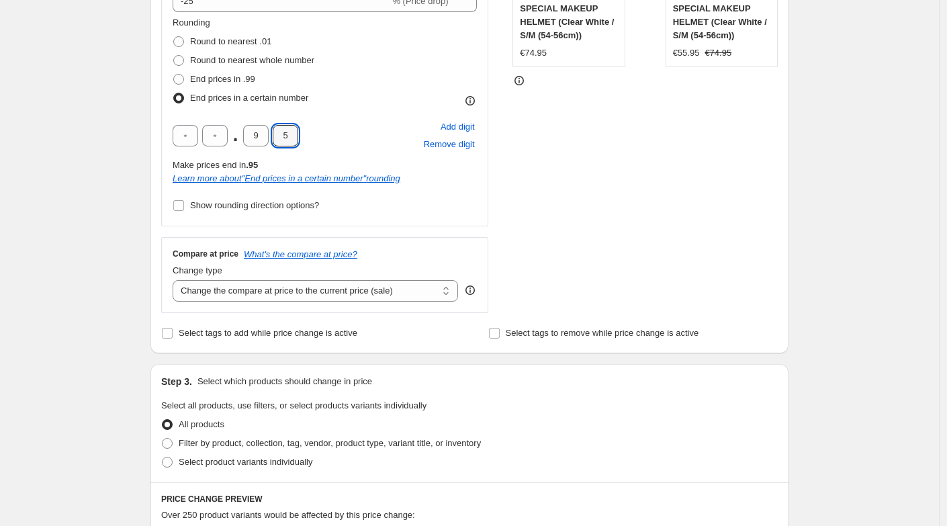
scroll to position [342, 0]
type input "5"
click at [246, 297] on select "Change the compare at price to the current price (sale) Change the compare at p…" at bounding box center [315, 289] width 285 height 21
select select "no_change"
click at [176, 279] on select "Change the compare at price to the current price (sale) Change the compare at p…" at bounding box center [315, 289] width 285 height 21
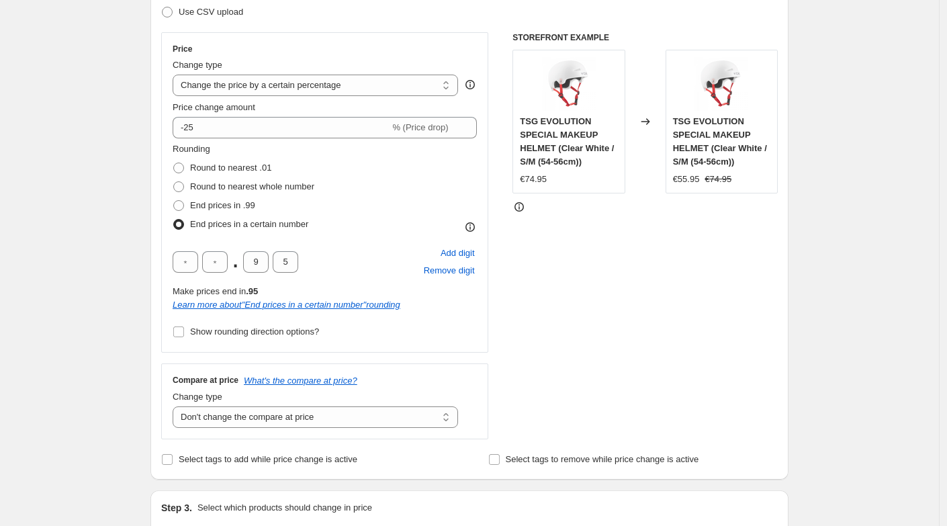
scroll to position [214, 0]
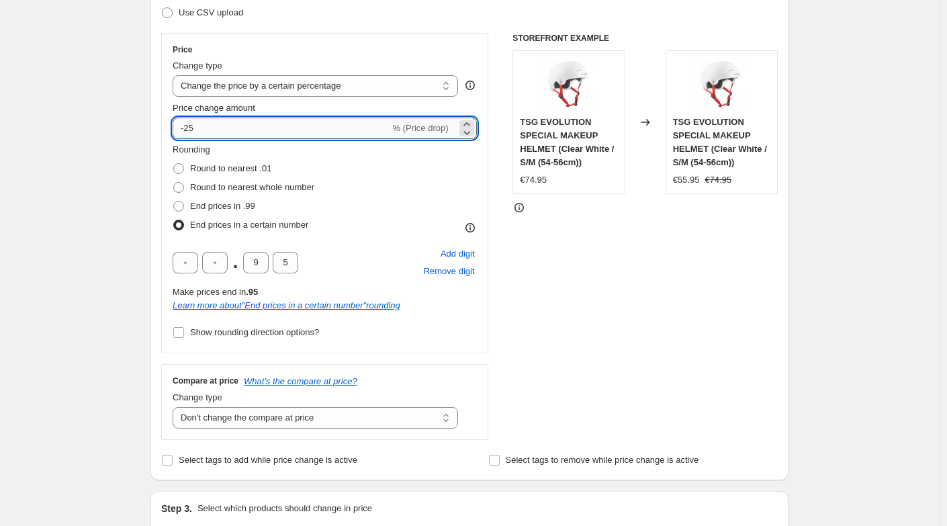
click at [195, 134] on input "-25" at bounding box center [281, 127] width 217 height 21
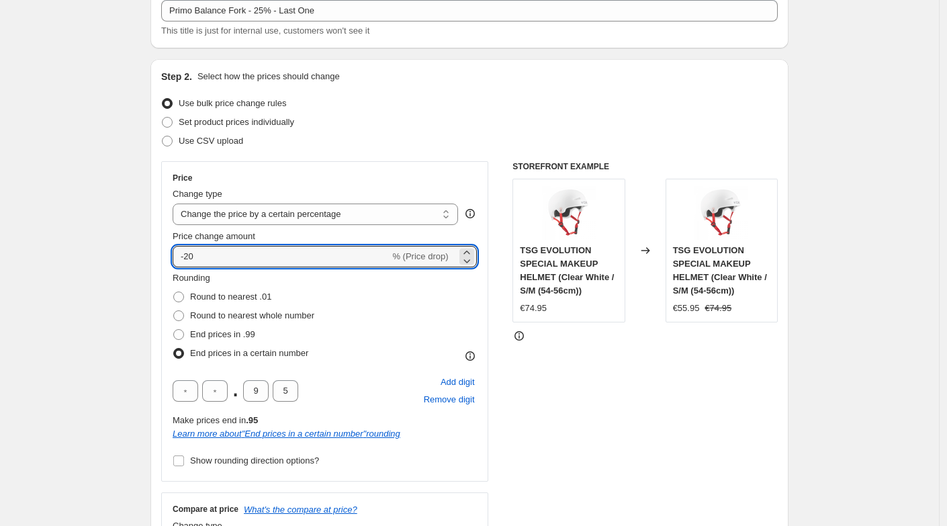
scroll to position [0, 0]
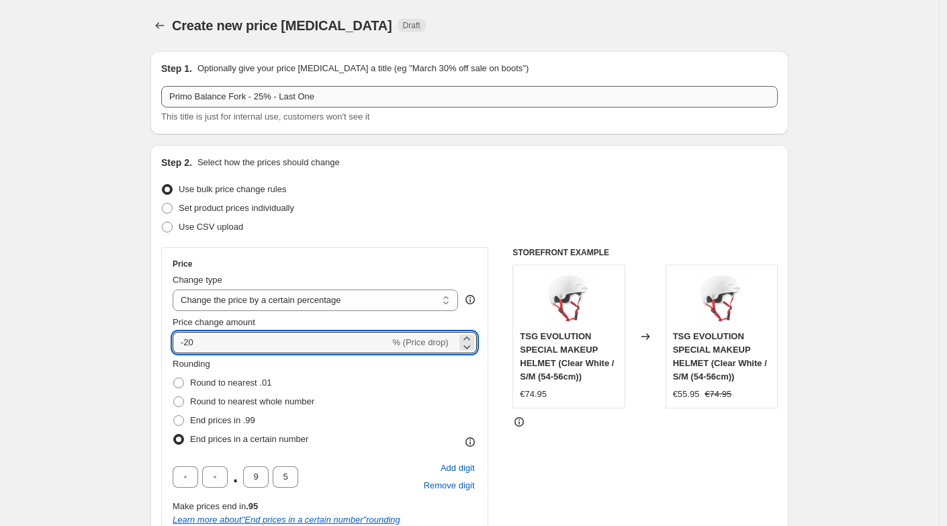
type input "-20"
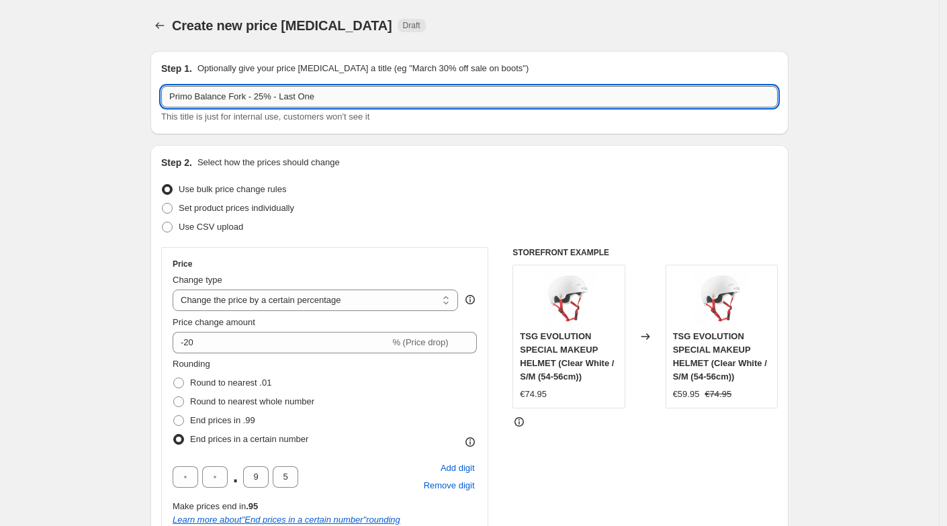
click at [268, 95] on input "Primo Balance Fork - 25% - Last One" at bounding box center [469, 96] width 616 height 21
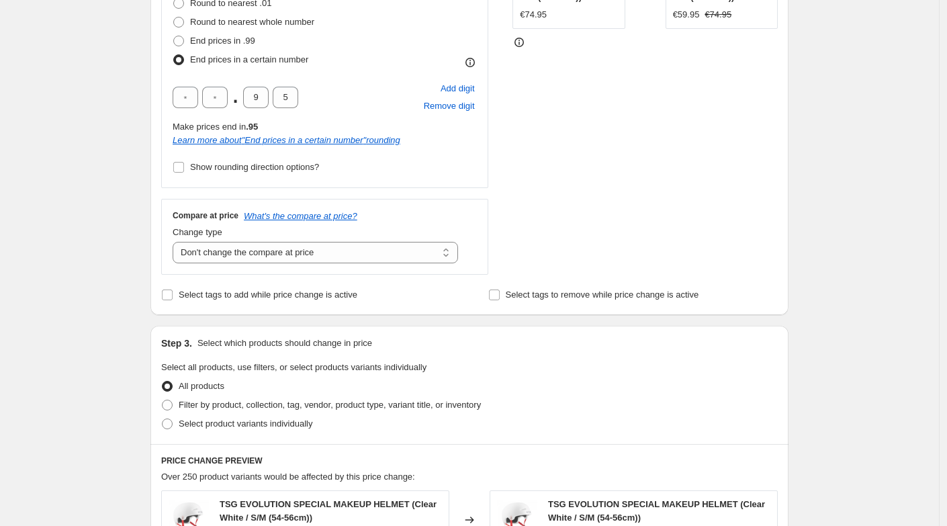
scroll to position [382, 0]
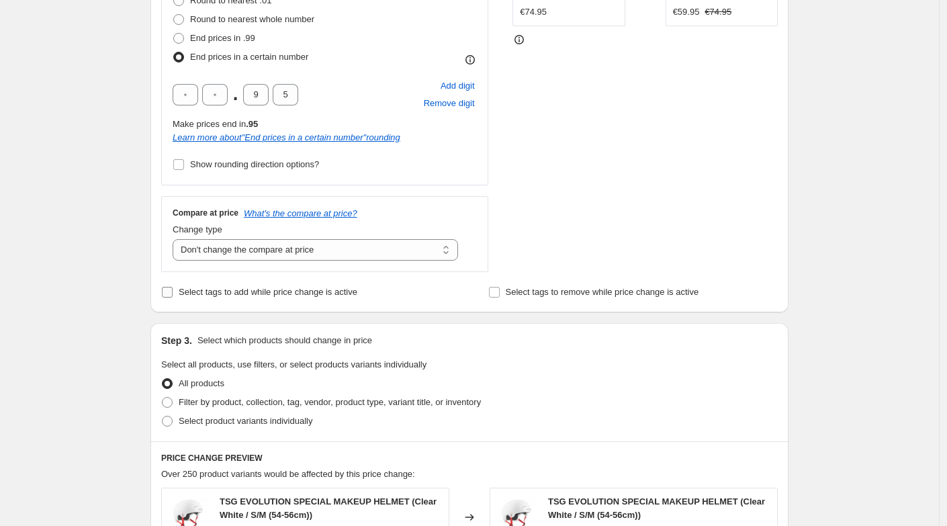
type input "Primo Balance Fork - 20% - Last One"
click at [167, 291] on input "Select tags to add while price change is active" at bounding box center [167, 292] width 11 height 11
checkbox input "true"
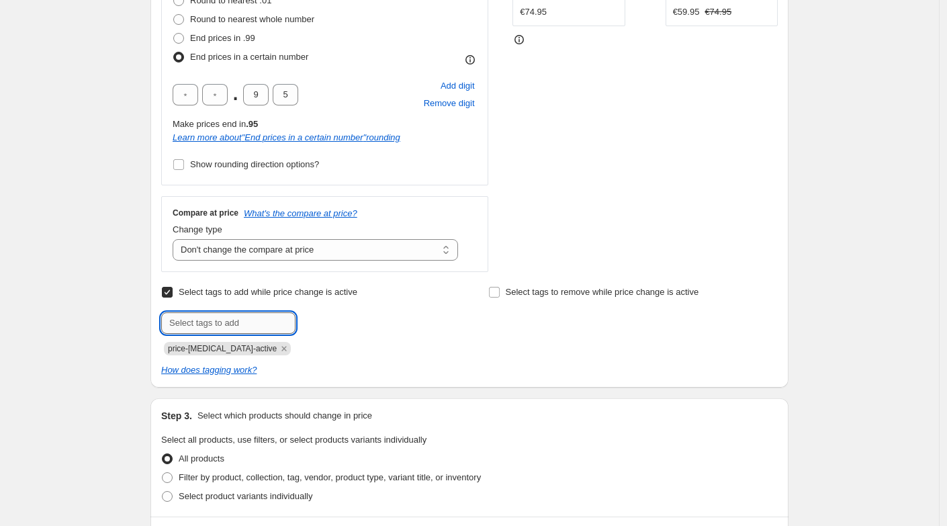
click at [208, 324] on input "text" at bounding box center [228, 322] width 134 height 21
type input "sale"
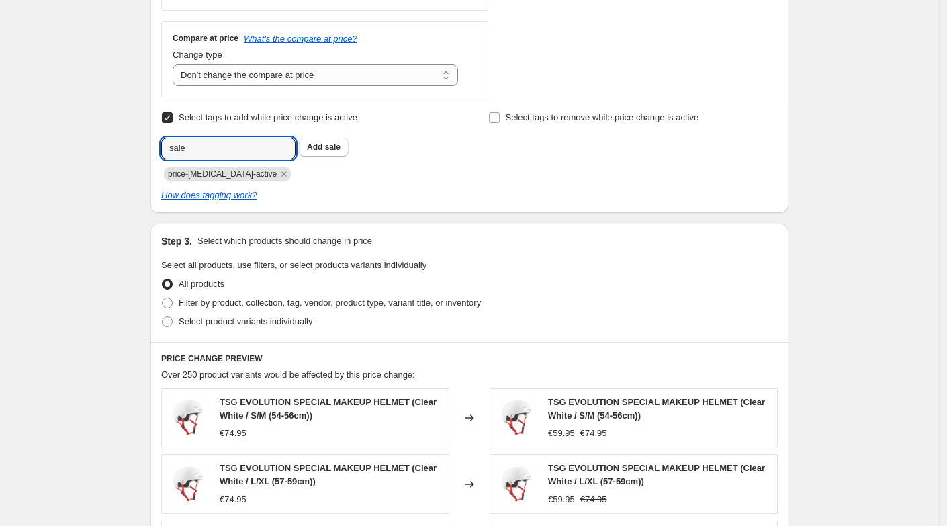
scroll to position [559, 0]
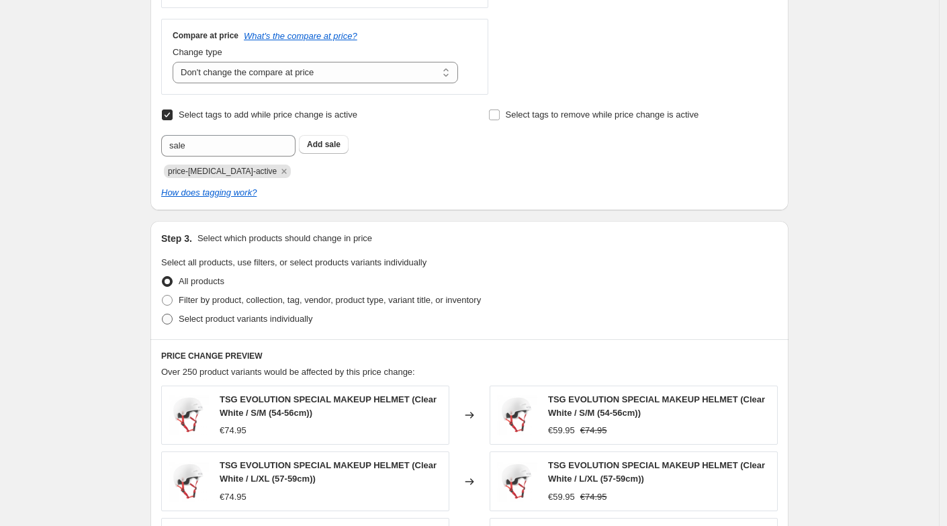
click at [173, 317] on span at bounding box center [167, 319] width 11 height 11
click at [162, 314] on input "Select product variants individually" at bounding box center [162, 314] width 1 height 1
radio input "true"
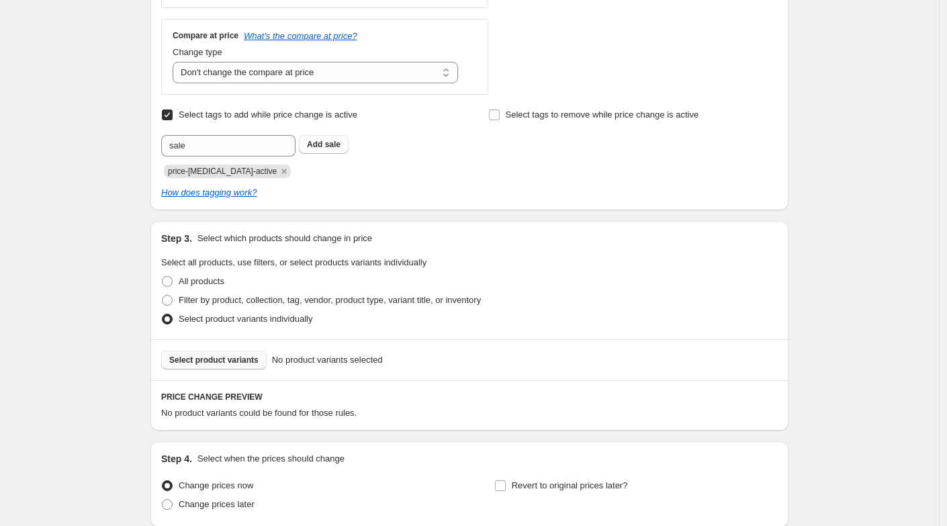
click at [217, 355] on span "Select product variants" at bounding box center [213, 360] width 89 height 11
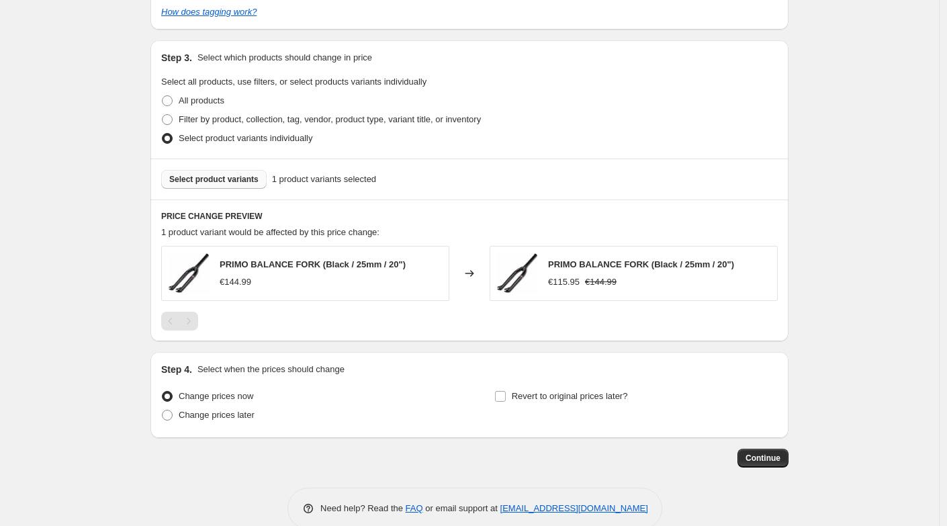
scroll to position [763, 0]
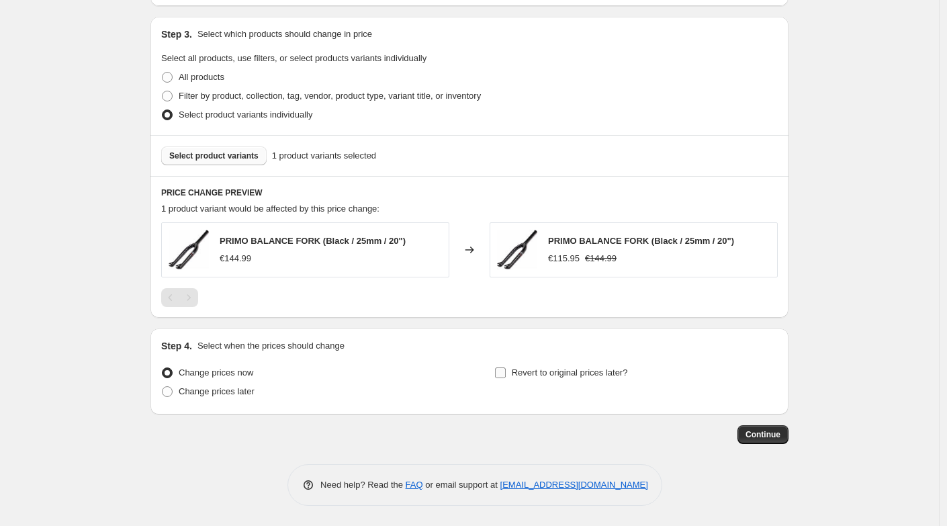
click at [503, 375] on input "Revert to original prices later?" at bounding box center [500, 372] width 11 height 11
checkbox input "true"
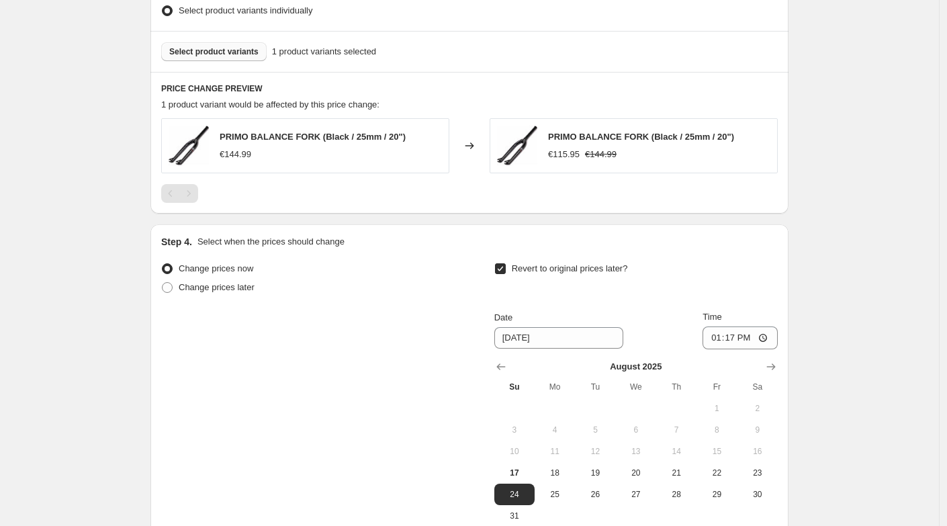
scroll to position [927, 0]
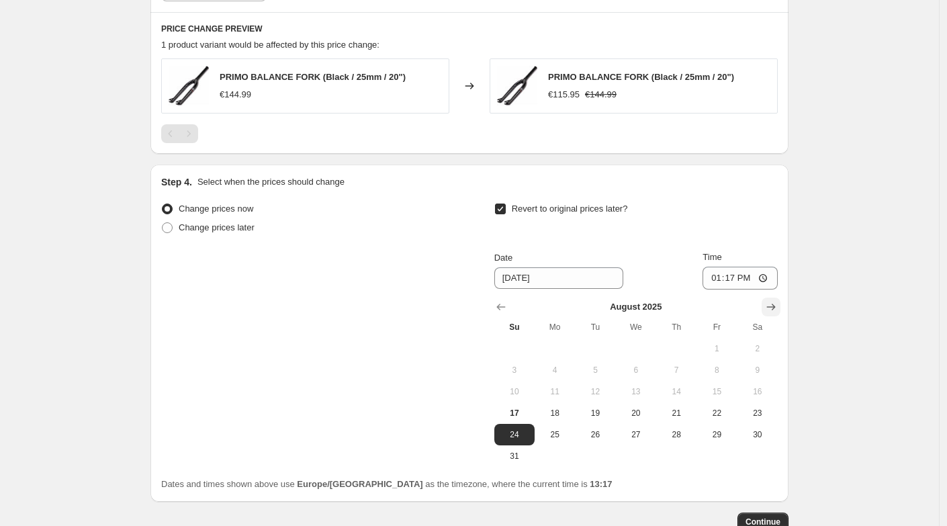
click at [775, 303] on icon "Show next month, September 2025" at bounding box center [771, 306] width 9 height 7
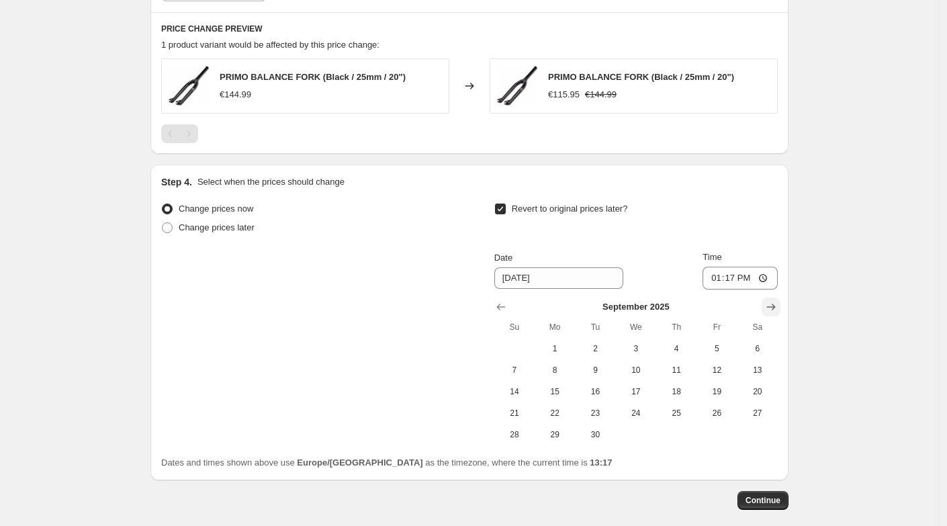
click at [776, 311] on icon "Show next month, October 2025" at bounding box center [770, 306] width 13 height 13
click at [642, 352] on span "1" at bounding box center [636, 348] width 30 height 11
type input "[DATE]"
click at [766, 500] on span "Continue" at bounding box center [762, 500] width 35 height 11
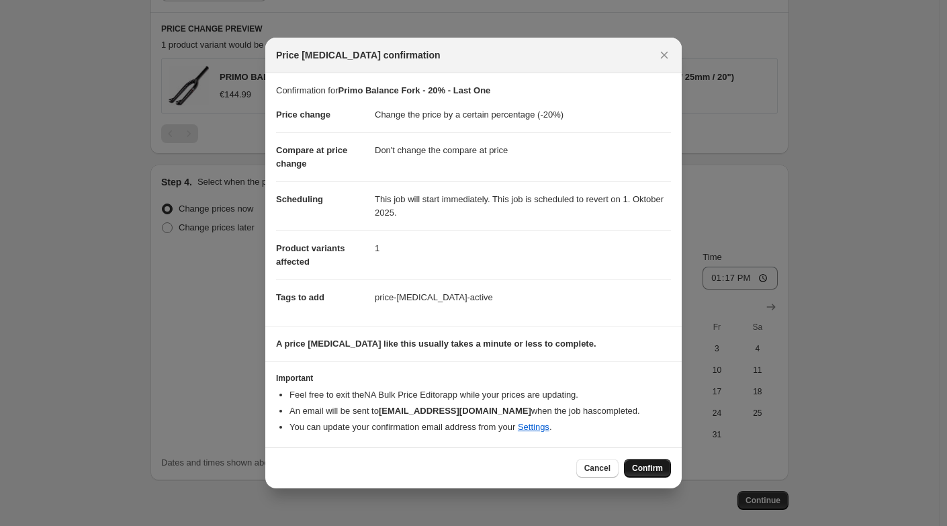
click at [646, 461] on button "Confirm" at bounding box center [647, 468] width 47 height 19
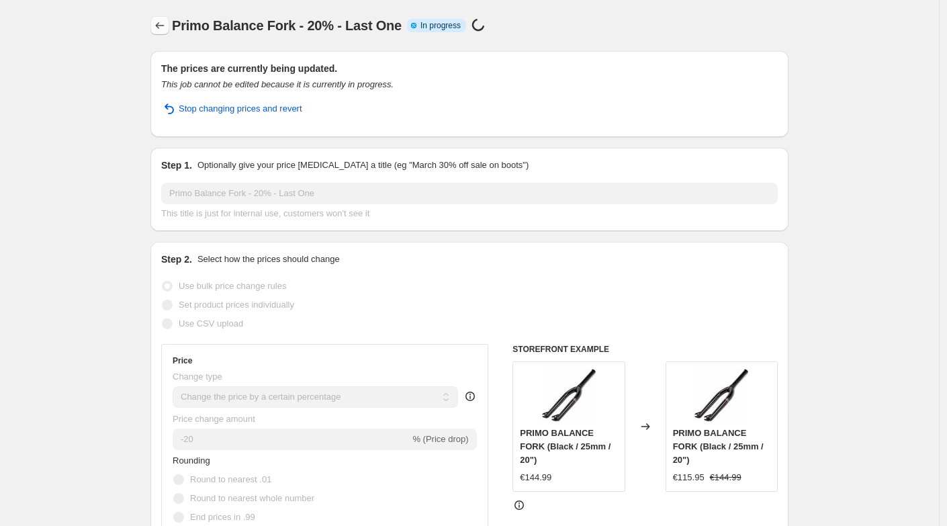
click at [161, 28] on icon "Price change jobs" at bounding box center [159, 25] width 13 height 13
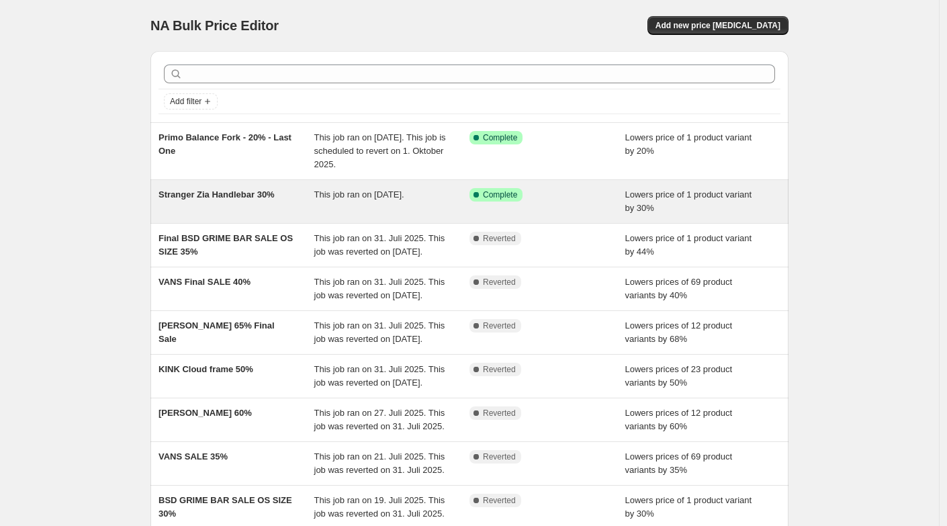
click at [215, 188] on div "Stranger Zia Handlebar 30%" at bounding box center [236, 201] width 156 height 27
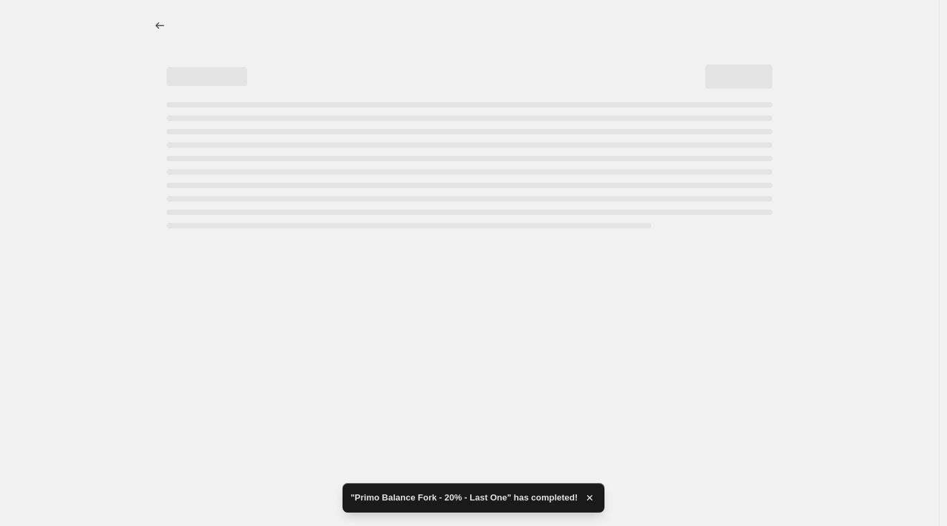
select select "percentage"
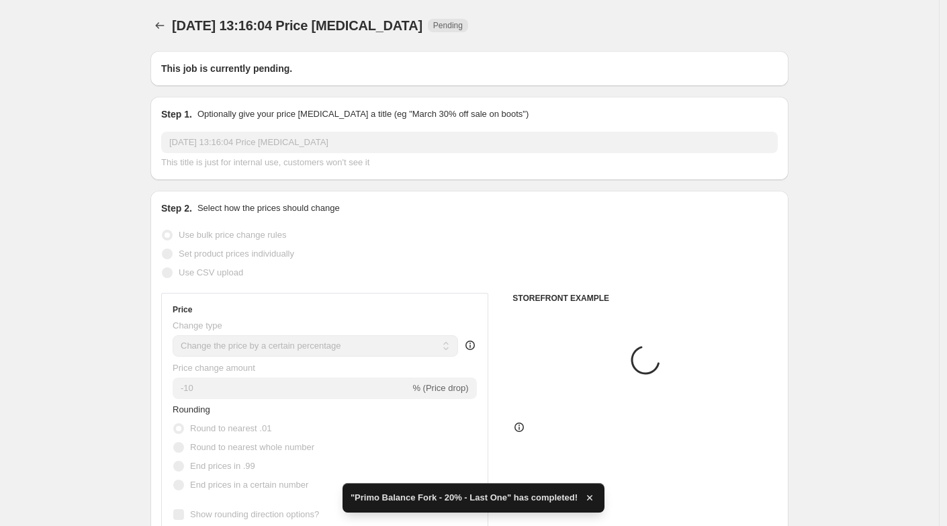
type input "Stranger Zia Handlebar 30%"
radio input "false"
radio input "true"
select select "no_change"
checkbox input "true"
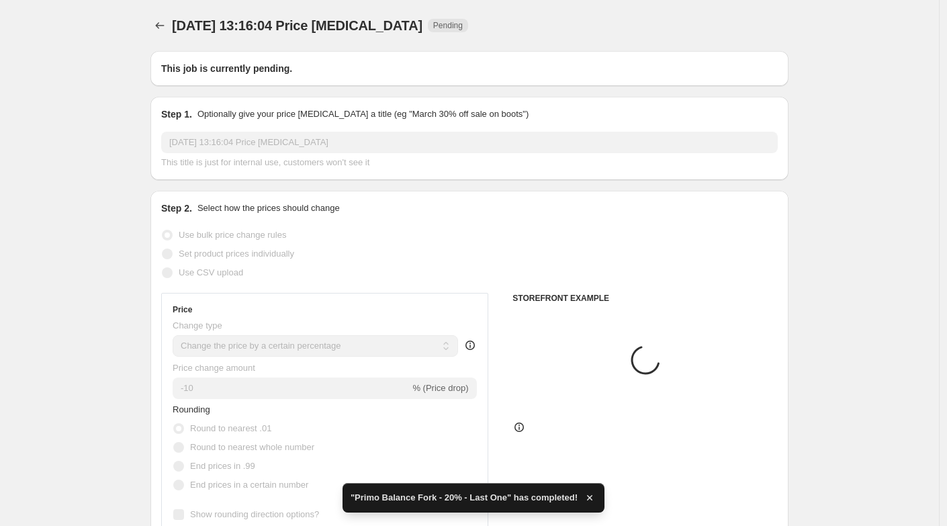
radio input "false"
radio input "true"
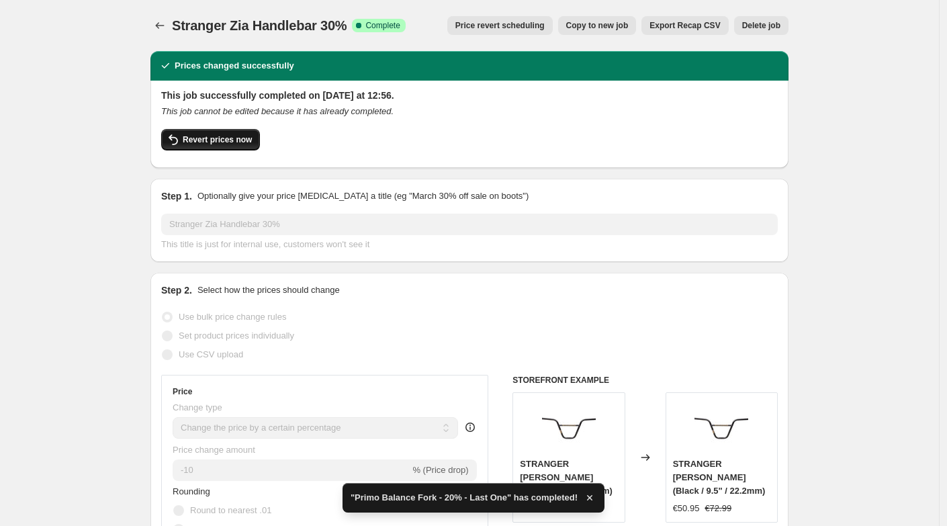
click at [239, 143] on span "Revert prices now" at bounding box center [217, 139] width 69 height 11
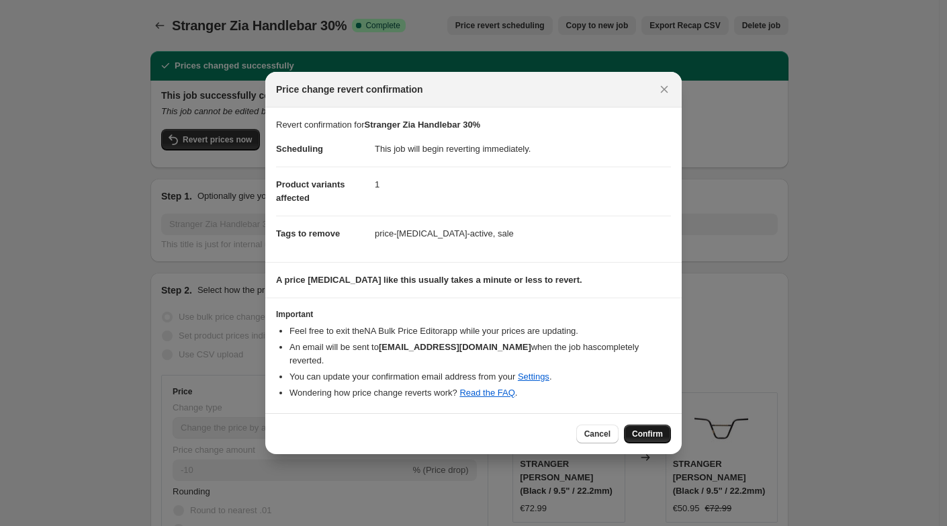
click at [643, 429] on span "Confirm" at bounding box center [647, 433] width 31 height 11
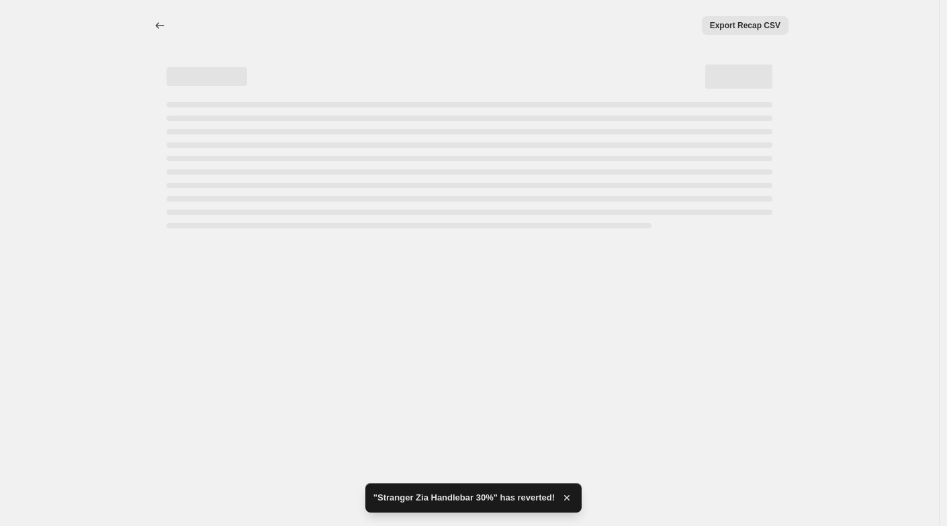
select select "percentage"
select select "no_change"
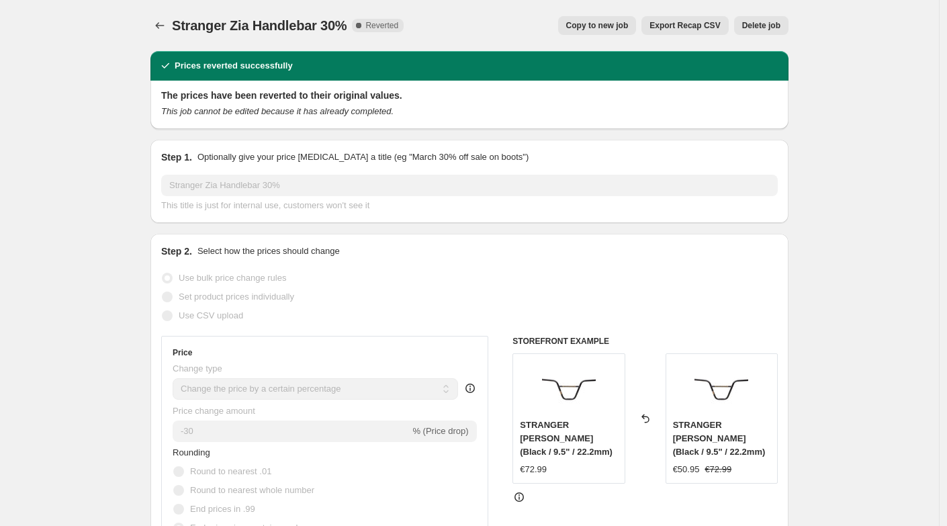
click at [591, 29] on span "Copy to new job" at bounding box center [597, 25] width 62 height 11
select select "percentage"
select select "no_change"
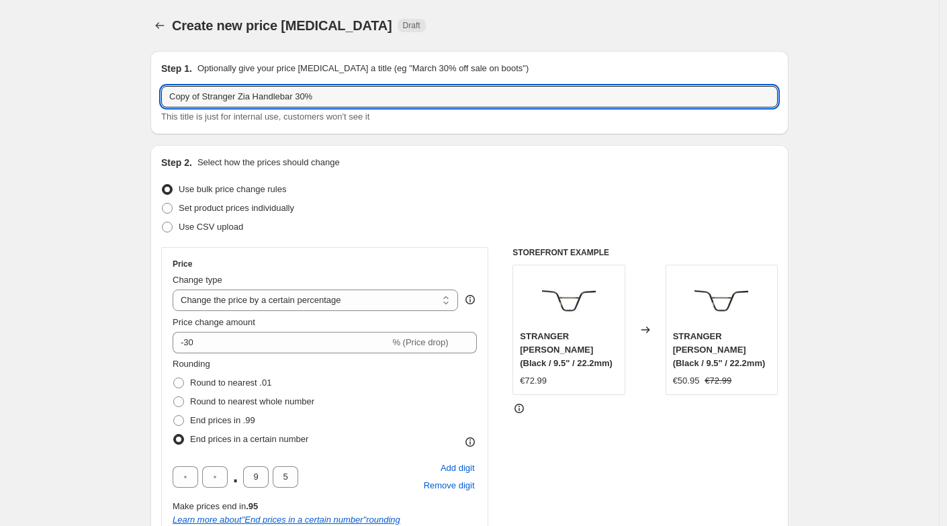
drag, startPoint x: 205, startPoint y: 97, endPoint x: 158, endPoint y: 98, distance: 47.0
click at [158, 98] on div "Step 1. Optionally give your price change job a title (eg "March 30% off sale o…" at bounding box center [469, 92] width 638 height 83
click at [310, 99] on input "Stranger Zia Handlebar 30%" at bounding box center [469, 96] width 616 height 21
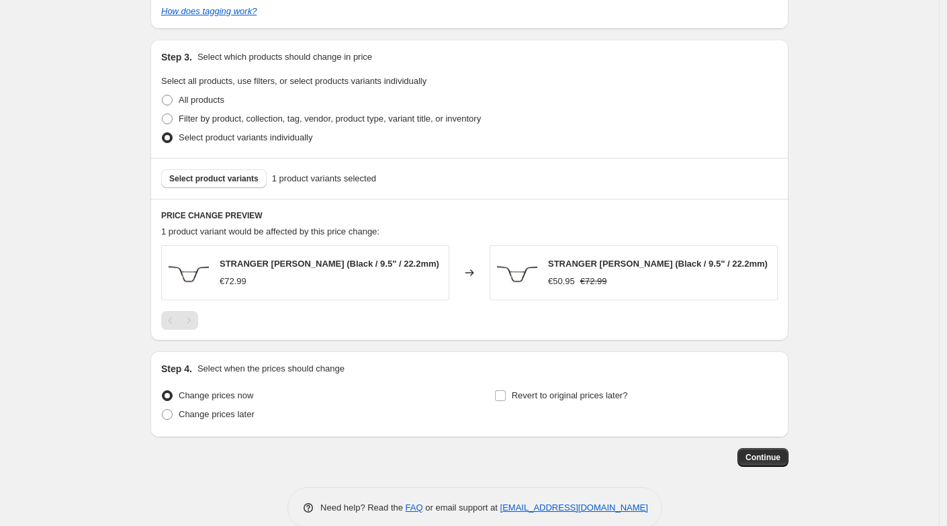
scroll to position [767, 0]
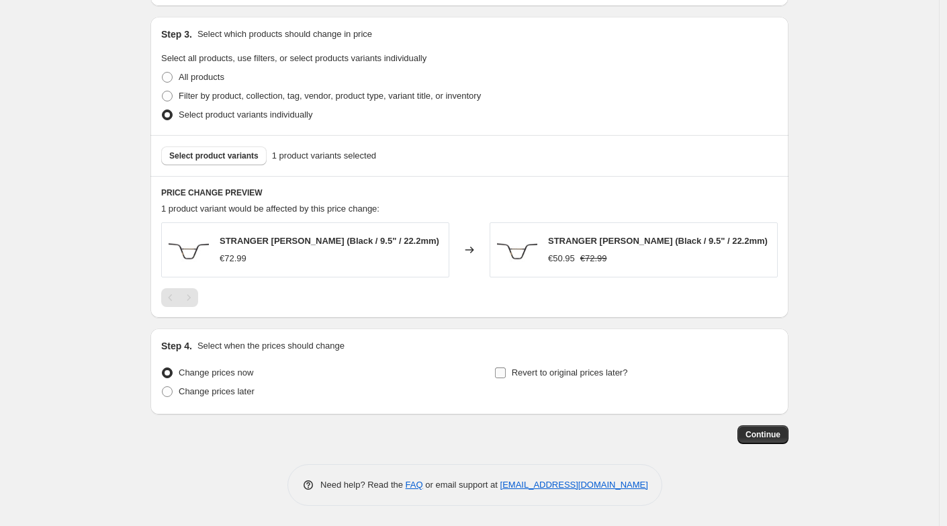
type input "Stranger Zia Handlebar 30%"
click at [501, 375] on input "Revert to original prices later?" at bounding box center [500, 372] width 11 height 11
checkbox input "true"
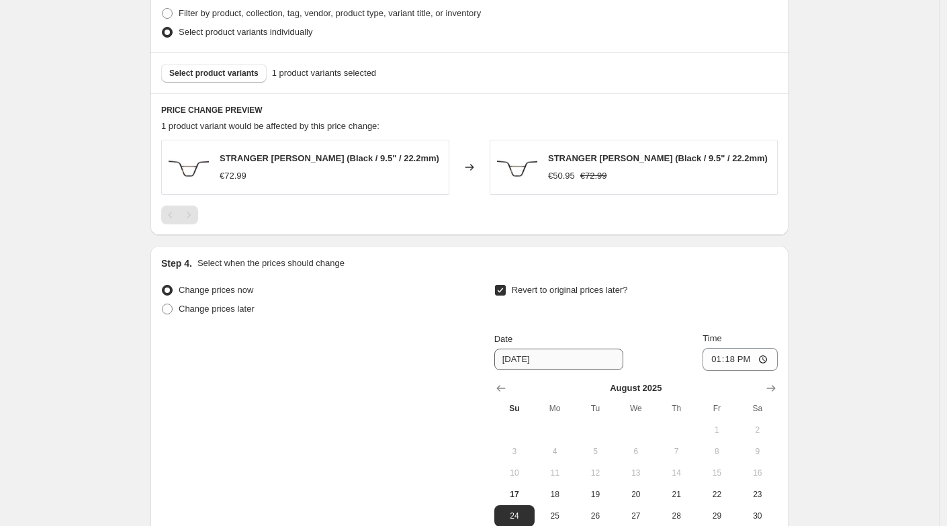
scroll to position [912, 0]
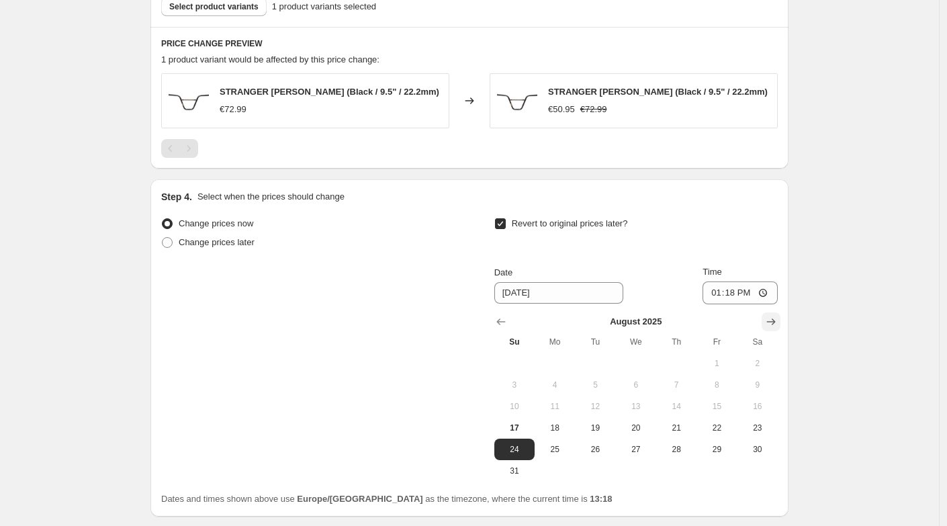
click at [777, 328] on icon "Show next month, September 2025" at bounding box center [770, 321] width 13 height 13
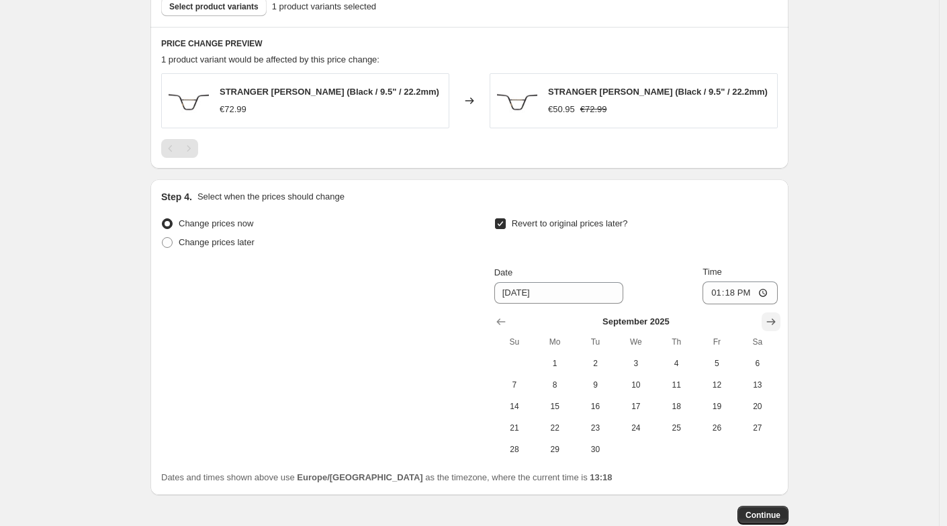
click at [777, 327] on icon "Show next month, October 2025" at bounding box center [770, 321] width 13 height 13
click at [636, 369] on span "1" at bounding box center [636, 363] width 30 height 11
type input "[DATE]"
click at [757, 513] on button "Continue" at bounding box center [762, 515] width 51 height 19
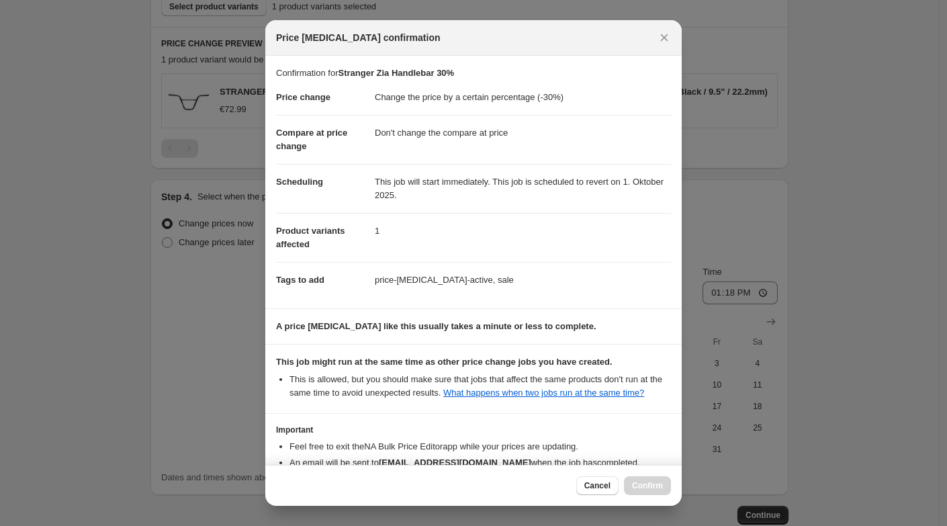
scroll to position [102, 0]
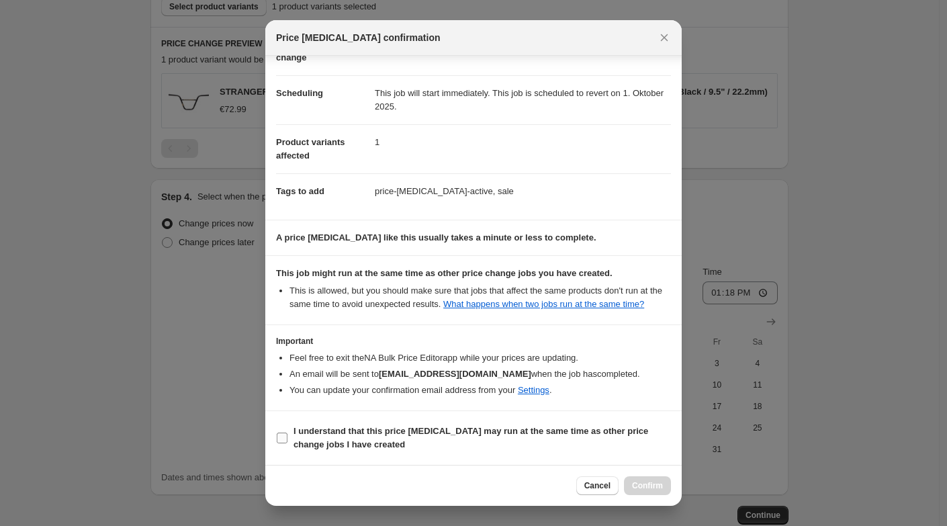
click at [279, 437] on input "I understand that this price change job may run at the same time as other price…" at bounding box center [282, 437] width 11 height 11
checkbox input "true"
click at [647, 486] on span "Confirm" at bounding box center [647, 485] width 31 height 11
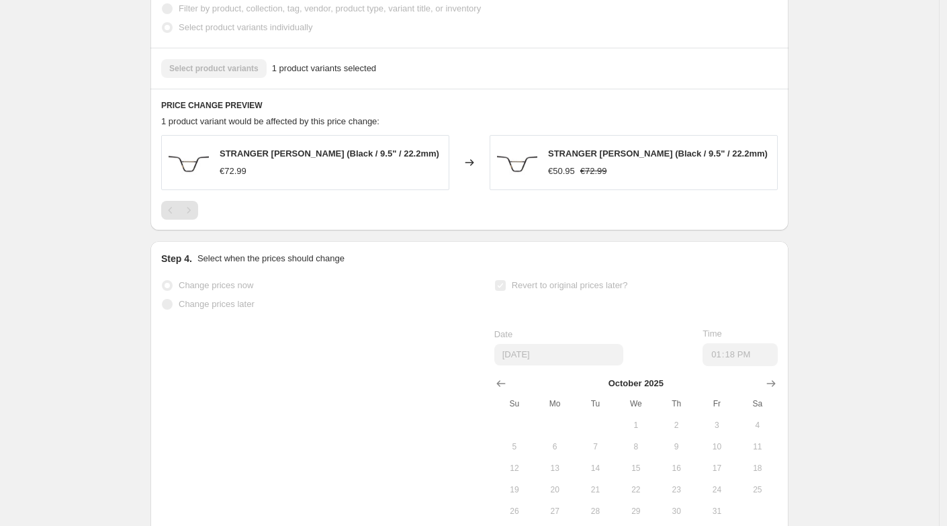
scroll to position [925, 0]
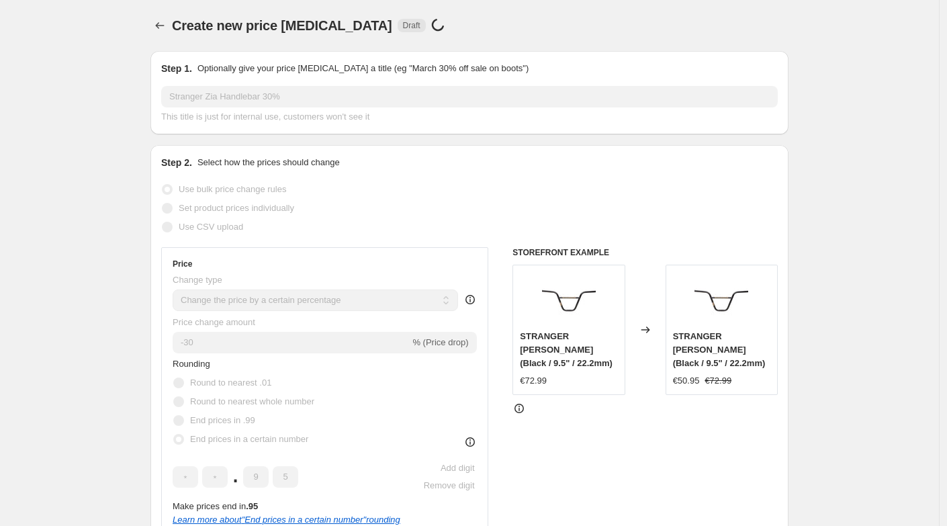
type input "Copy of Stranger Zia Handlebar 30%"
click at [160, 24] on icon "Price change jobs" at bounding box center [159, 25] width 13 height 13
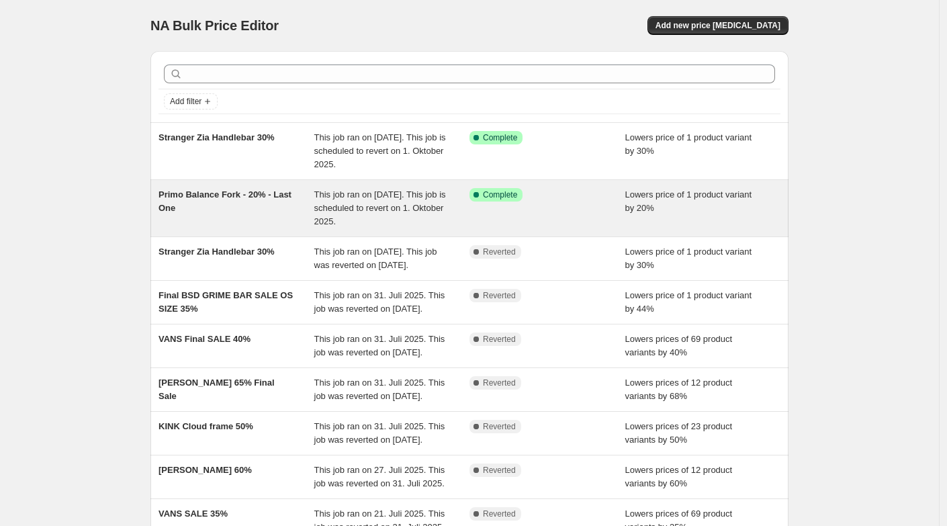
click at [183, 193] on span "Primo Balance Fork - 20% - Last One" at bounding box center [224, 200] width 133 height 23
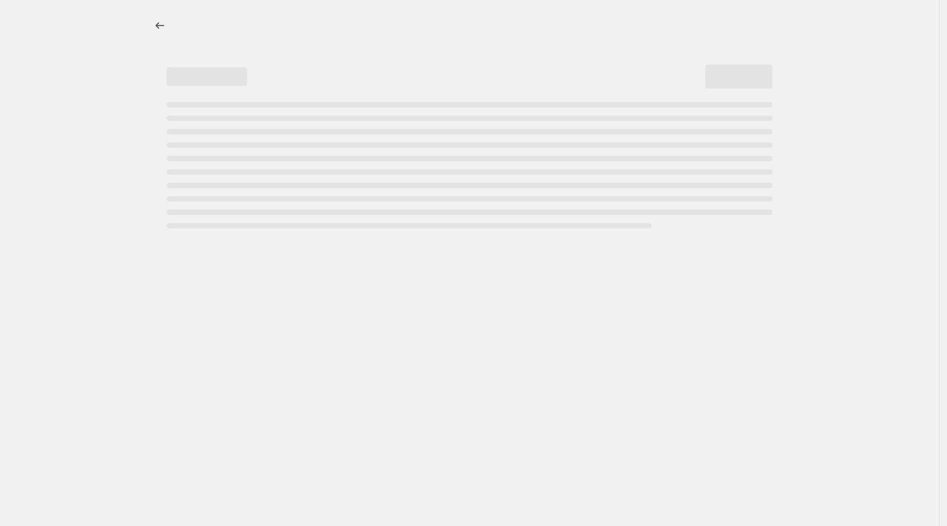
select select "percentage"
select select "no_change"
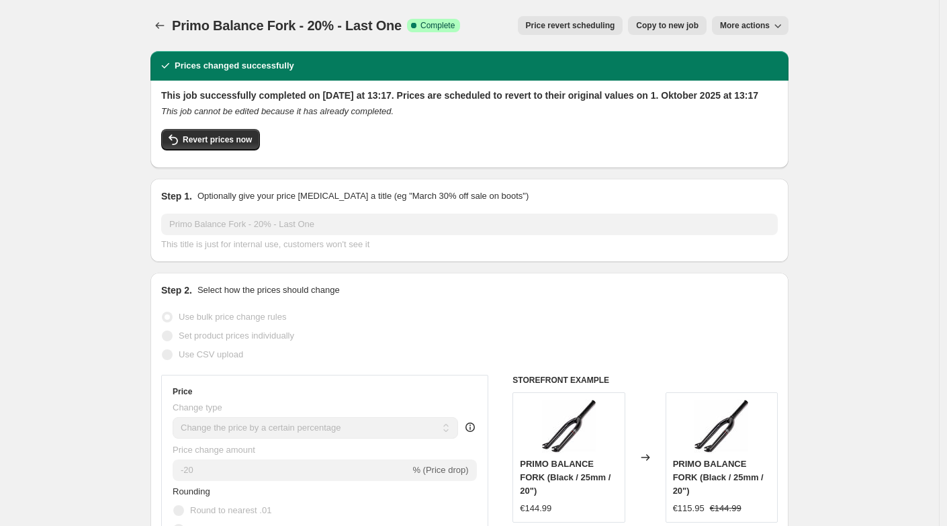
click at [661, 27] on span "Copy to new job" at bounding box center [667, 25] width 62 height 11
select select "percentage"
select select "no_change"
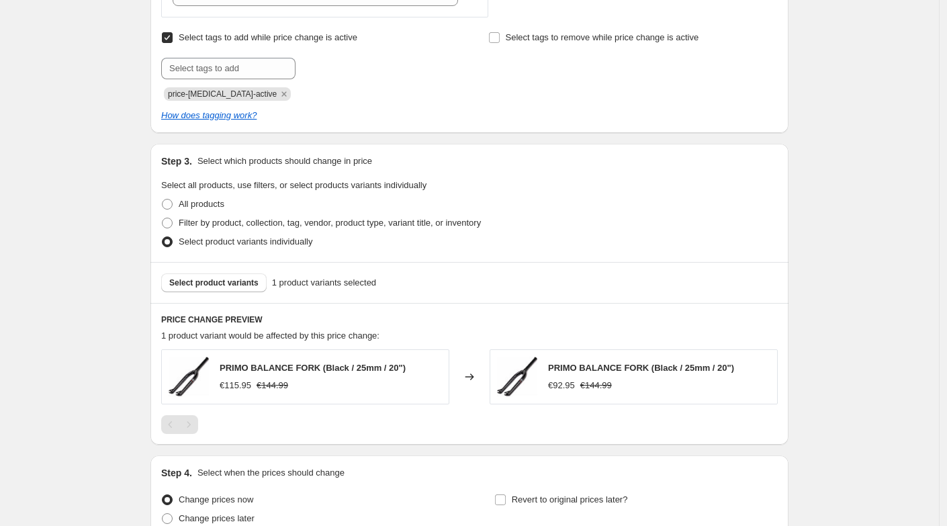
scroll to position [612, 0]
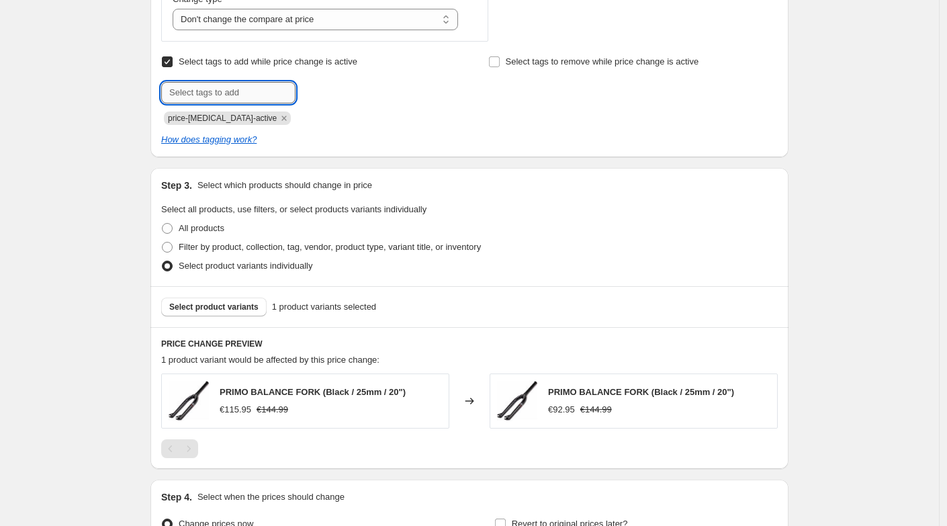
click at [194, 94] on input "text" at bounding box center [228, 92] width 134 height 21
type input "sale"
click at [338, 93] on span "sale" at bounding box center [332, 91] width 15 height 9
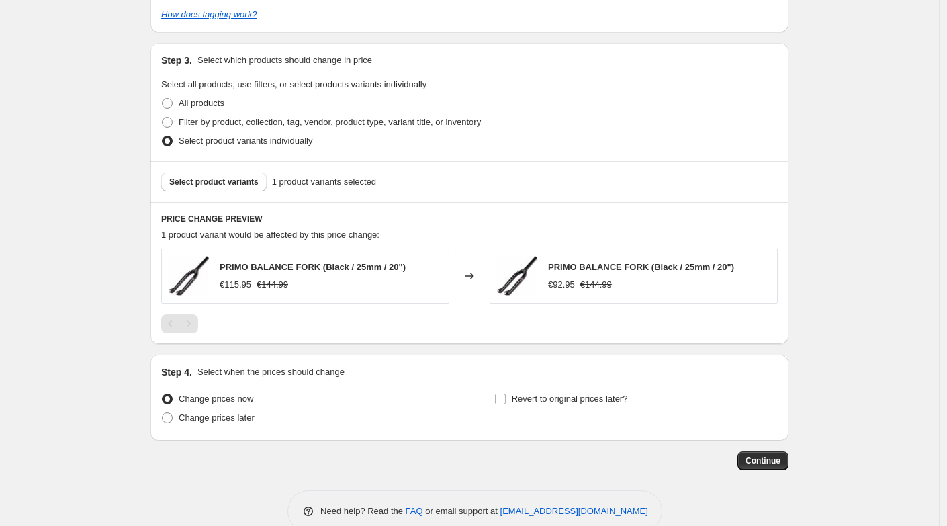
scroll to position [745, 0]
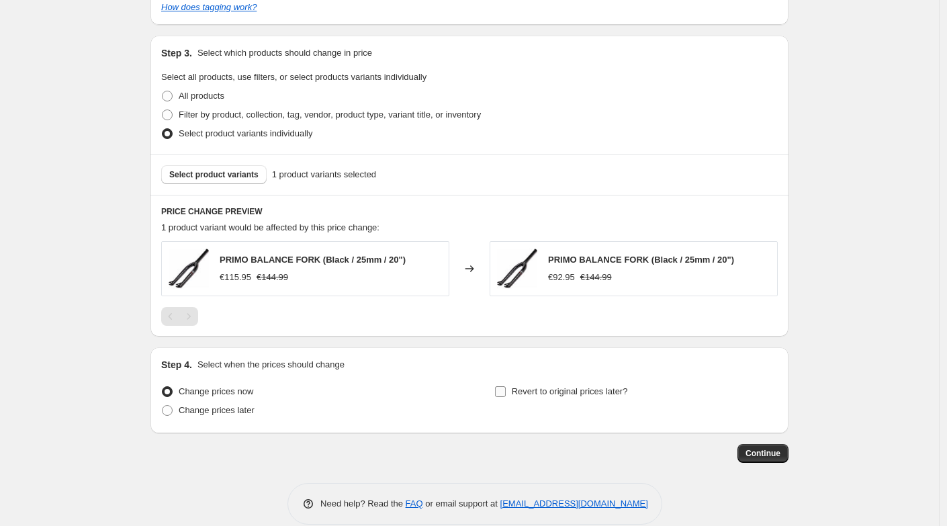
click at [503, 393] on input "Revert to original prices later?" at bounding box center [500, 391] width 11 height 11
checkbox input "true"
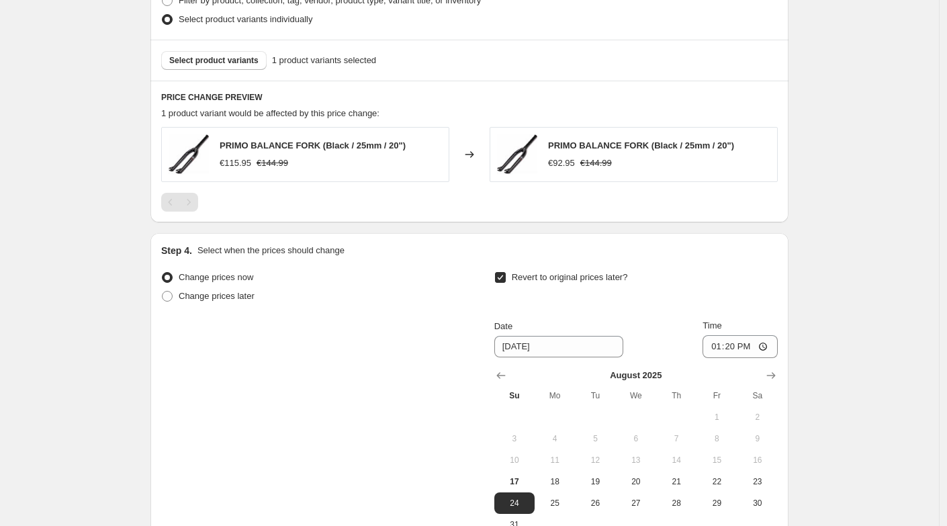
scroll to position [871, 0]
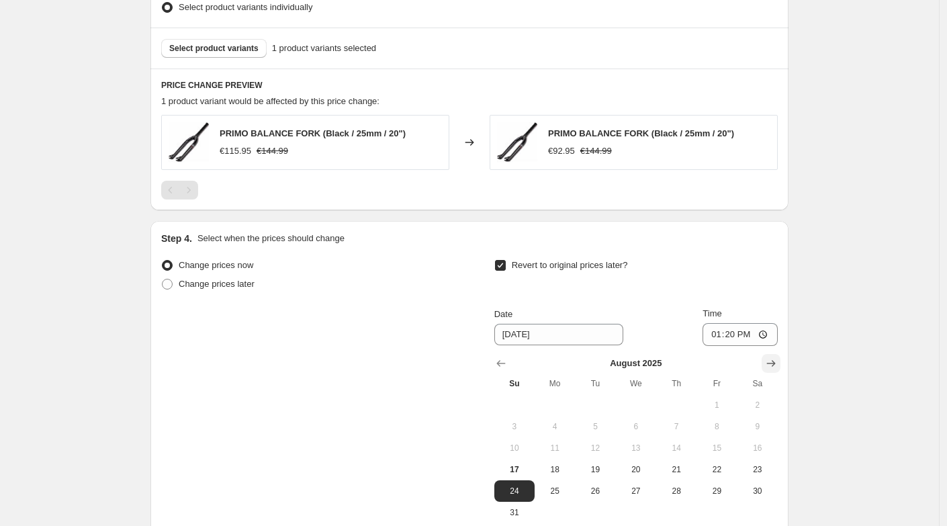
click at [773, 367] on icon "Show next month, September 2025" at bounding box center [770, 363] width 13 height 13
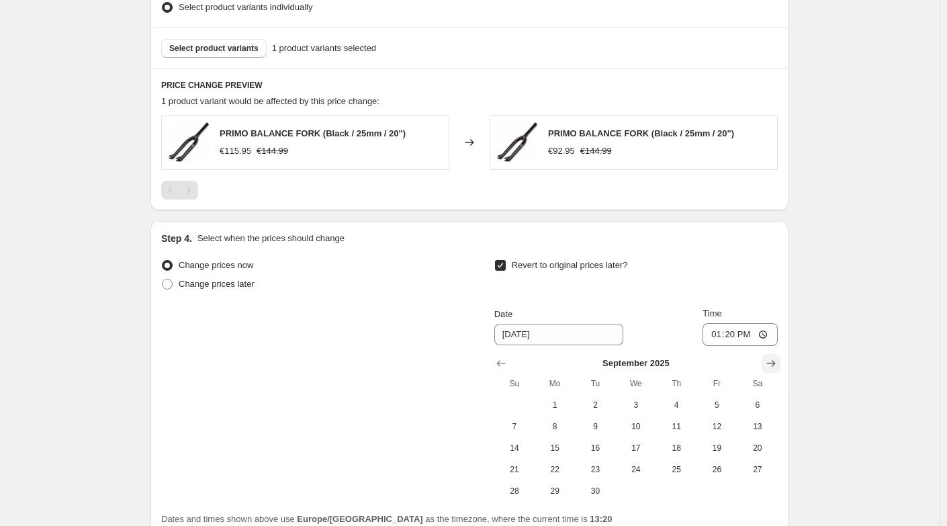
click at [774, 365] on icon "Show next month, October 2025" at bounding box center [770, 363] width 13 height 13
click at [645, 405] on span "1" at bounding box center [636, 404] width 30 height 11
type input "[DATE]"
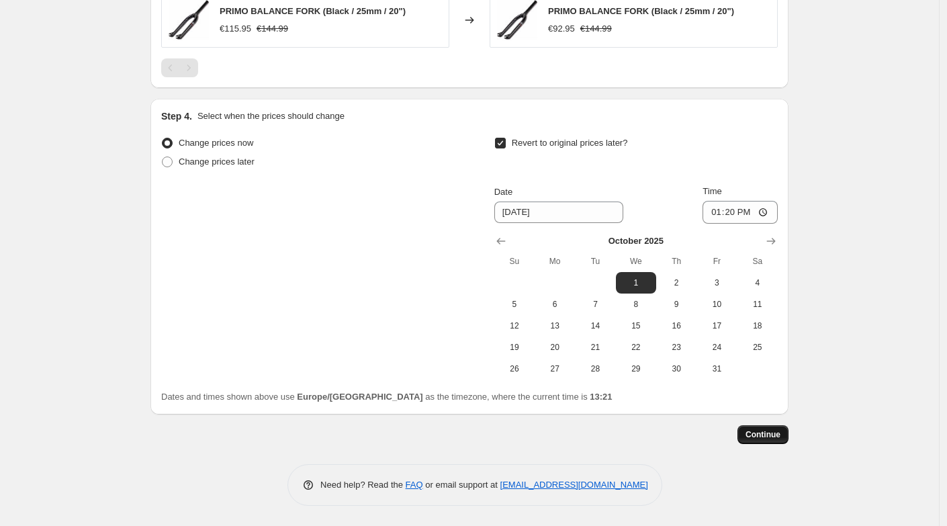
click at [766, 439] on span "Continue" at bounding box center [762, 434] width 35 height 11
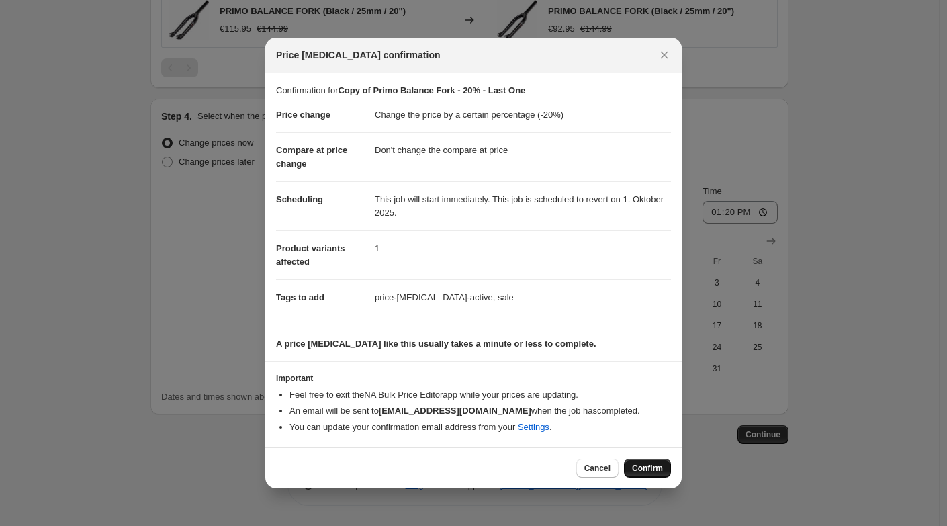
click at [646, 471] on span "Confirm" at bounding box center [647, 468] width 31 height 11
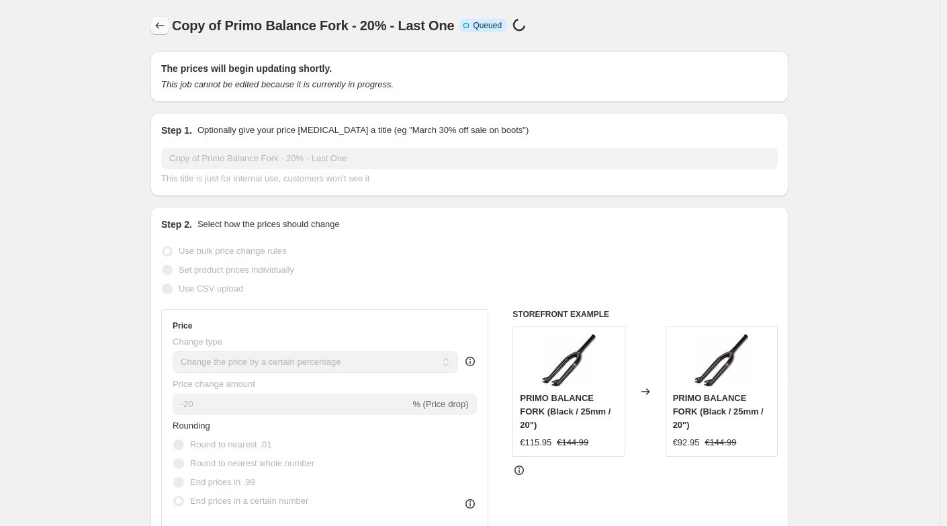
click at [162, 33] on button "Price change jobs" at bounding box center [159, 25] width 19 height 19
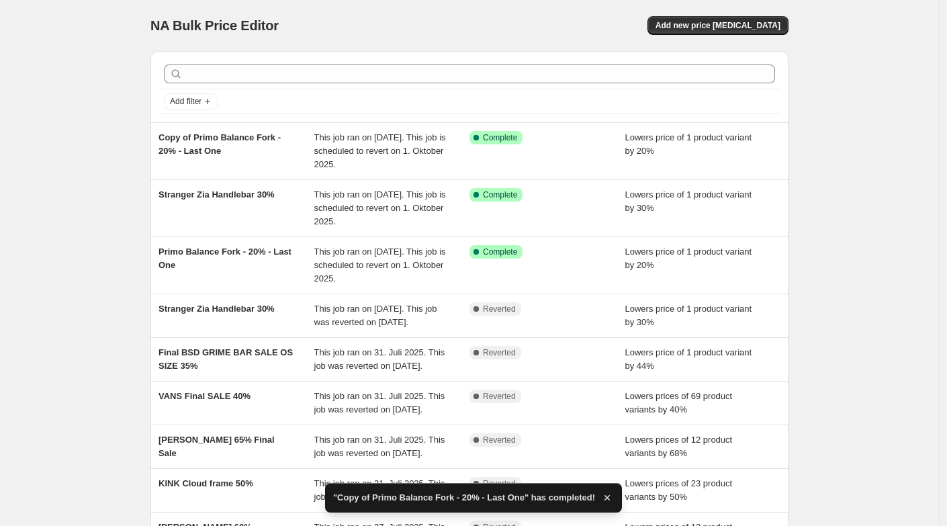
click at [233, 262] on div "Primo Balance Fork - 20% - Last One" at bounding box center [236, 265] width 156 height 40
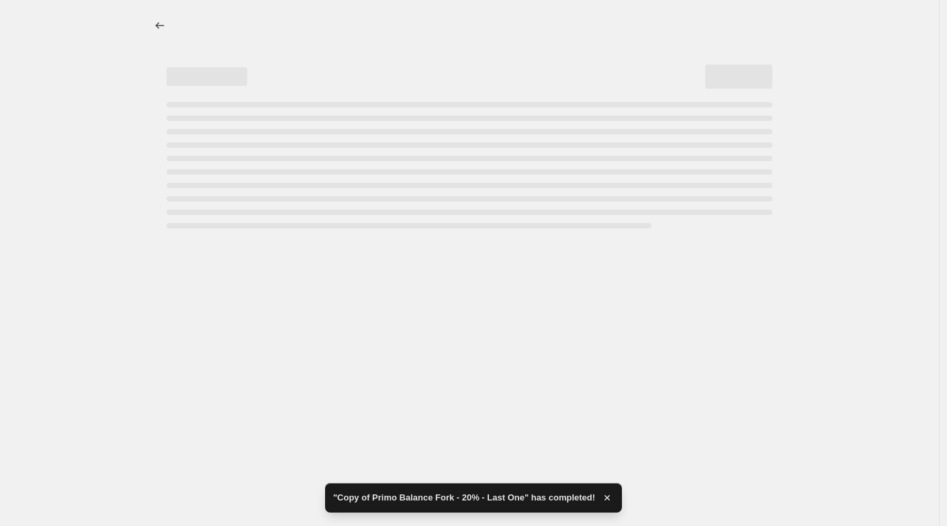
select select "percentage"
select select "no_change"
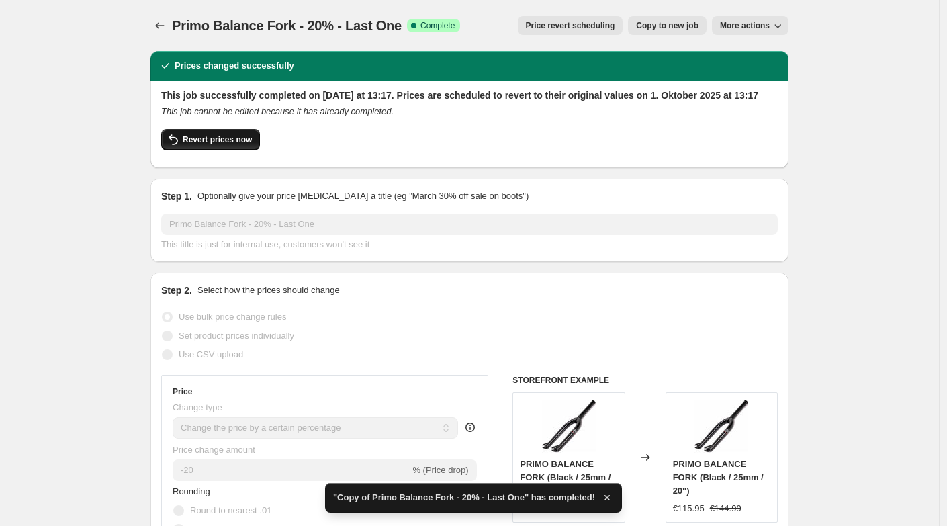
click at [219, 145] on span "Revert prices now" at bounding box center [217, 139] width 69 height 11
checkbox input "false"
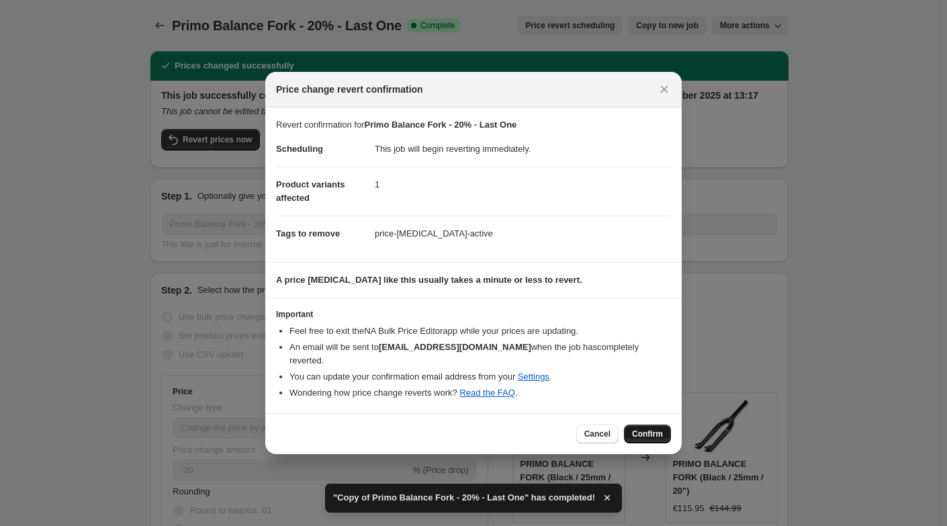
click at [645, 428] on span "Confirm" at bounding box center [647, 433] width 31 height 11
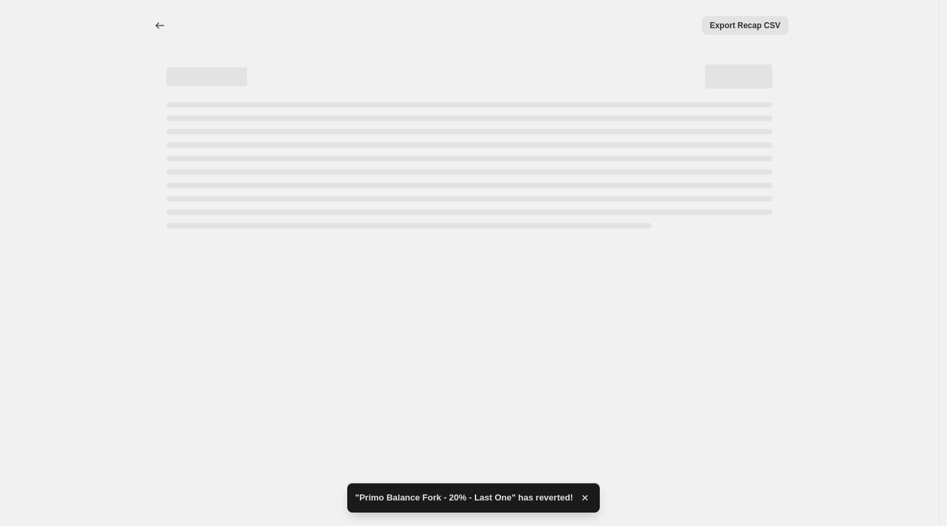
select select "percentage"
select select "no_change"
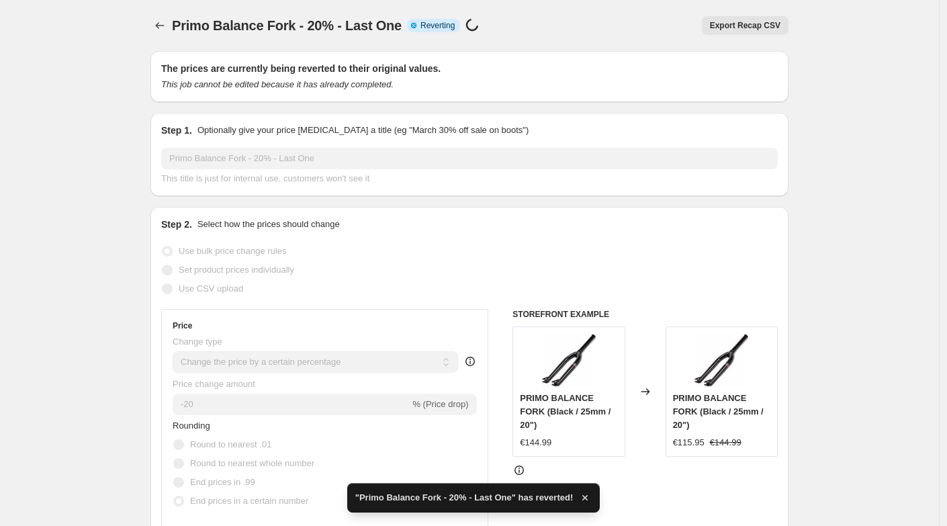
checkbox input "true"
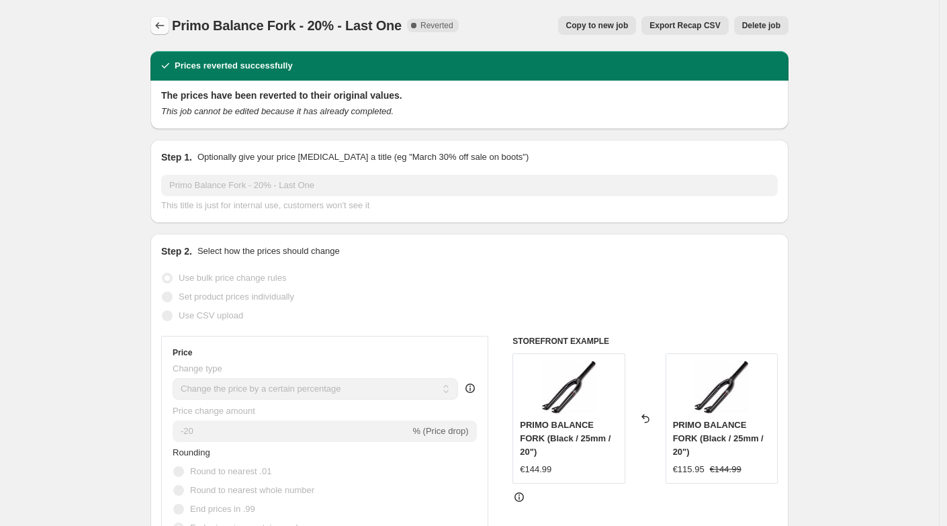
click at [166, 21] on icon "Price change jobs" at bounding box center [159, 25] width 13 height 13
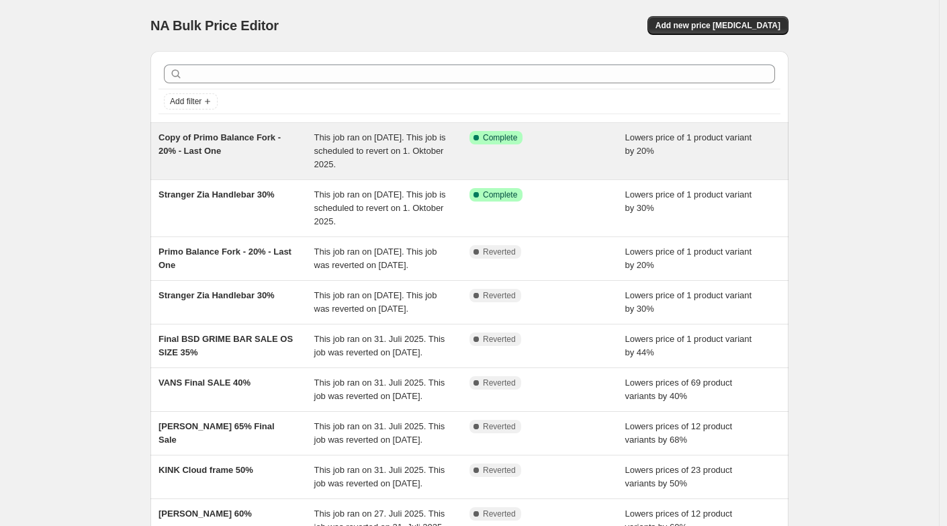
click at [185, 148] on span "Copy of Primo Balance Fork - 20% - Last One" at bounding box center [219, 143] width 122 height 23
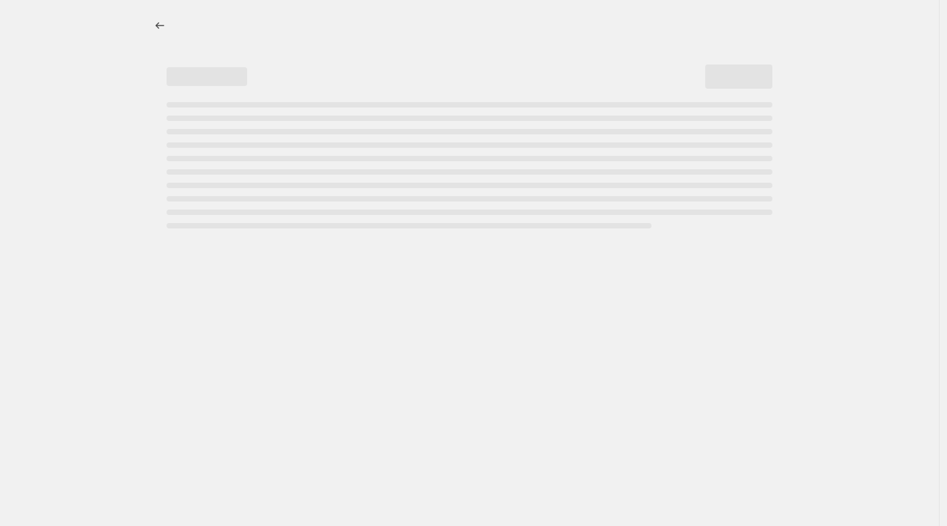
select select "percentage"
select select "no_change"
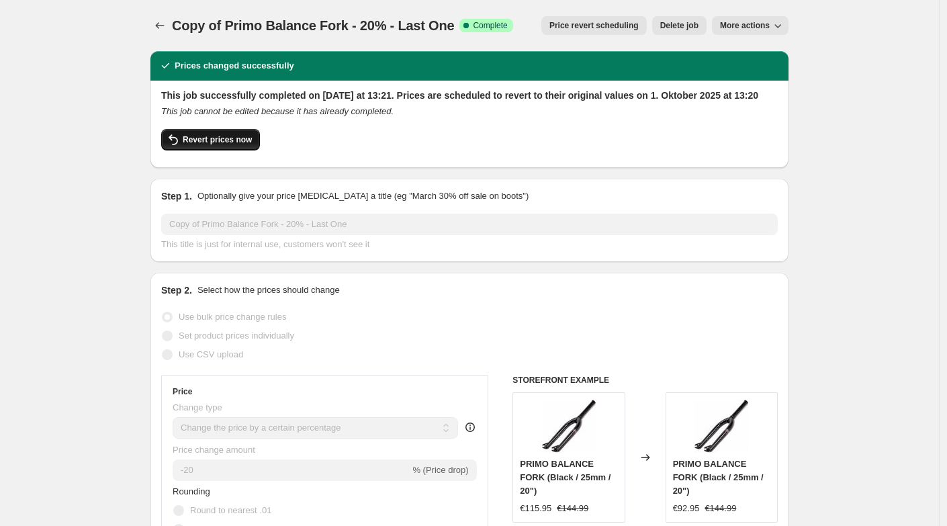
click at [221, 145] on span "Revert prices now" at bounding box center [217, 139] width 69 height 11
checkbox input "false"
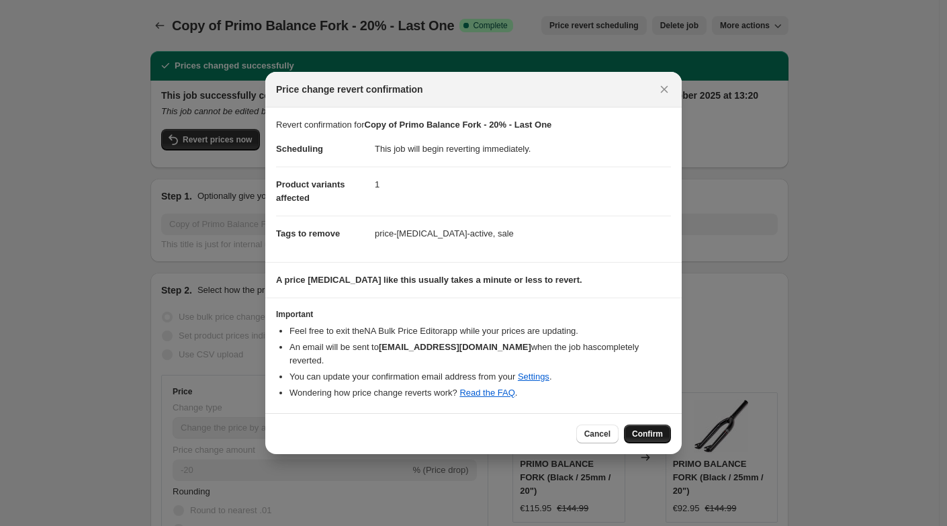
click at [646, 430] on span "Confirm" at bounding box center [647, 433] width 31 height 11
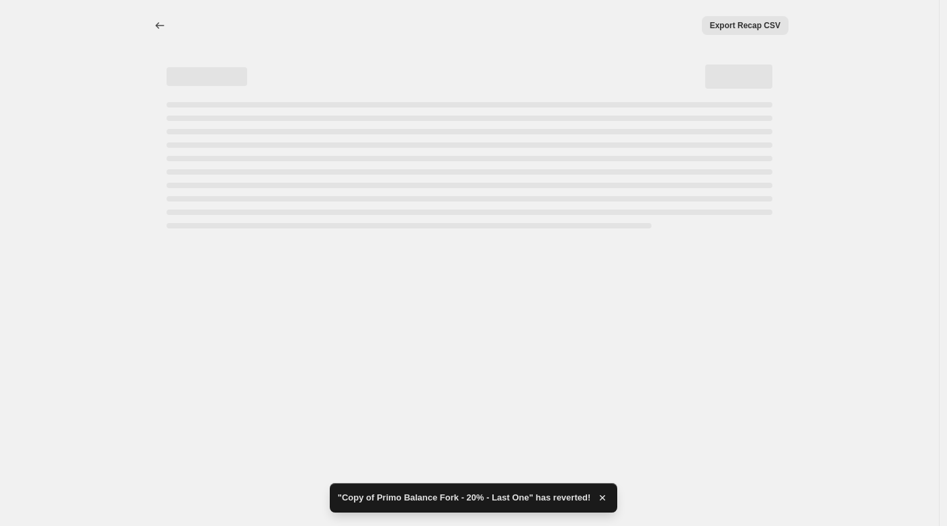
select select "percentage"
select select "no_change"
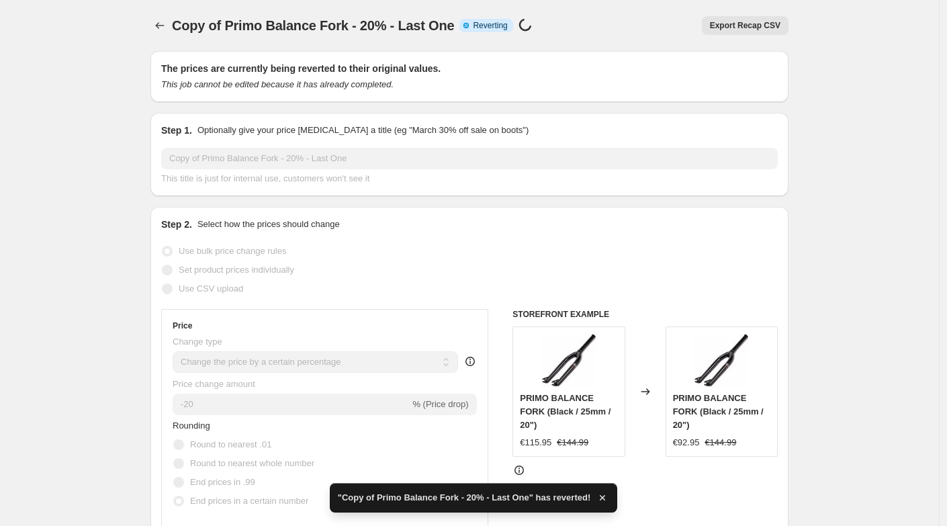
checkbox input "true"
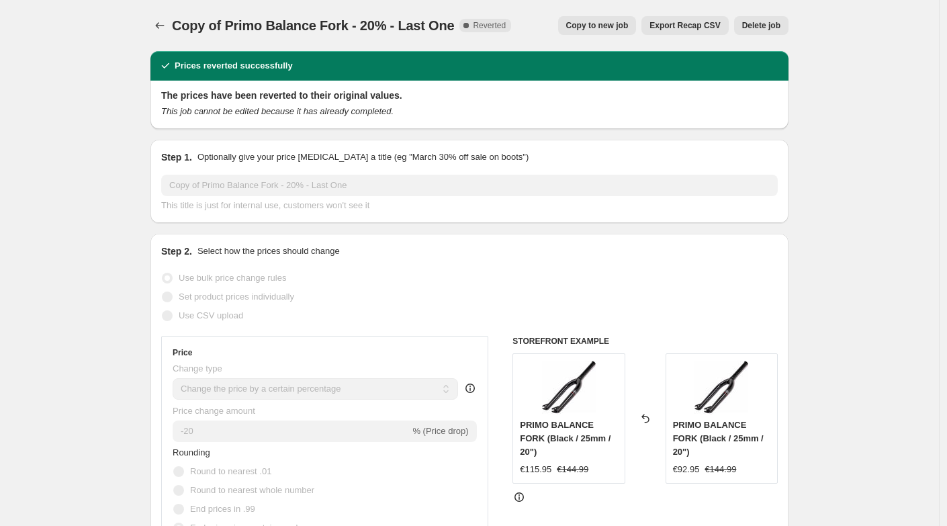
click at [596, 25] on span "Copy to new job" at bounding box center [597, 25] width 62 height 11
select select "percentage"
select select "no_change"
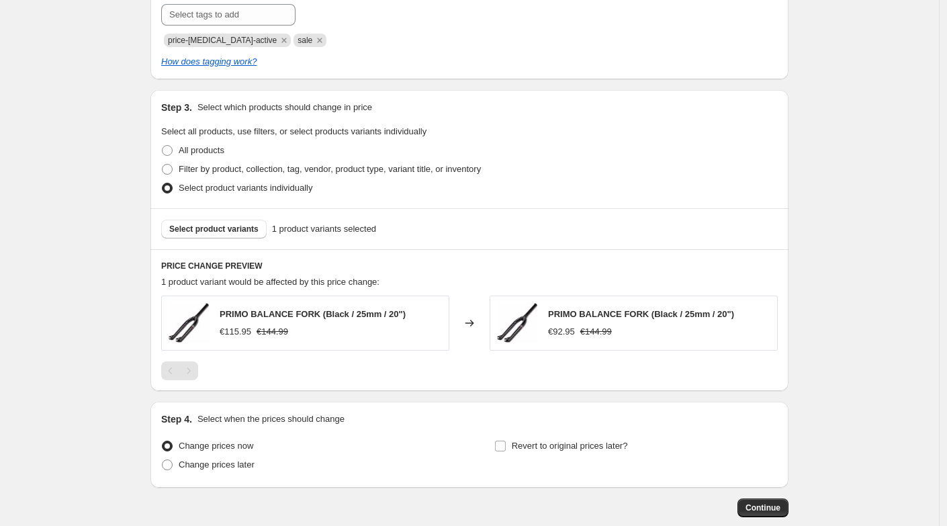
scroll to position [763, 0]
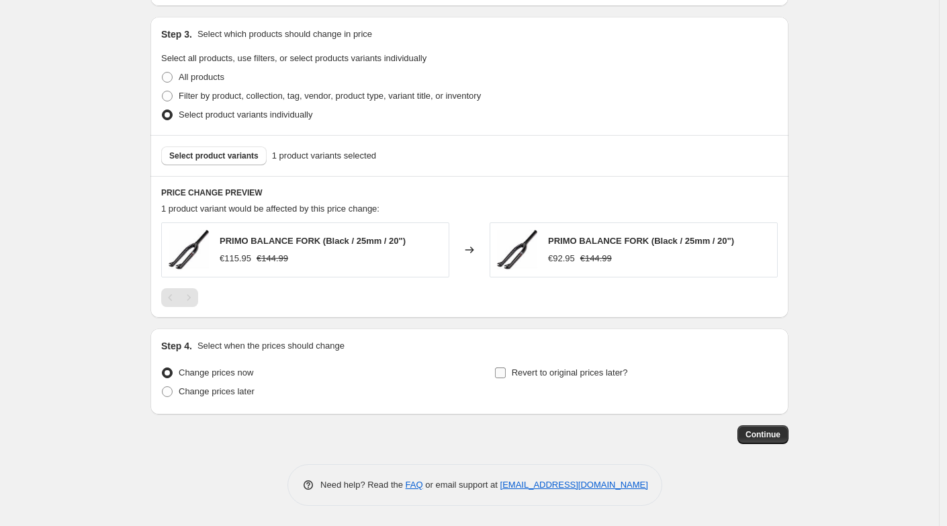
click at [504, 371] on input "Revert to original prices later?" at bounding box center [500, 372] width 11 height 11
checkbox input "true"
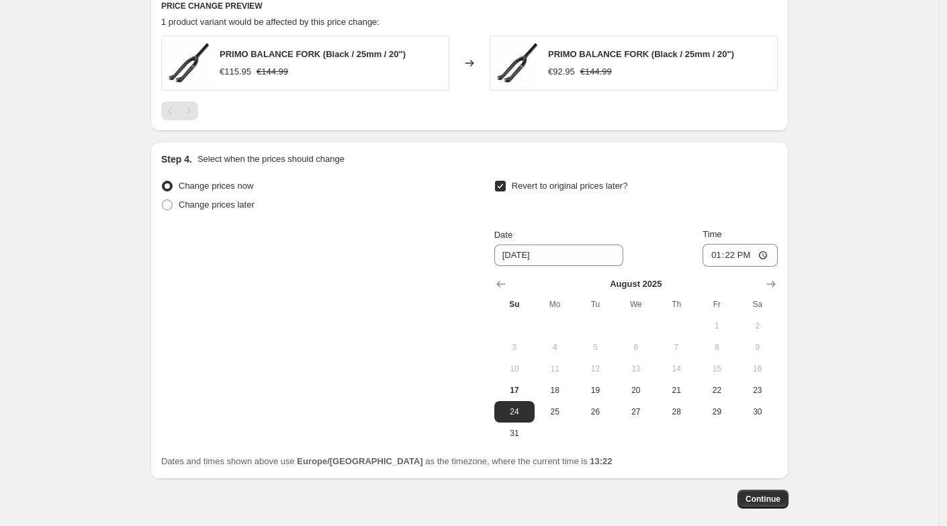
scroll to position [1015, 0]
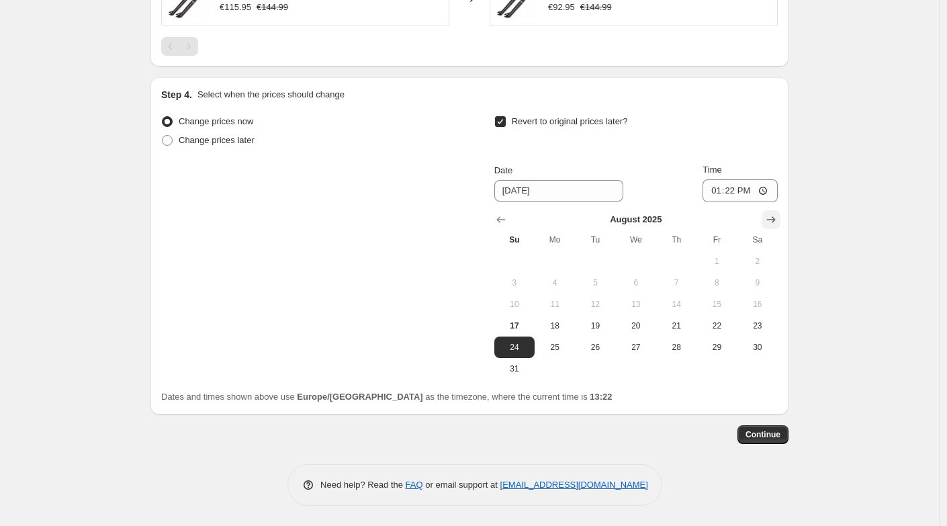
click at [770, 217] on icon "Show next month, September 2025" at bounding box center [770, 219] width 13 height 13
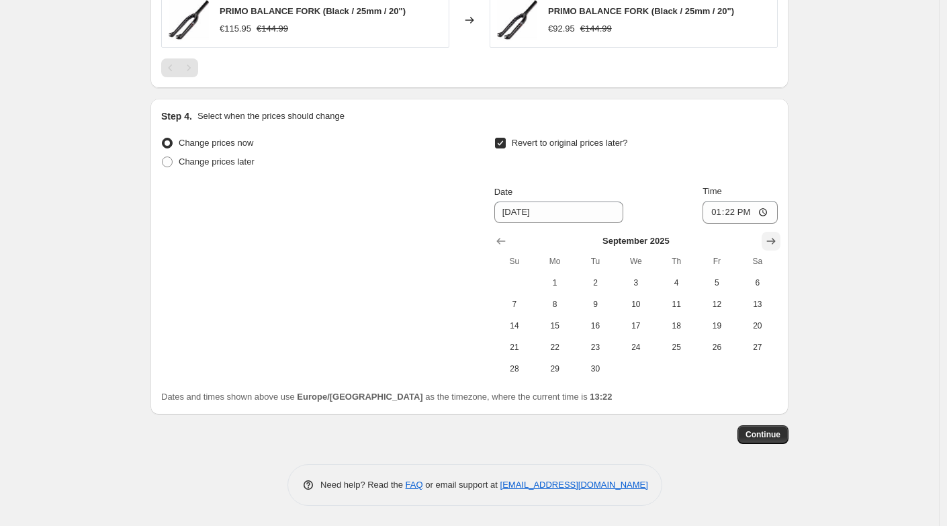
scroll to position [993, 0]
click at [775, 237] on icon "Show next month, October 2025" at bounding box center [770, 240] width 13 height 13
click at [636, 285] on span "1" at bounding box center [636, 282] width 30 height 11
type input "[DATE]"
click at [756, 430] on span "Continue" at bounding box center [762, 434] width 35 height 11
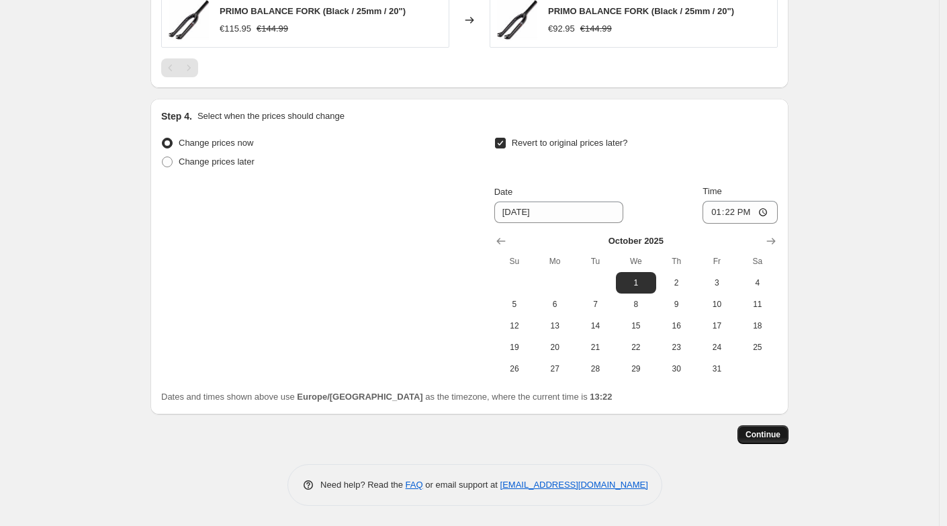
scroll to position [0, 0]
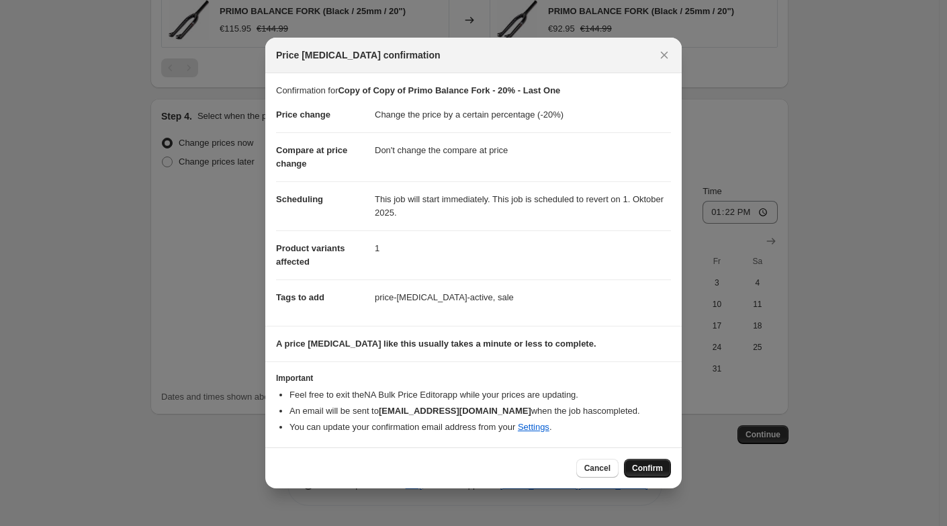
click at [647, 468] on span "Confirm" at bounding box center [647, 468] width 31 height 11
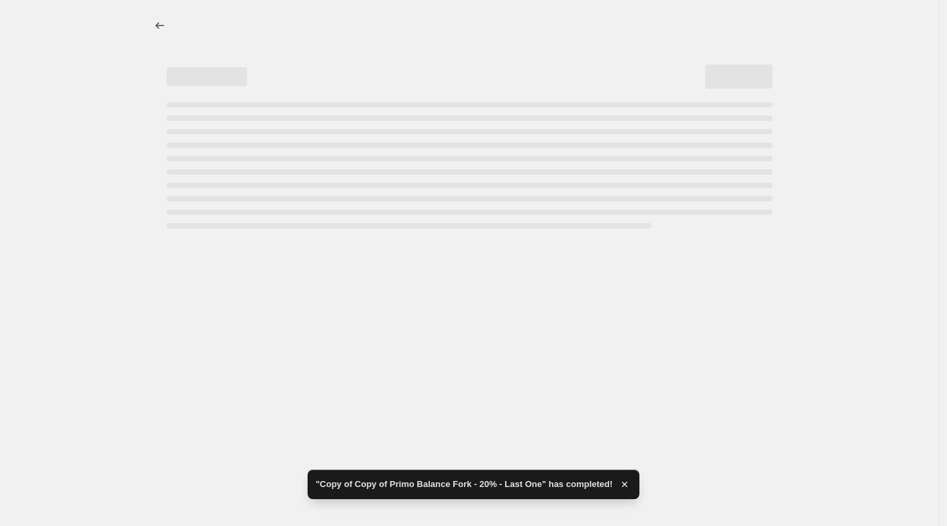
select select "percentage"
select select "no_change"
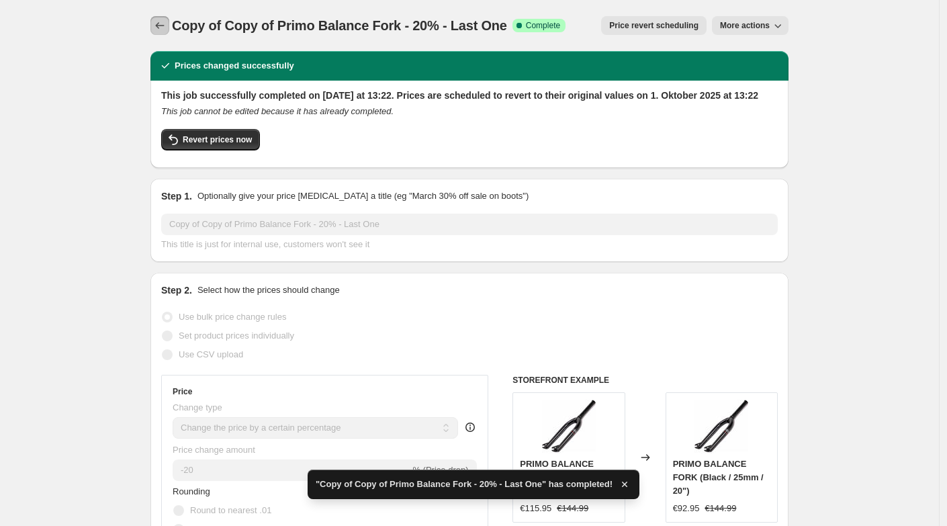
click at [163, 30] on icon "Price change jobs" at bounding box center [159, 25] width 13 height 13
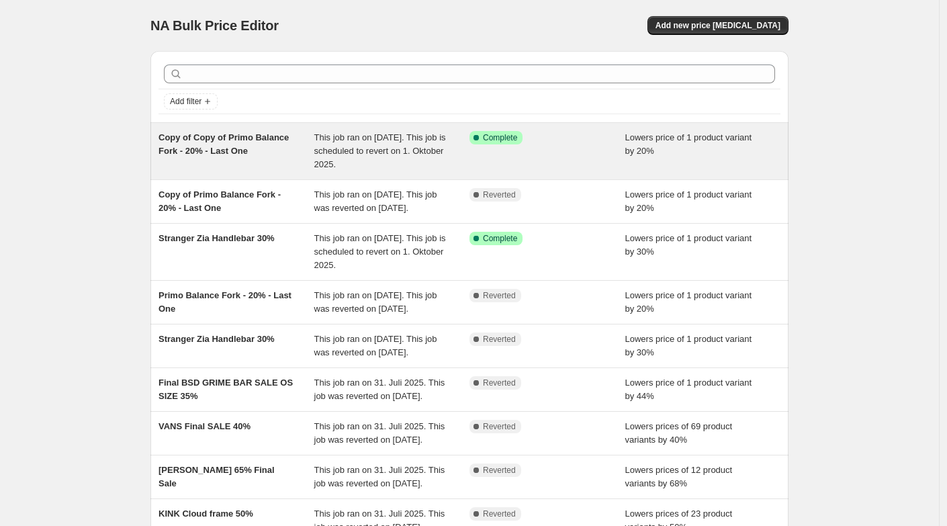
click at [177, 150] on span "Copy of Copy of Primo Balance Fork - 20% - Last One" at bounding box center [223, 143] width 130 height 23
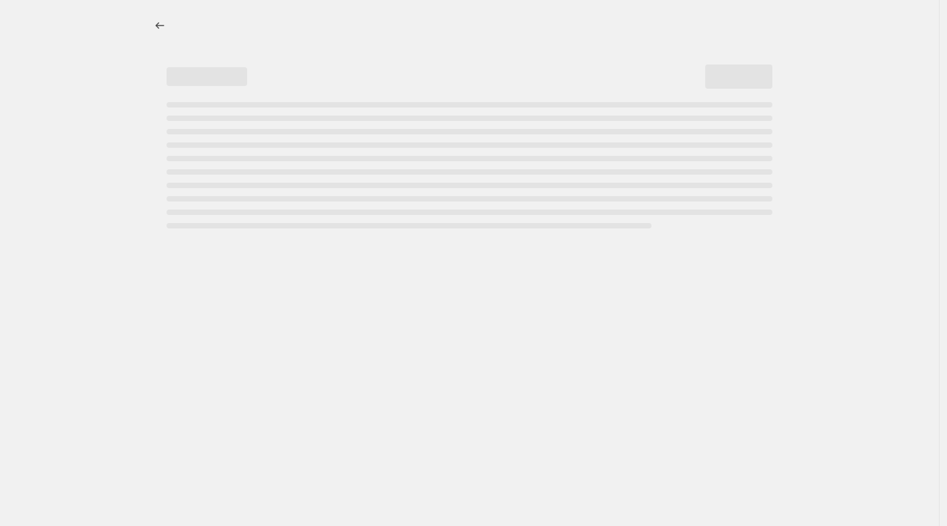
select select "percentage"
select select "no_change"
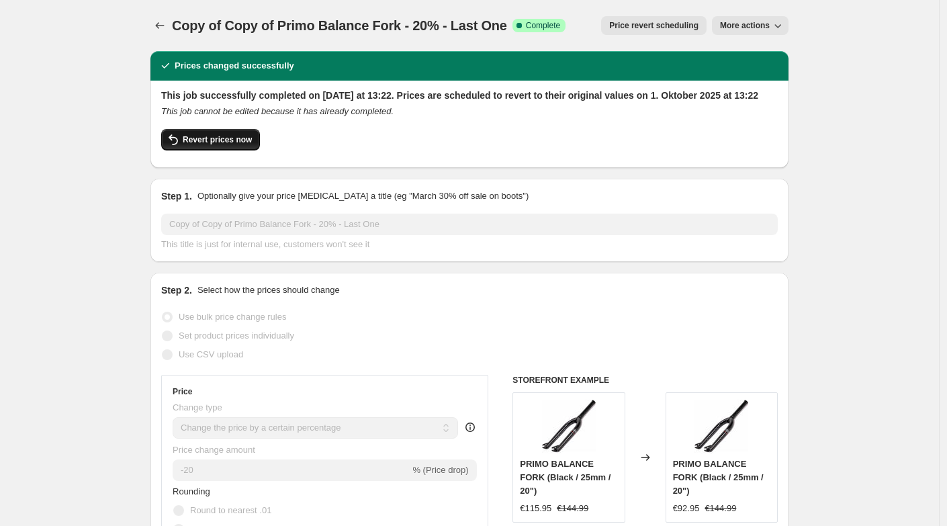
click at [192, 145] on span "Revert prices now" at bounding box center [217, 139] width 69 height 11
checkbox input "false"
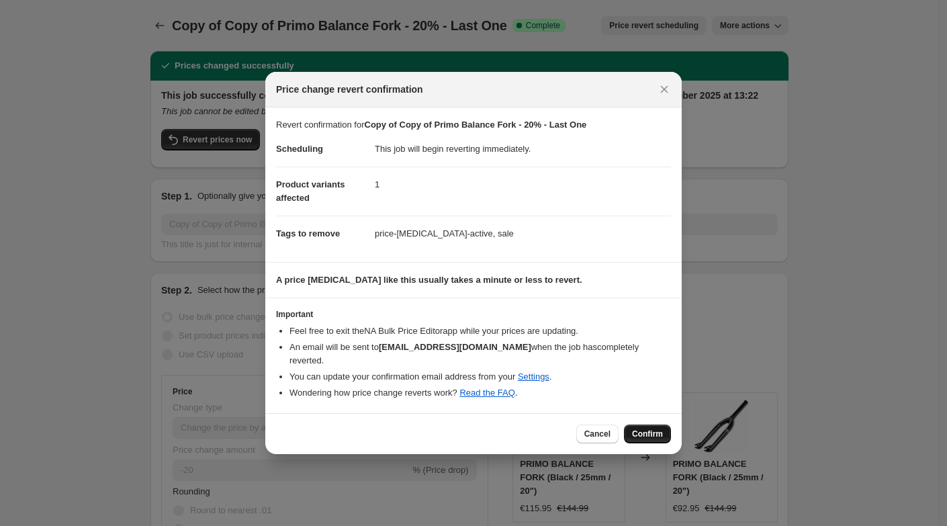
click at [657, 430] on span "Confirm" at bounding box center [647, 433] width 31 height 11
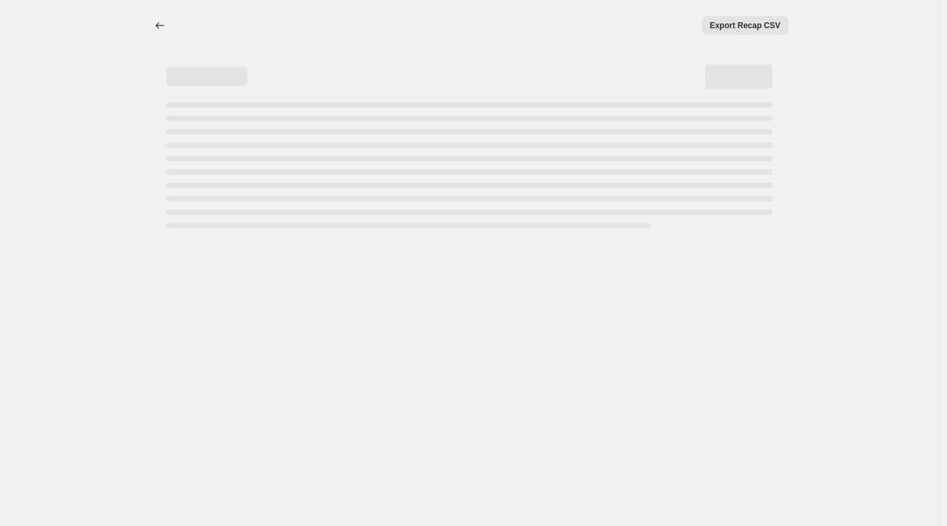
select select "percentage"
select select "no_change"
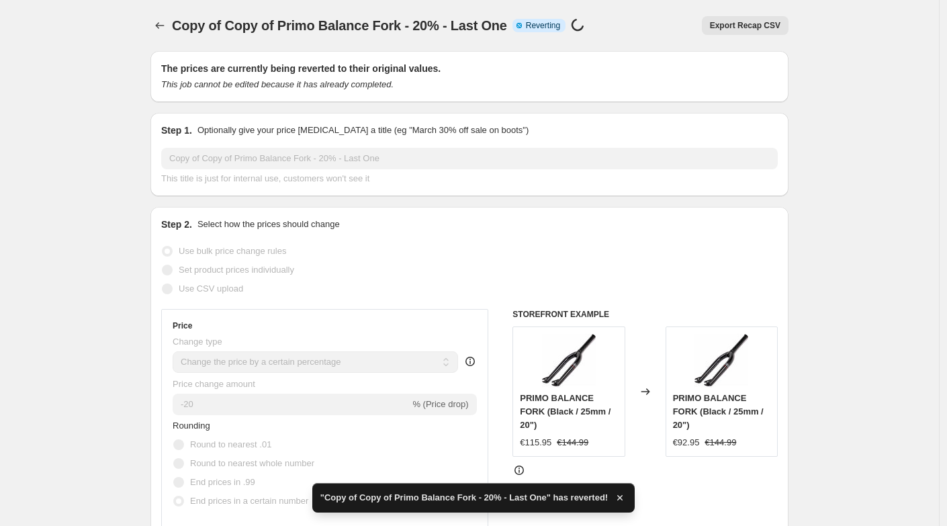
checkbox input "true"
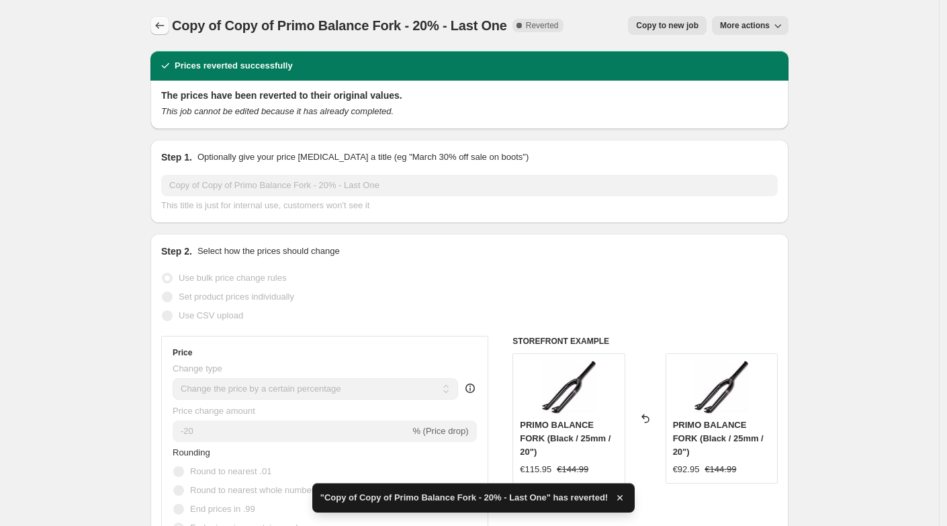
click at [163, 25] on icon "Price change jobs" at bounding box center [159, 25] width 13 height 13
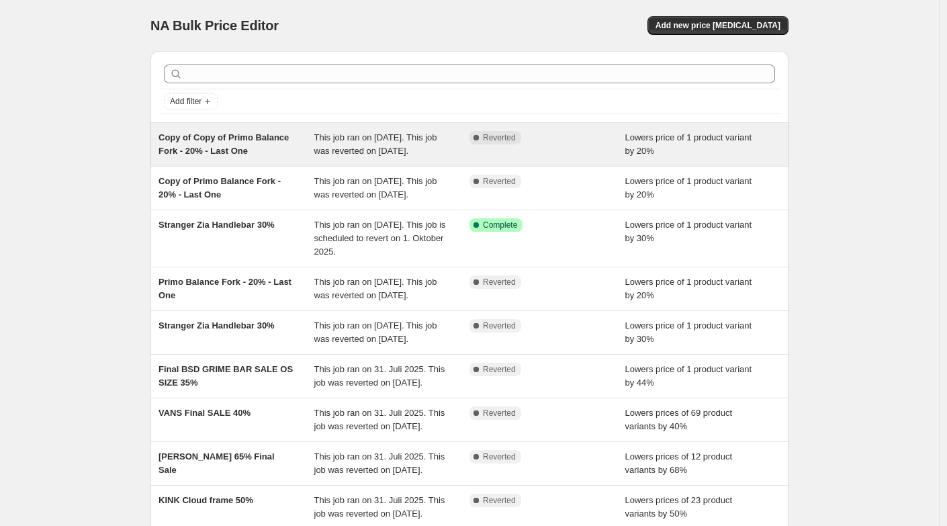
click at [216, 151] on span "Copy of Copy of Primo Balance Fork - 20% - Last One" at bounding box center [223, 143] width 130 height 23
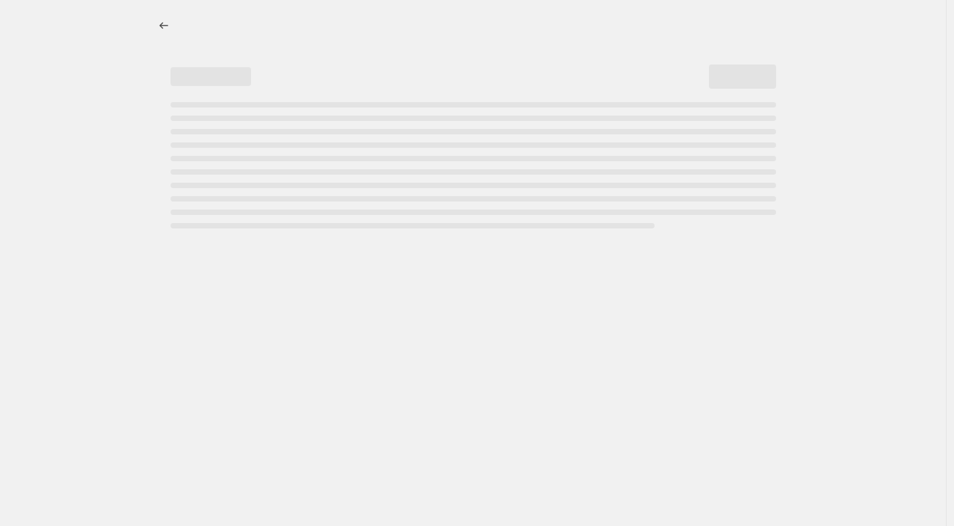
select select "percentage"
select select "no_change"
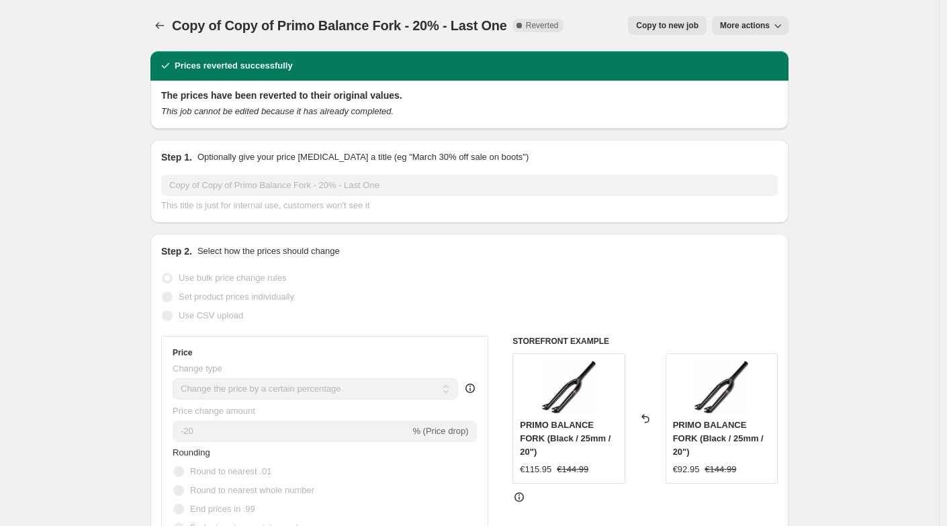
click at [657, 28] on span "Copy to new job" at bounding box center [667, 25] width 62 height 11
select select "percentage"
select select "no_change"
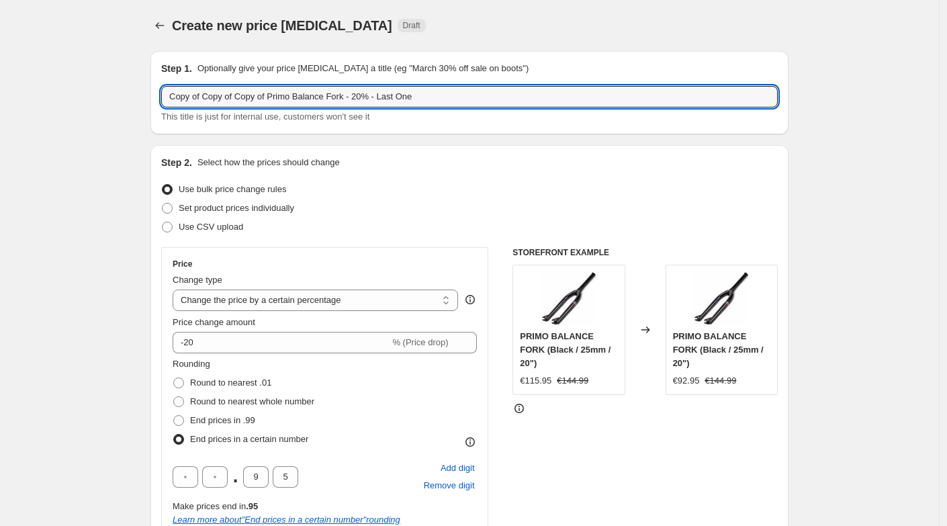
drag, startPoint x: 275, startPoint y: 97, endPoint x: 138, endPoint y: 105, distance: 136.5
click at [432, 95] on input "Copy of Copy of Copy of Primo Balance Fork - 20% - Last One" at bounding box center [469, 96] width 616 height 21
drag, startPoint x: 273, startPoint y: 97, endPoint x: 115, endPoint y: 81, distance: 158.7
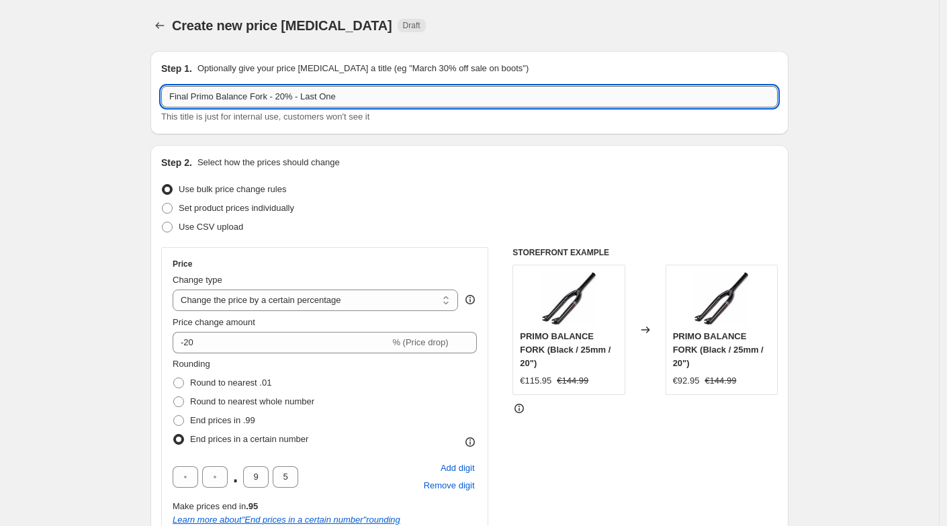
click at [292, 97] on input "Final Primo Balance Fork - 20% - Last One" at bounding box center [469, 96] width 616 height 21
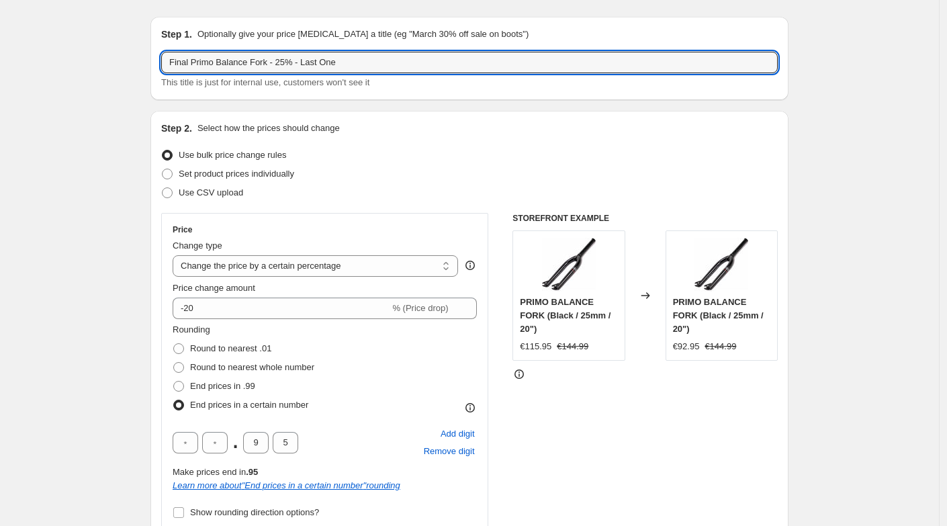
scroll to position [38, 0]
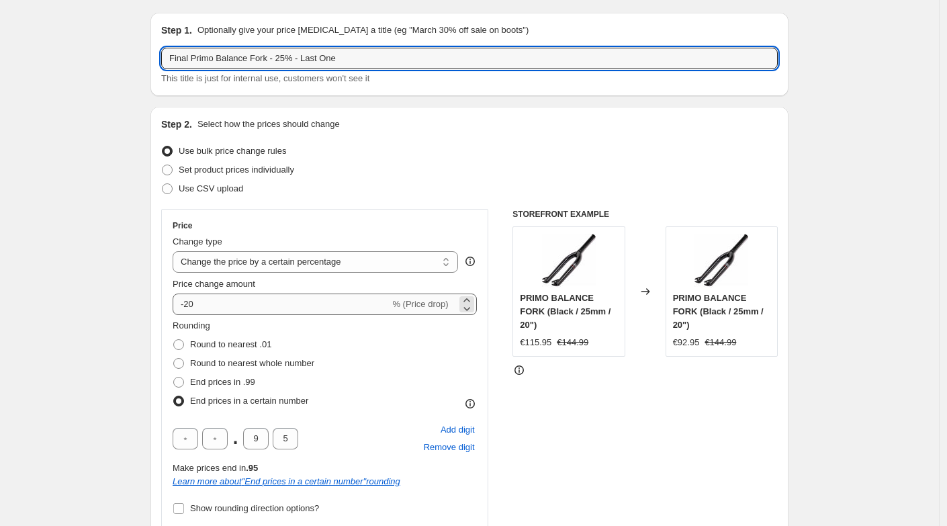
type input "Final Primo Balance Fork - 25% - Last One"
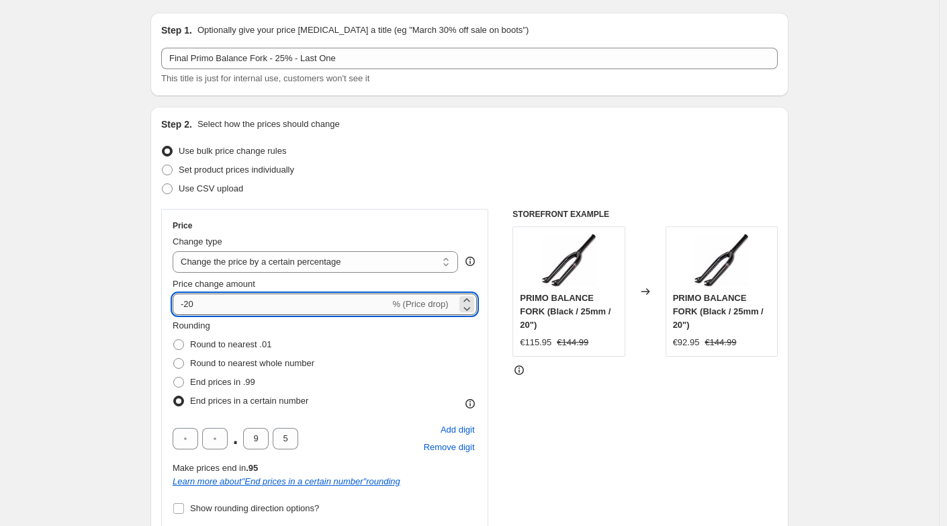
click at [207, 297] on input "-20" at bounding box center [281, 303] width 217 height 21
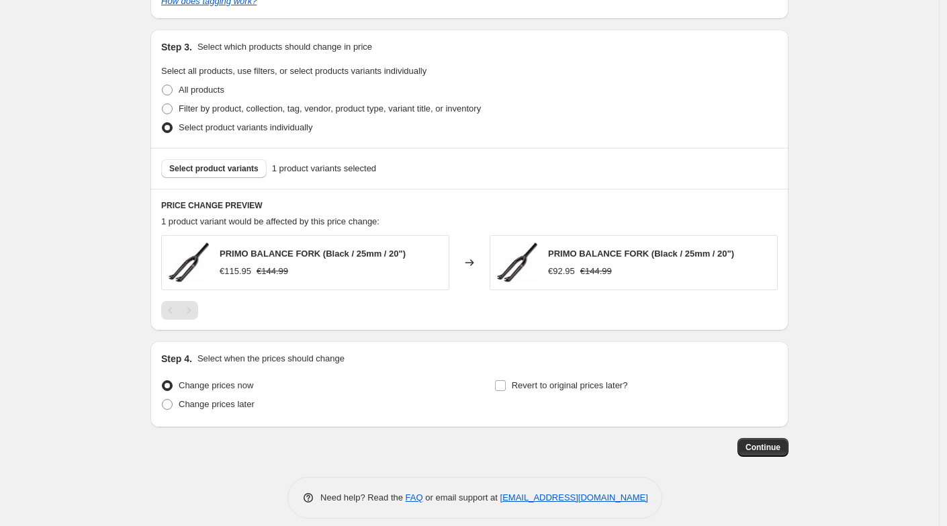
scroll to position [763, 0]
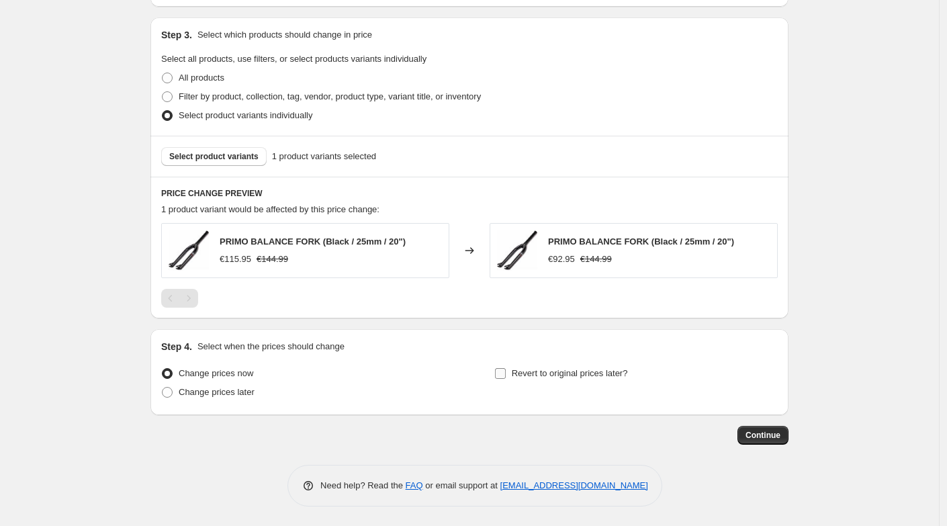
type input "-58"
click at [510, 374] on label "Revert to original prices later?" at bounding box center [561, 373] width 134 height 19
click at [506, 374] on input "Revert to original prices later?" at bounding box center [500, 373] width 11 height 11
checkbox input "true"
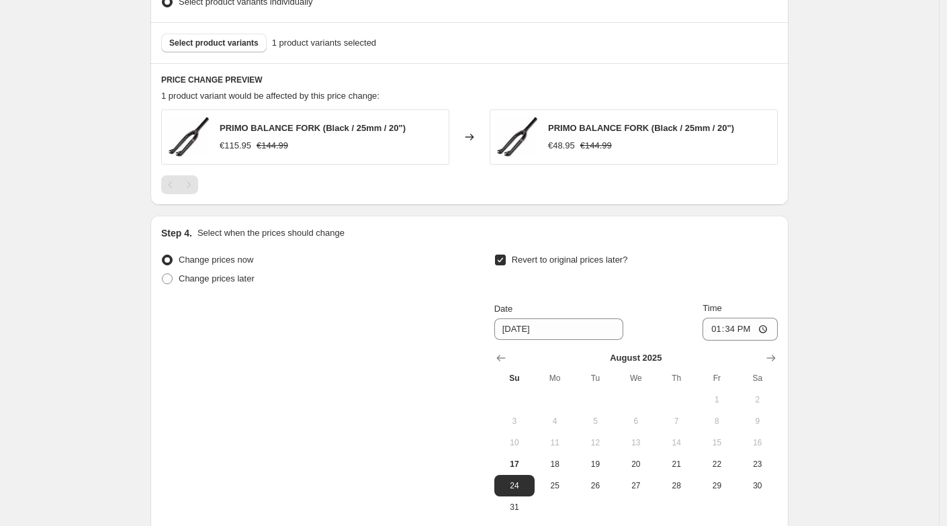
scroll to position [935, 0]
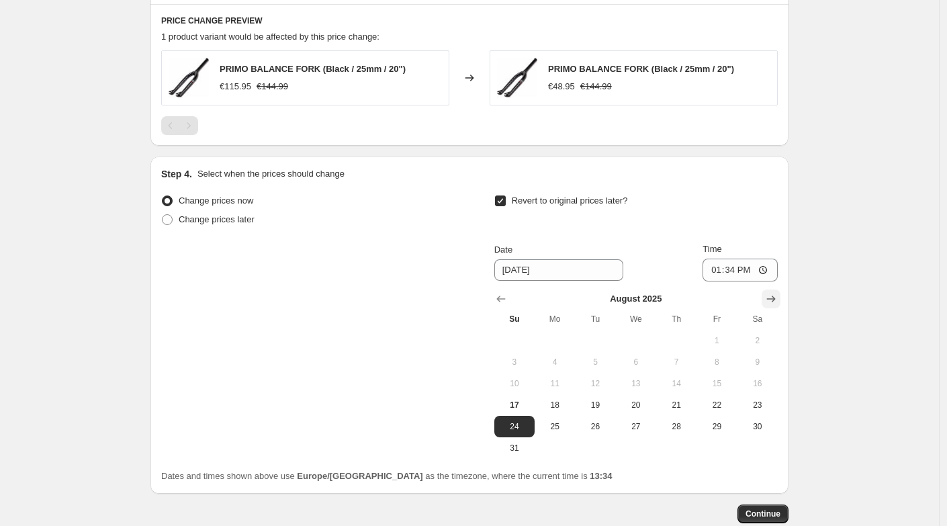
click at [775, 302] on icon "Show next month, September 2025" at bounding box center [770, 298] width 13 height 13
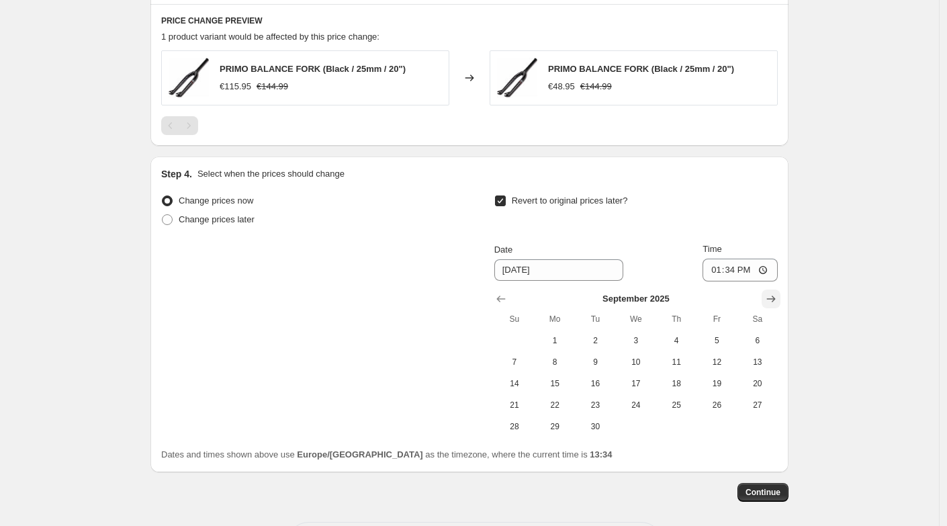
click at [775, 302] on icon "Show next month, October 2025" at bounding box center [770, 298] width 13 height 13
click at [631, 339] on span "1" at bounding box center [636, 340] width 30 height 11
type input "[DATE]"
click at [763, 493] on span "Continue" at bounding box center [762, 492] width 35 height 11
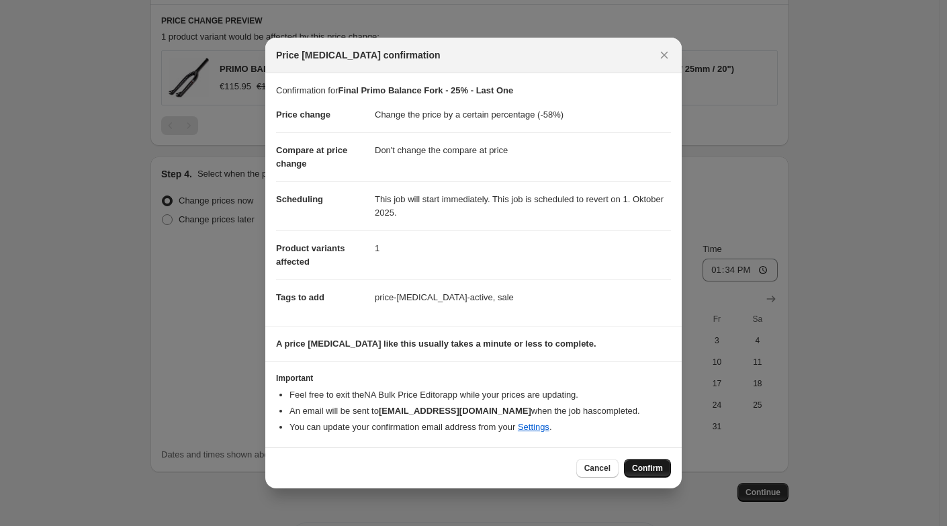
click at [641, 468] on span "Confirm" at bounding box center [647, 468] width 31 height 11
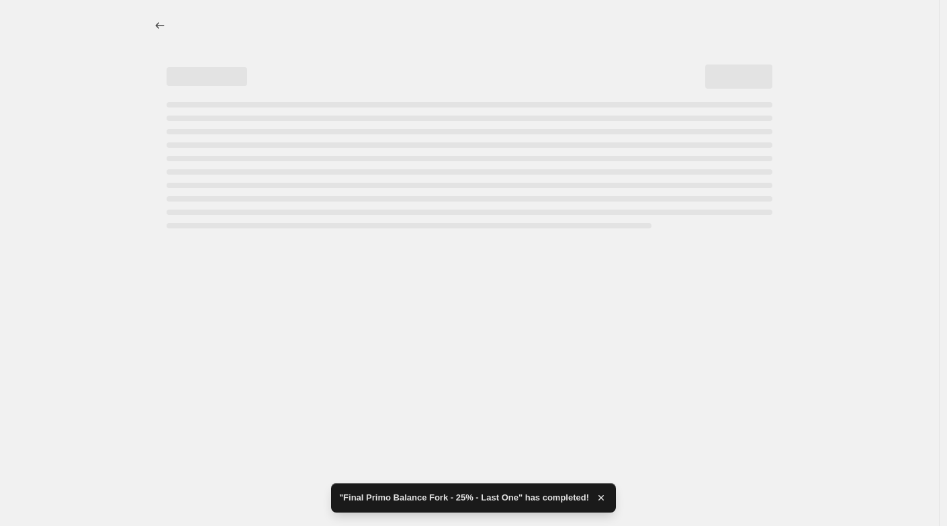
select select "percentage"
select select "no_change"
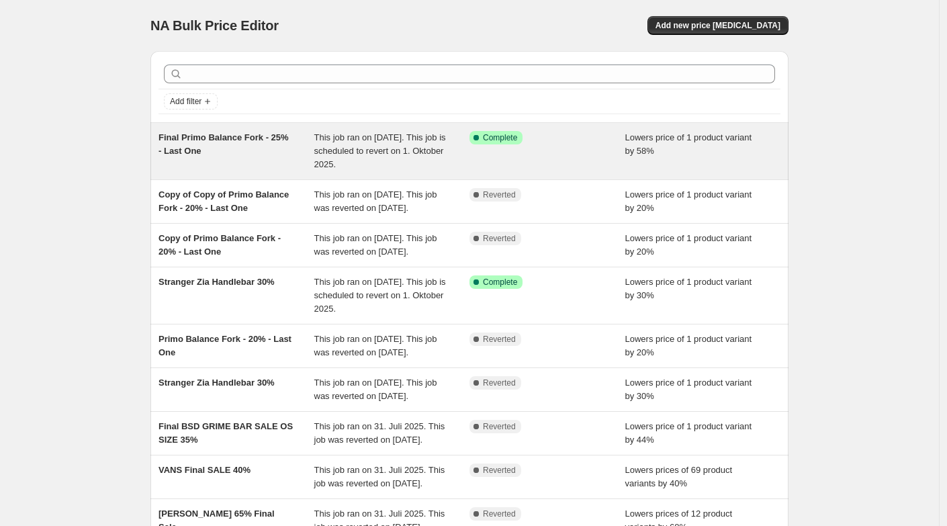
click at [193, 142] on span "Final Primo Balance Fork - 25% - Last One" at bounding box center [223, 143] width 130 height 23
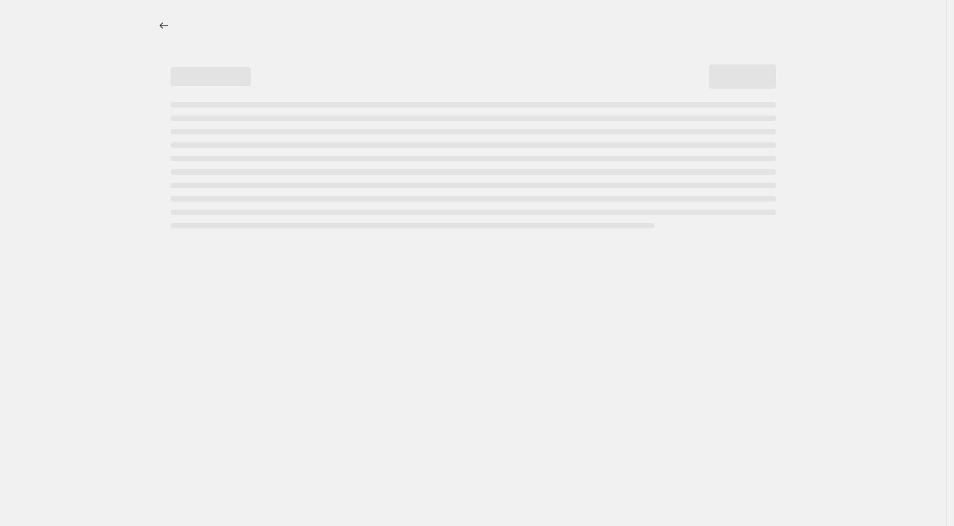
select select "percentage"
select select "no_change"
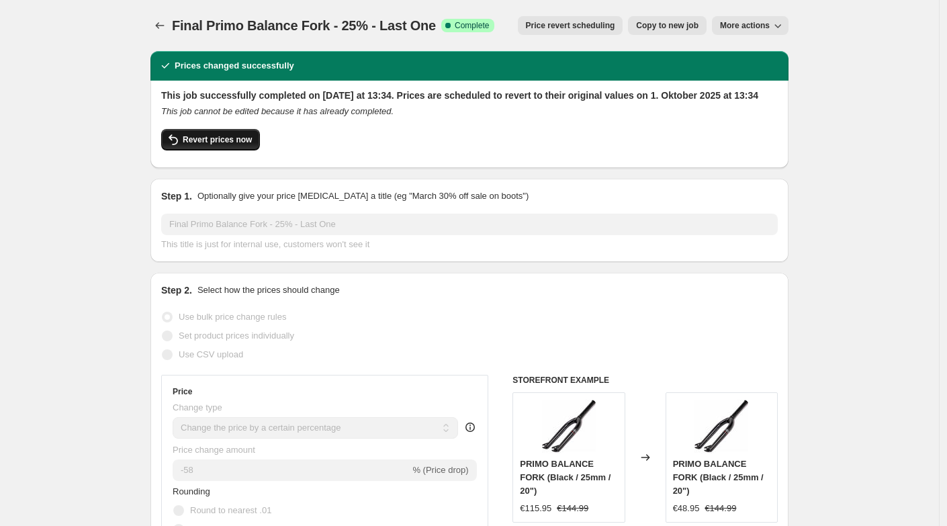
click at [242, 145] on span "Revert prices now" at bounding box center [217, 139] width 69 height 11
checkbox input "false"
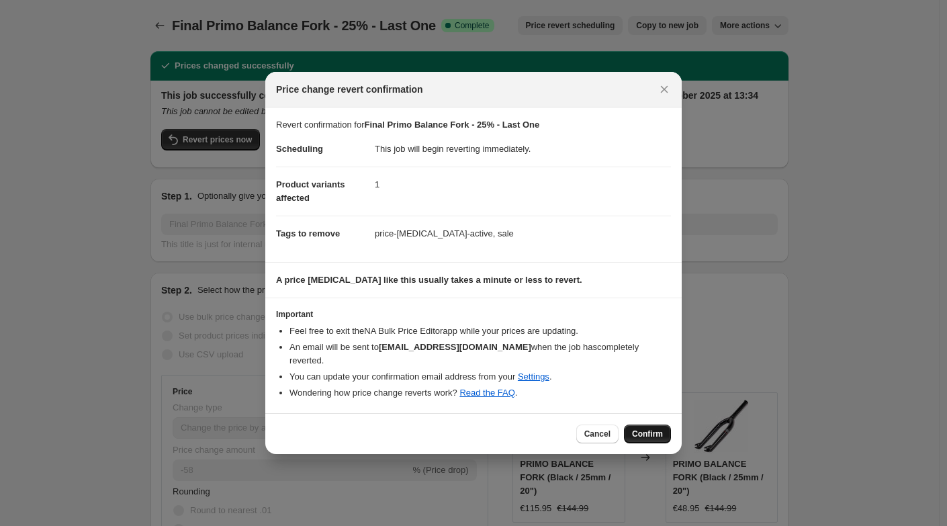
click at [649, 428] on span "Confirm" at bounding box center [647, 433] width 31 height 11
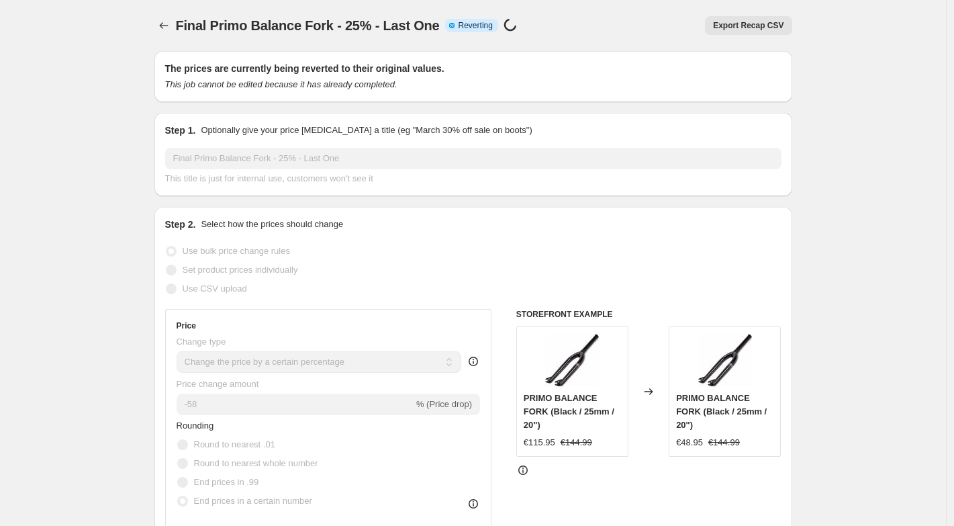
select select "percentage"
select select "no_change"
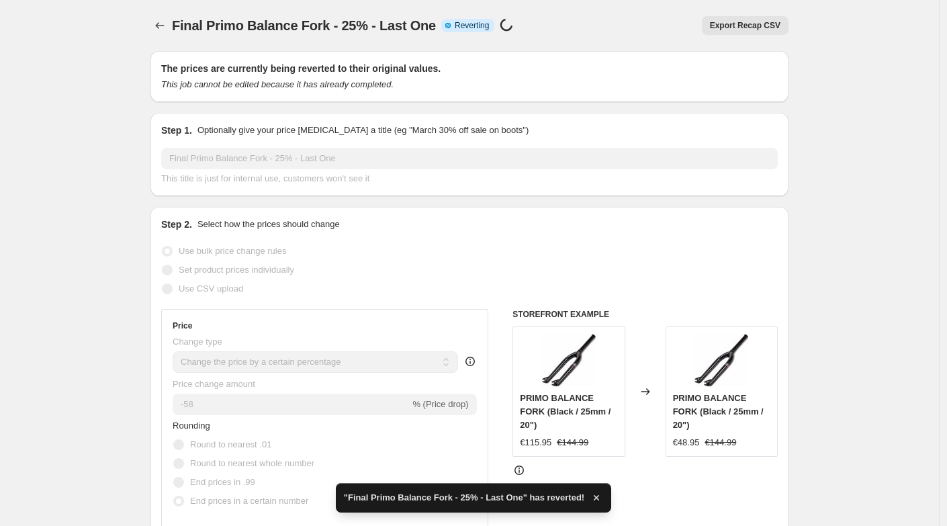
checkbox input "true"
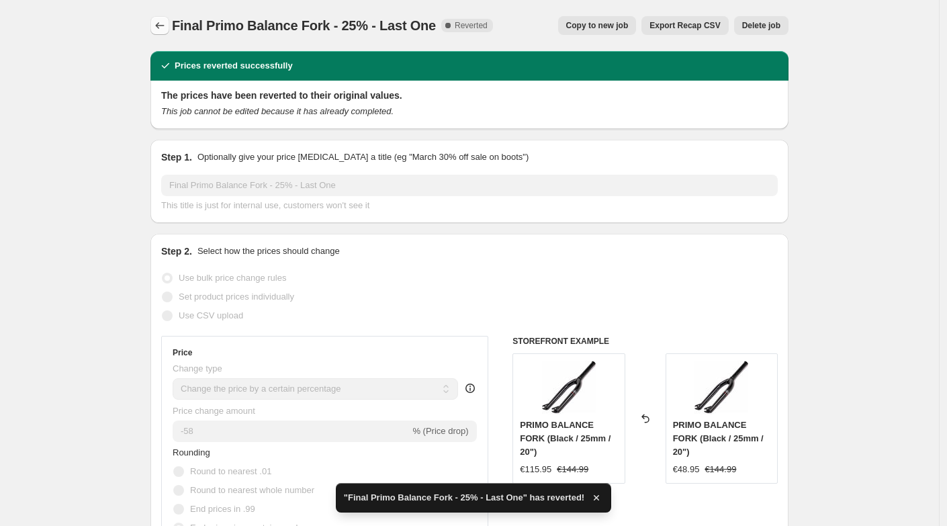
click at [159, 18] on button "Price change jobs" at bounding box center [159, 25] width 19 height 19
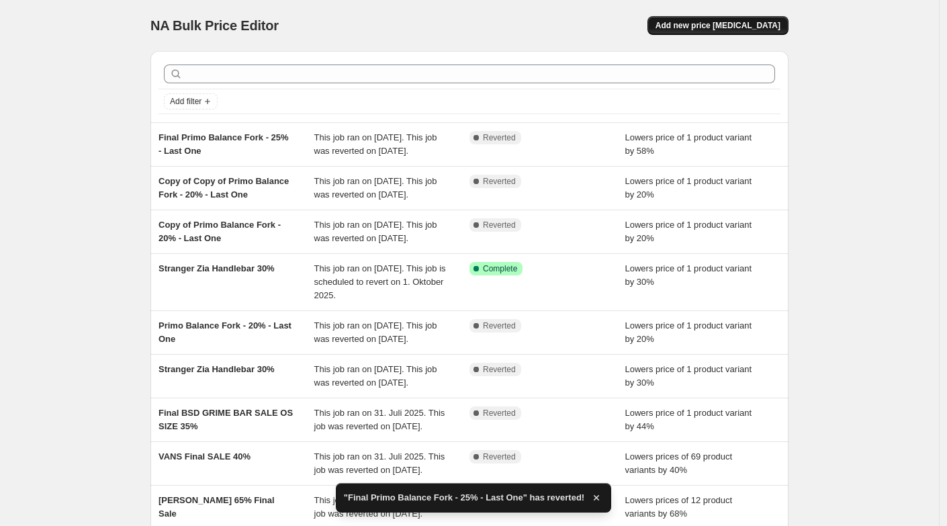
click at [702, 31] on button "Add new price [MEDICAL_DATA]" at bounding box center [717, 25] width 141 height 19
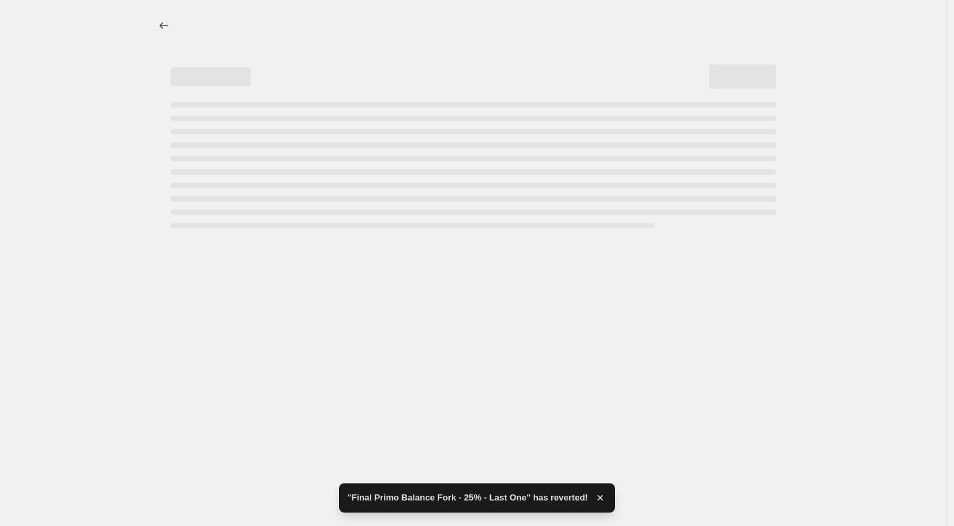
select select "percentage"
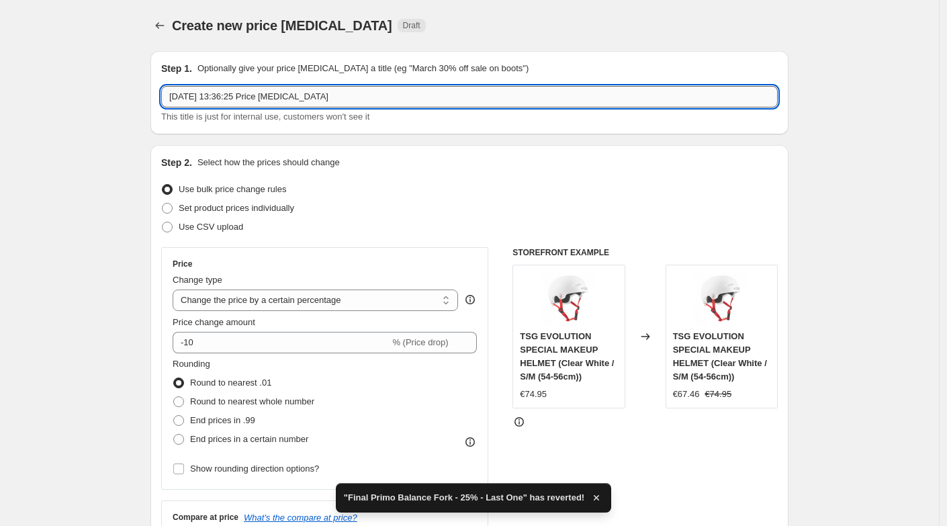
click at [383, 97] on input "[DATE] 13:36:25 Price [MEDICAL_DATA]" at bounding box center [469, 96] width 616 height 21
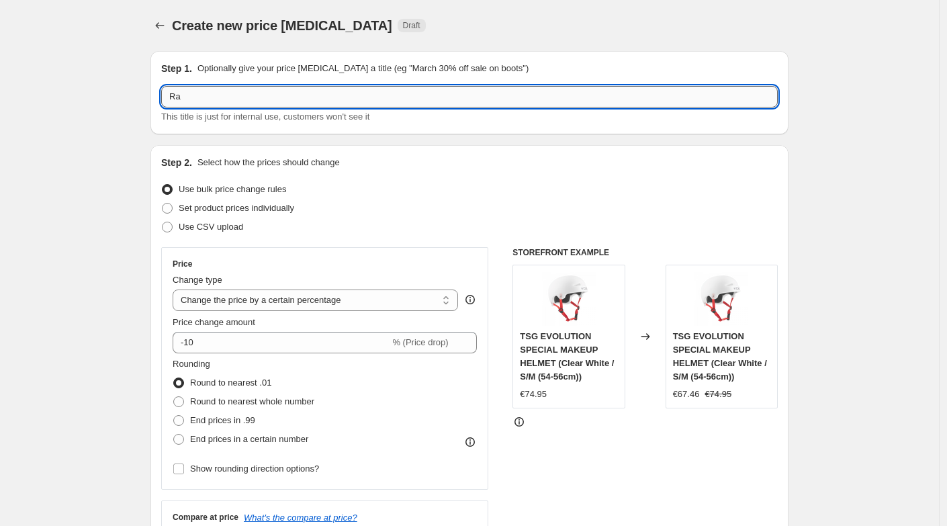
type input "R"
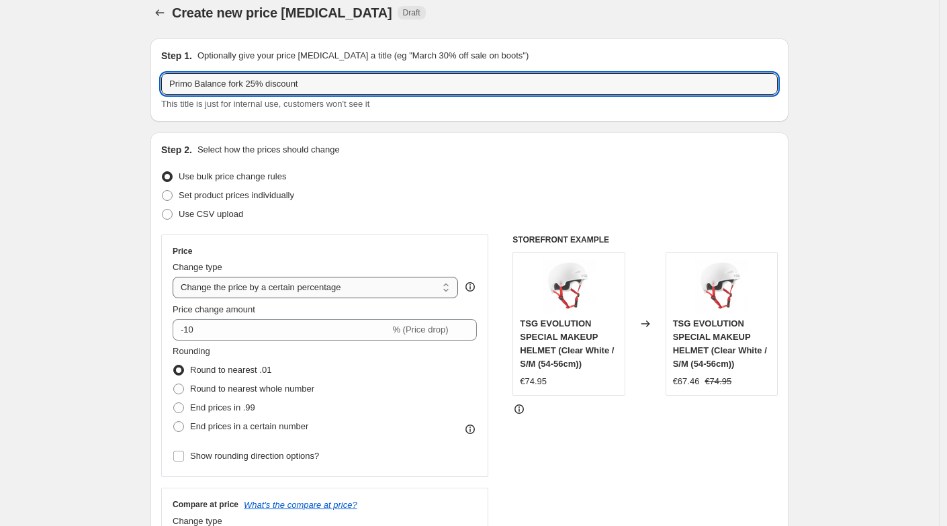
scroll to position [23, 0]
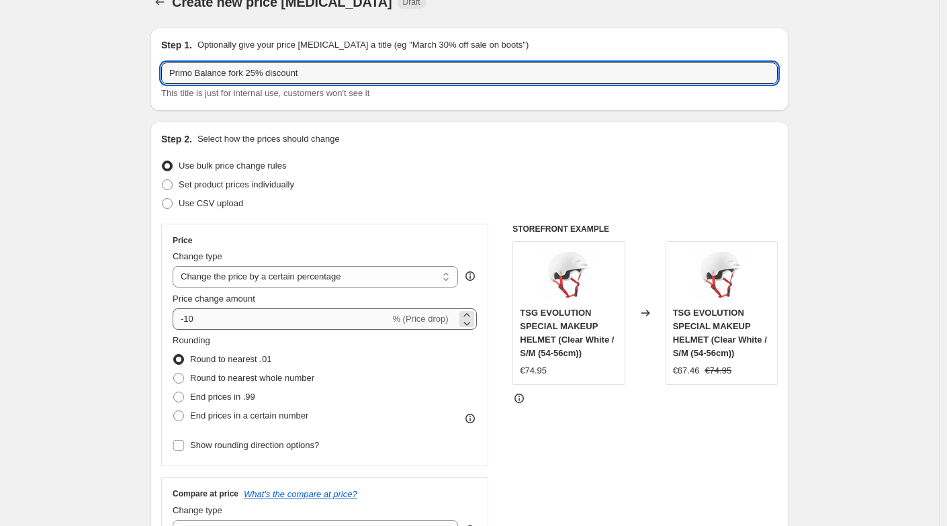
type input "Primo Balance fork 25% discount"
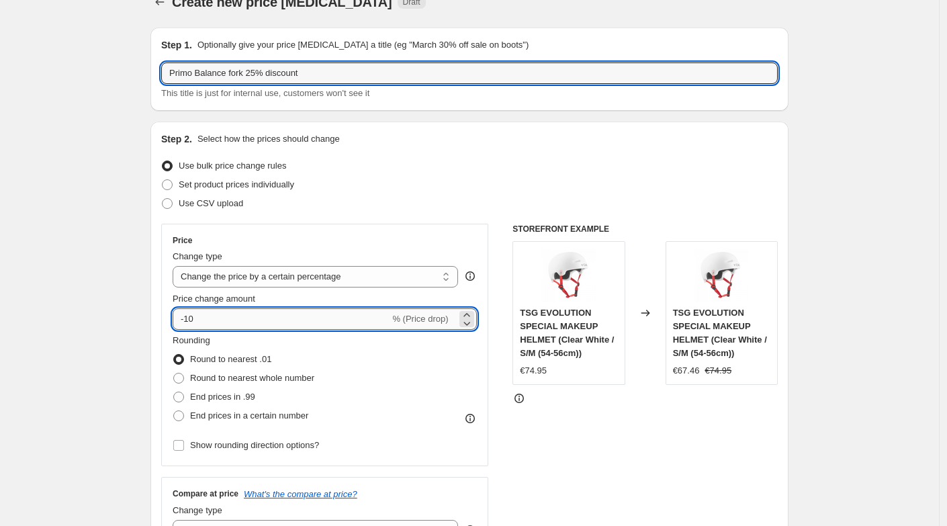
click at [231, 319] on input "-10" at bounding box center [281, 318] width 217 height 21
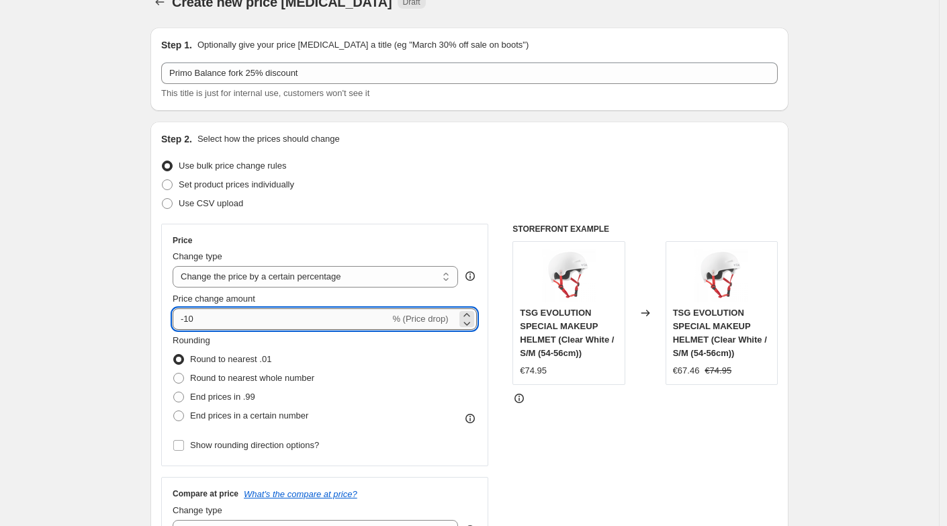
type input "-1"
type input "-25"
click at [184, 412] on span at bounding box center [178, 415] width 11 height 11
click at [174, 411] on input "End prices in a certain number" at bounding box center [173, 410] width 1 height 1
radio input "true"
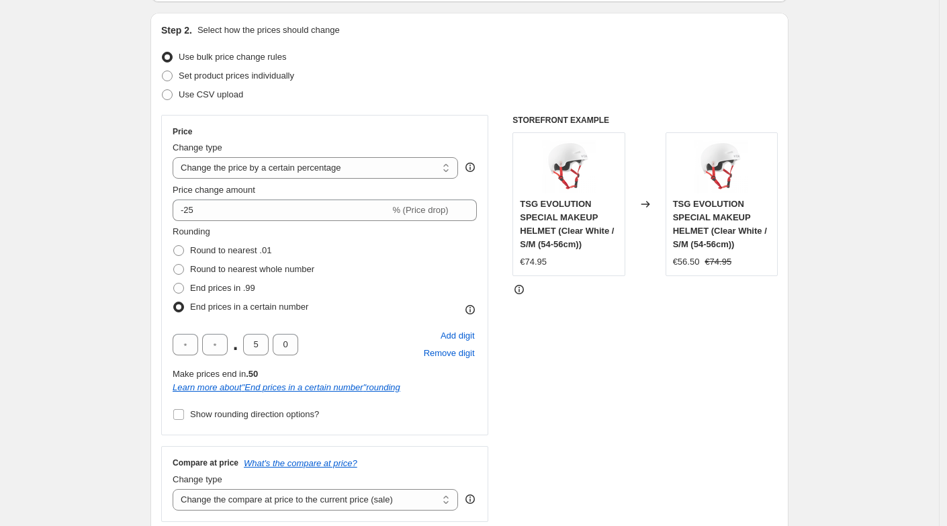
scroll to position [134, 0]
drag, startPoint x: 262, startPoint y: 342, endPoint x: 252, endPoint y: 342, distance: 10.1
click at [252, 342] on input "5" at bounding box center [256, 342] width 26 height 21
type input "9"
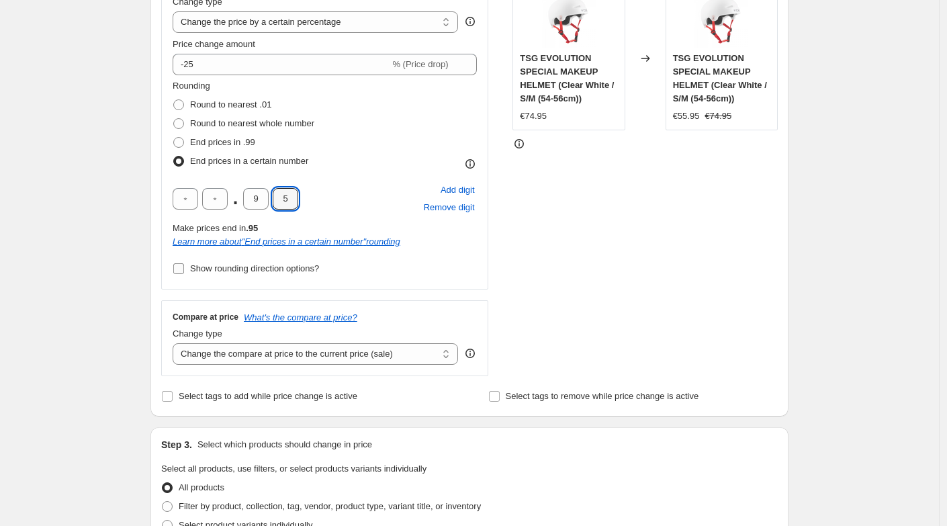
scroll to position [282, 0]
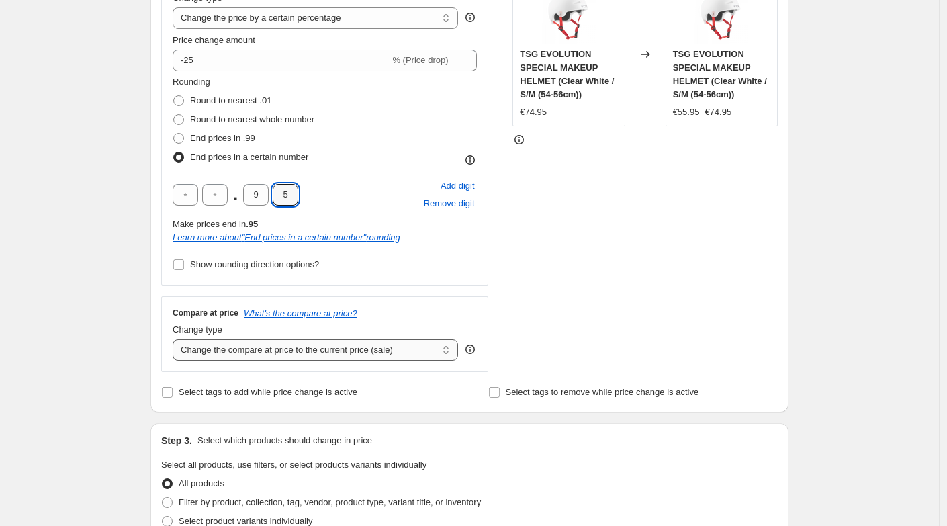
type input "5"
click at [252, 348] on select "Change the compare at price to the current price (sale) Change the compare at p…" at bounding box center [315, 349] width 285 height 21
select select "no_change"
click at [176, 339] on select "Change the compare at price to the current price (sale) Change the compare at p…" at bounding box center [315, 349] width 285 height 21
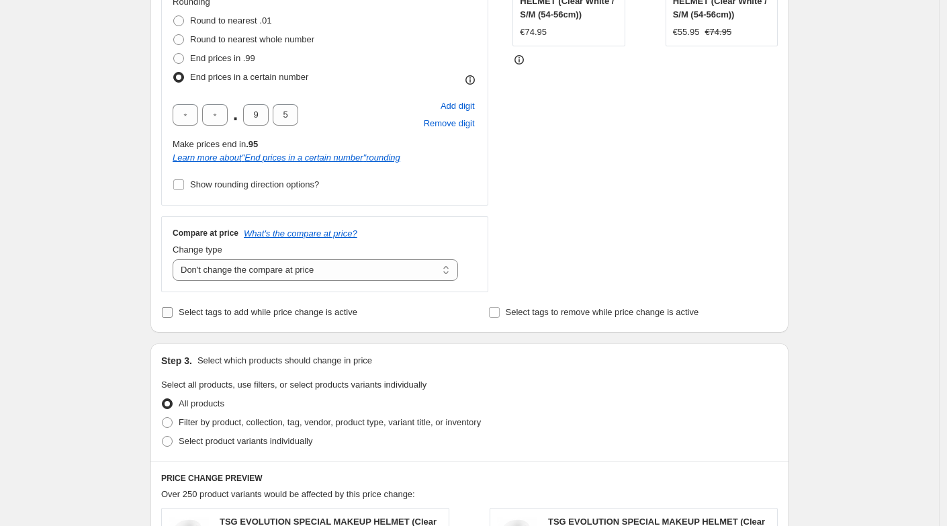
scroll to position [368, 0]
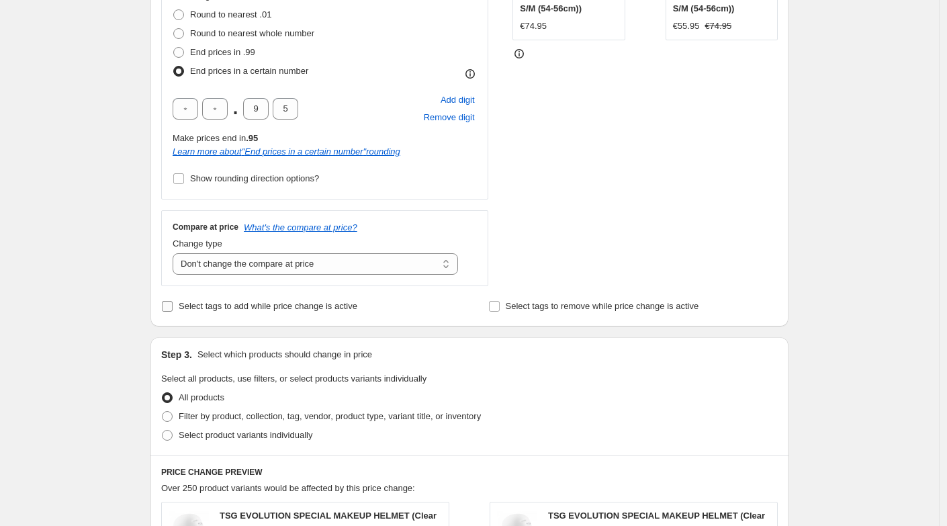
click at [171, 305] on input "Select tags to add while price change is active" at bounding box center [167, 306] width 11 height 11
checkbox input "true"
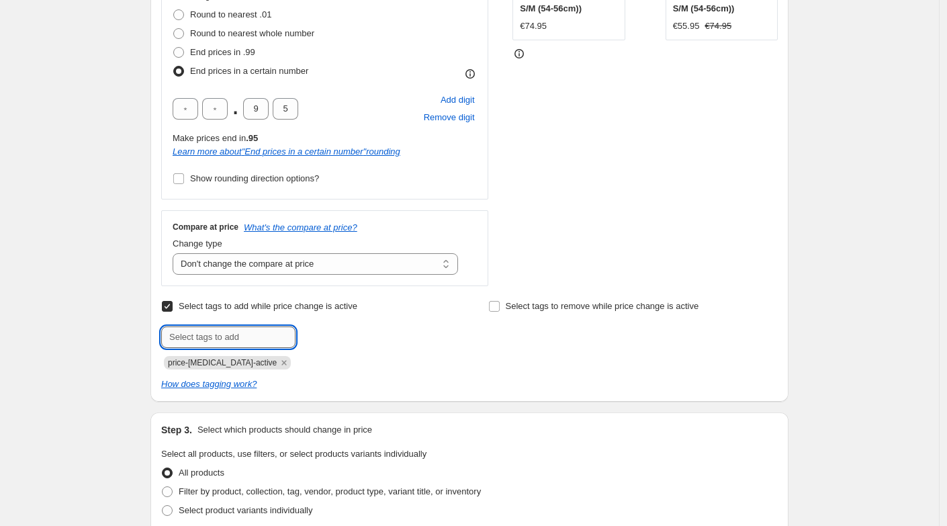
click at [200, 330] on input "text" at bounding box center [228, 336] width 134 height 21
type input "sale"
click at [322, 336] on b "Add" at bounding box center [314, 335] width 15 height 9
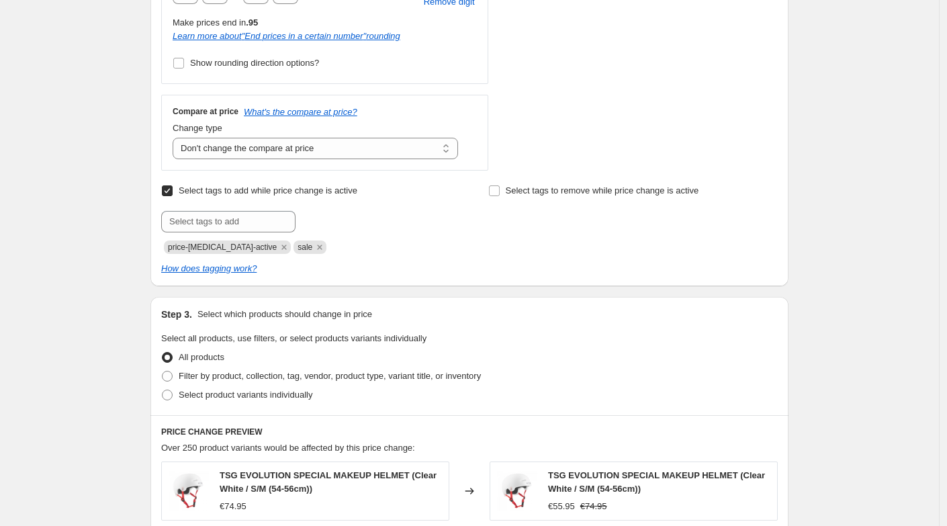
scroll to position [614, 0]
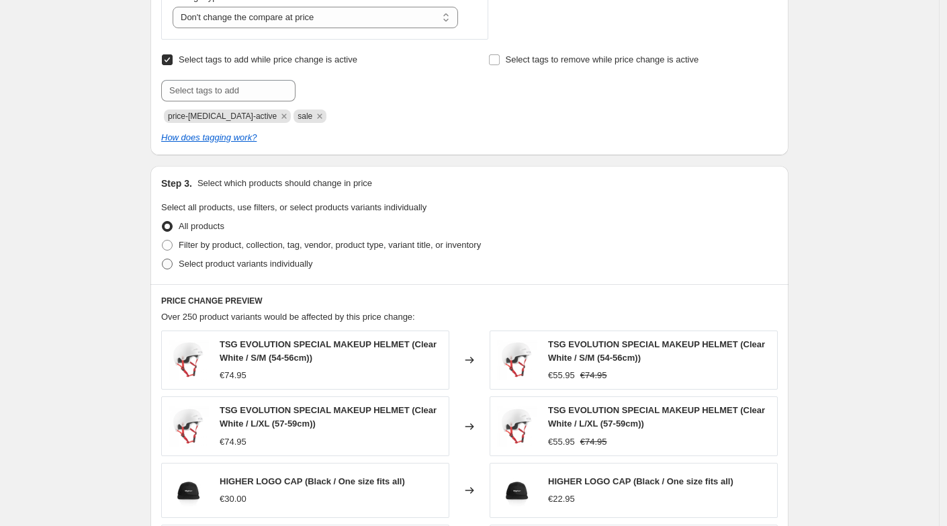
click at [169, 261] on span at bounding box center [167, 263] width 11 height 11
click at [162, 259] on input "Select product variants individually" at bounding box center [162, 258] width 1 height 1
radio input "true"
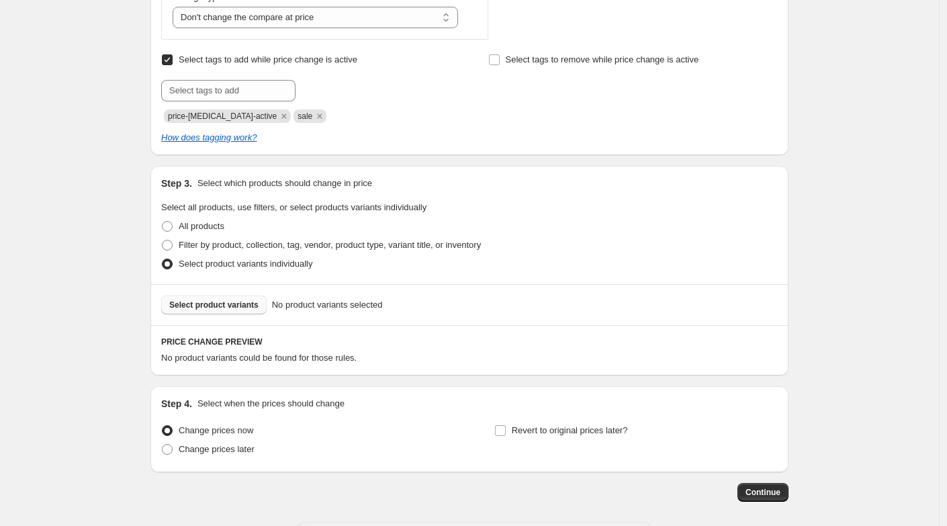
click at [217, 307] on span "Select product variants" at bounding box center [213, 304] width 89 height 11
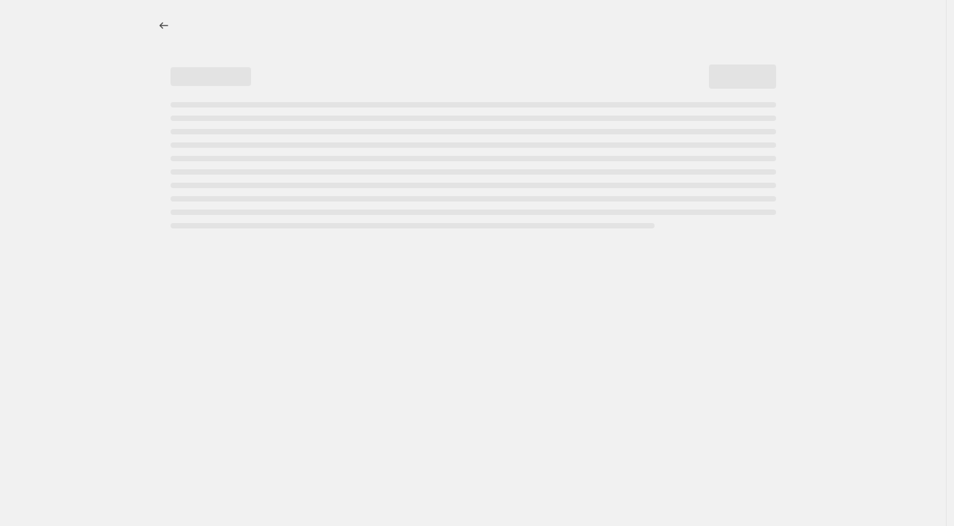
select select "percentage"
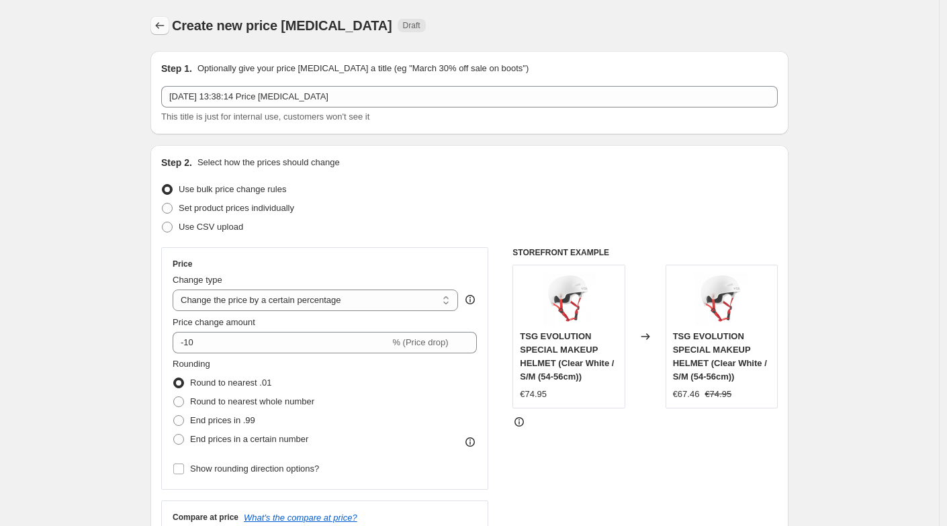
click at [156, 25] on button "Price change jobs" at bounding box center [159, 25] width 19 height 19
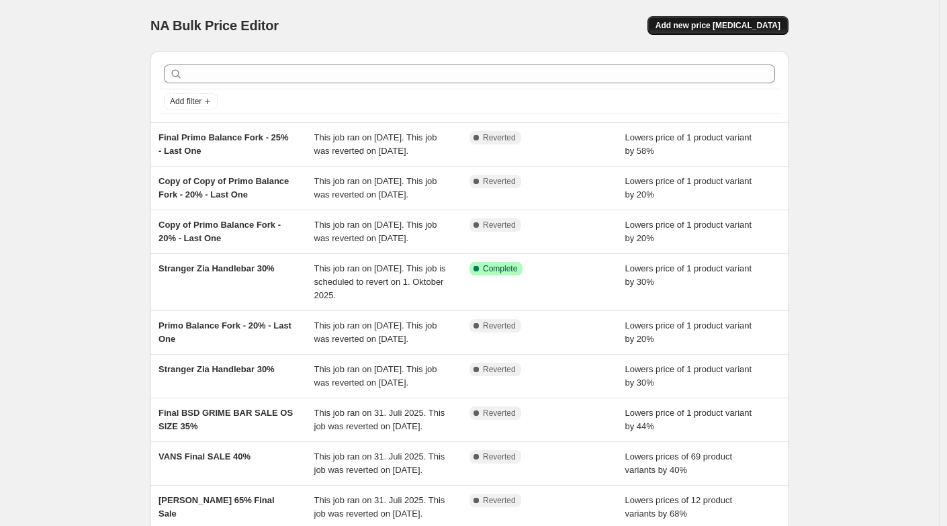
click at [716, 23] on span "Add new price [MEDICAL_DATA]" at bounding box center [717, 25] width 125 height 11
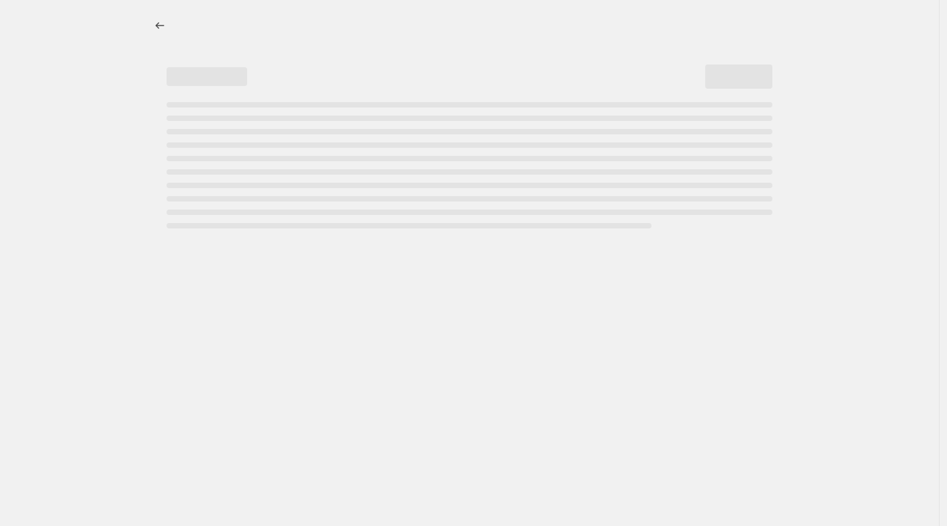
select select "percentage"
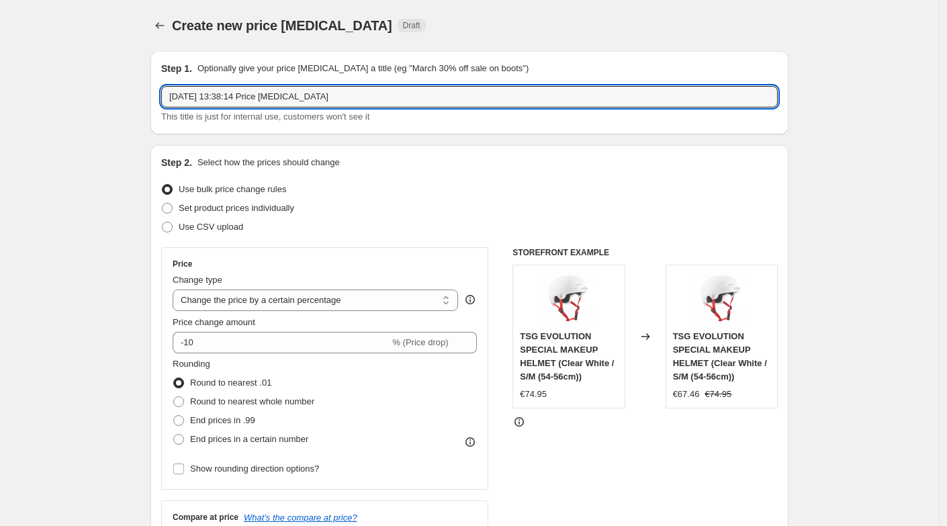
drag, startPoint x: 354, startPoint y: 95, endPoint x: 77, endPoint y: 66, distance: 278.1
type input "Primo Balance 25% discount now"
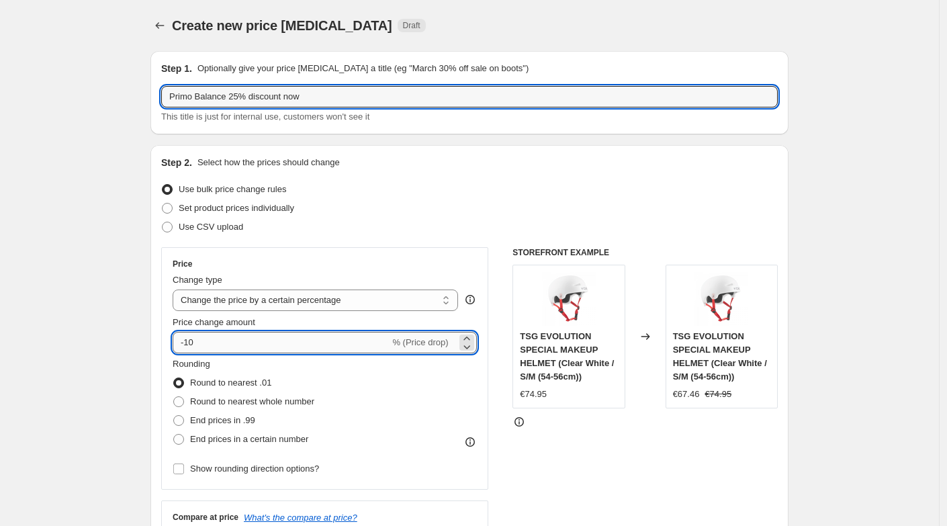
click at [213, 346] on input "-10" at bounding box center [281, 342] width 217 height 21
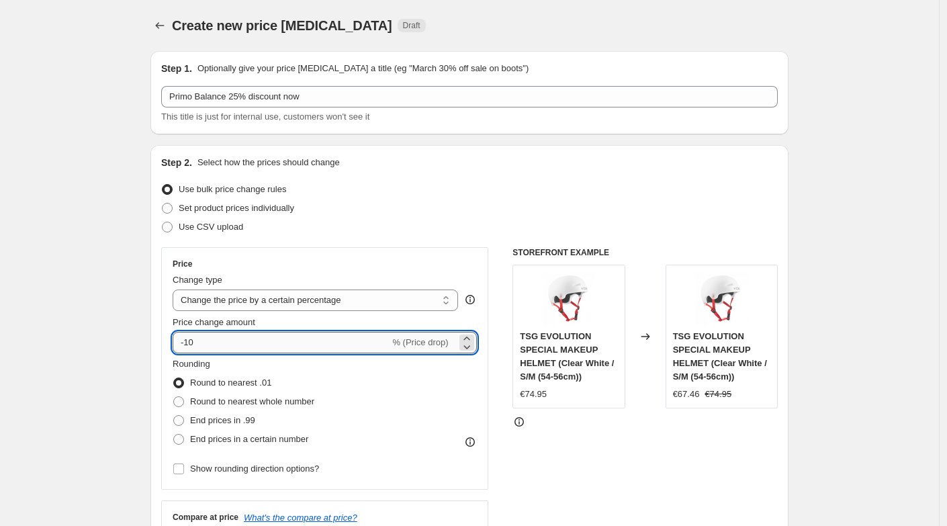
type input "-1"
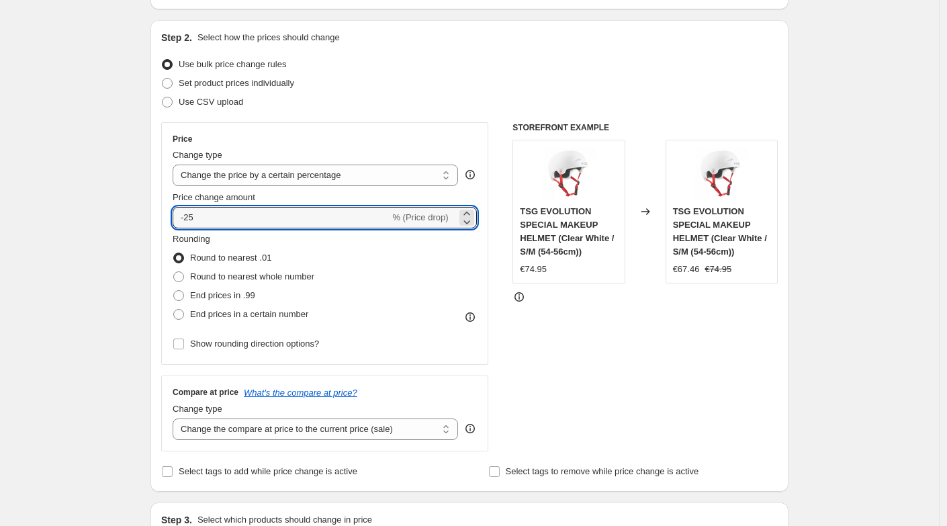
scroll to position [133, 0]
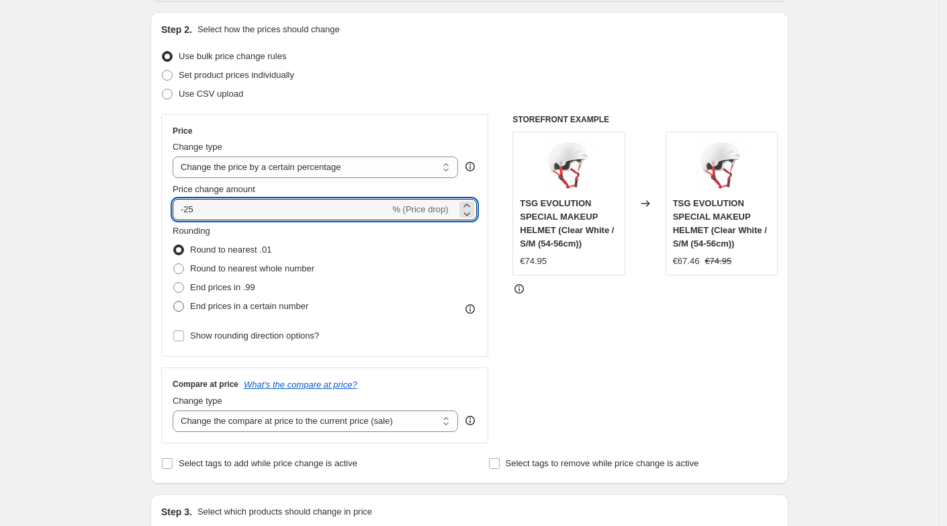
type input "-25"
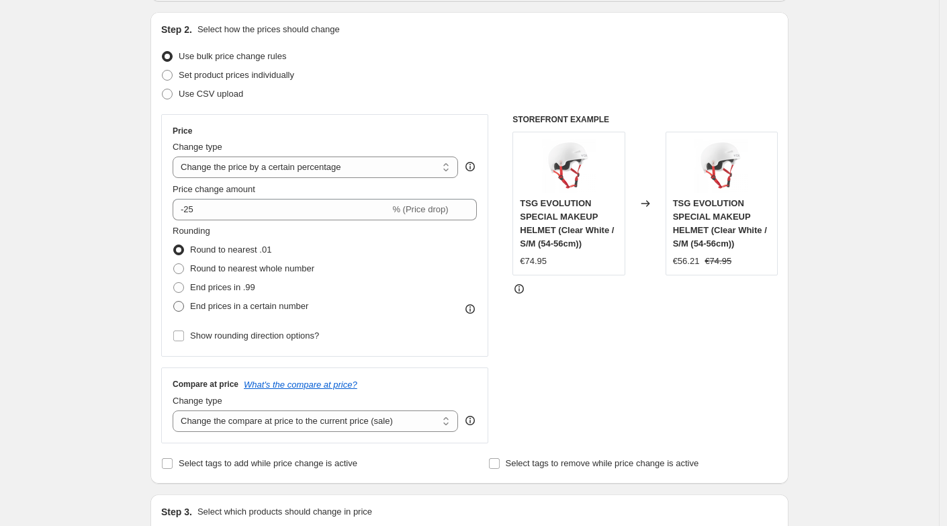
click at [181, 305] on span at bounding box center [178, 306] width 11 height 11
click at [174, 301] on input "End prices in a certain number" at bounding box center [173, 301] width 1 height 1
radio input "true"
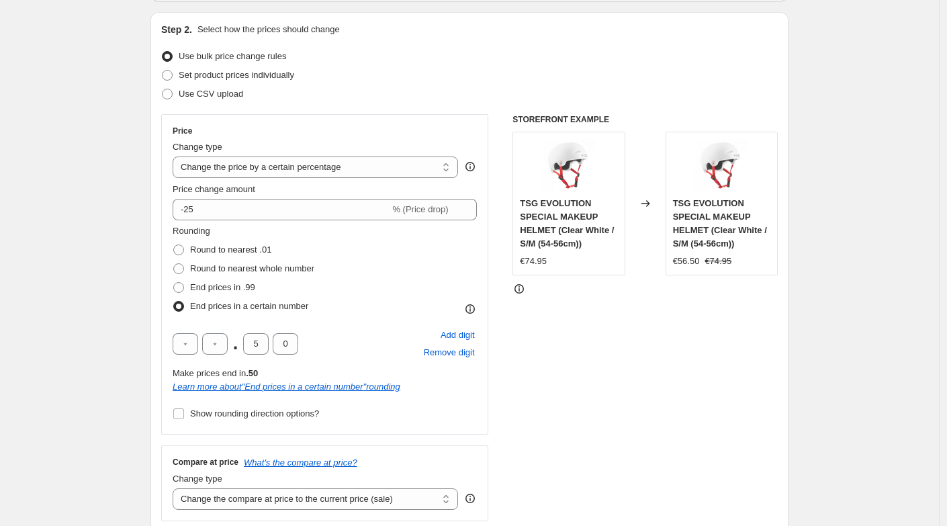
click at [261, 330] on div ". 5 0 Add digit Remove digit" at bounding box center [325, 343] width 304 height 35
click at [263, 342] on input "5" at bounding box center [256, 343] width 26 height 21
type input "9"
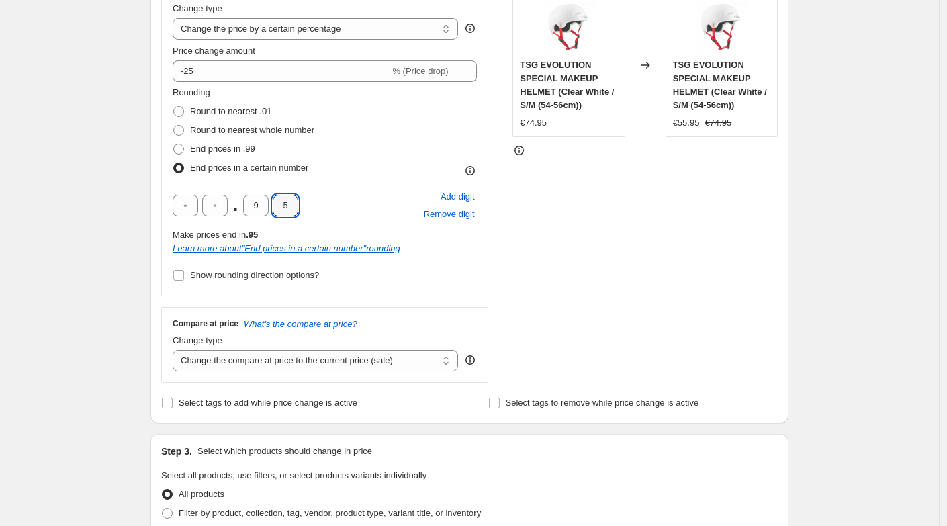
scroll to position [273, 0]
type input "5"
click at [356, 361] on select "Change the compare at price to the current price (sale) Change the compare at p…" at bounding box center [315, 358] width 285 height 21
select select "no_change"
click at [176, 348] on select "Change the compare at price to the current price (sale) Change the compare at p…" at bounding box center [315, 358] width 285 height 21
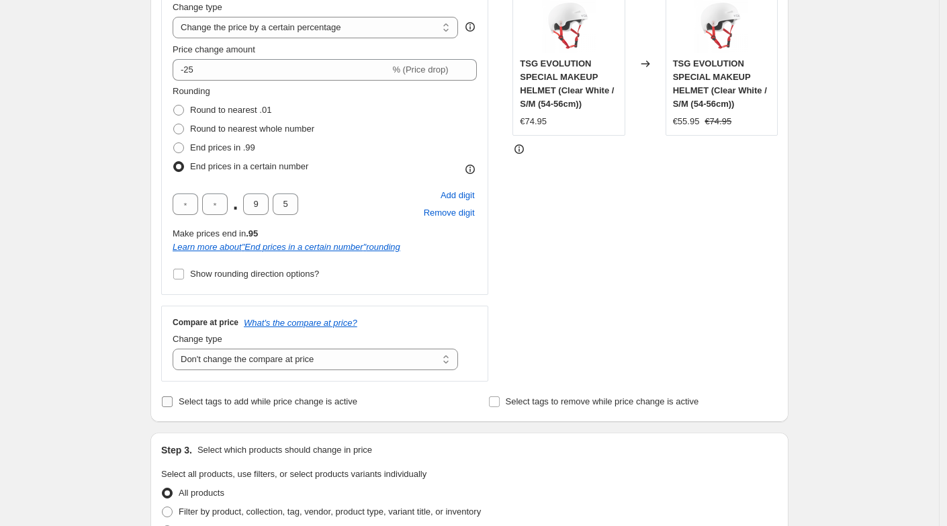
click at [169, 400] on input "Select tags to add while price change is active" at bounding box center [167, 401] width 11 height 11
checkbox input "true"
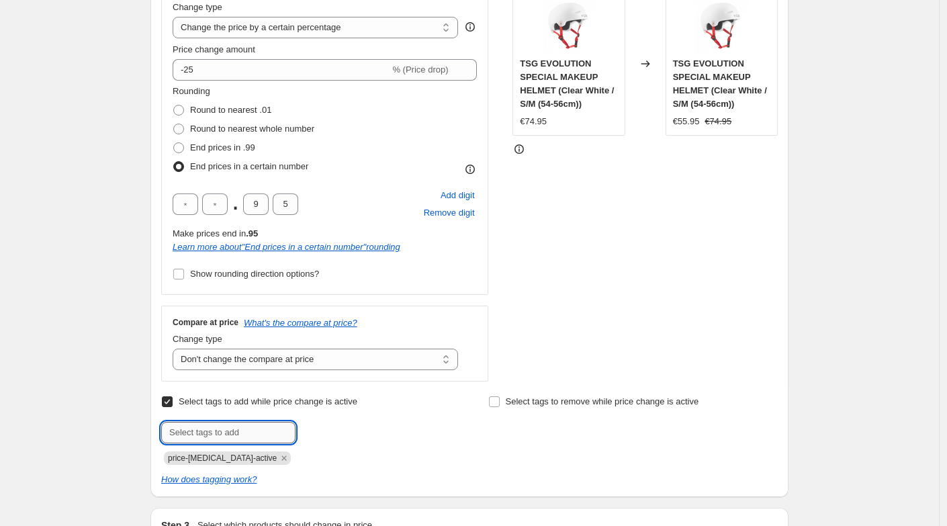
click at [228, 437] on input "text" at bounding box center [228, 432] width 134 height 21
type input "sale"
click at [333, 434] on span "sale" at bounding box center [332, 430] width 15 height 9
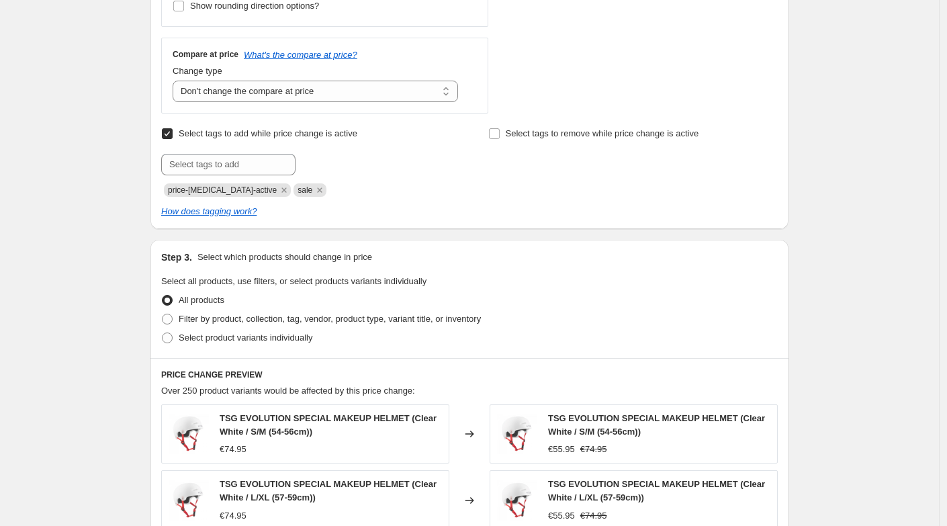
scroll to position [551, 0]
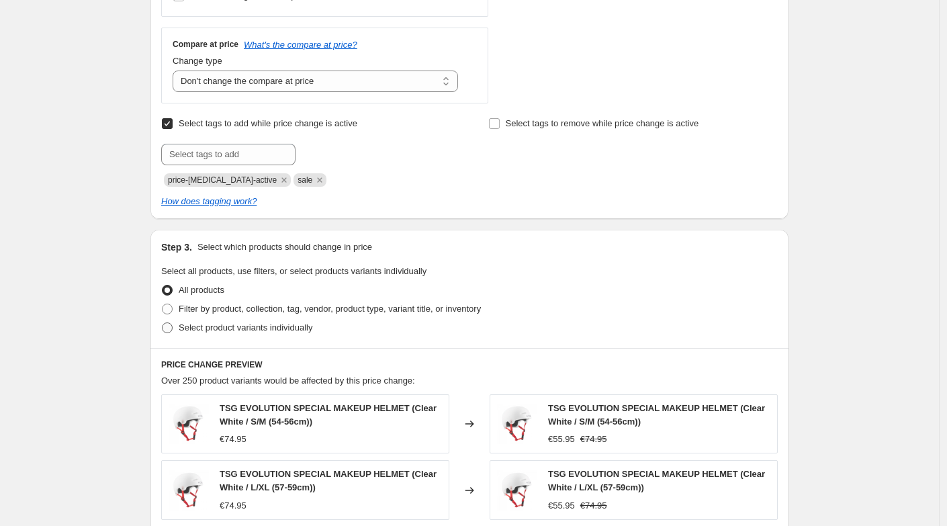
click at [173, 326] on span at bounding box center [167, 327] width 11 height 11
click at [162, 323] on input "Select product variants individually" at bounding box center [162, 322] width 1 height 1
radio input "true"
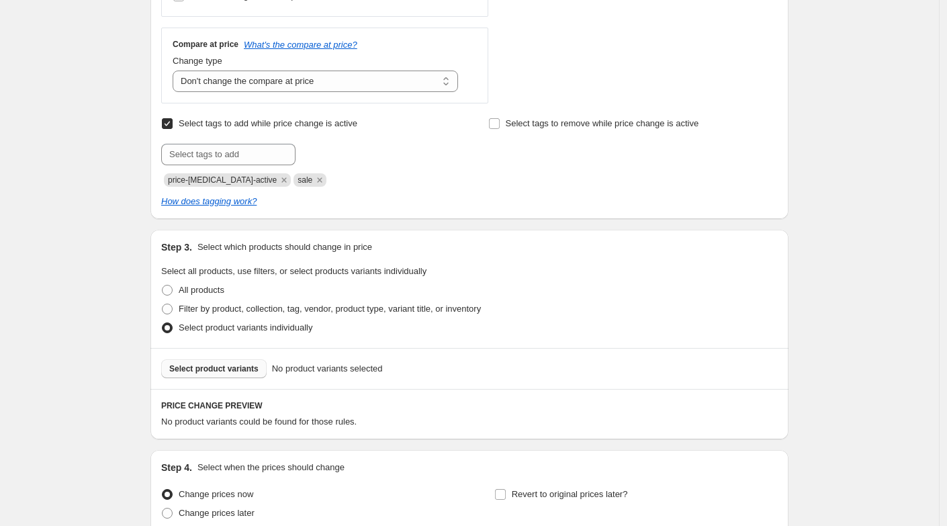
click at [256, 364] on span "Select product variants" at bounding box center [213, 368] width 89 height 11
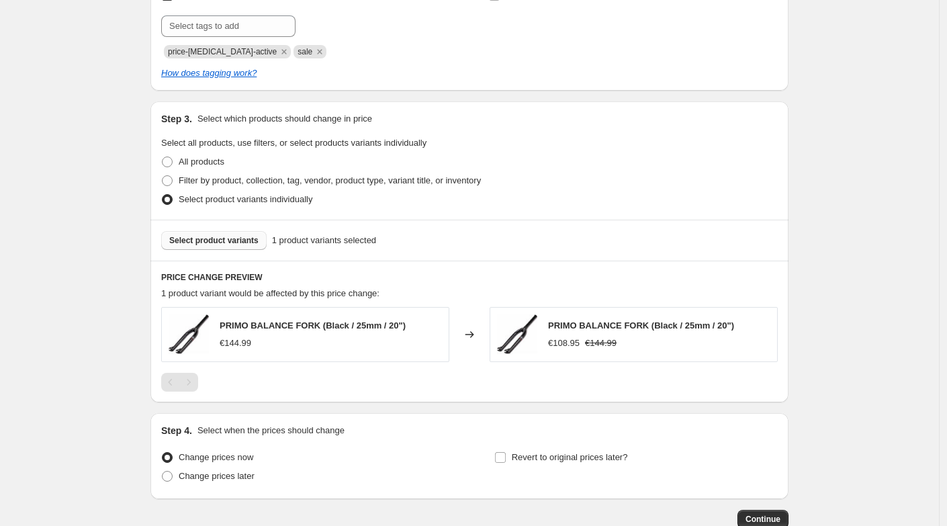
scroll to position [763, 0]
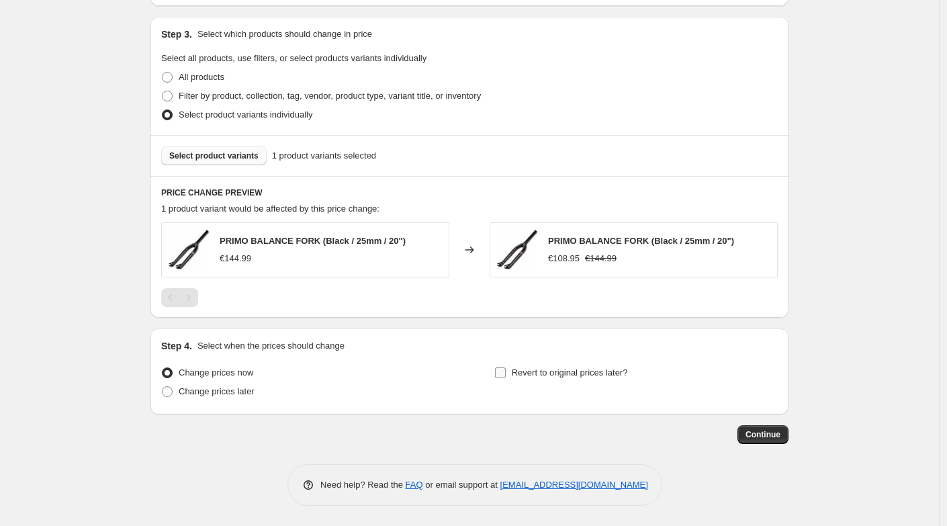
click at [506, 375] on input "Revert to original prices later?" at bounding box center [500, 372] width 11 height 11
checkbox input "true"
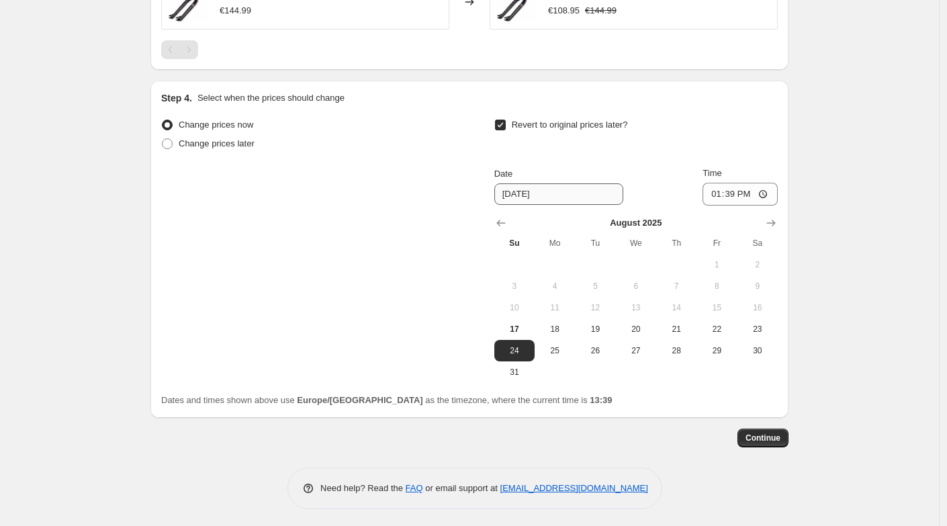
scroll to position [1015, 0]
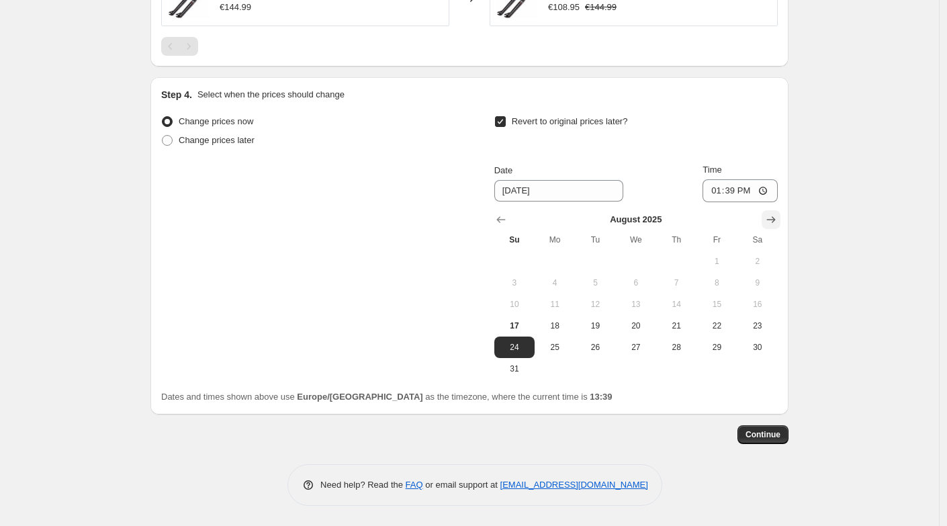
click at [773, 219] on icon "Show next month, September 2025" at bounding box center [771, 219] width 9 height 7
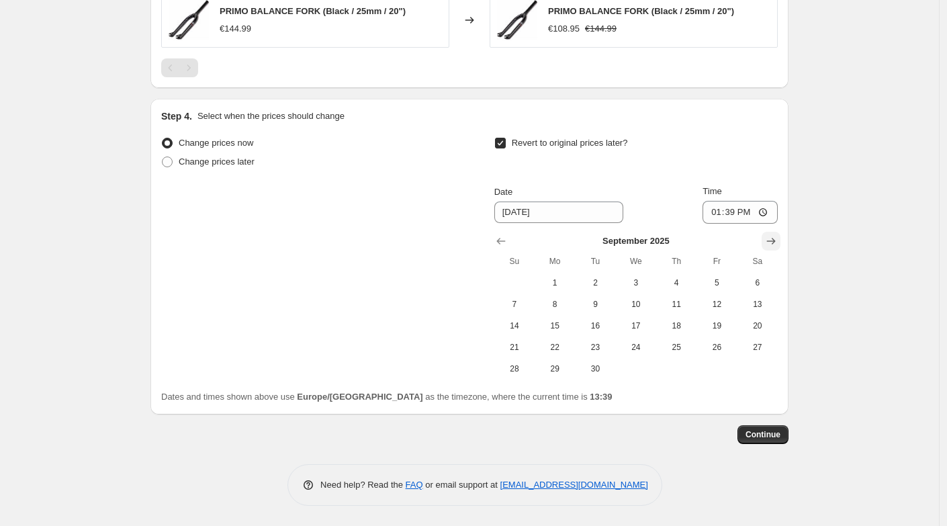
click at [774, 239] on icon "Show next month, October 2025" at bounding box center [770, 240] width 13 height 13
click at [639, 287] on span "1" at bounding box center [636, 282] width 30 height 11
type input "[DATE]"
click at [764, 434] on span "Continue" at bounding box center [762, 434] width 35 height 11
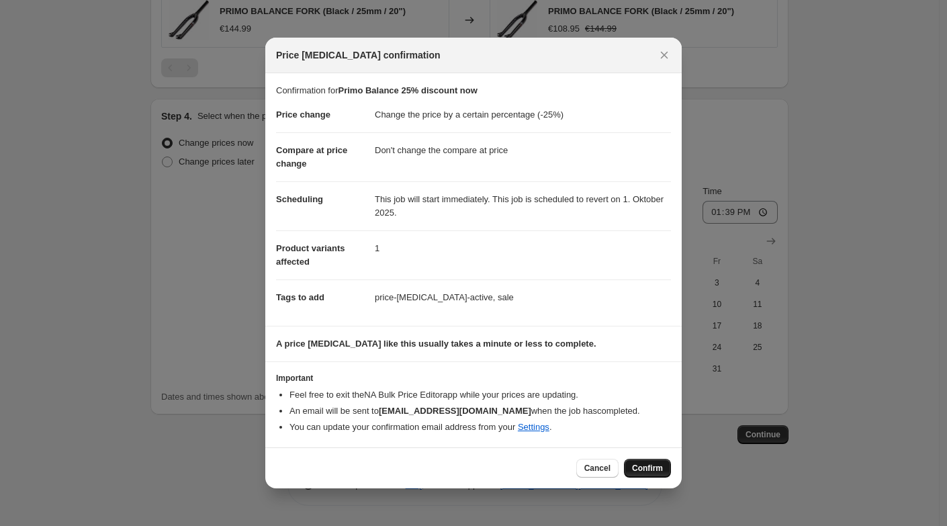
click at [645, 464] on span "Confirm" at bounding box center [647, 468] width 31 height 11
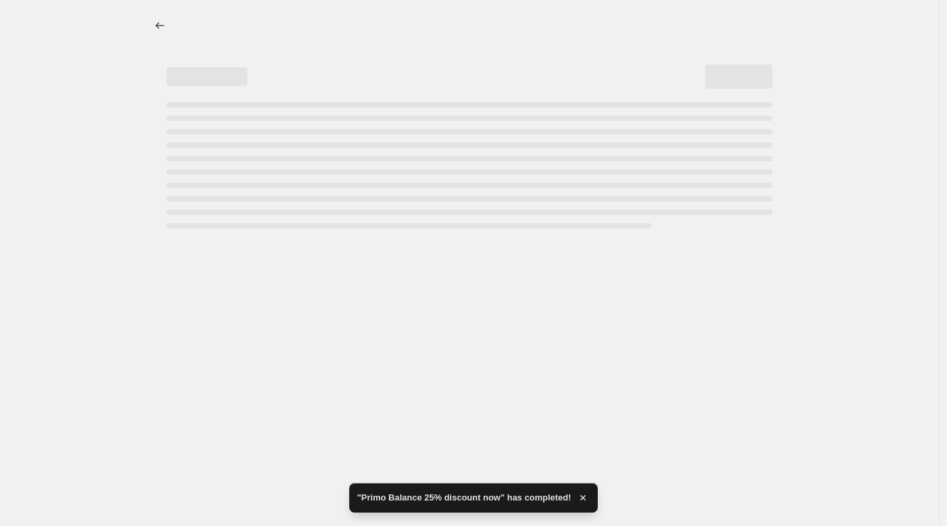
select select "percentage"
select select "no_change"
